Goal: Task Accomplishment & Management: Manage account settings

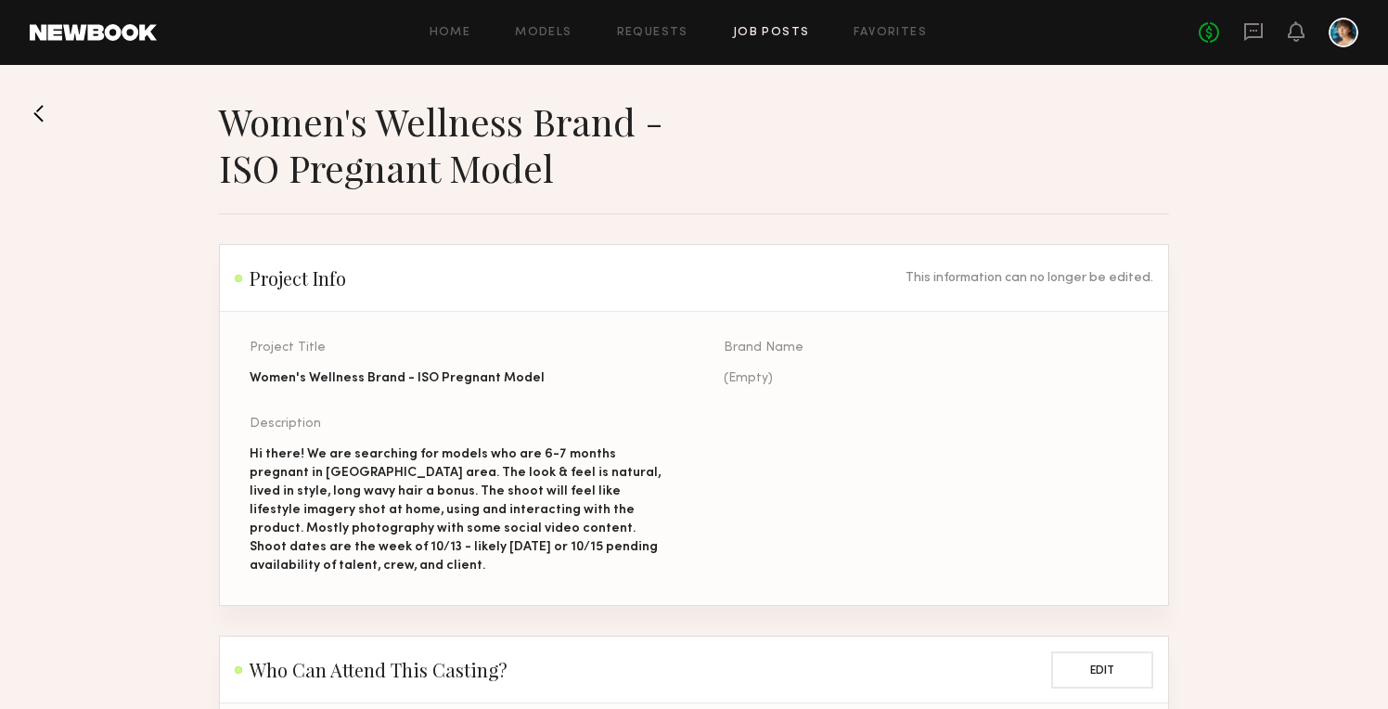
click at [745, 32] on link "Job Posts" at bounding box center [771, 33] width 77 height 12
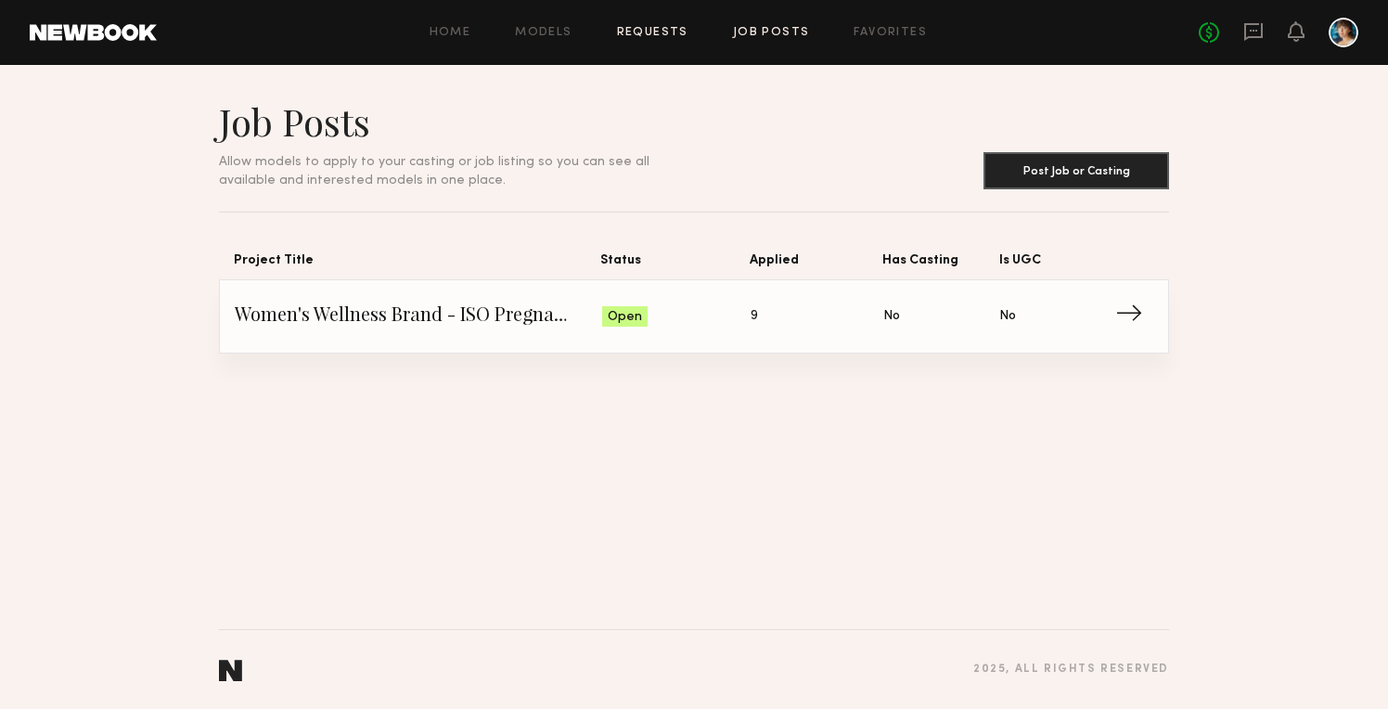
click at [659, 32] on link "Requests" at bounding box center [652, 33] width 71 height 12
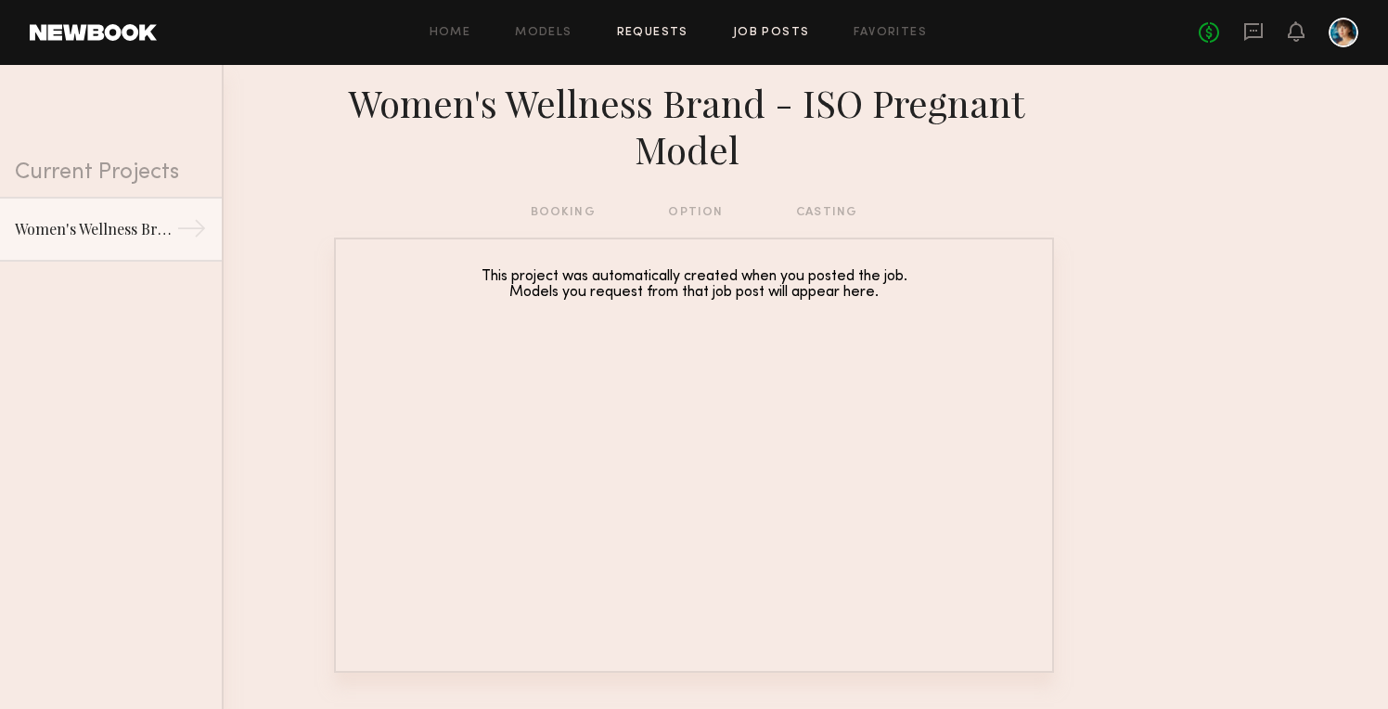
click at [772, 37] on link "Job Posts" at bounding box center [771, 33] width 77 height 12
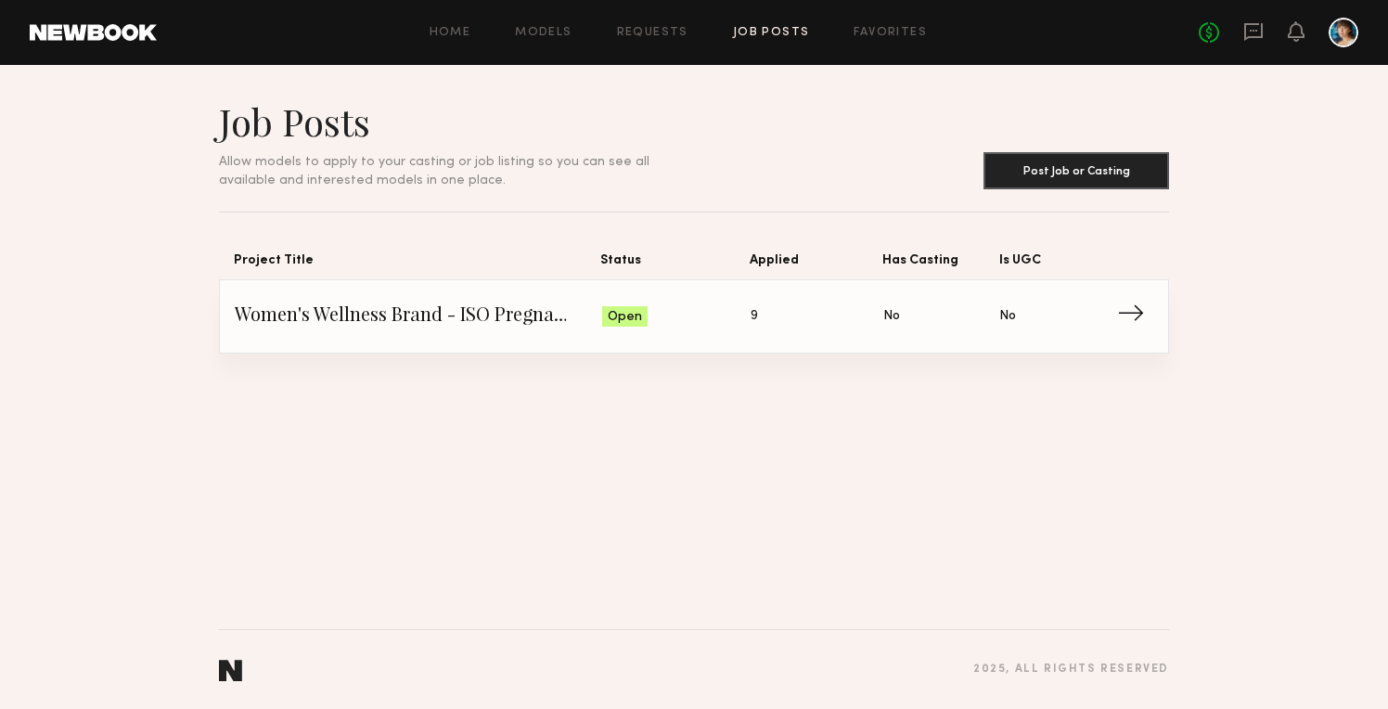
click at [661, 338] on link "Women's Wellness Brand - ISO Pregnant Model Status: Open Applied: 9 Has Casting…" at bounding box center [694, 316] width 919 height 72
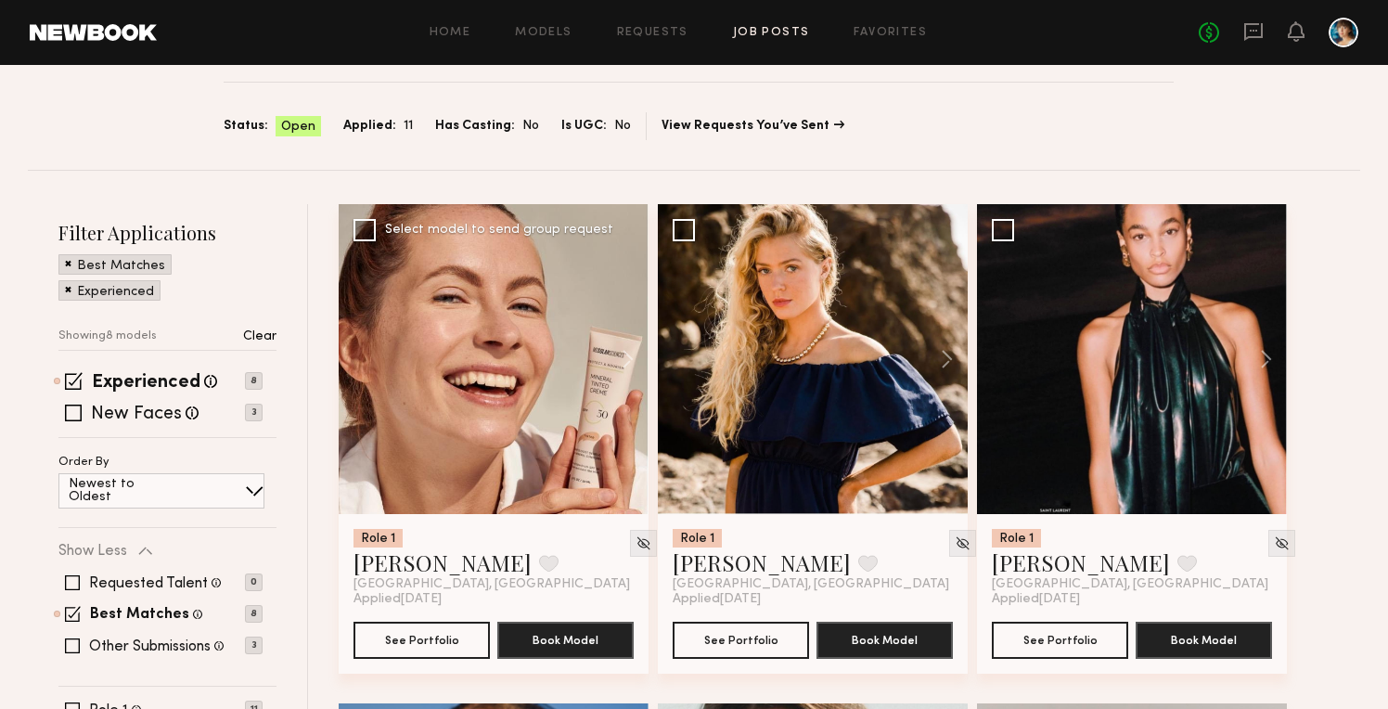
scroll to position [263, 0]
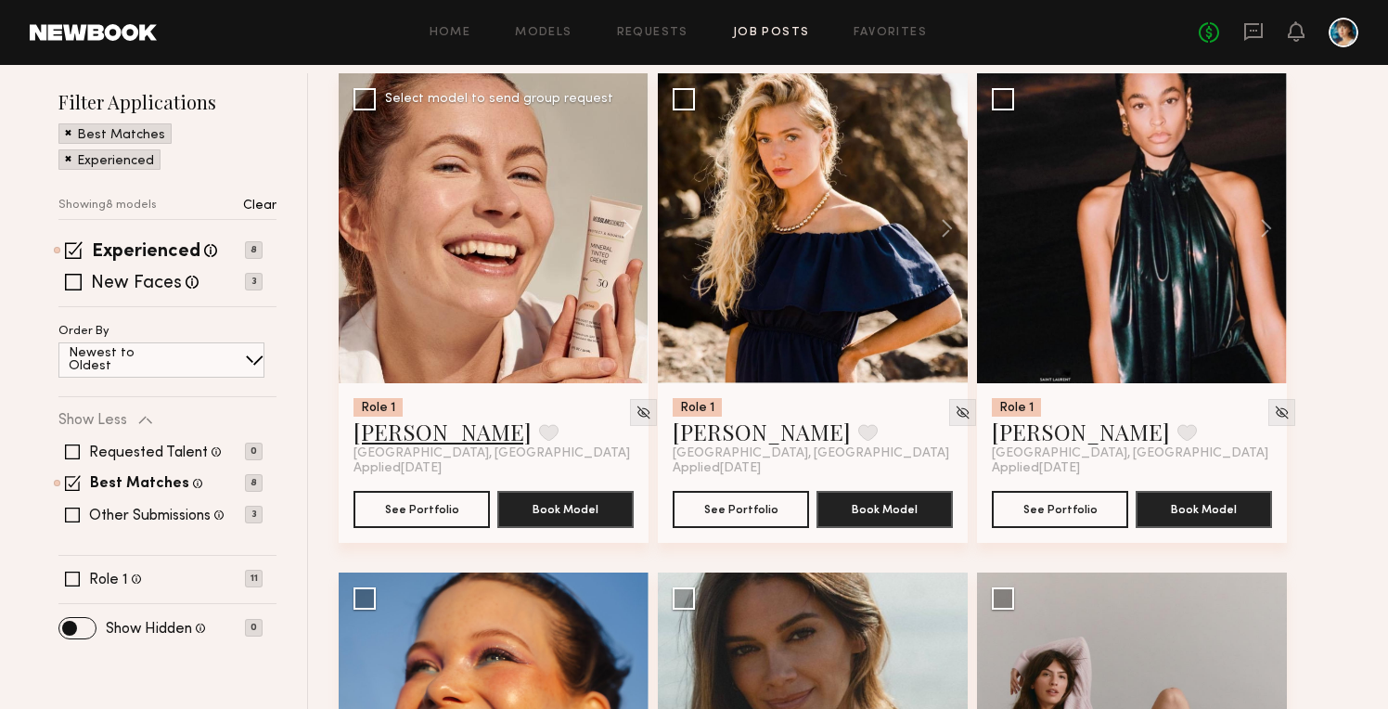
click at [396, 436] on link "[PERSON_NAME]" at bounding box center [443, 432] width 178 height 30
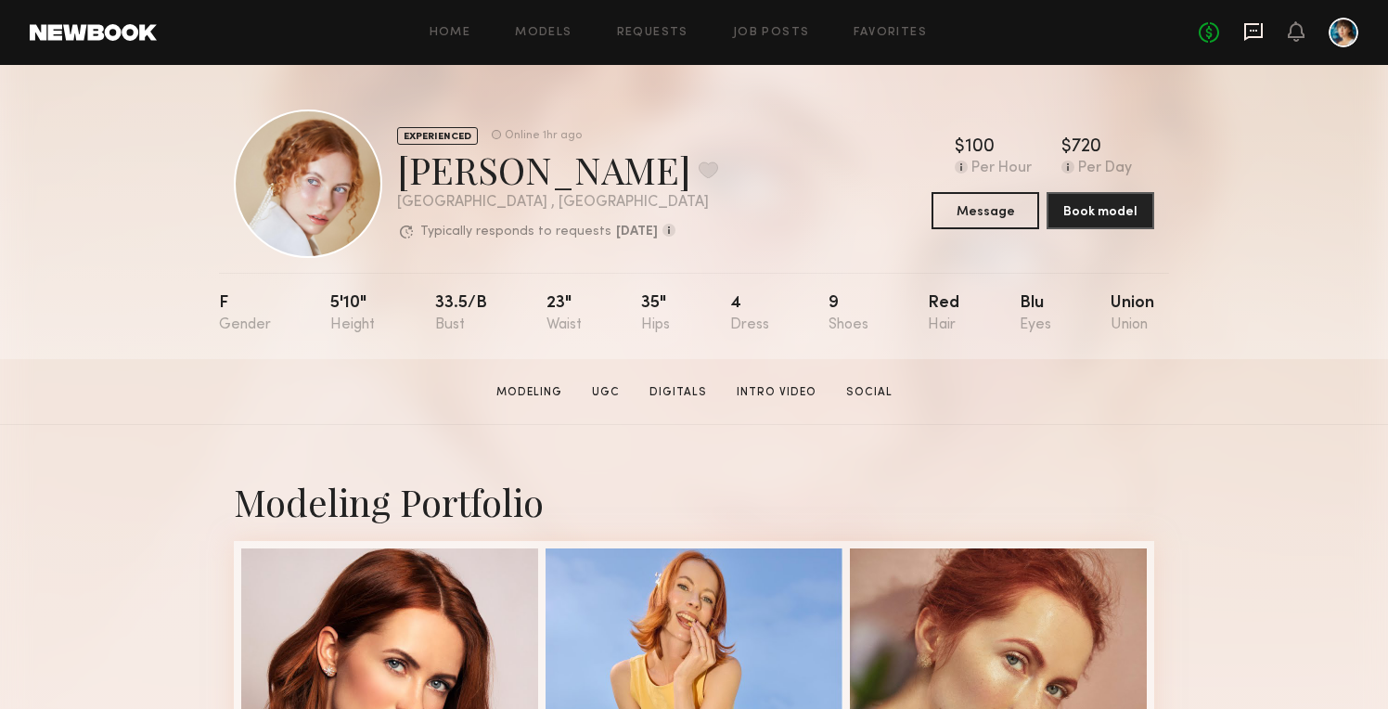
click at [1258, 25] on icon at bounding box center [1254, 32] width 19 height 18
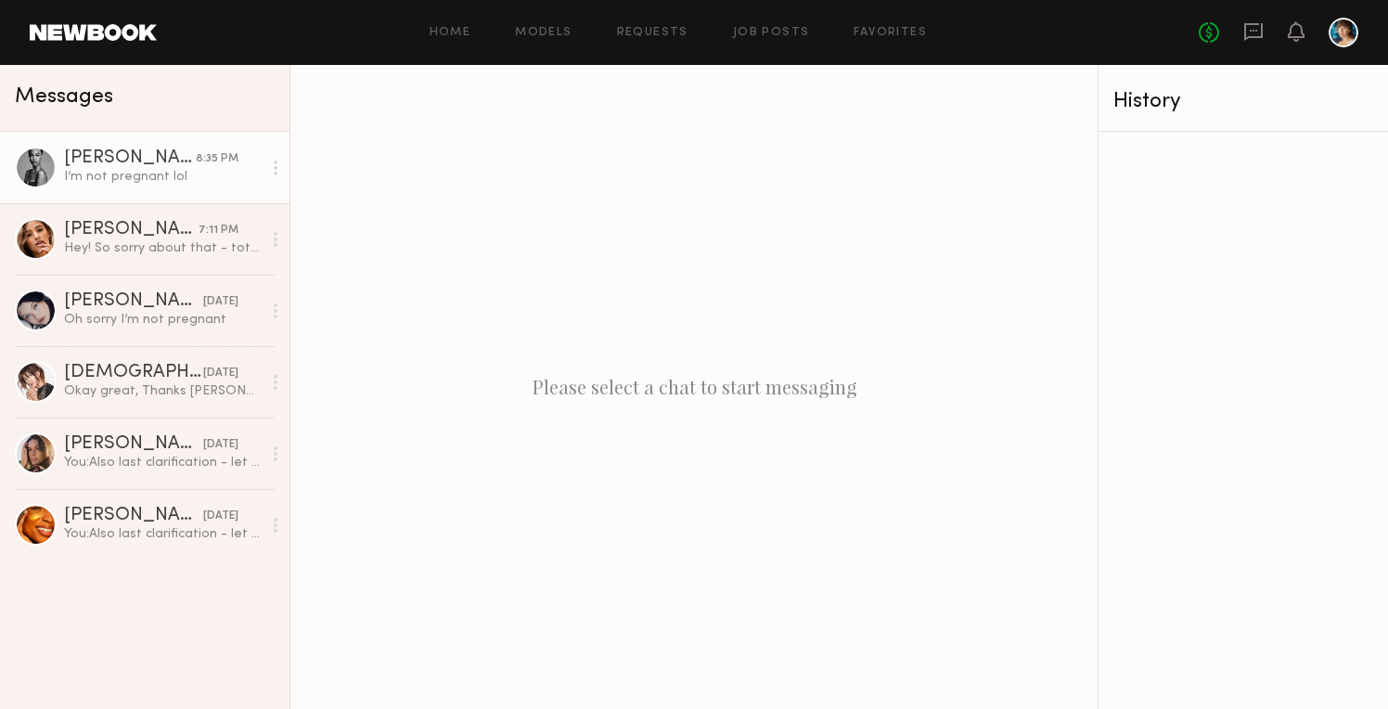
click at [155, 173] on div "I’m not pregnant lol" at bounding box center [163, 177] width 198 height 18
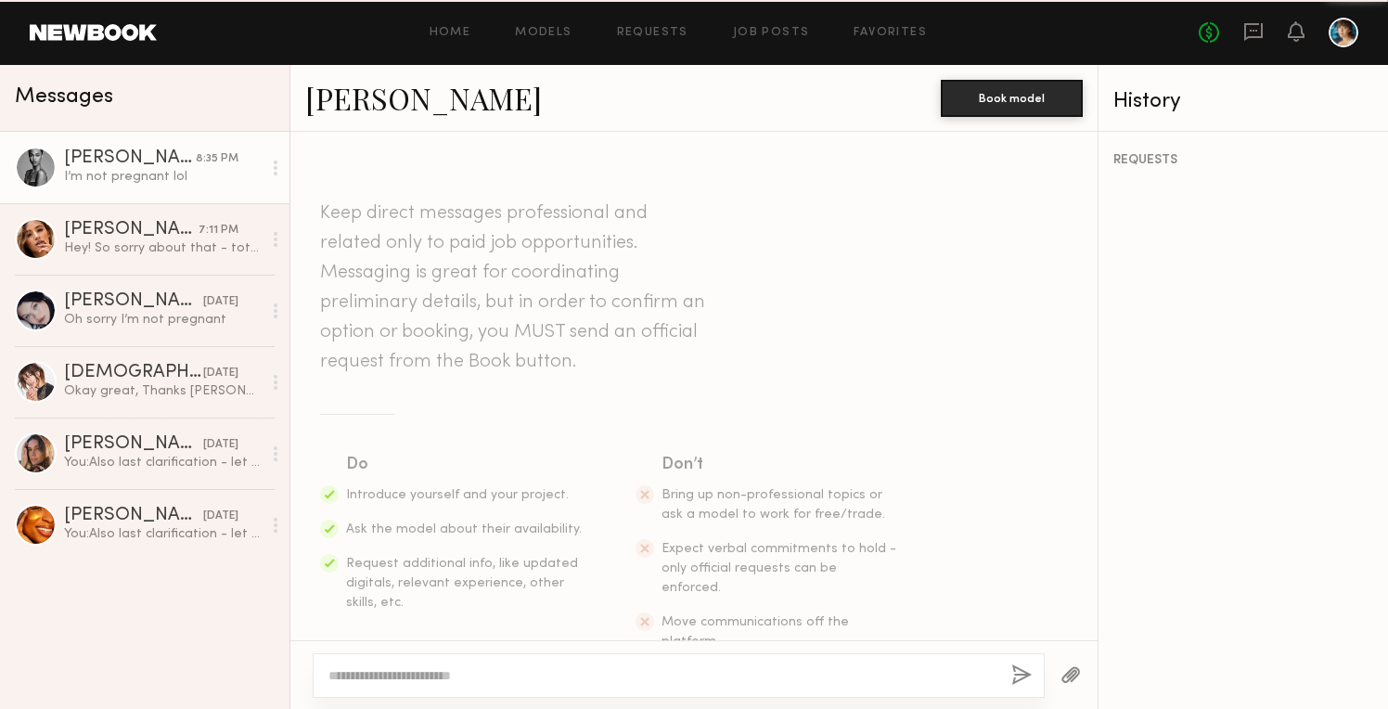
scroll to position [668, 0]
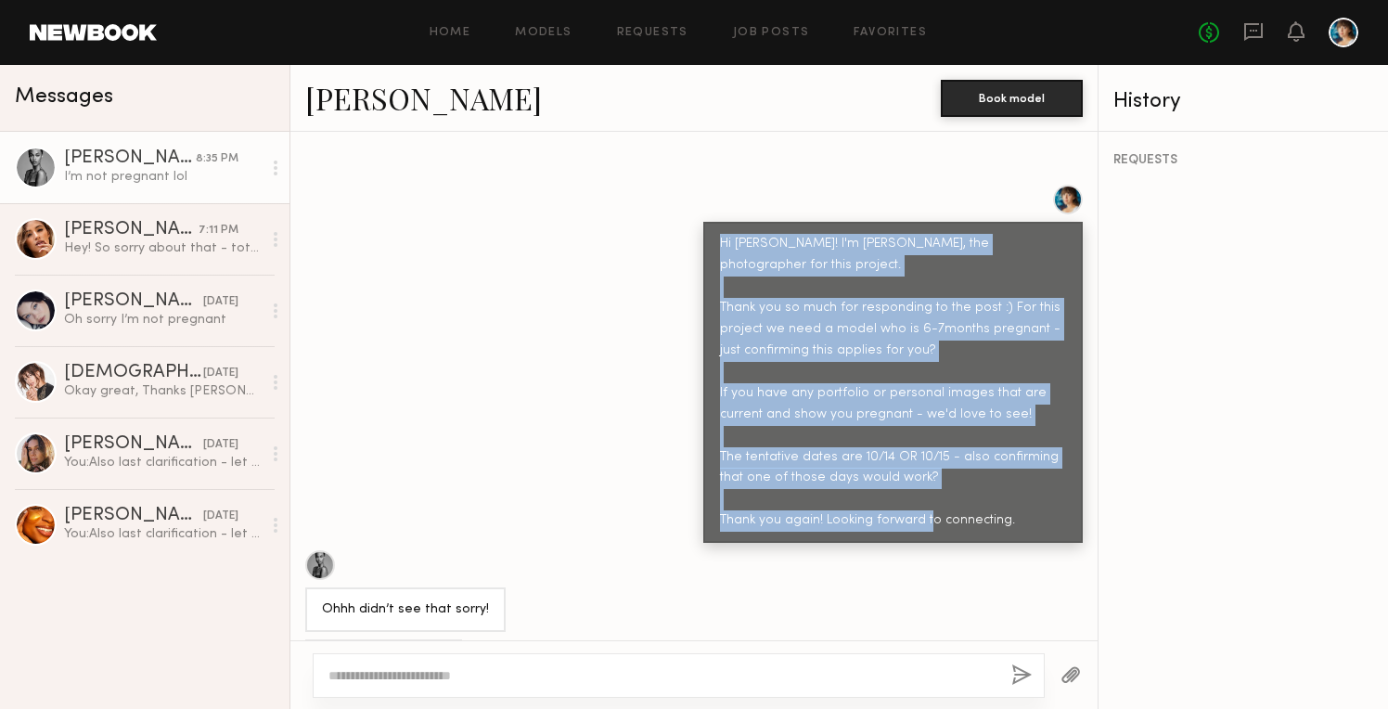
drag, startPoint x: 1027, startPoint y: 464, endPoint x: 722, endPoint y: 209, distance: 398.0
click at [722, 234] on div "Hi Taylor! I'm Shanley, the photographer for this project. Thank you so much fo…" at bounding box center [893, 383] width 346 height 298
copy div "Hi Taylor! I'm Shanley, the photographer for this project. Thank you so much fo…"
click at [776, 33] on link "Job Posts" at bounding box center [771, 33] width 77 height 12
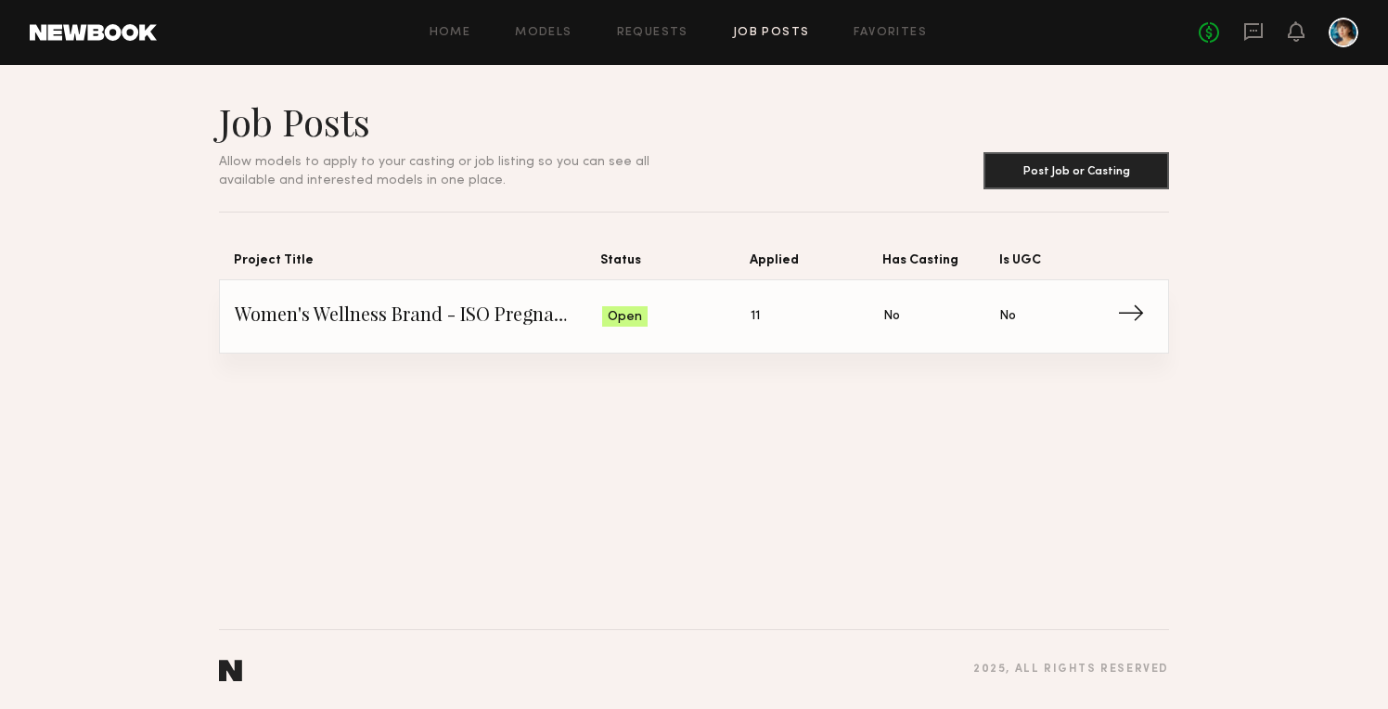
click at [686, 315] on span "Status: Open" at bounding box center [676, 317] width 149 height 28
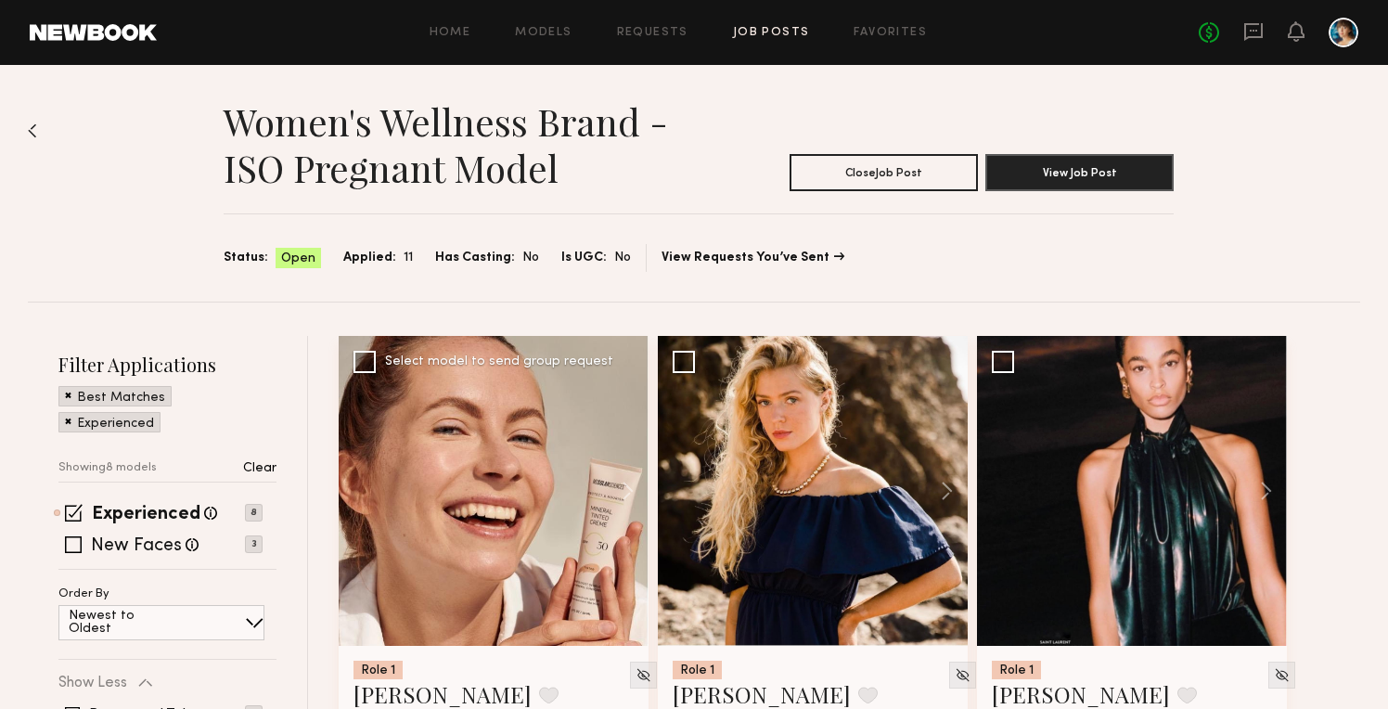
click at [574, 489] on div at bounding box center [494, 491] width 310 height 310
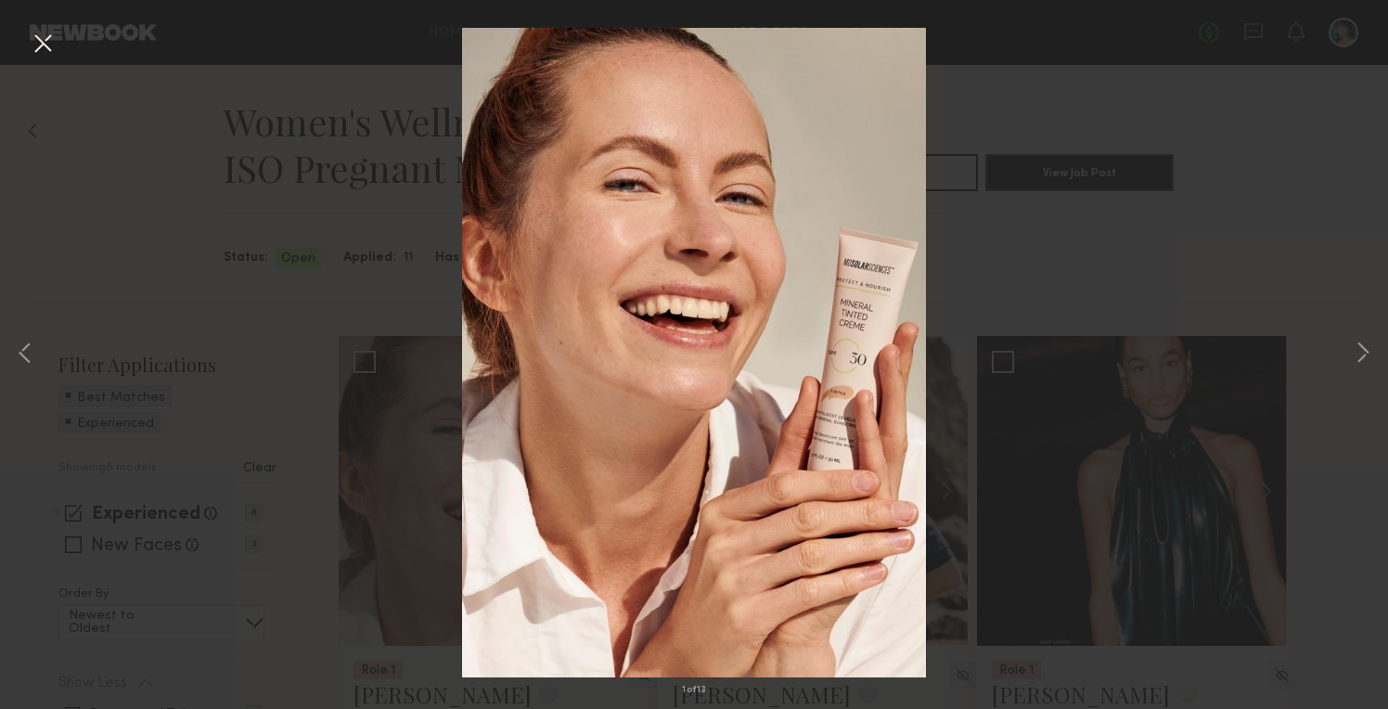
click at [1029, 285] on div "1 of 13" at bounding box center [694, 354] width 1388 height 709
click at [507, 644] on img at bounding box center [694, 353] width 464 height 650
click at [933, 221] on div "1 of 13" at bounding box center [694, 354] width 1388 height 709
click at [217, 87] on div "1 of 13" at bounding box center [694, 354] width 1388 height 709
click at [54, 49] on button at bounding box center [43, 44] width 30 height 33
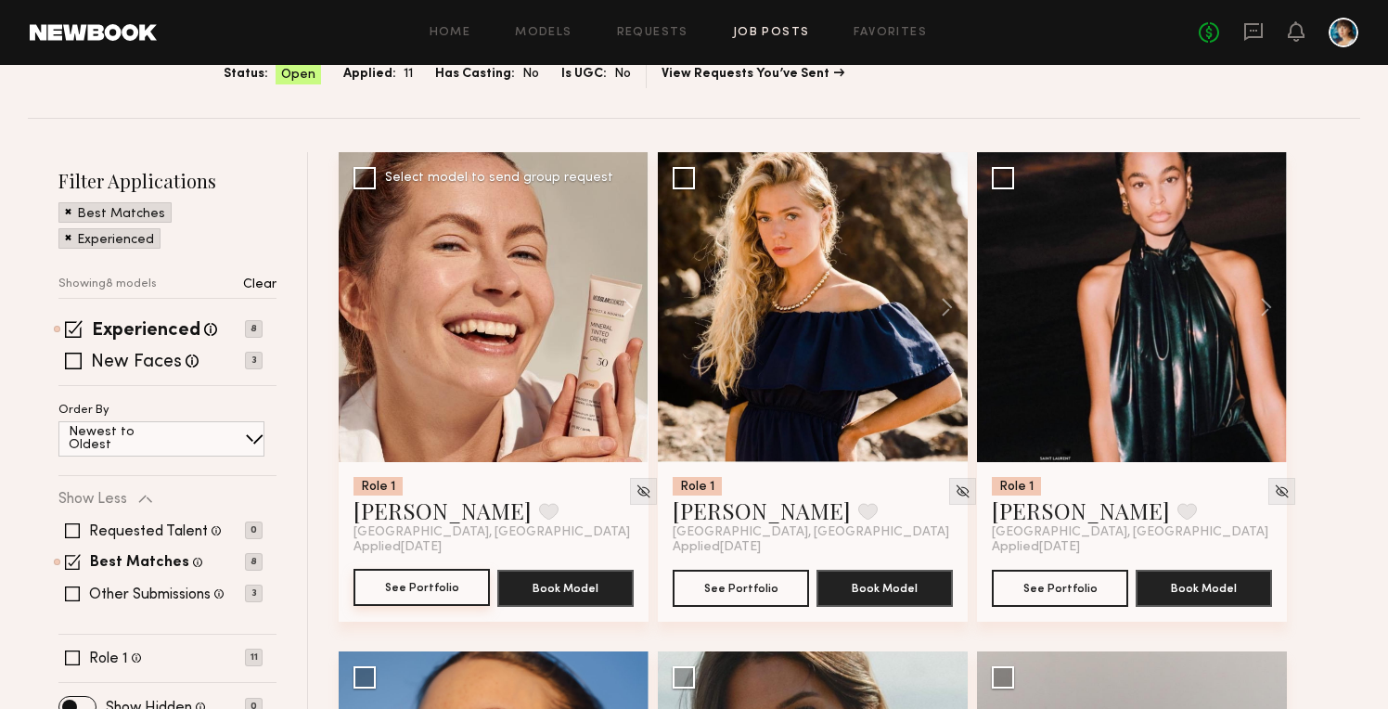
scroll to position [216, 0]
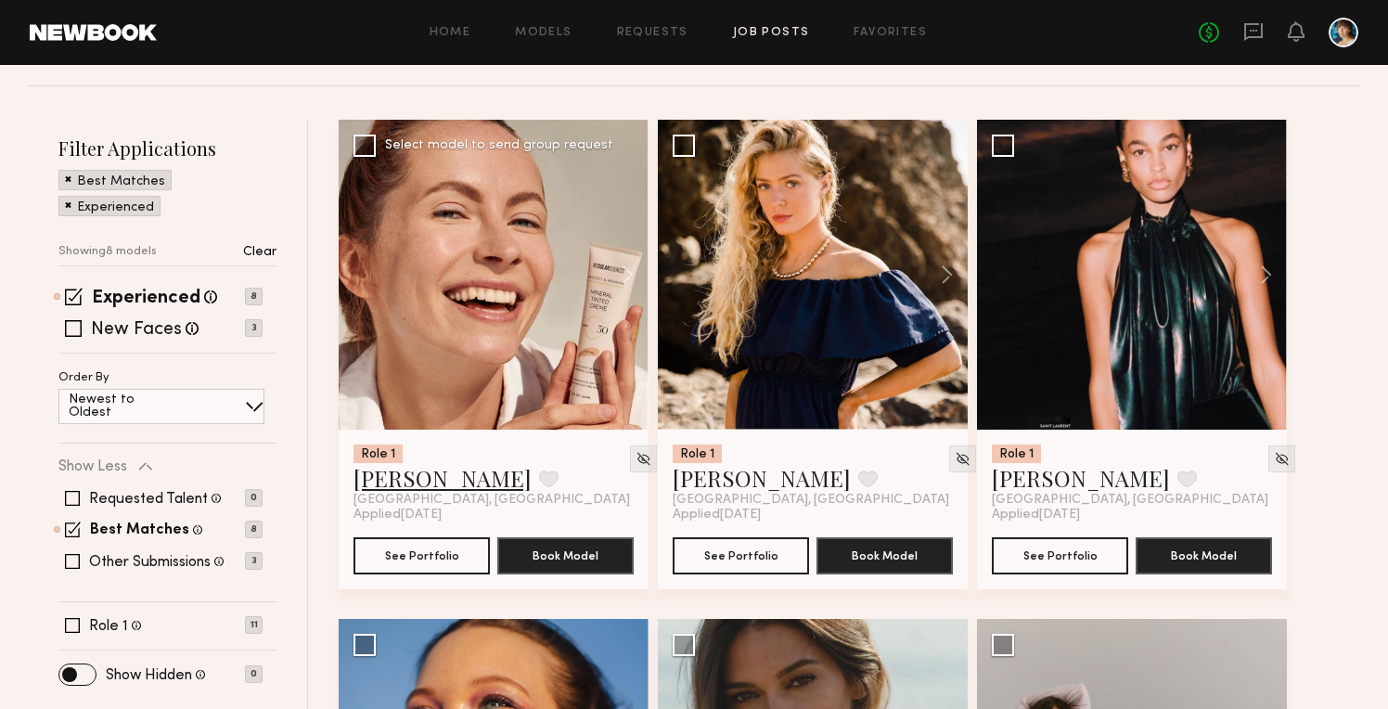
click at [395, 477] on link "[PERSON_NAME]" at bounding box center [443, 478] width 178 height 30
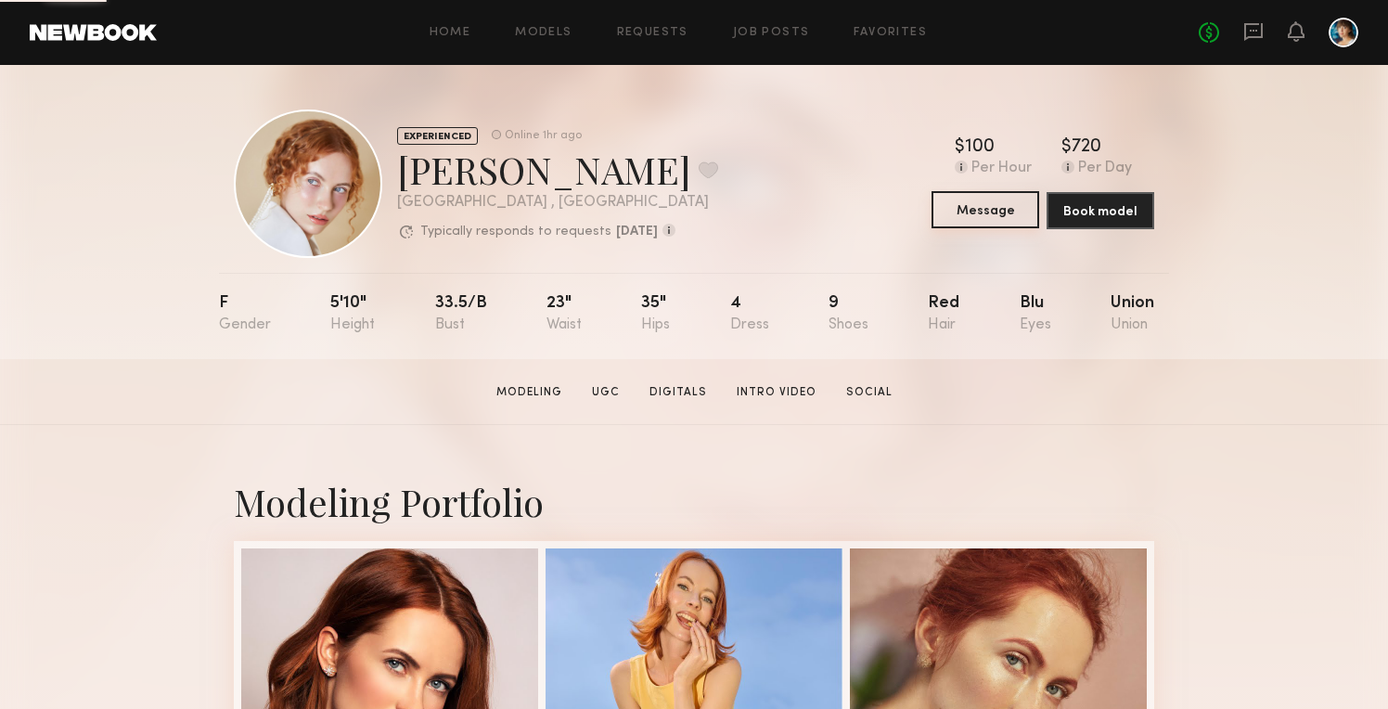
click at [1003, 211] on button "Message" at bounding box center [986, 209] width 108 height 37
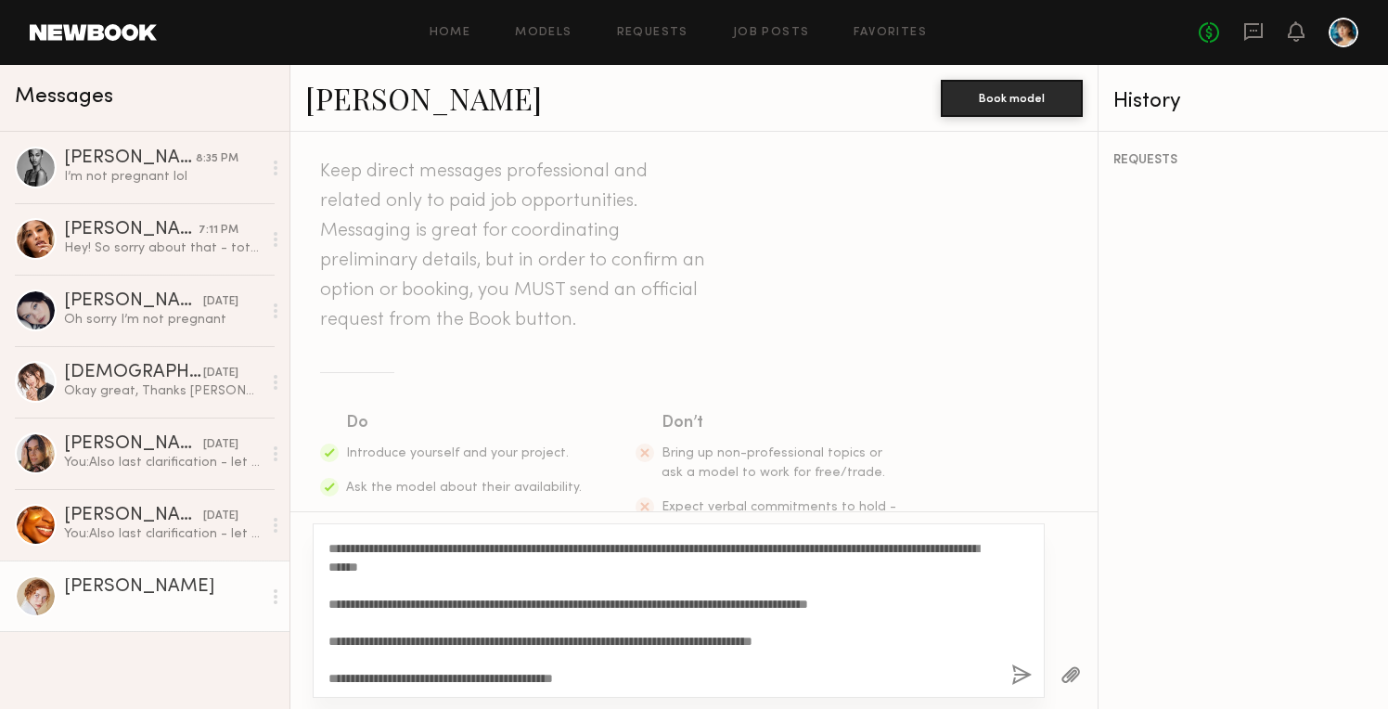
scroll to position [53, 0]
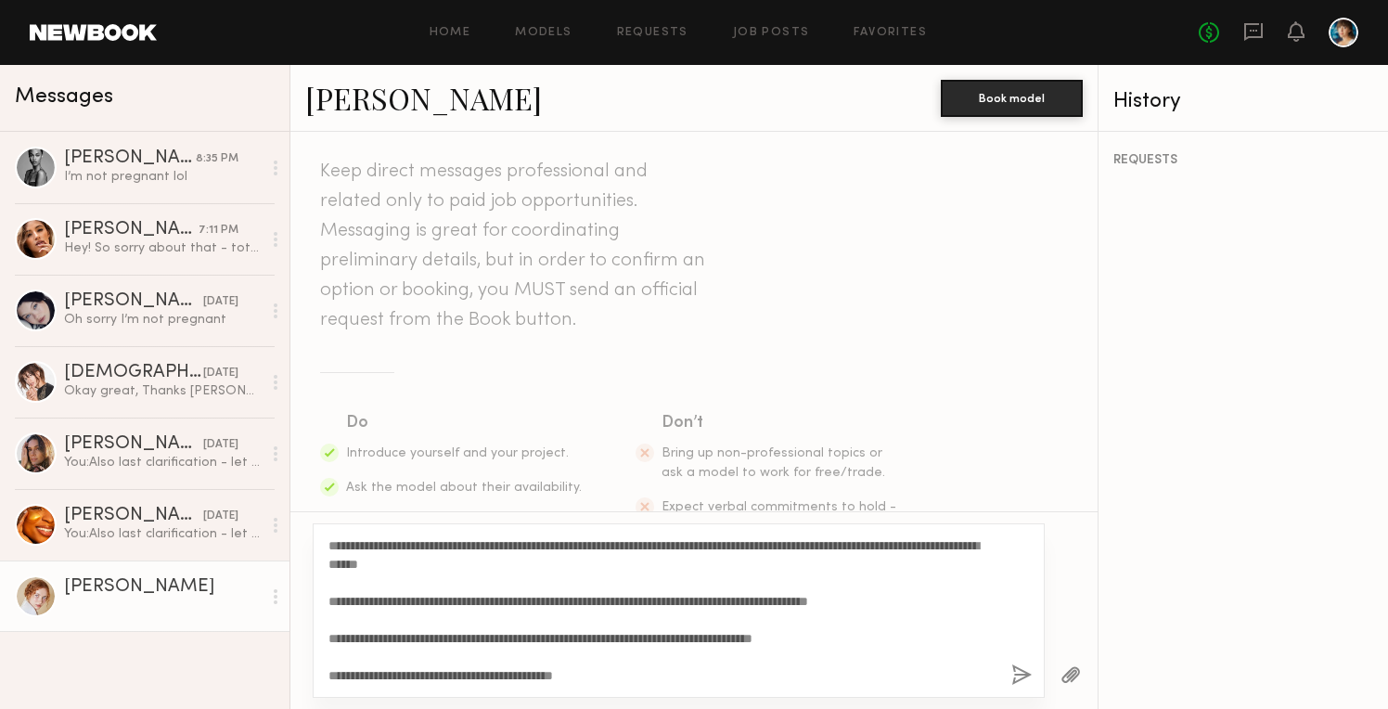
type textarea "**********"
click at [1019, 675] on button "button" at bounding box center [1022, 676] width 20 height 23
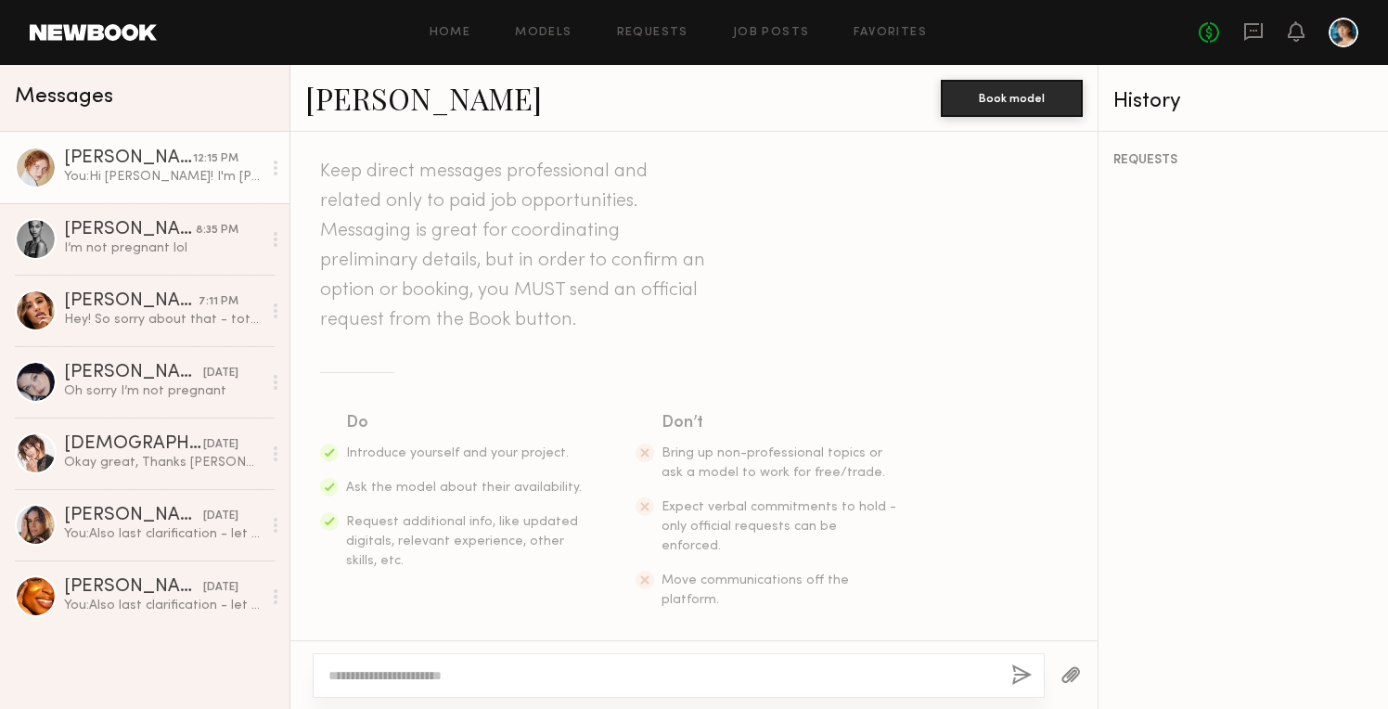
scroll to position [0, 0]
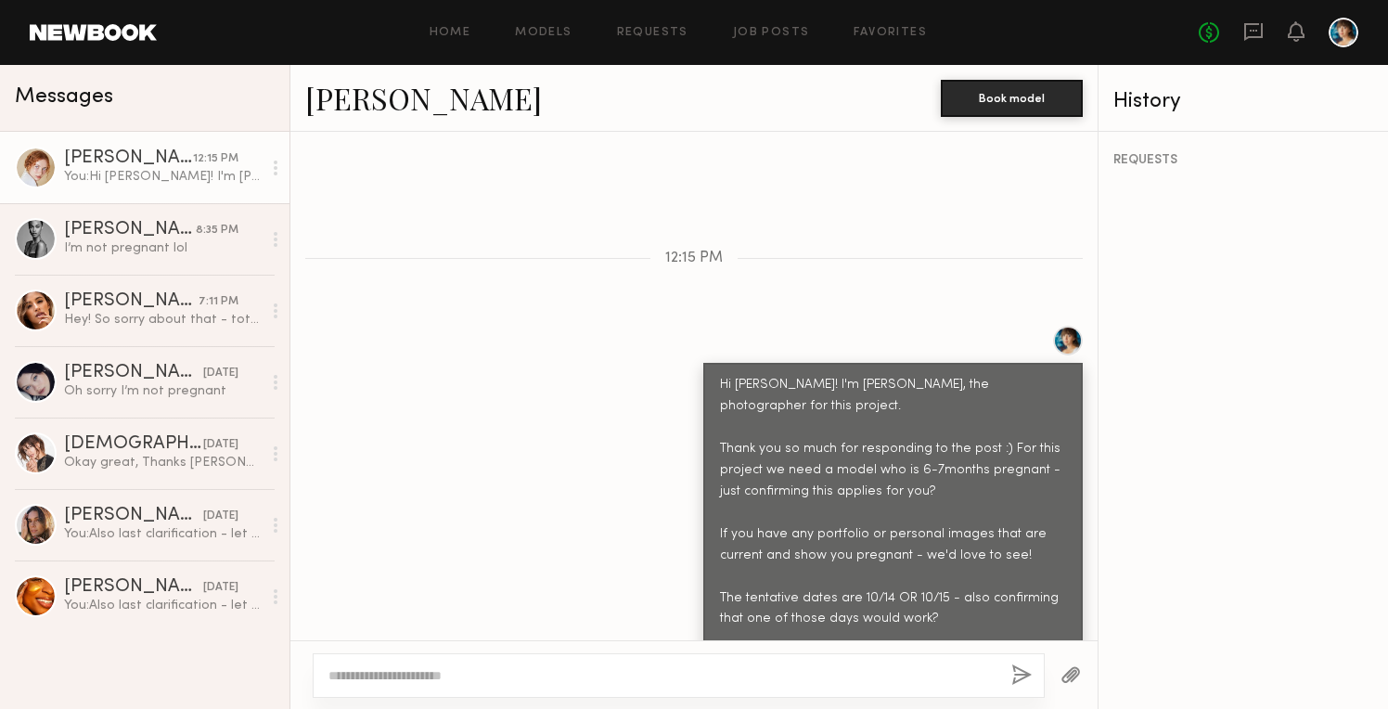
click at [762, 669] on textarea at bounding box center [663, 675] width 668 height 19
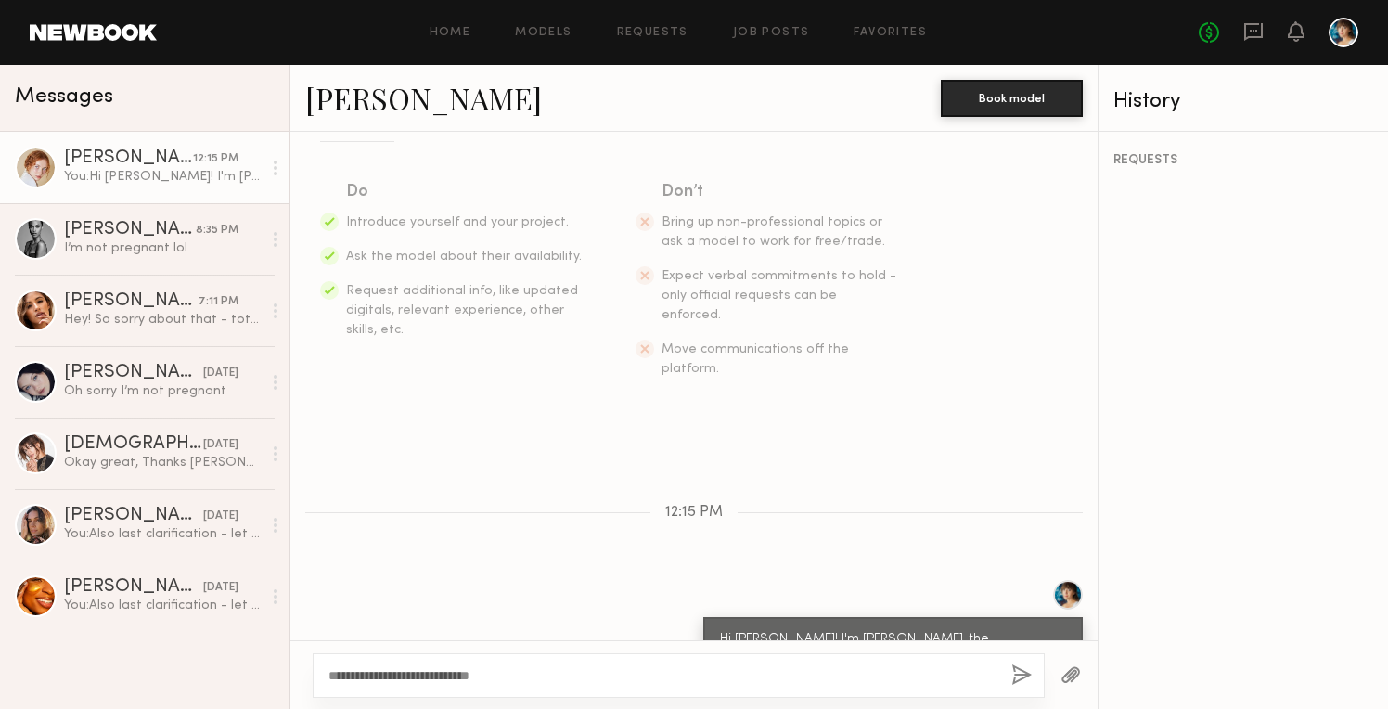
scroll to position [527, 0]
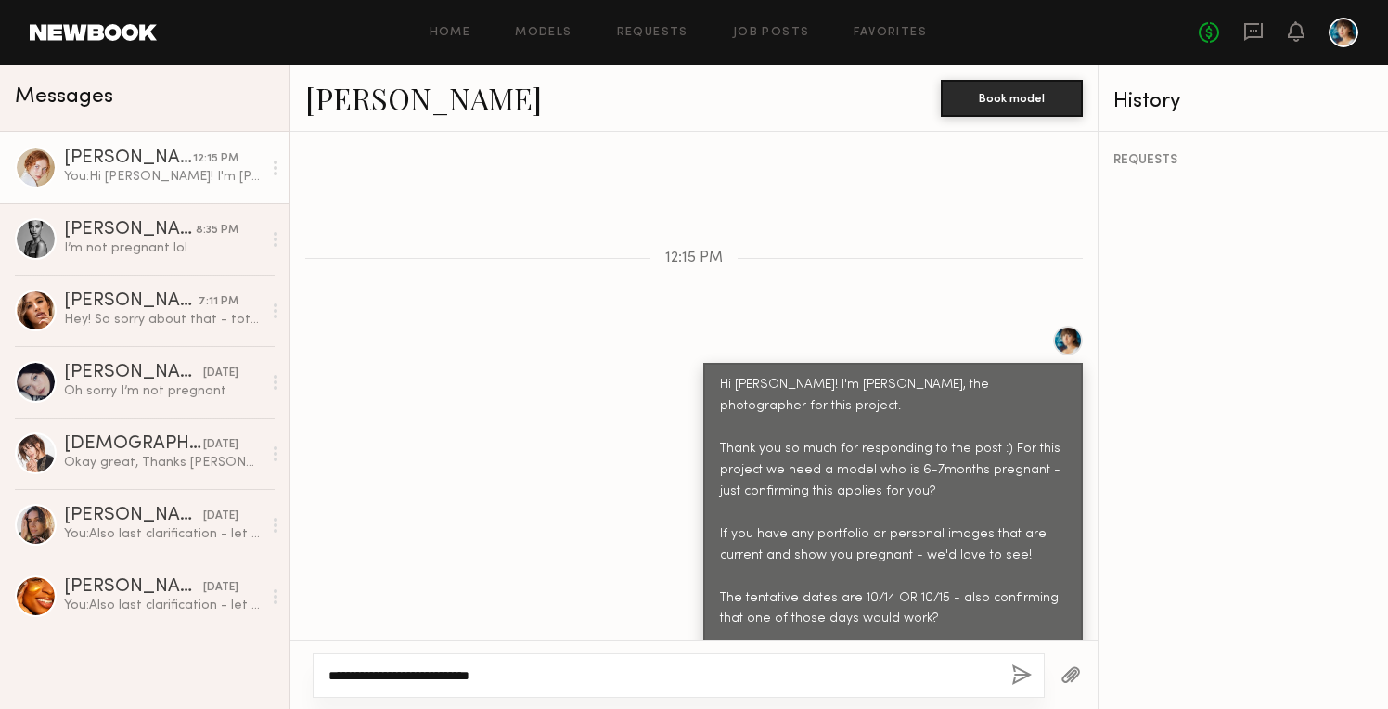
click at [528, 684] on textarea "**********" at bounding box center [663, 675] width 668 height 19
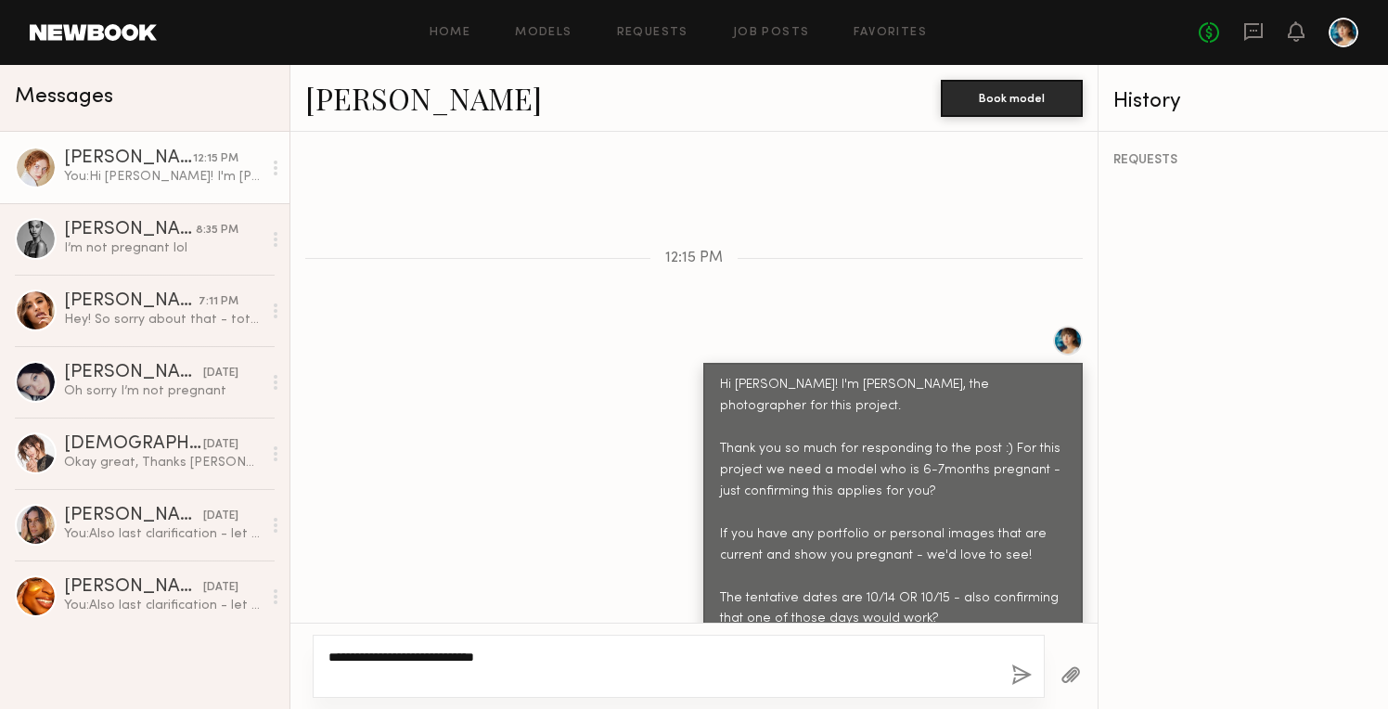
type textarea "**********"
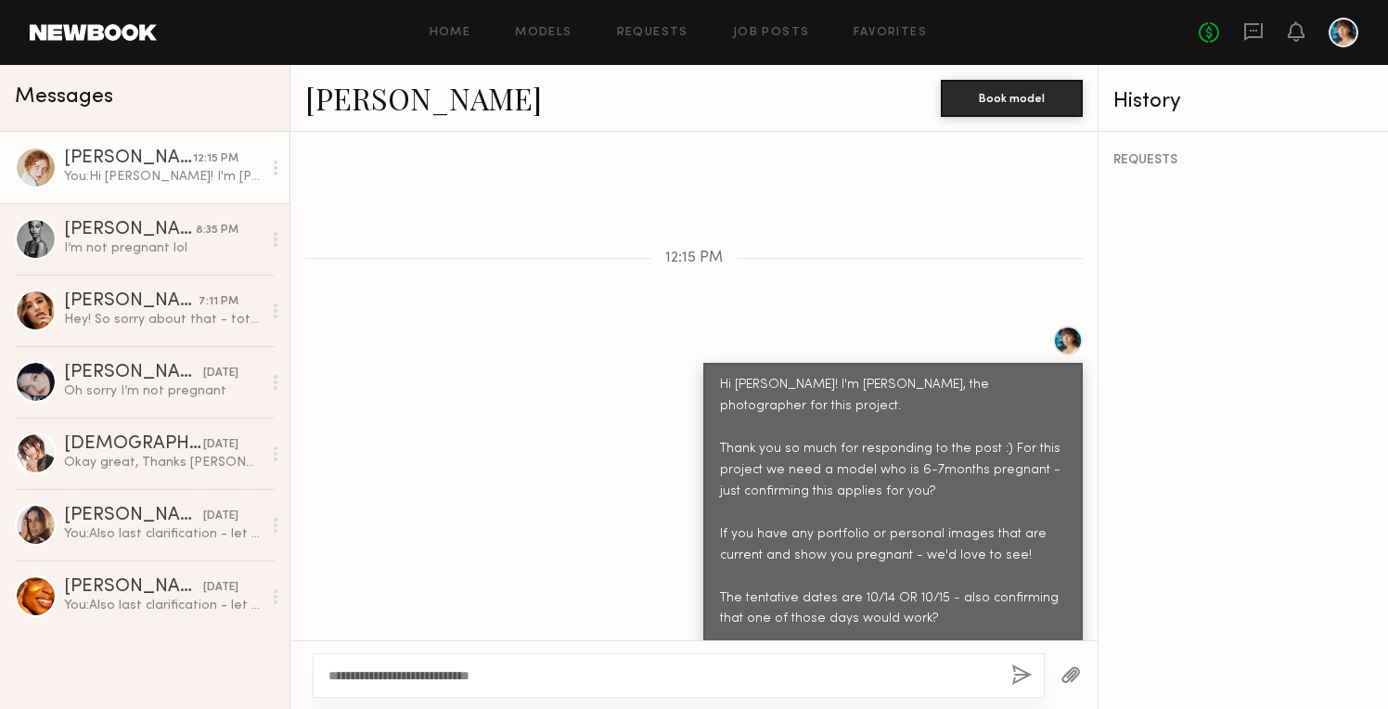
click at [1017, 669] on button "button" at bounding box center [1022, 676] width 20 height 23
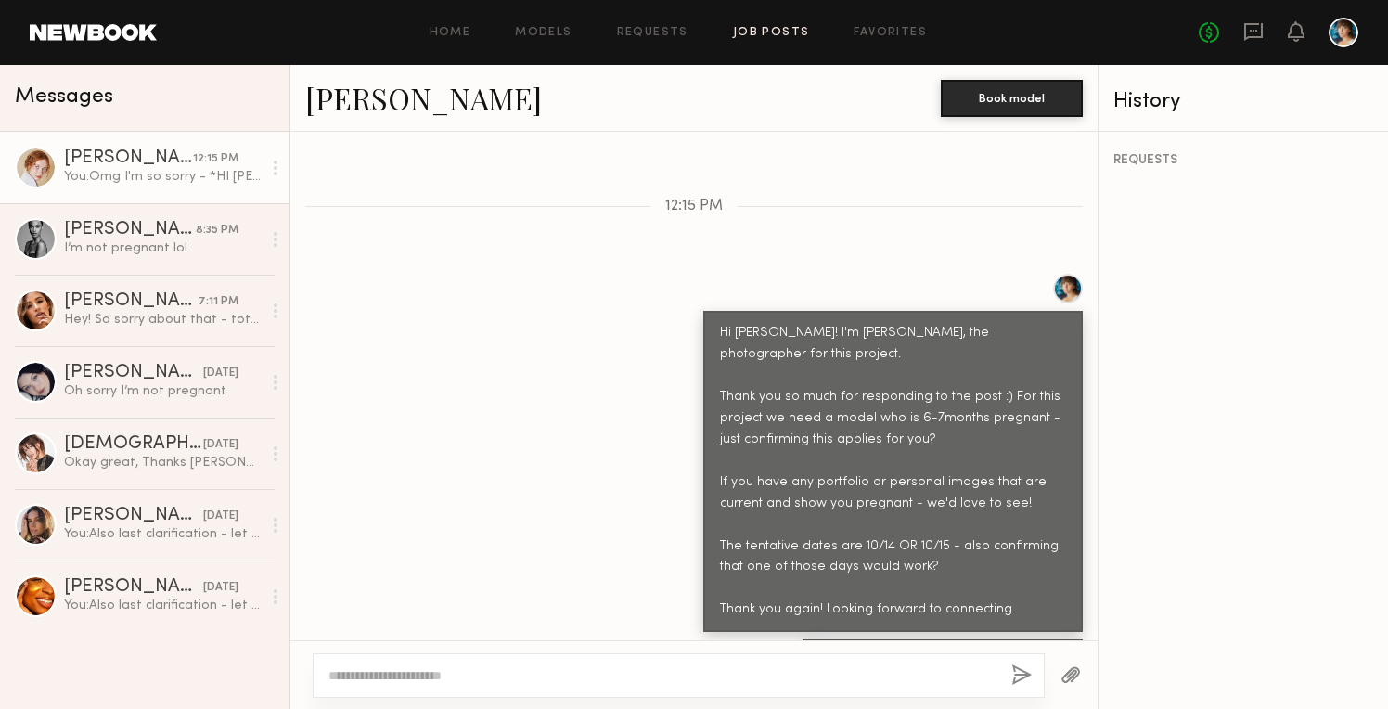
click at [763, 32] on link "Job Posts" at bounding box center [771, 33] width 77 height 12
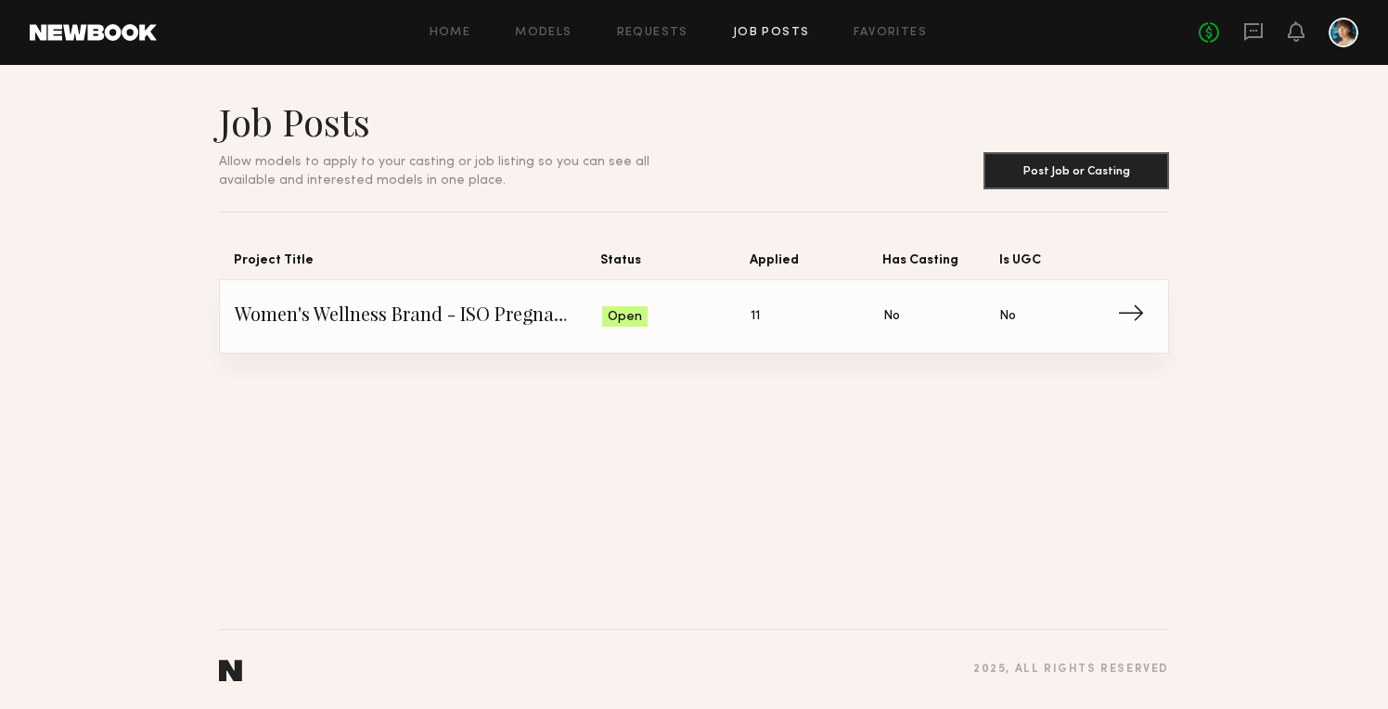
click at [538, 318] on span "Women's Wellness Brand - ISO Pregnant Model" at bounding box center [419, 317] width 368 height 28
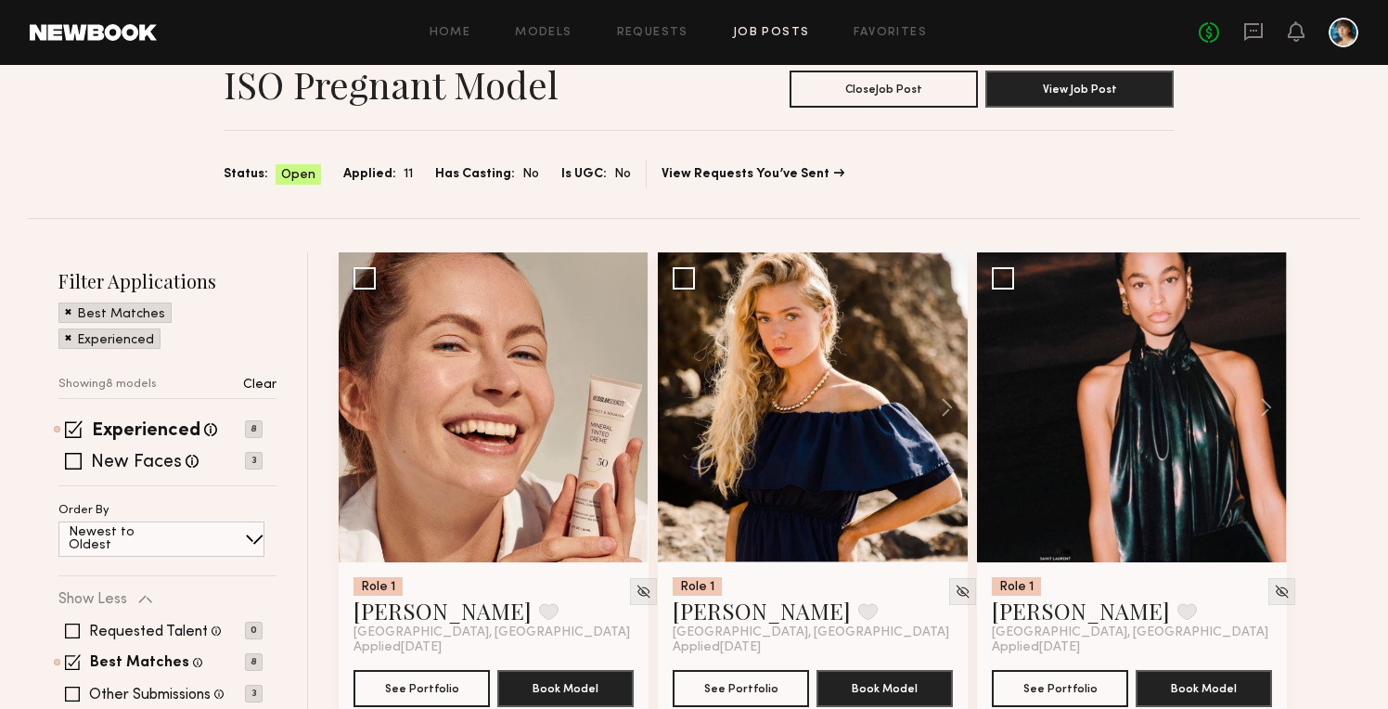
scroll to position [110, 0]
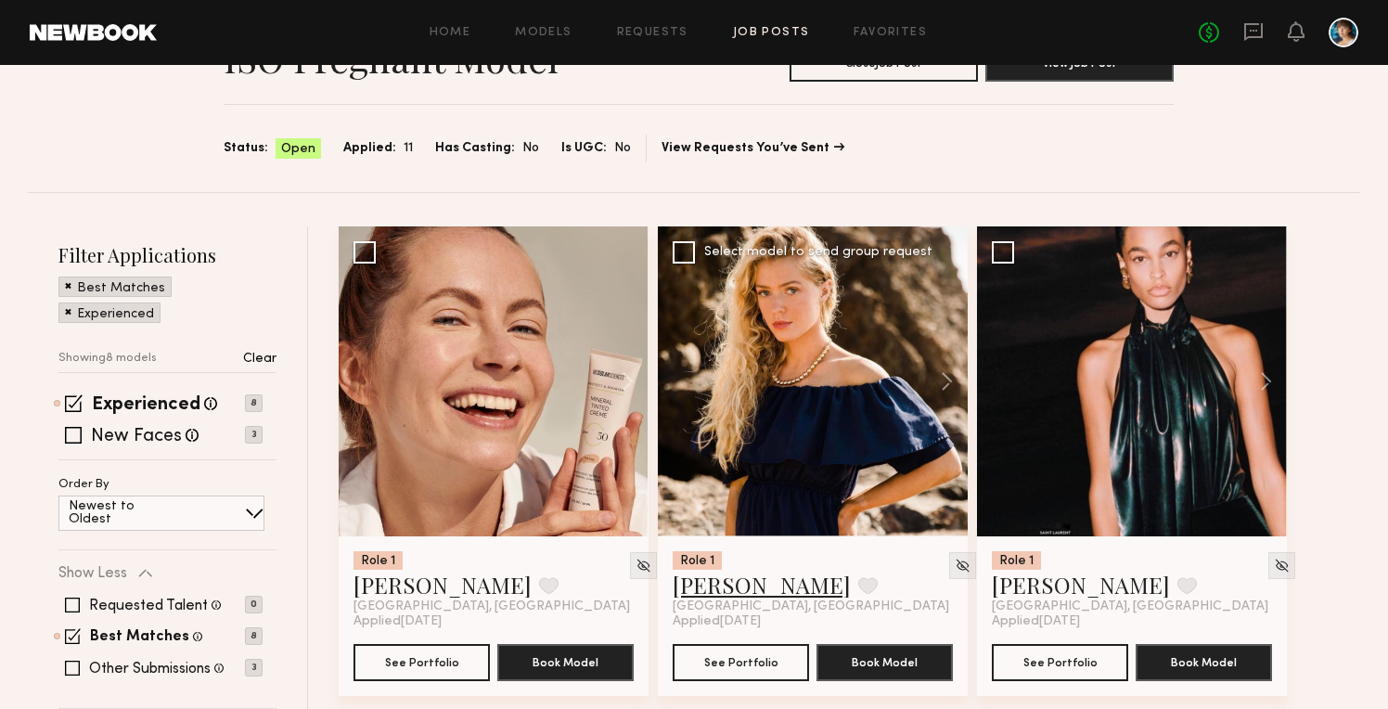
click at [734, 593] on link "[PERSON_NAME]" at bounding box center [762, 585] width 178 height 30
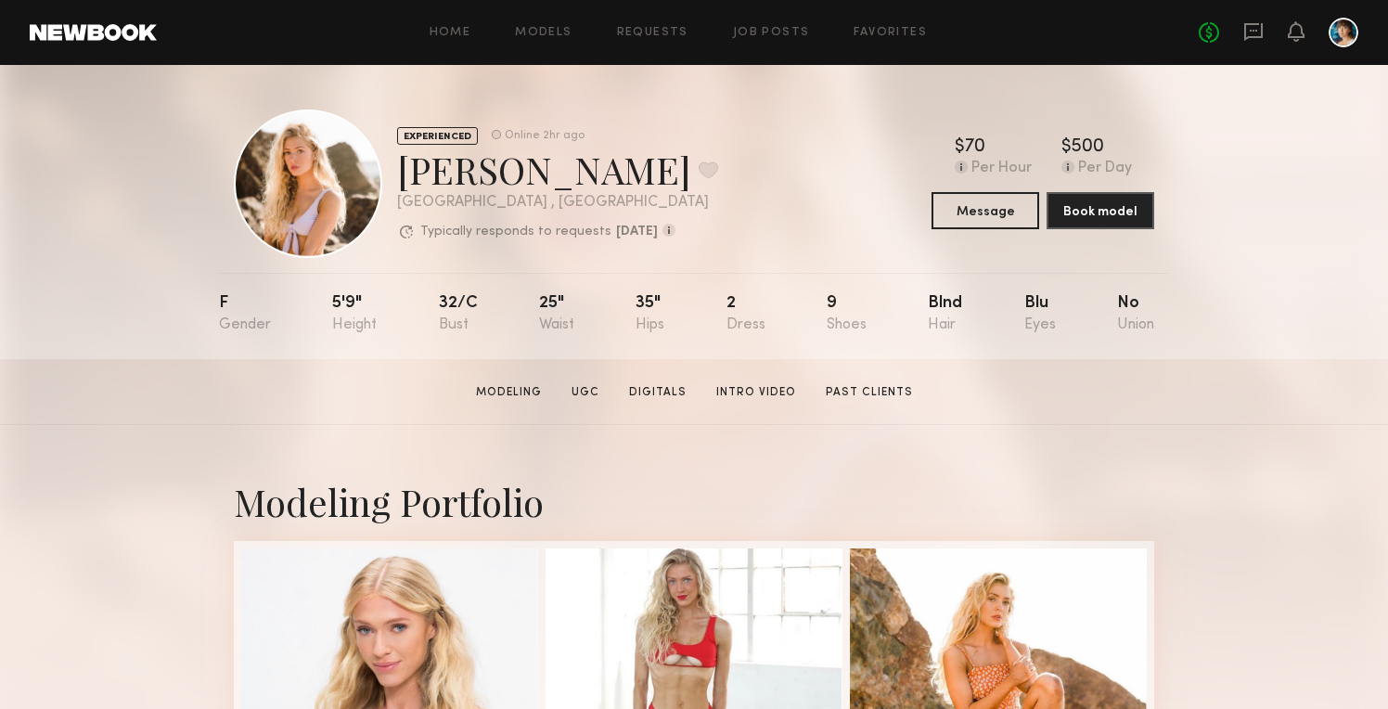
click at [562, 24] on div "Home Models Requests Job Posts Favorites Sign Out No fees up to $5,000" at bounding box center [758, 33] width 1202 height 30
click at [561, 39] on div "Home Models Requests Job Posts Favorites Sign Out No fees up to $5,000" at bounding box center [758, 33] width 1202 height 30
click at [786, 24] on div "Home Models Requests Job Posts Favorites Sign Out No fees up to $5,000" at bounding box center [758, 33] width 1202 height 30
click at [781, 32] on link "Job Posts" at bounding box center [771, 33] width 77 height 12
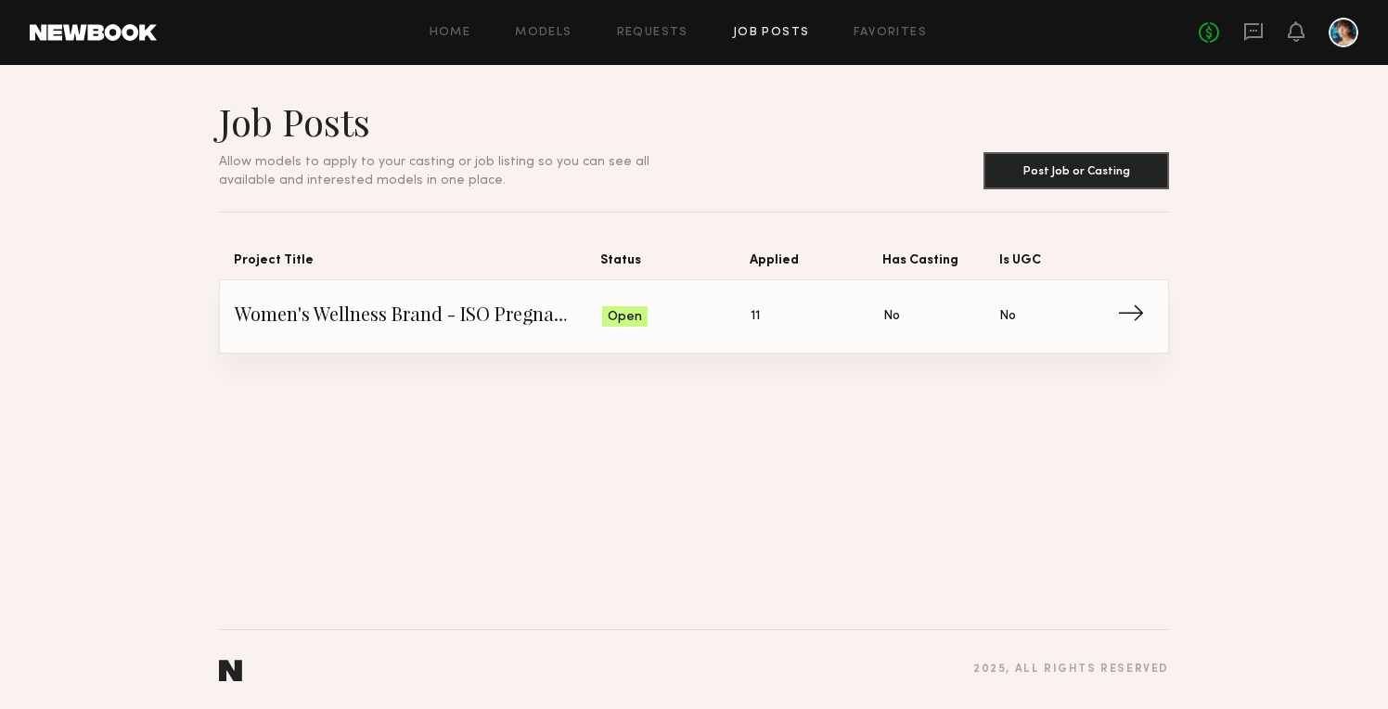
click at [637, 317] on span "Open" at bounding box center [625, 317] width 34 height 19
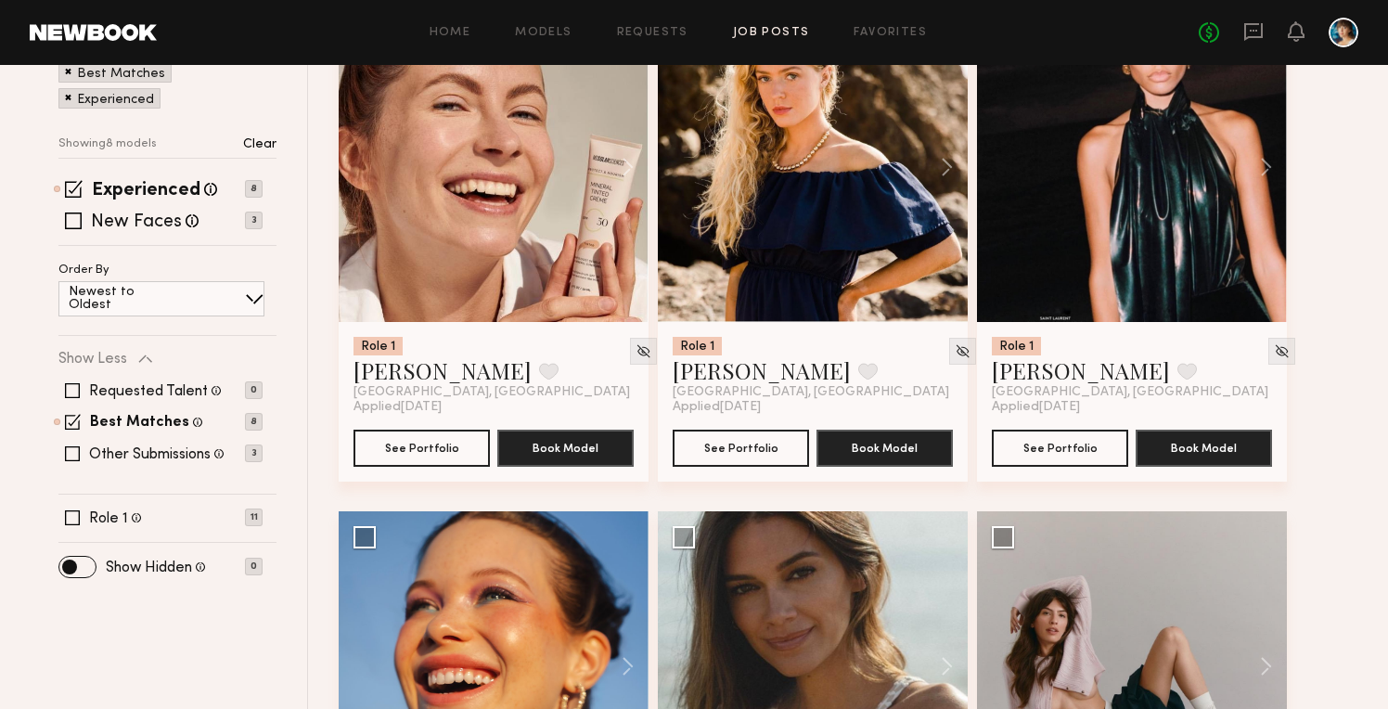
scroll to position [330, 0]
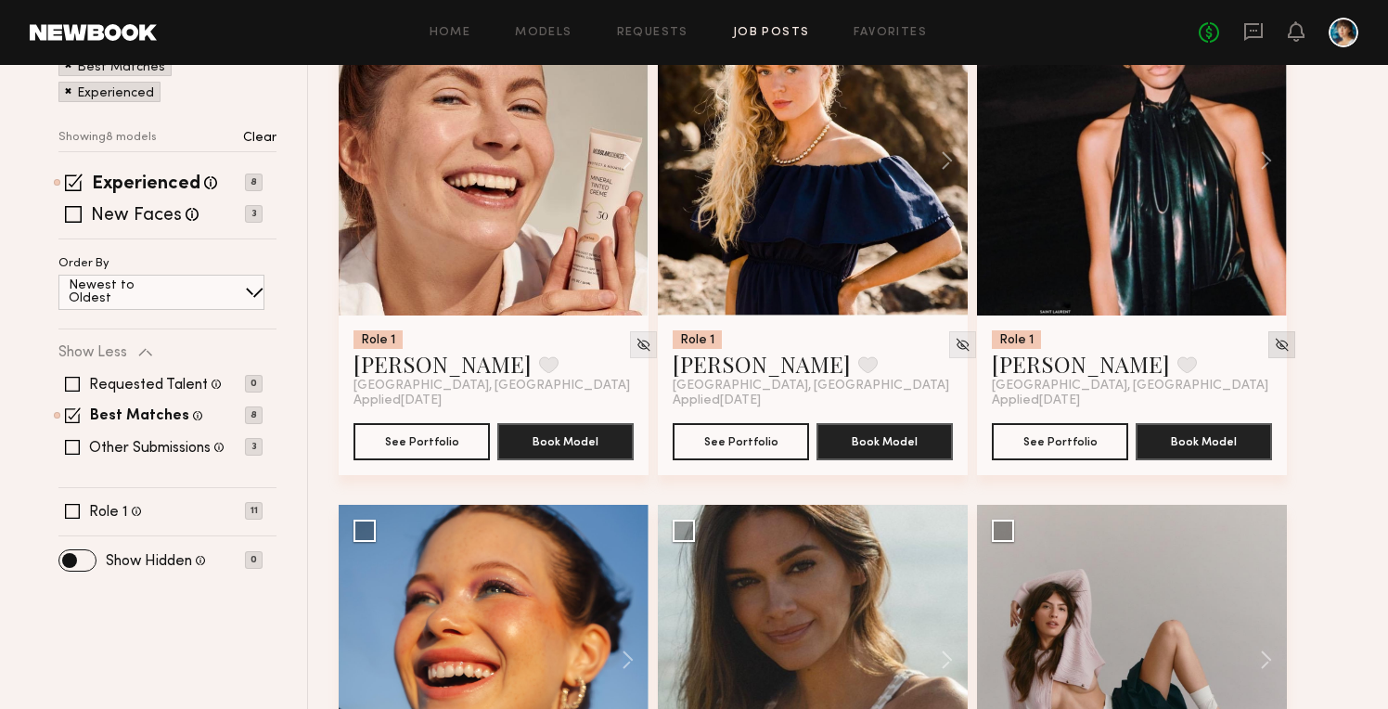
click at [1274, 344] on img at bounding box center [1282, 345] width 16 height 16
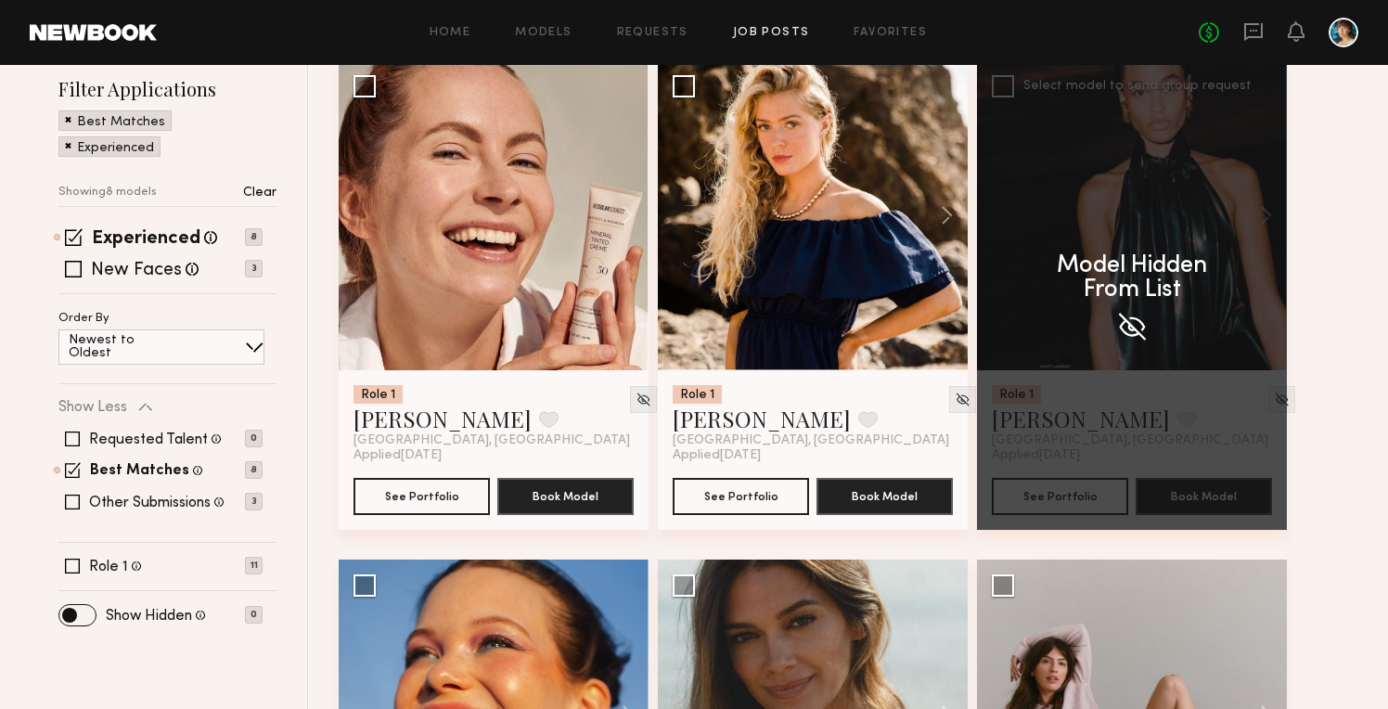
scroll to position [279, 0]
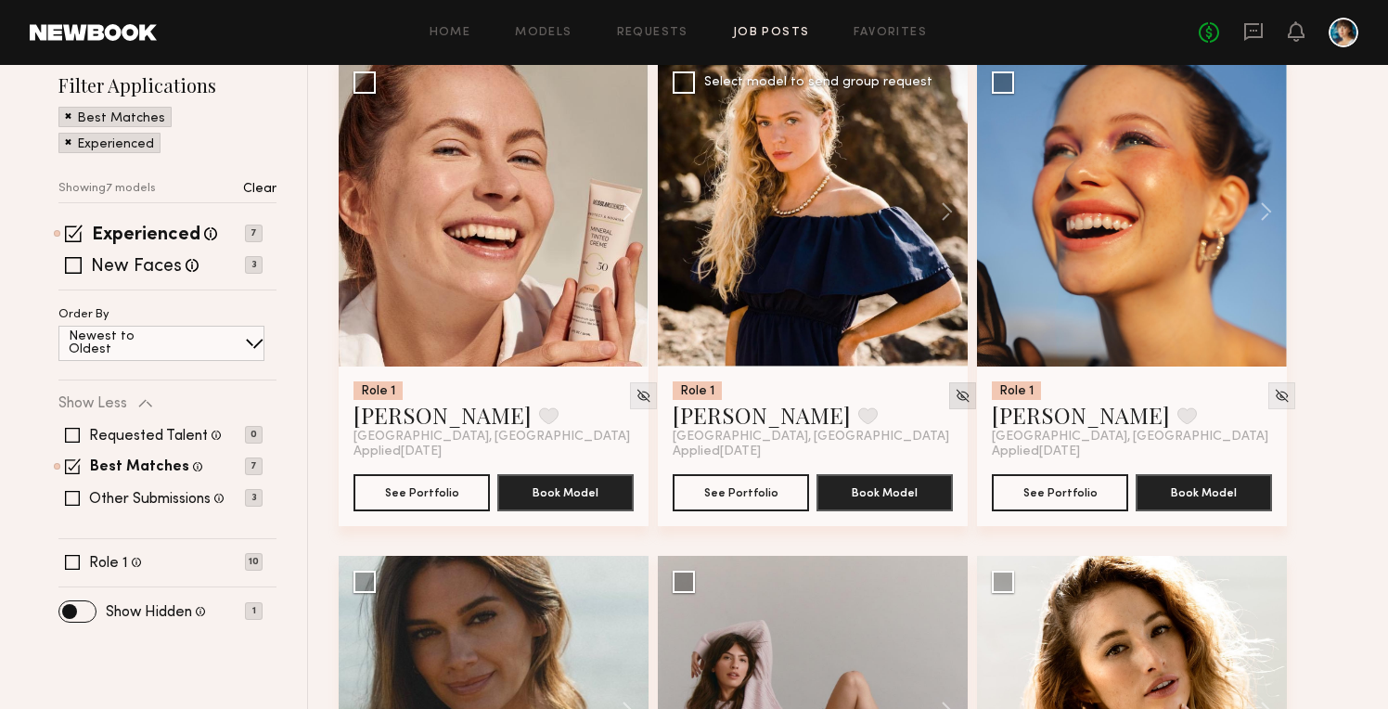
click at [955, 398] on img at bounding box center [963, 396] width 16 height 16
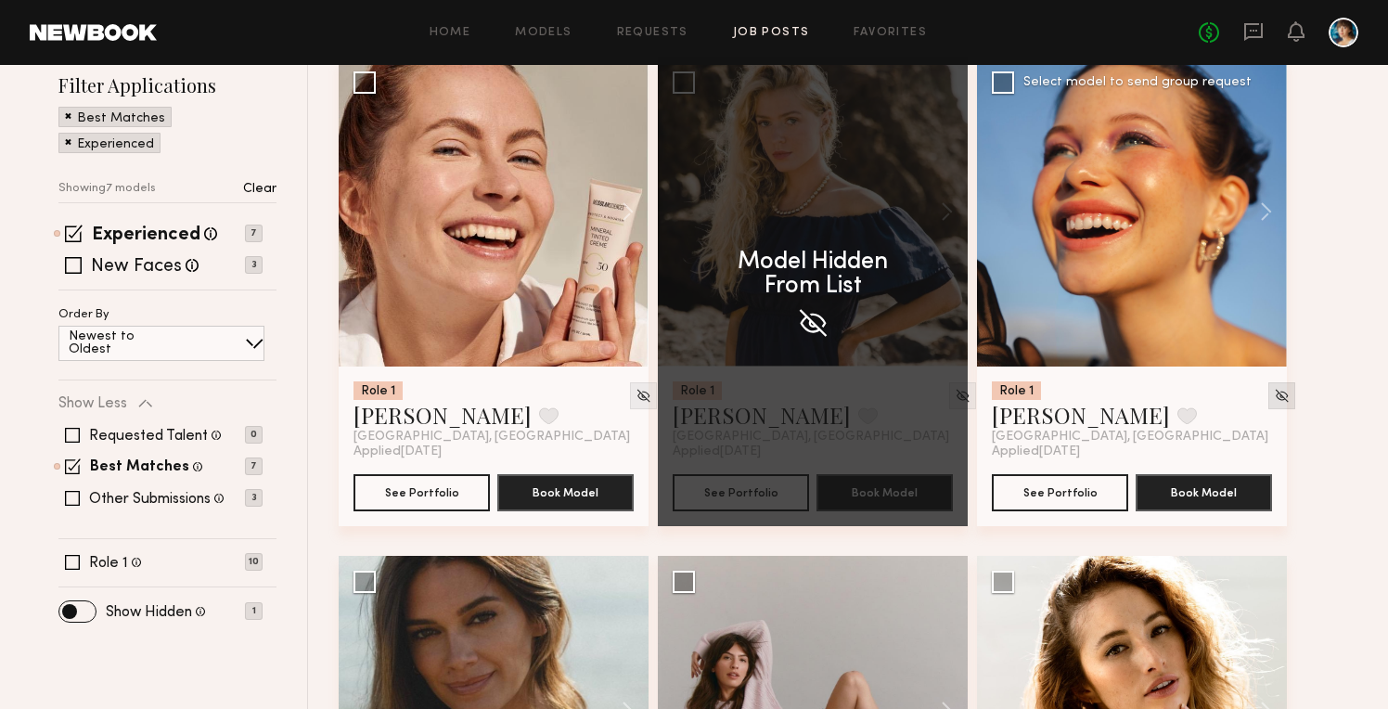
click at [1274, 399] on img at bounding box center [1282, 396] width 16 height 16
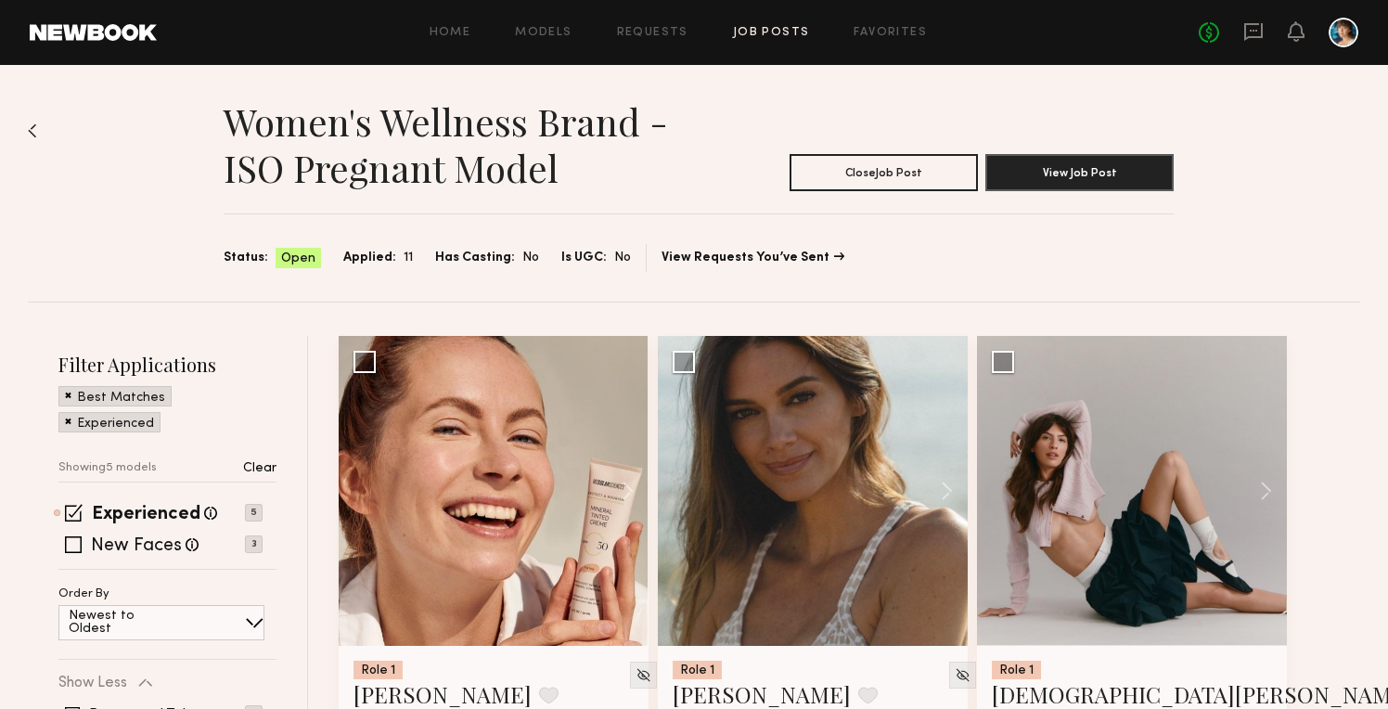
scroll to position [15, 0]
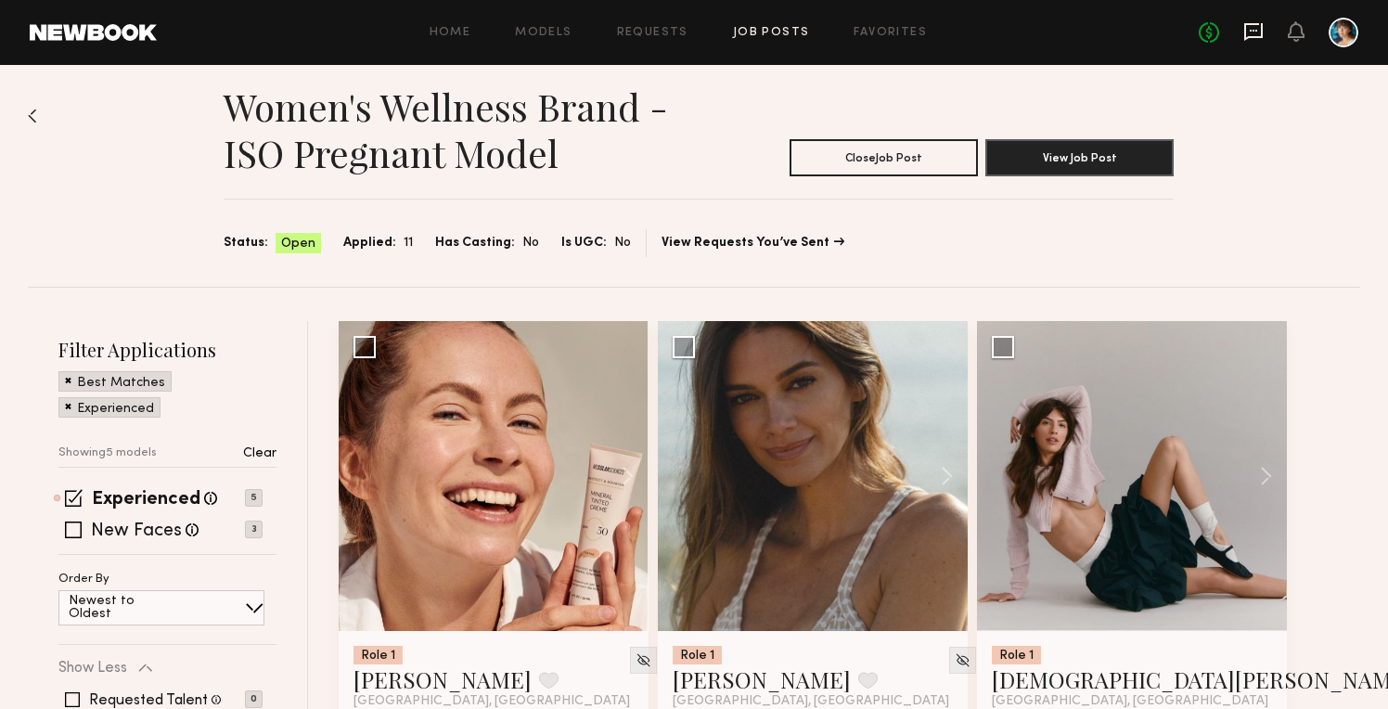
click at [1253, 34] on icon at bounding box center [1254, 31] width 20 height 20
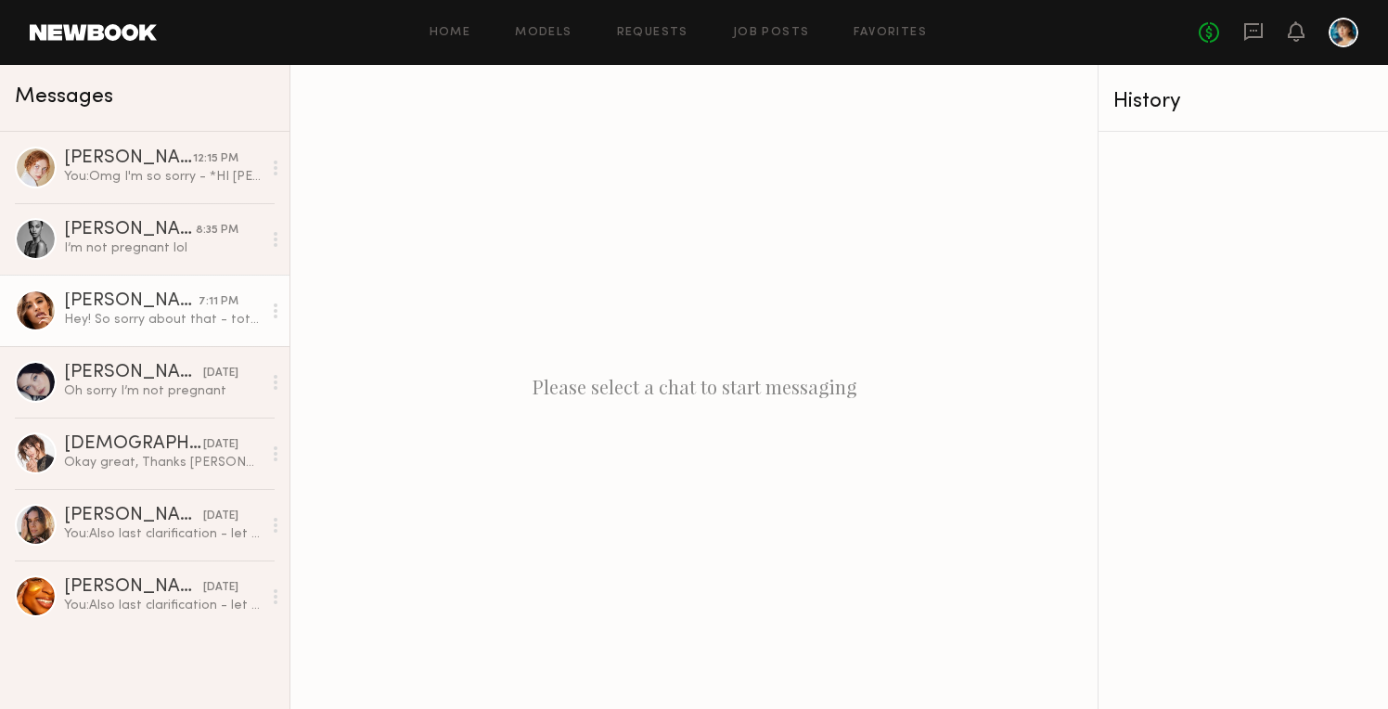
click at [186, 316] on div "Hey! So sorry about that - totally misread the post. I am not pregnant at this …" at bounding box center [163, 320] width 198 height 18
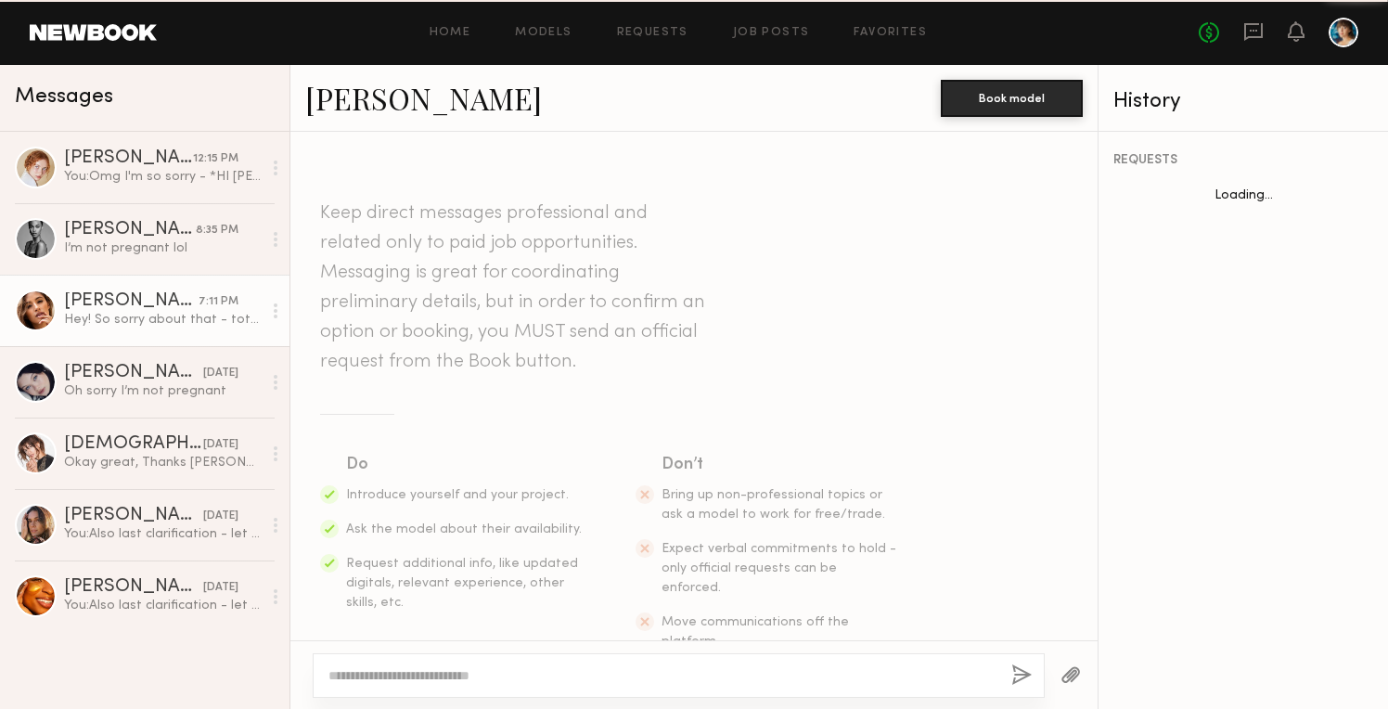
scroll to position [695, 0]
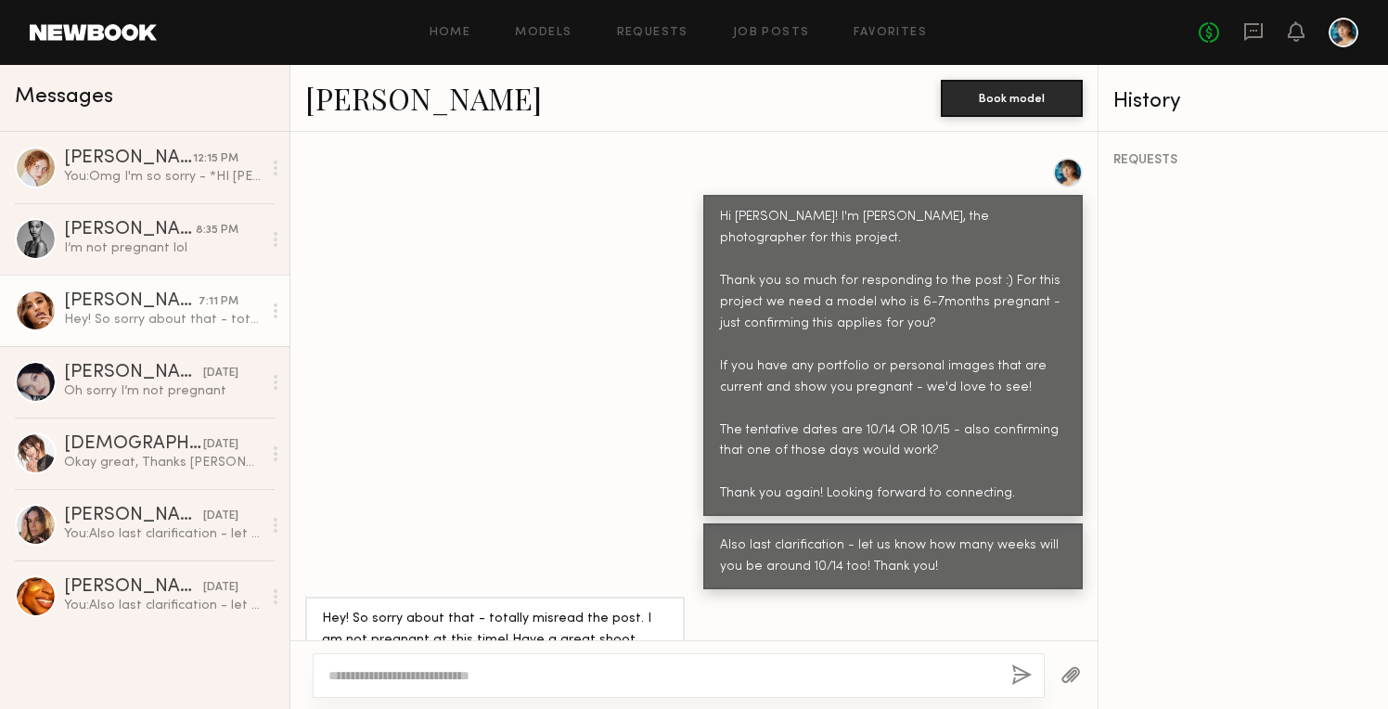
click at [494, 670] on textarea at bounding box center [663, 675] width 668 height 19
type textarea "**********"
click at [1023, 672] on button "button" at bounding box center [1022, 676] width 20 height 23
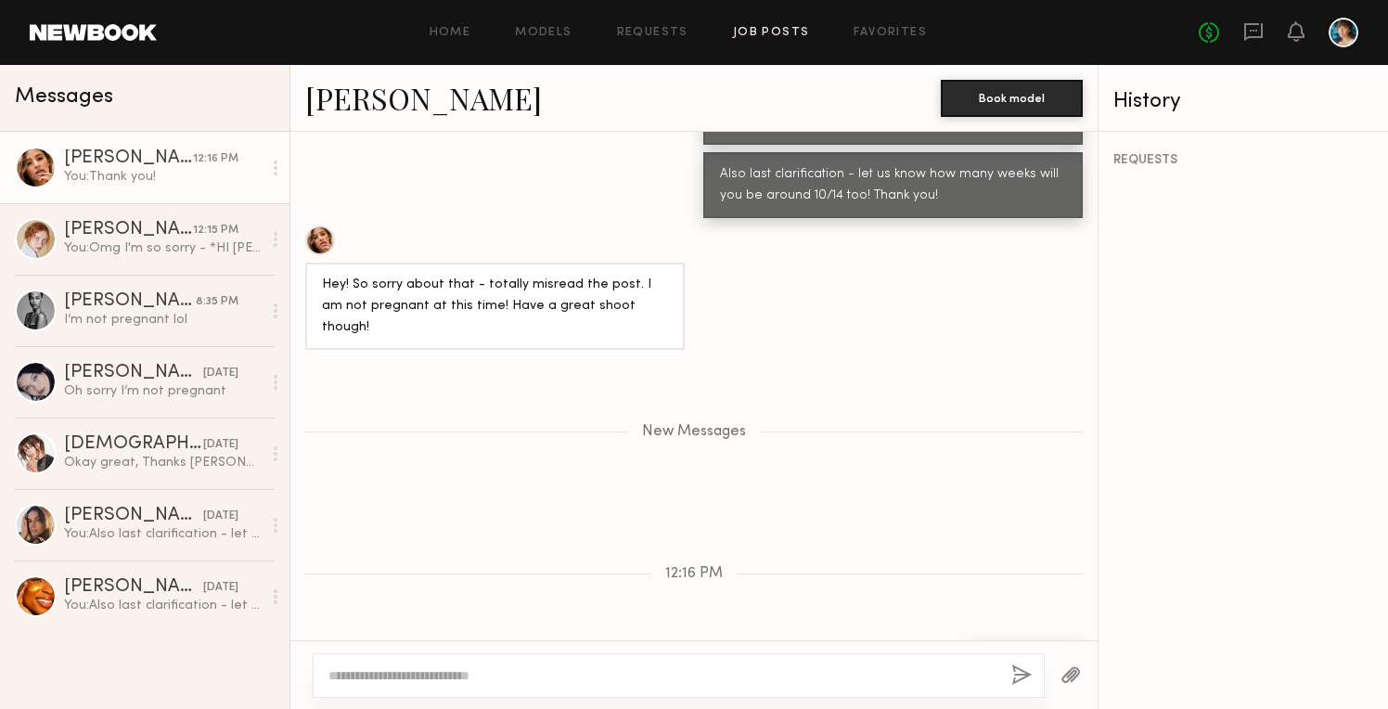
click at [782, 34] on link "Job Posts" at bounding box center [771, 33] width 77 height 12
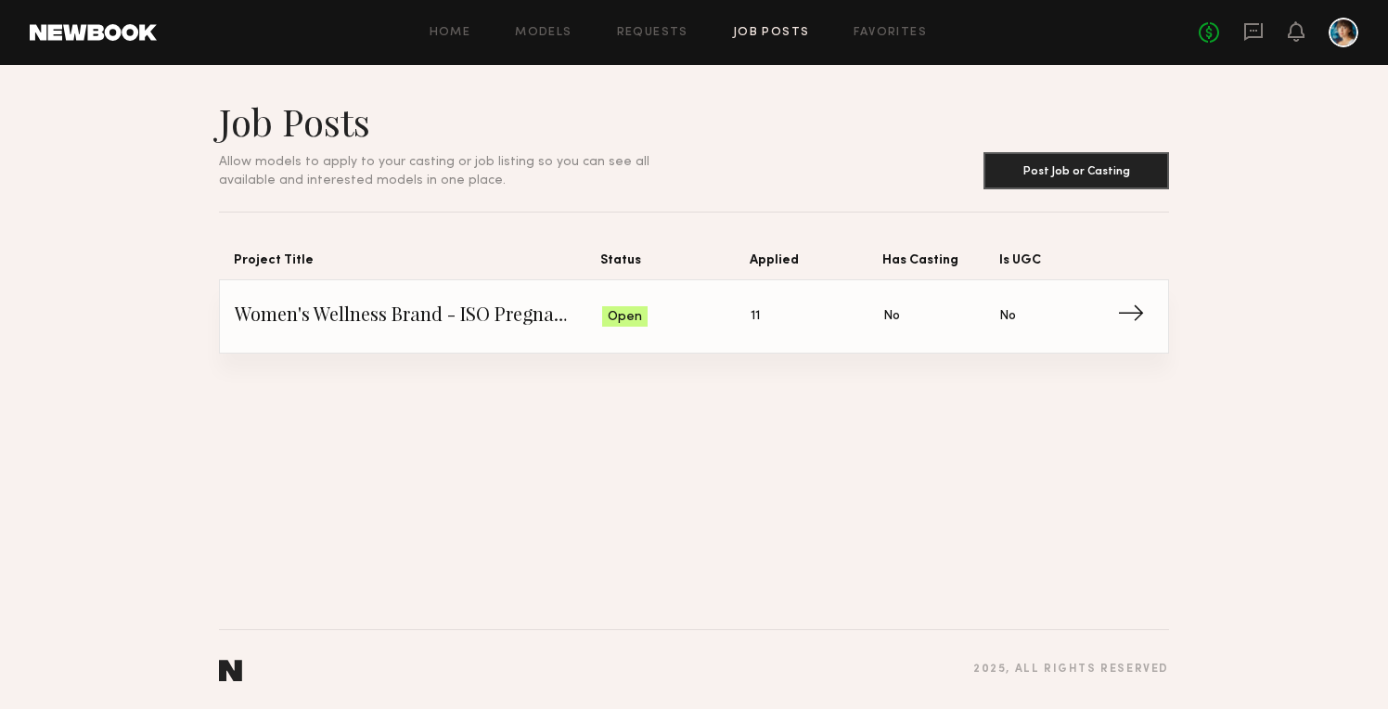
click at [474, 301] on link "Women's Wellness Brand - ISO Pregnant Model Status: Open Applied: 11 Has Castin…" at bounding box center [694, 316] width 919 height 72
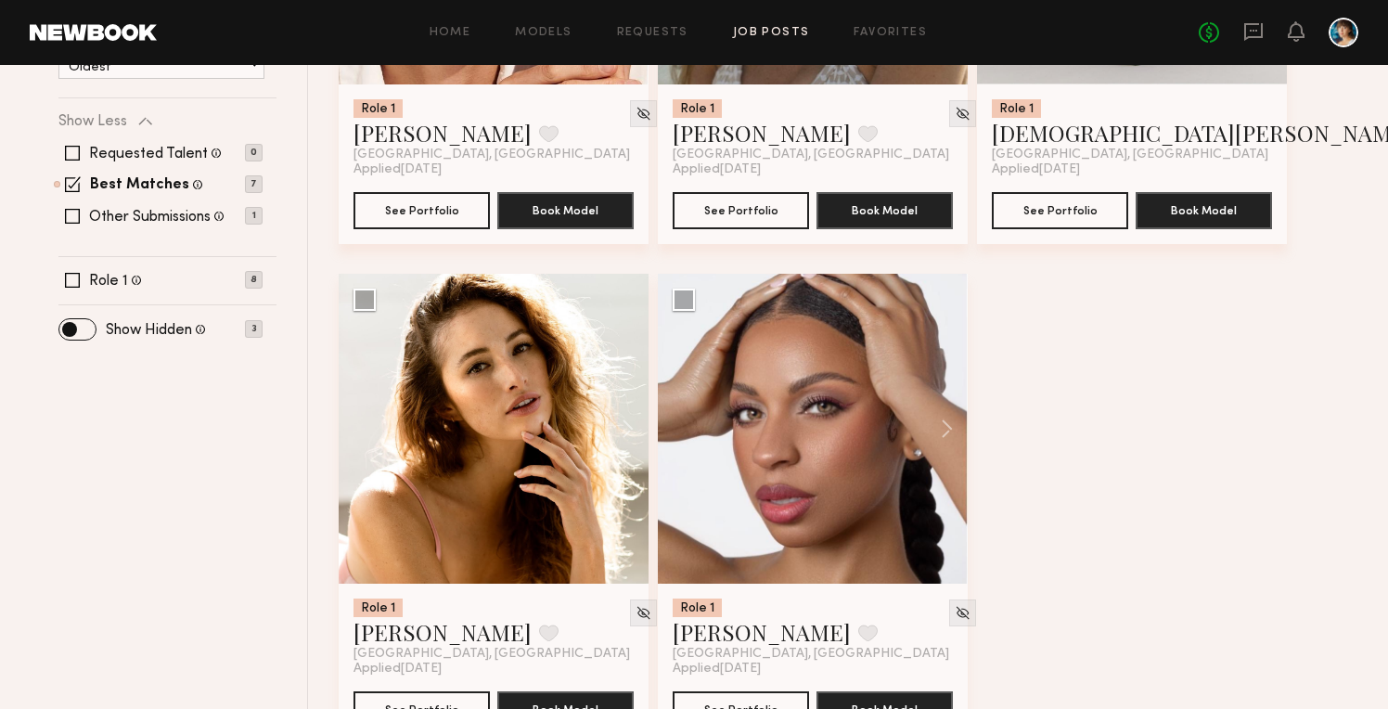
scroll to position [562, 0]
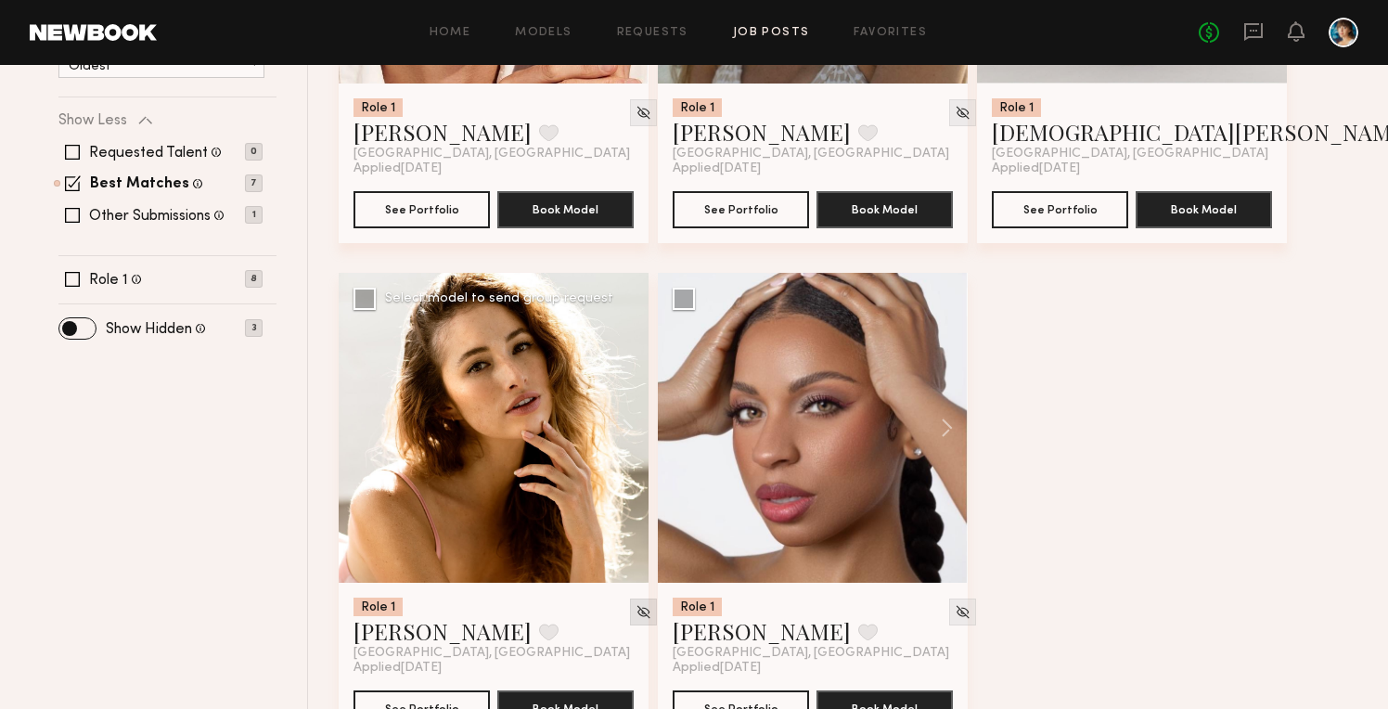
click at [636, 613] on img at bounding box center [644, 612] width 16 height 16
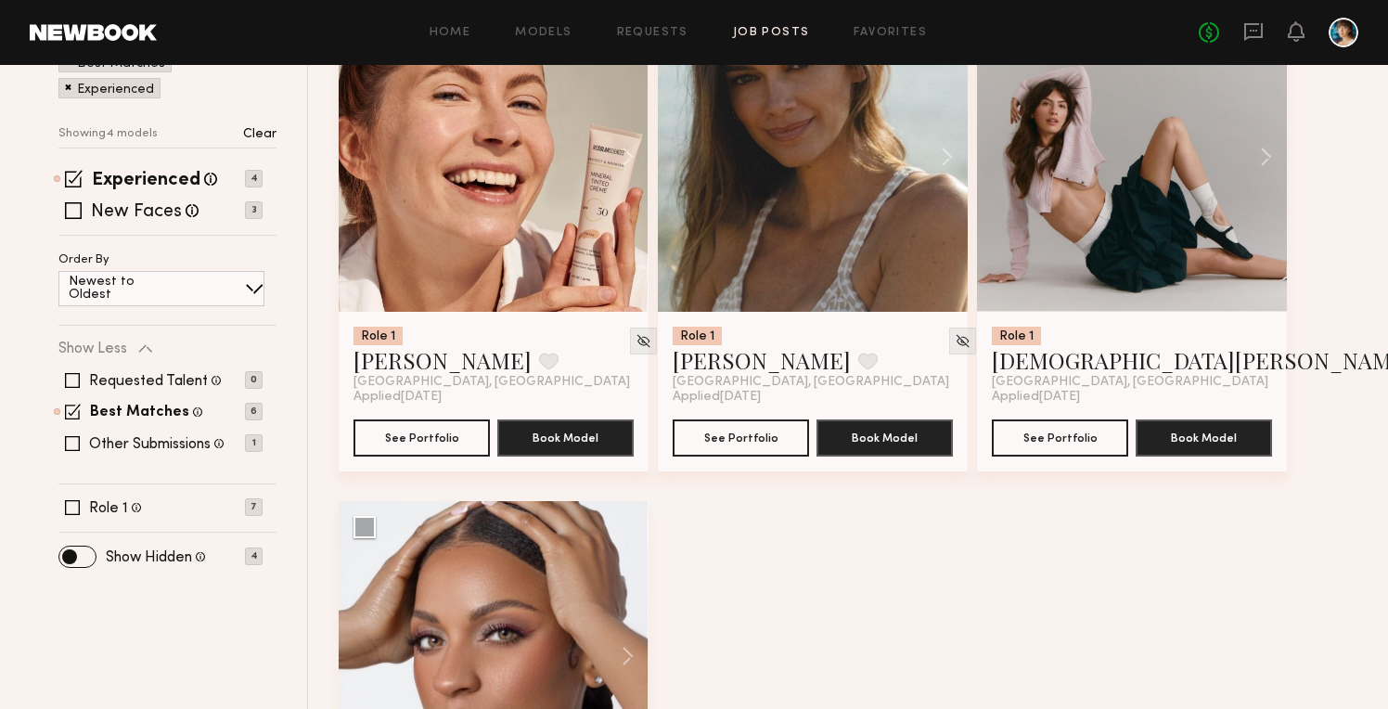
scroll to position [352, 0]
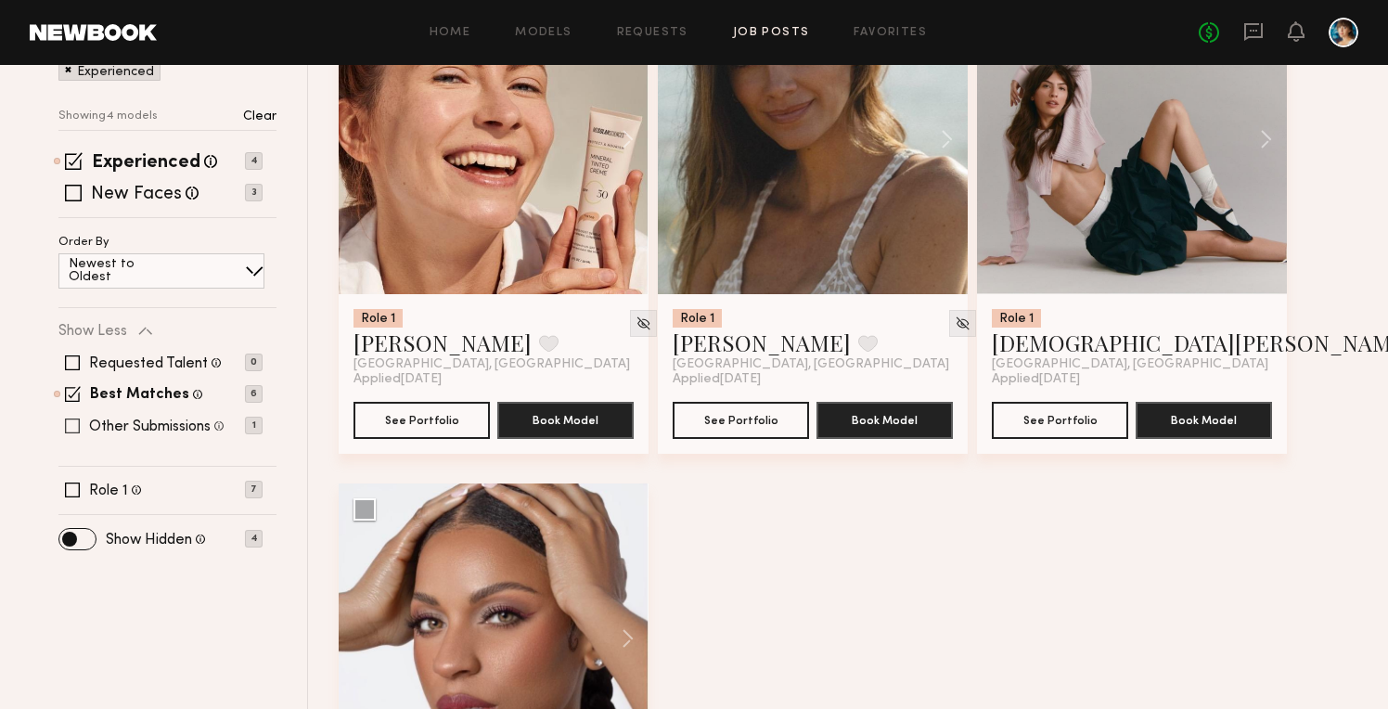
click at [187, 426] on label "Other Submissions" at bounding box center [150, 427] width 122 height 15
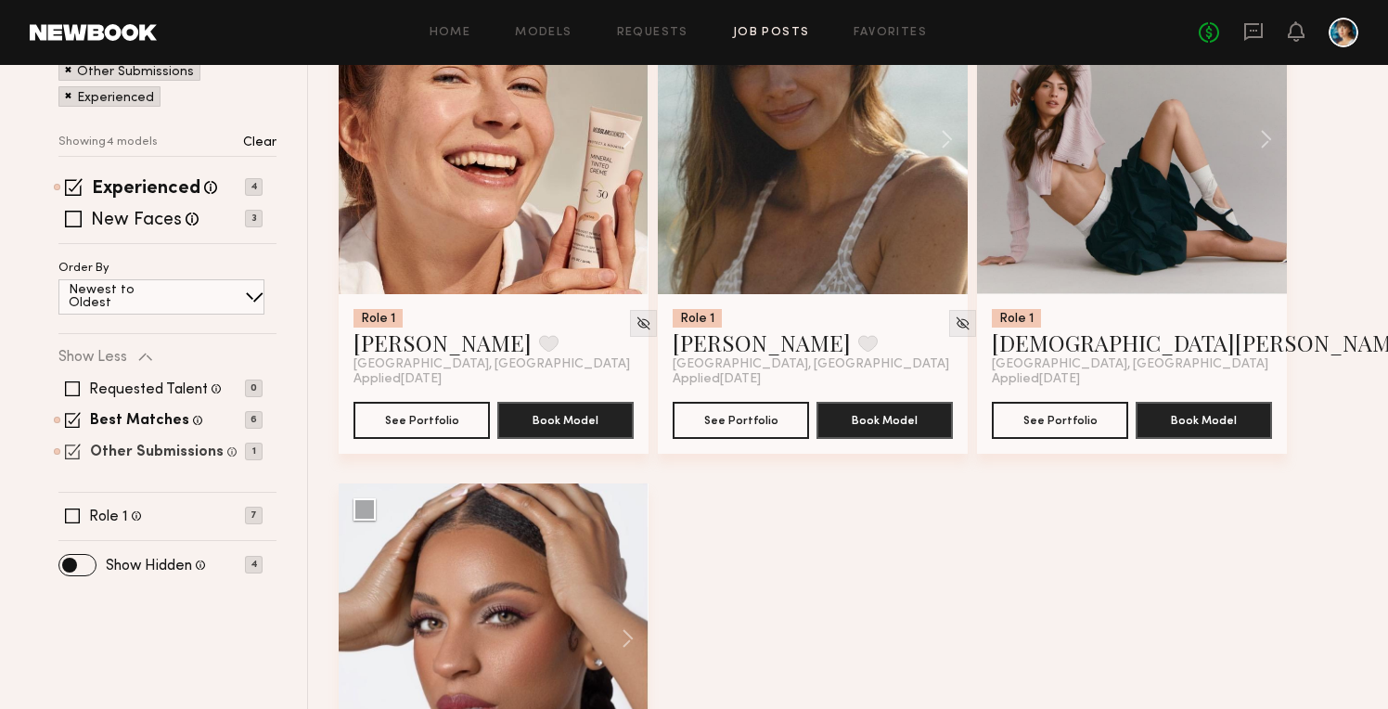
click at [170, 455] on label "Other Submissions" at bounding box center [157, 452] width 134 height 15
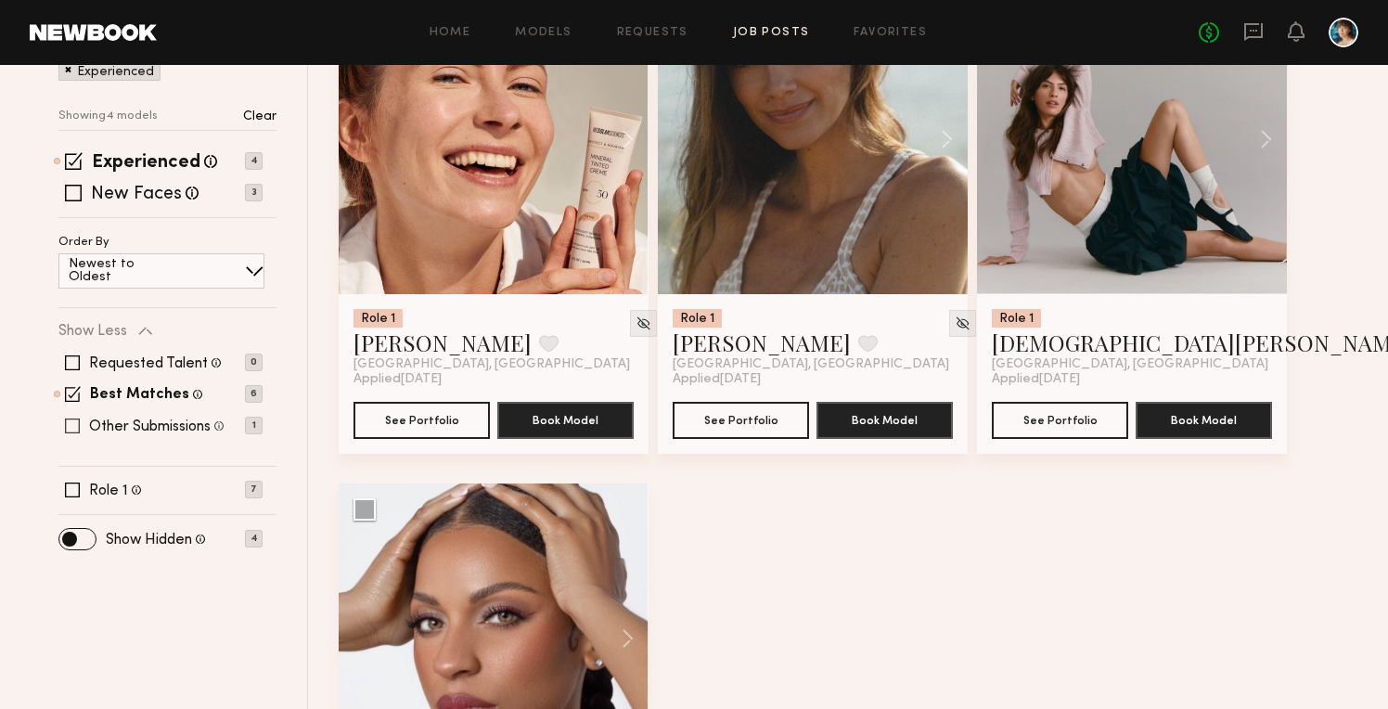
click at [71, 427] on span at bounding box center [72, 426] width 15 height 15
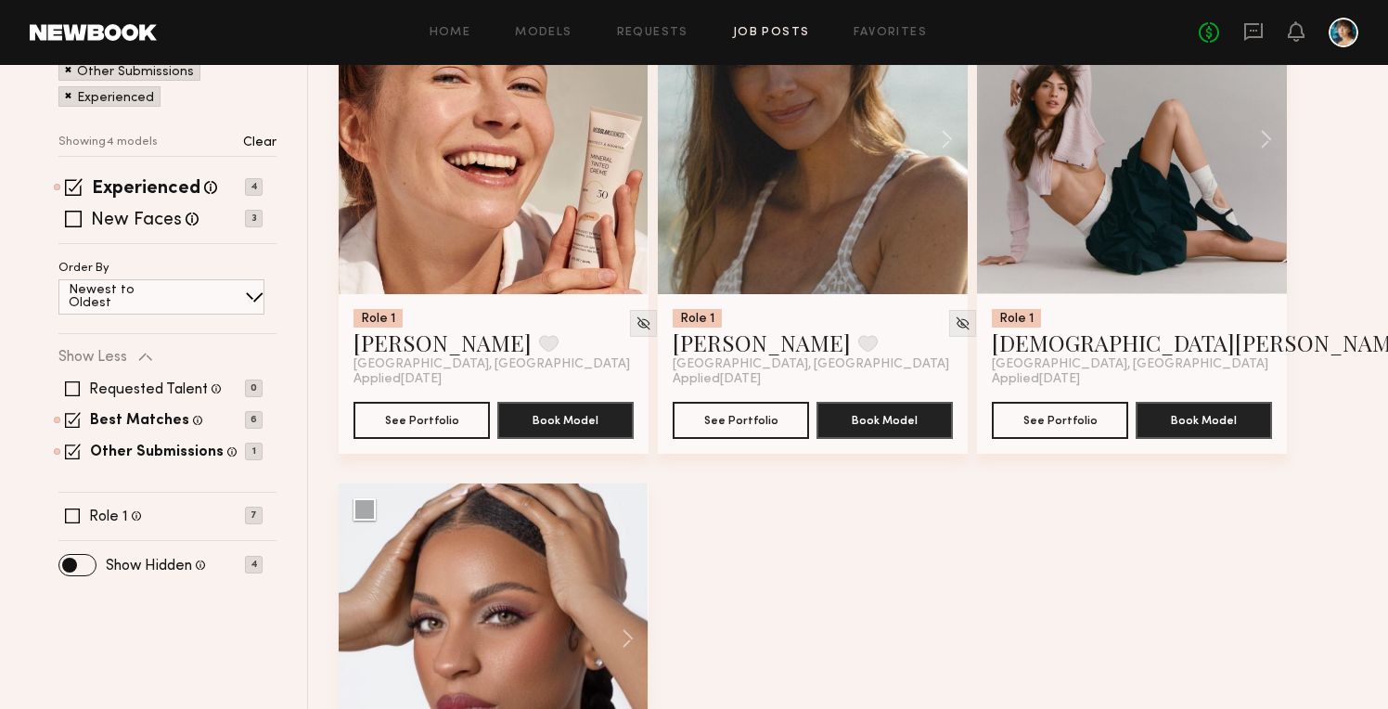
click at [75, 230] on div "Experienced Talent we've deemed to have ample paid, professional modeling exper…" at bounding box center [167, 212] width 218 height 64
click at [73, 220] on span at bounding box center [73, 219] width 17 height 17
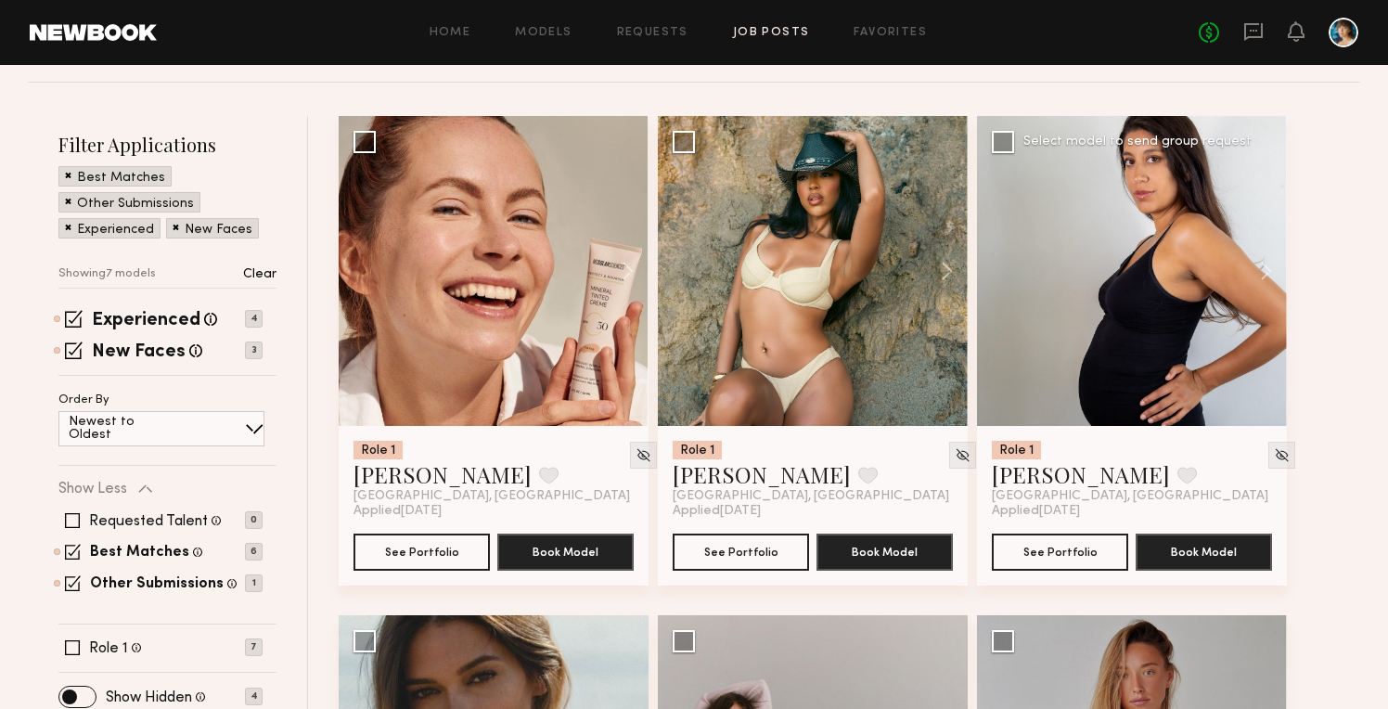
scroll to position [252, 0]
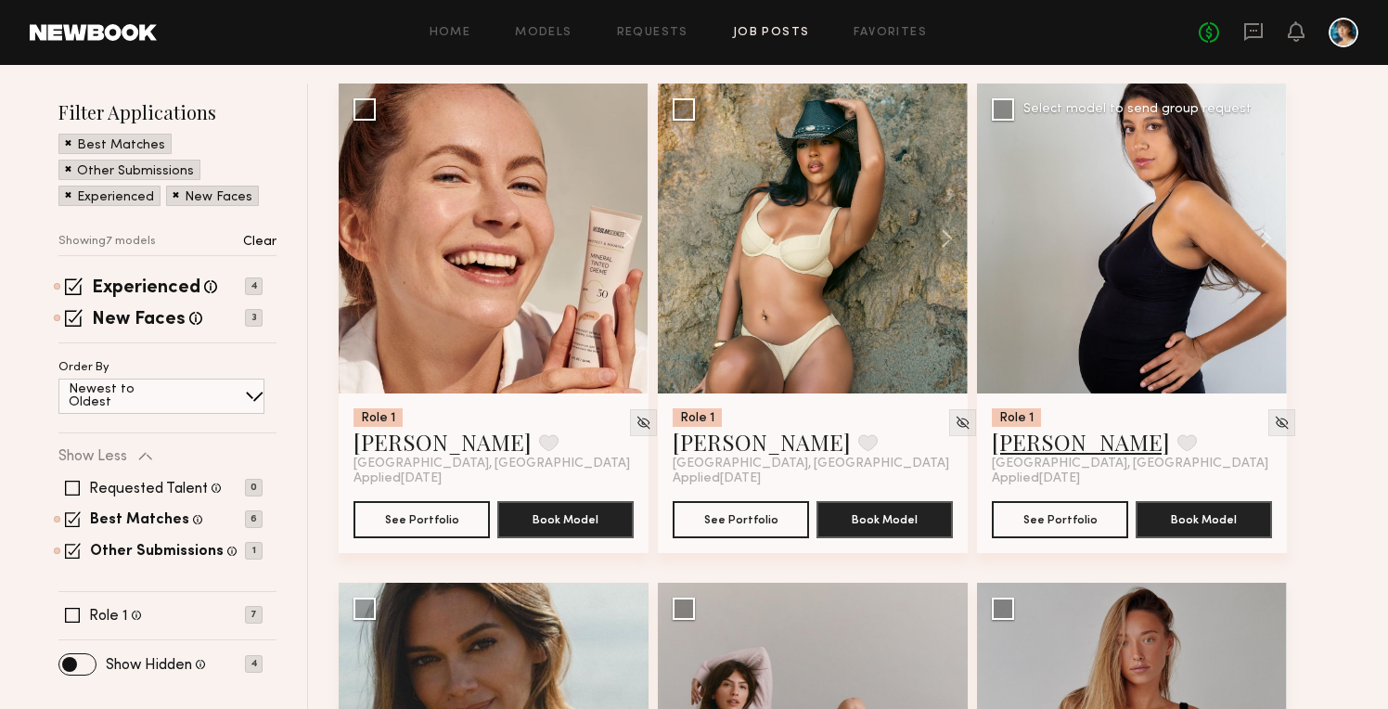
click at [1049, 445] on link "Sammy T." at bounding box center [1081, 442] width 178 height 30
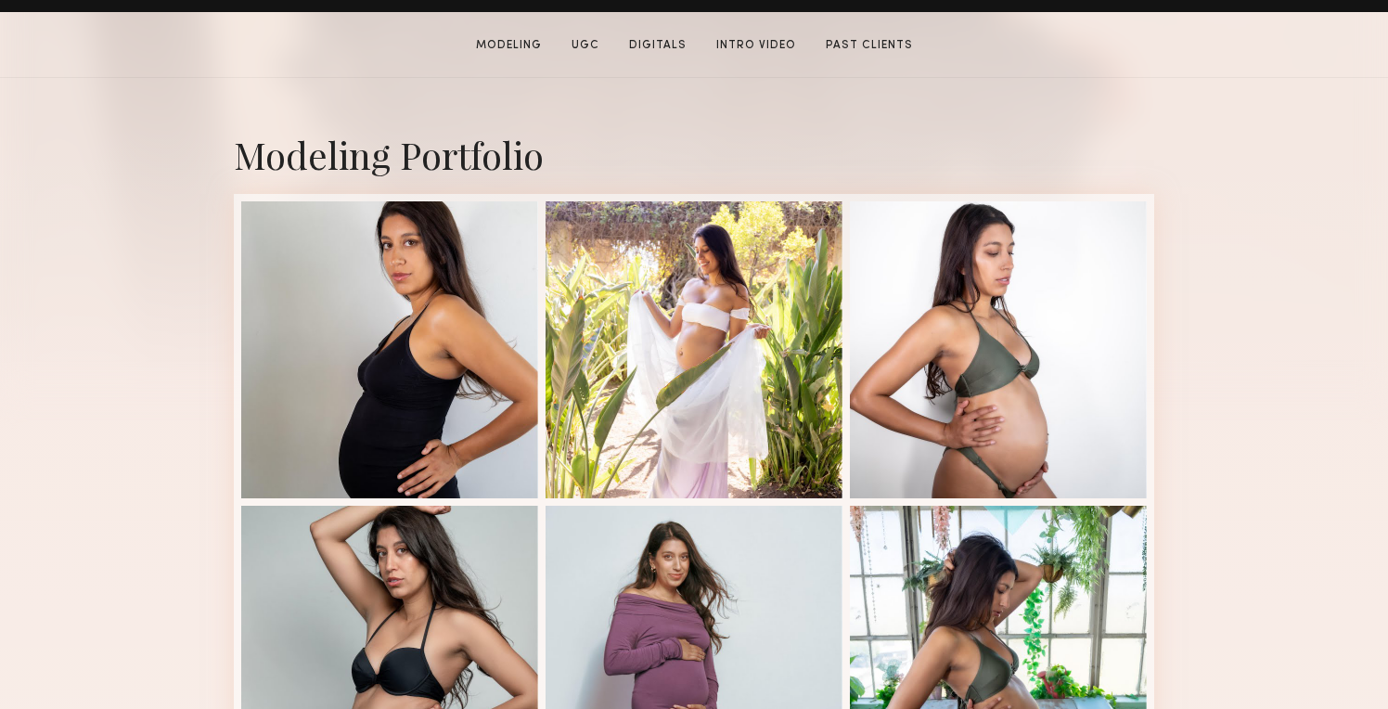
scroll to position [380, 0]
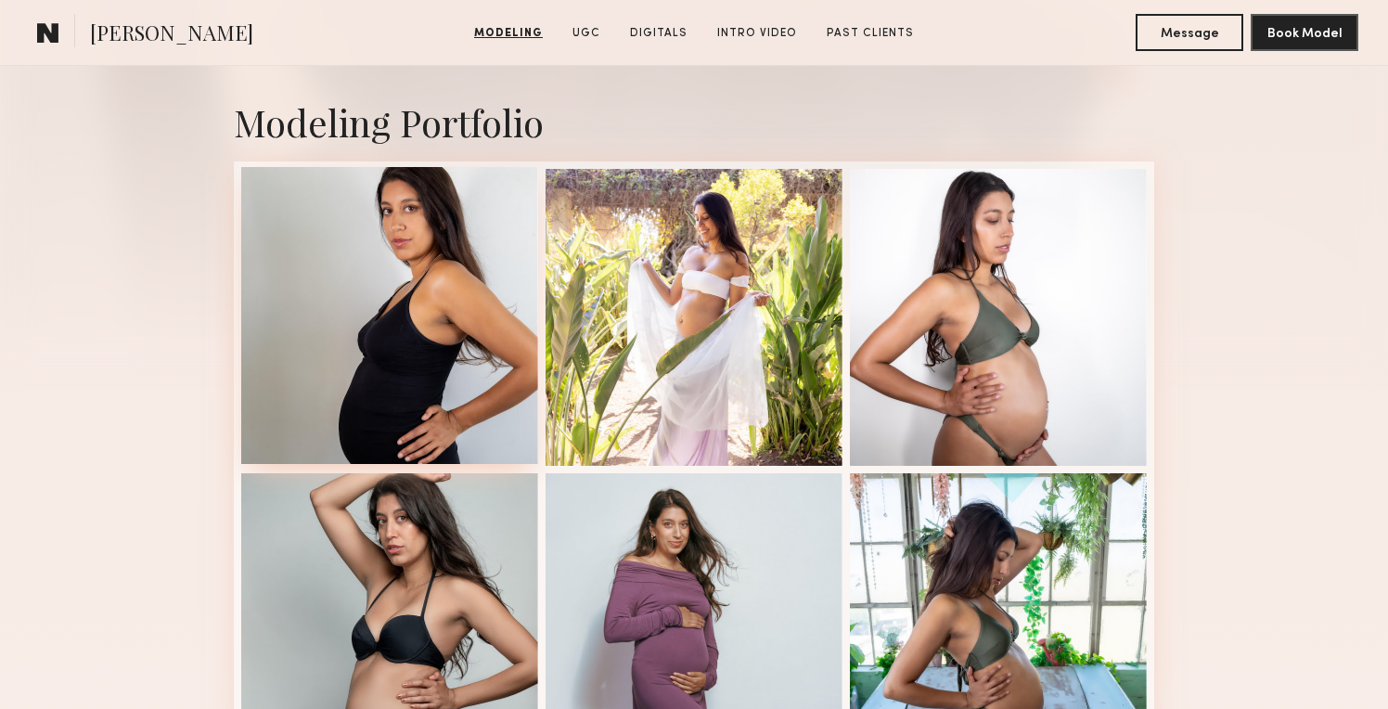
click at [384, 371] on div at bounding box center [389, 315] width 297 height 297
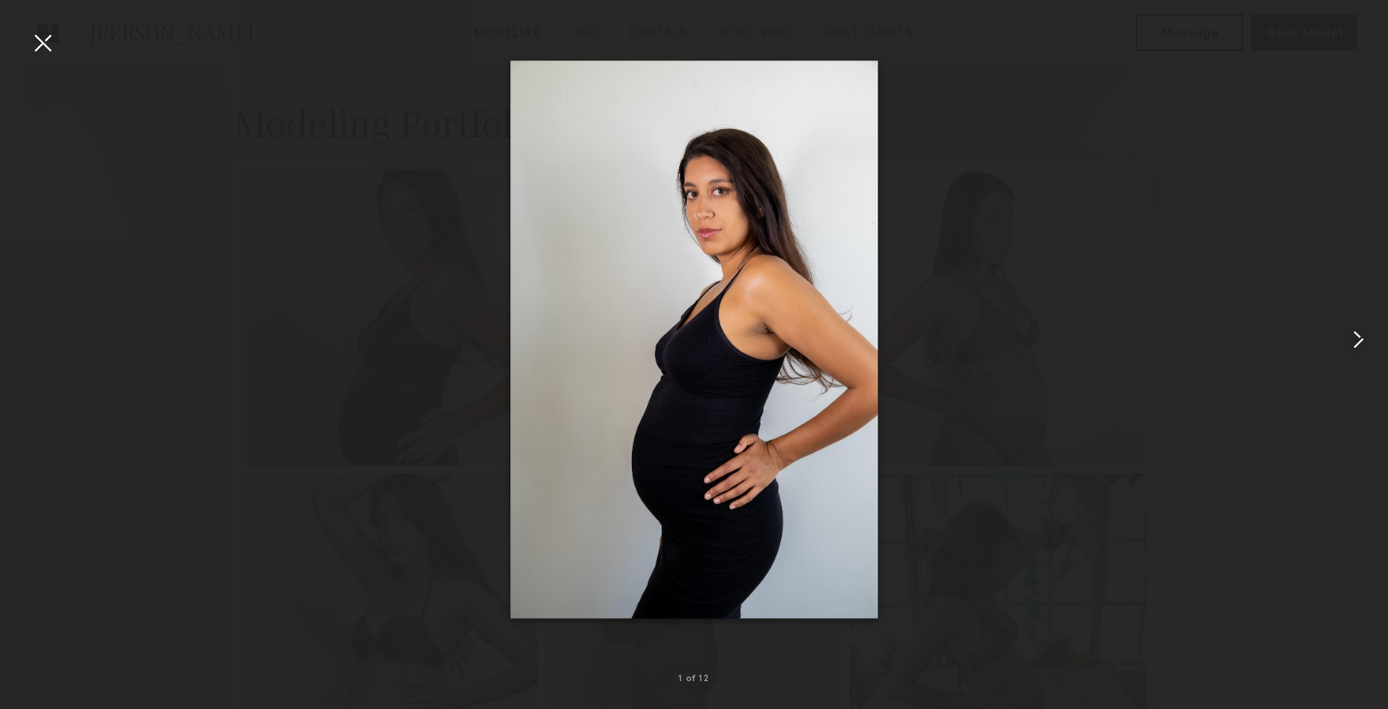
click at [1351, 342] on common-icon at bounding box center [1359, 340] width 30 height 30
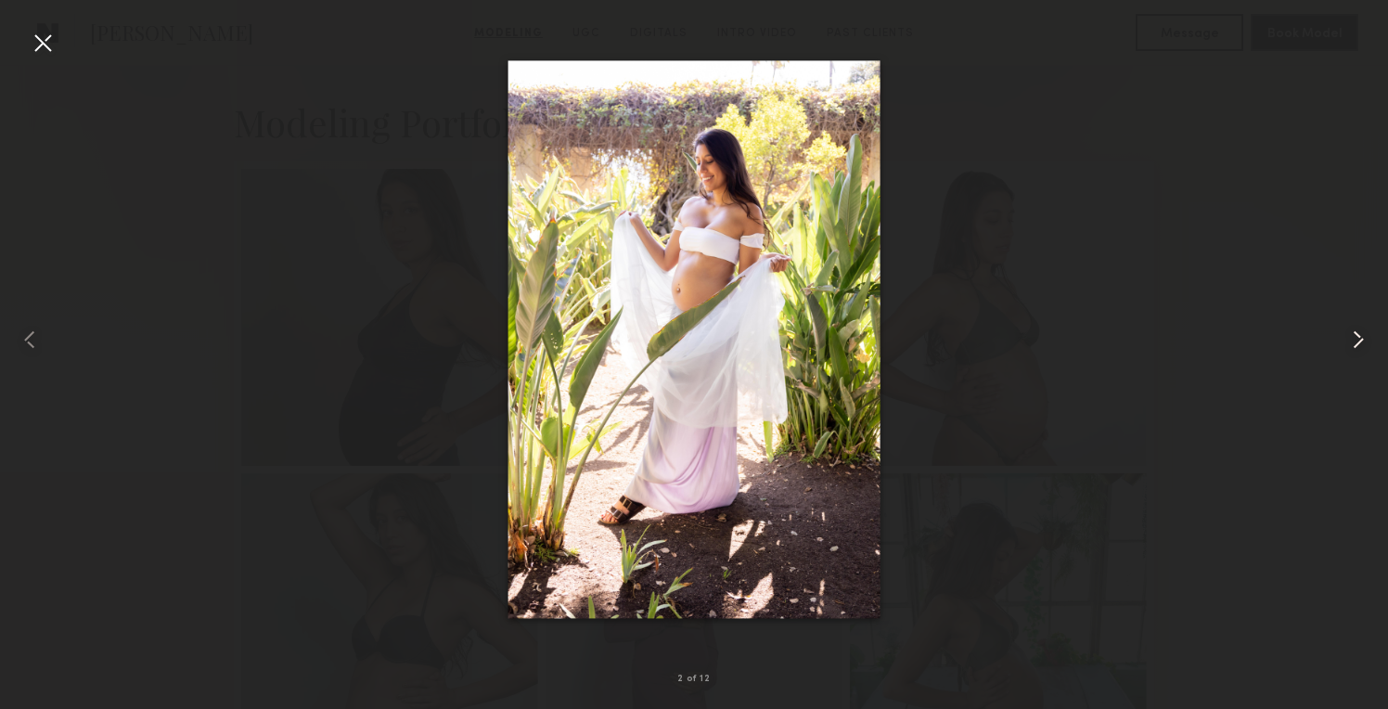
click at [1351, 342] on common-icon at bounding box center [1359, 340] width 30 height 30
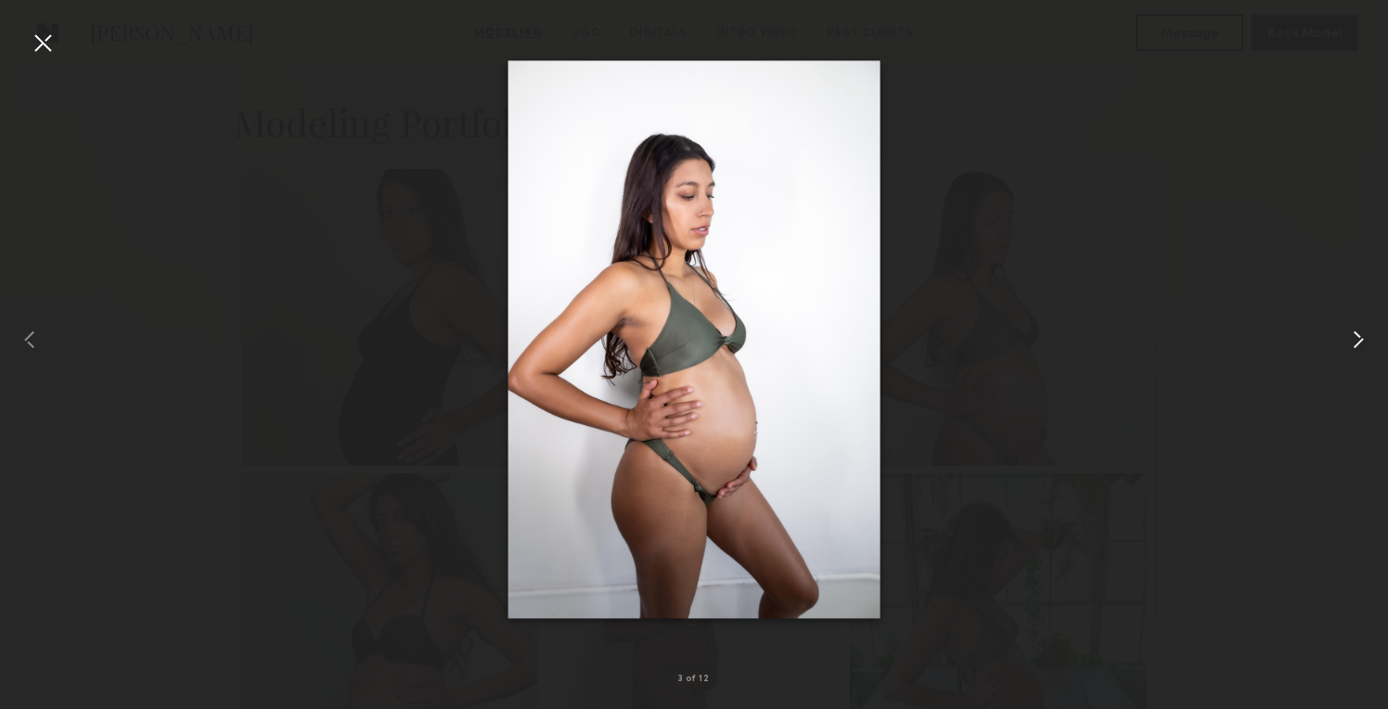
click at [1351, 342] on common-icon at bounding box center [1359, 340] width 30 height 30
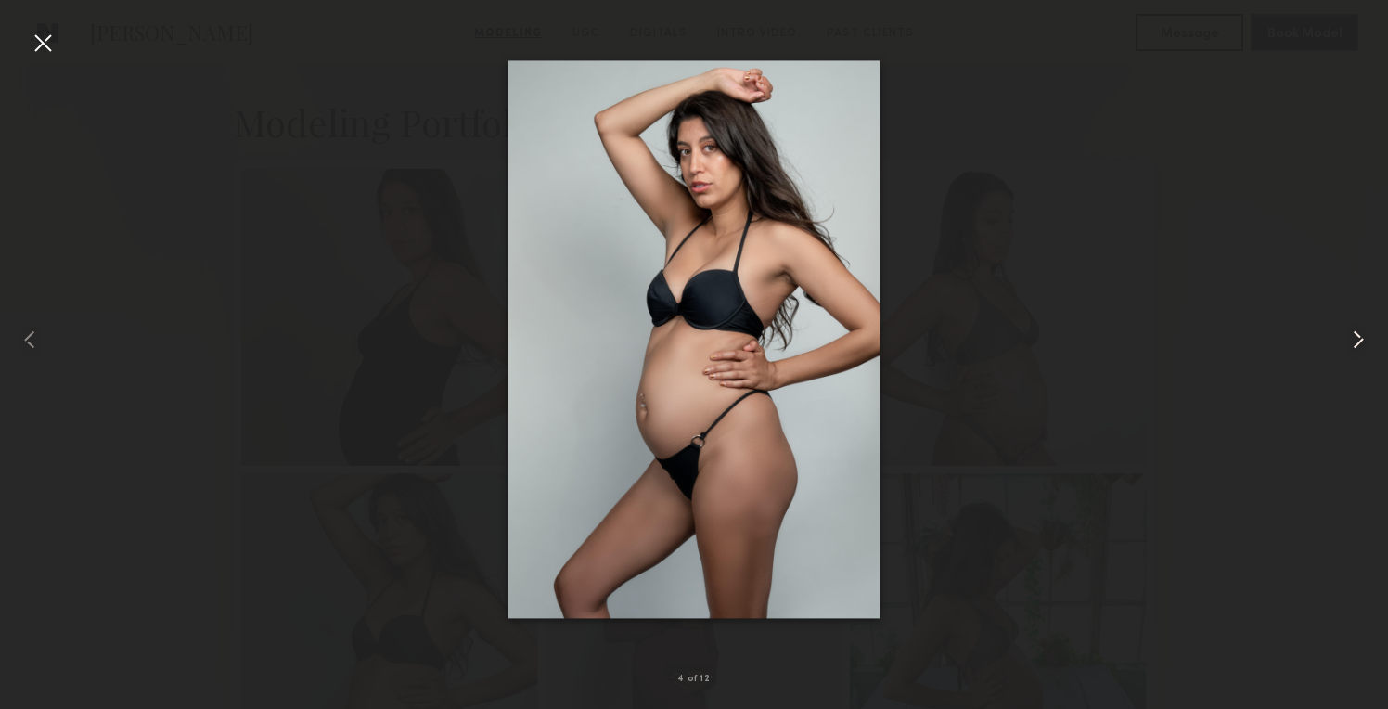
click at [1351, 342] on common-icon at bounding box center [1359, 340] width 30 height 30
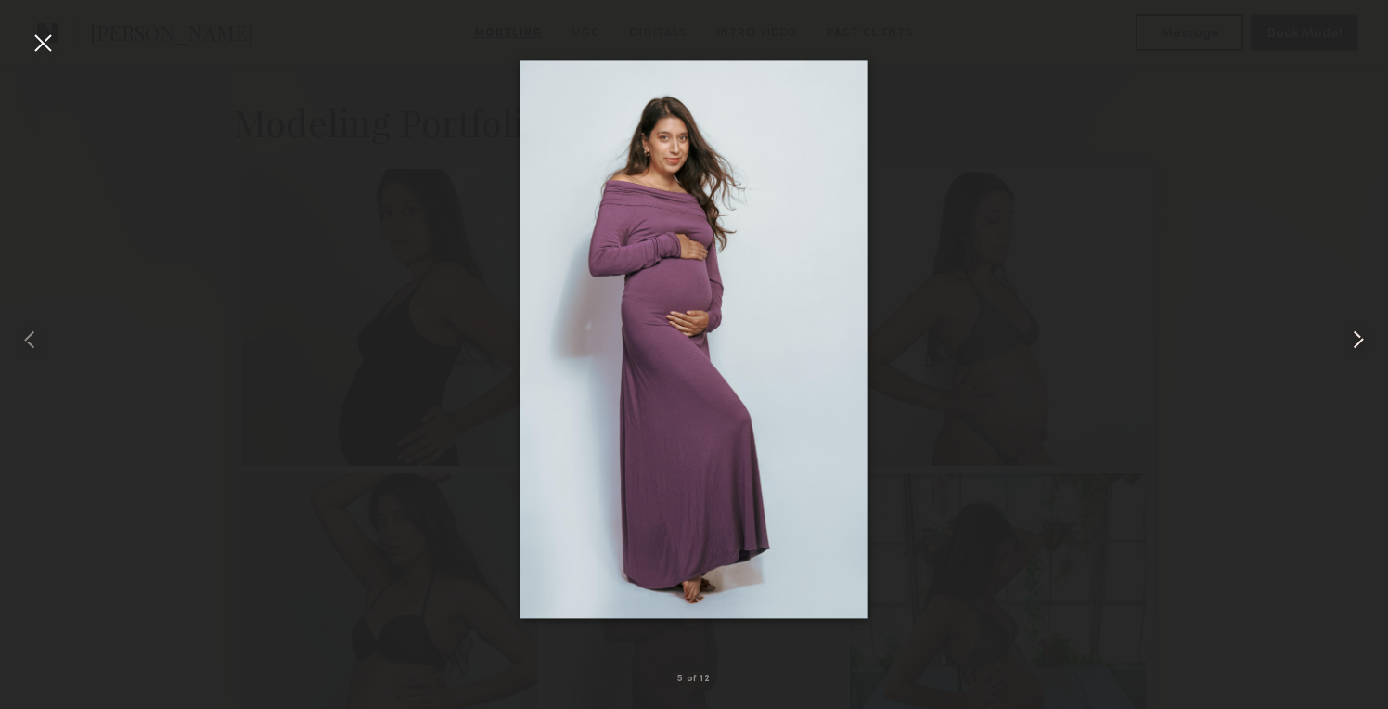
click at [1351, 342] on common-icon at bounding box center [1359, 340] width 30 height 30
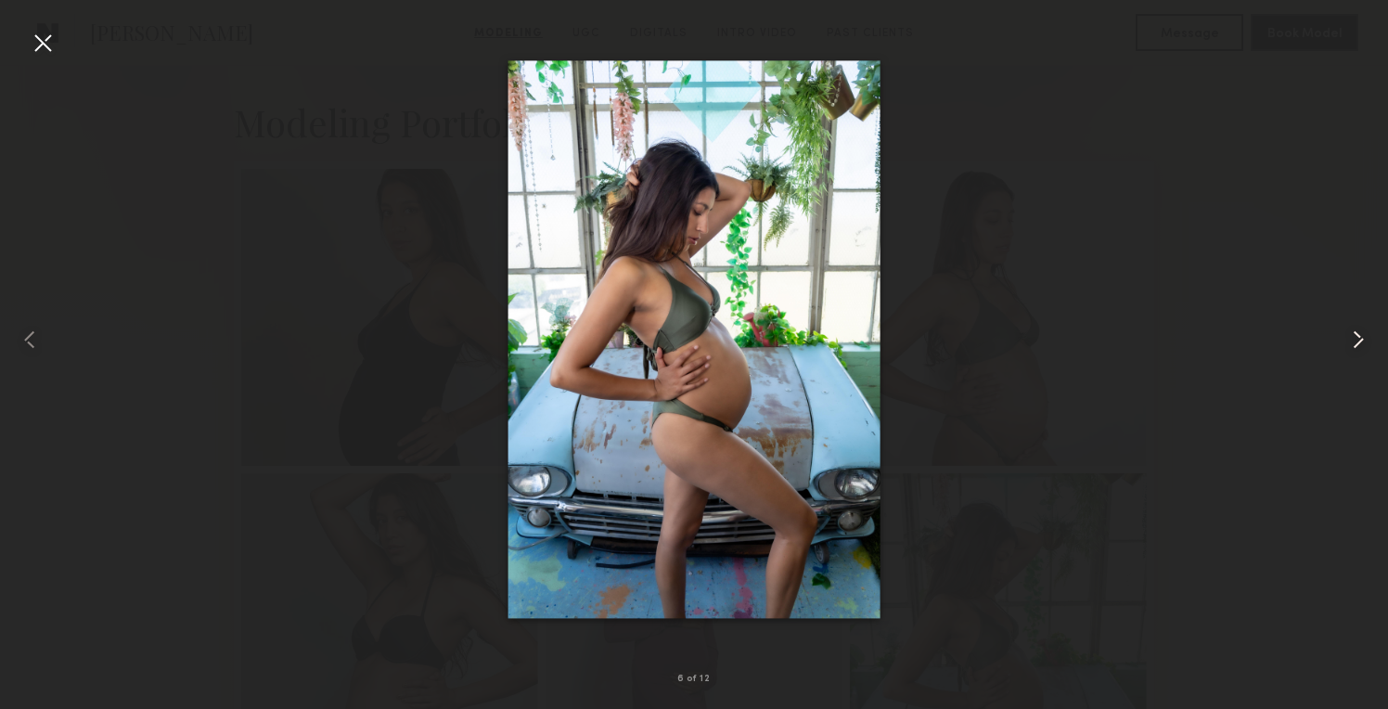
click at [1351, 342] on common-icon at bounding box center [1359, 340] width 30 height 30
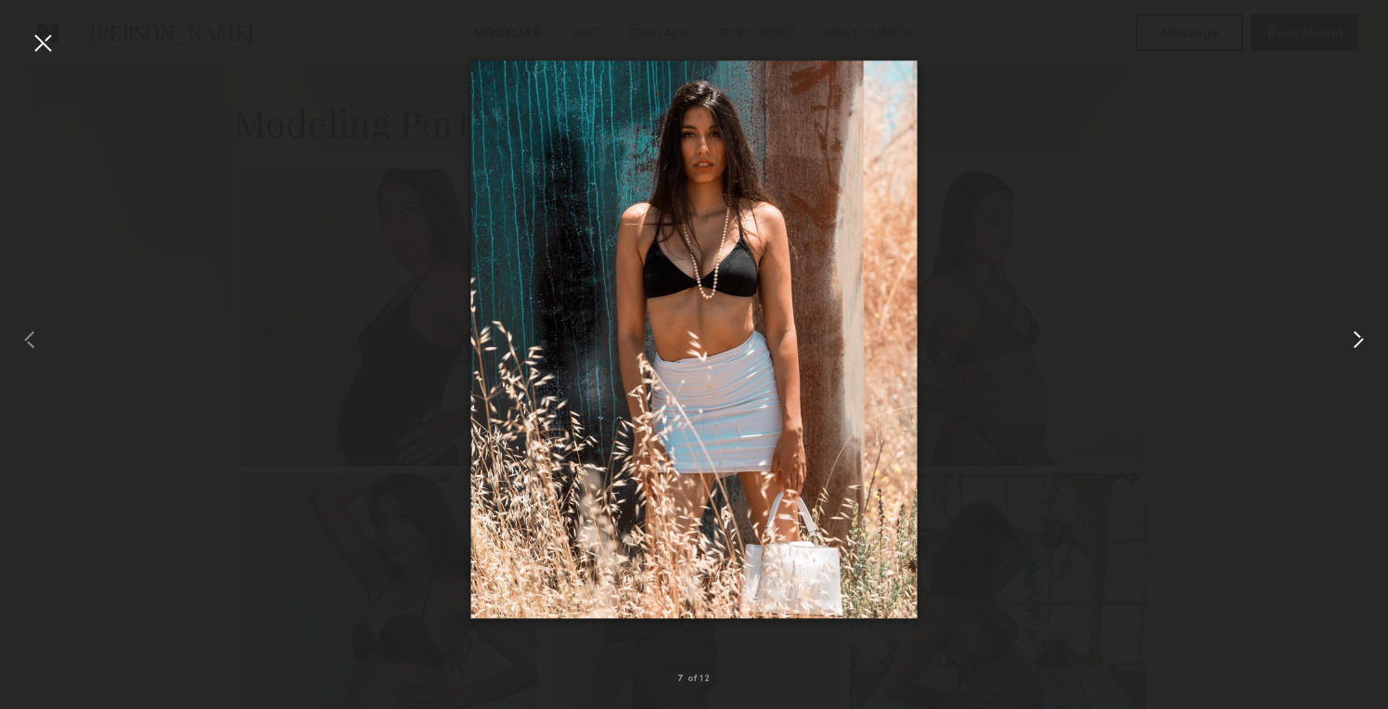
click at [1351, 342] on common-icon at bounding box center [1359, 340] width 30 height 30
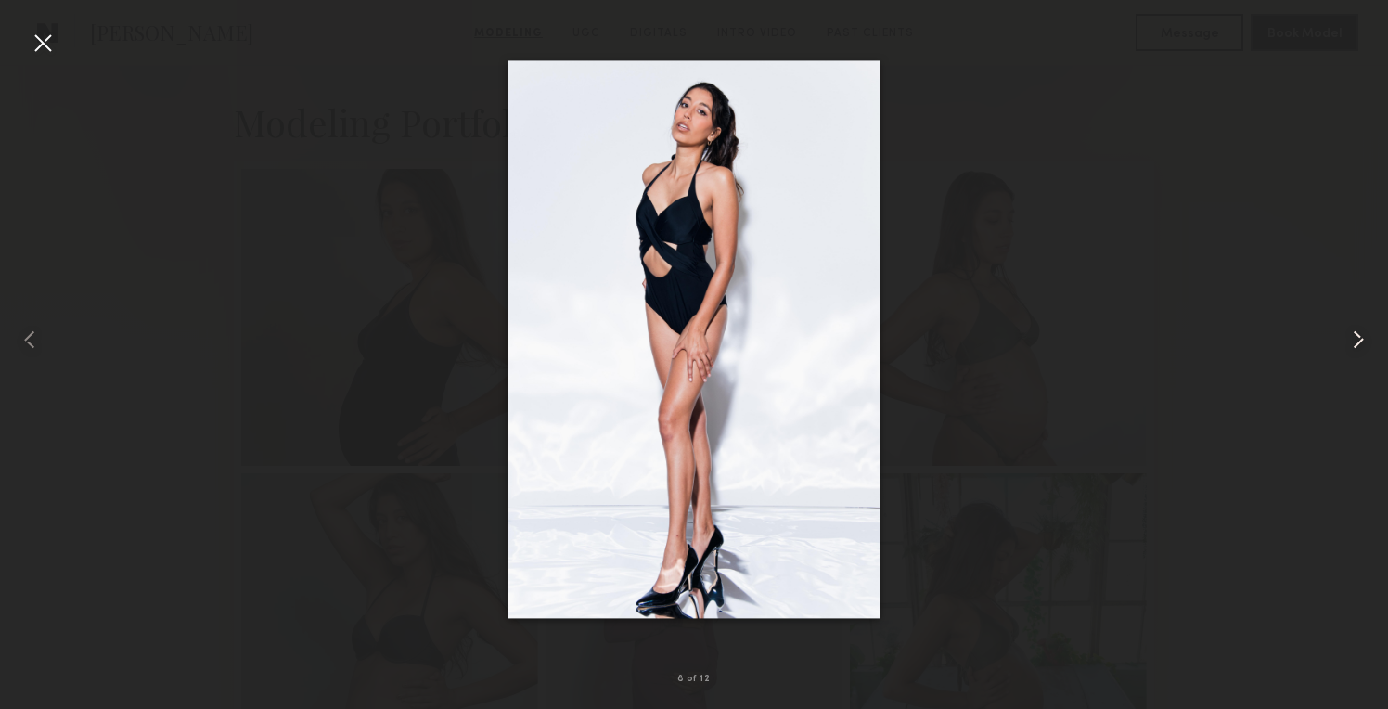
click at [1351, 342] on common-icon at bounding box center [1359, 340] width 30 height 30
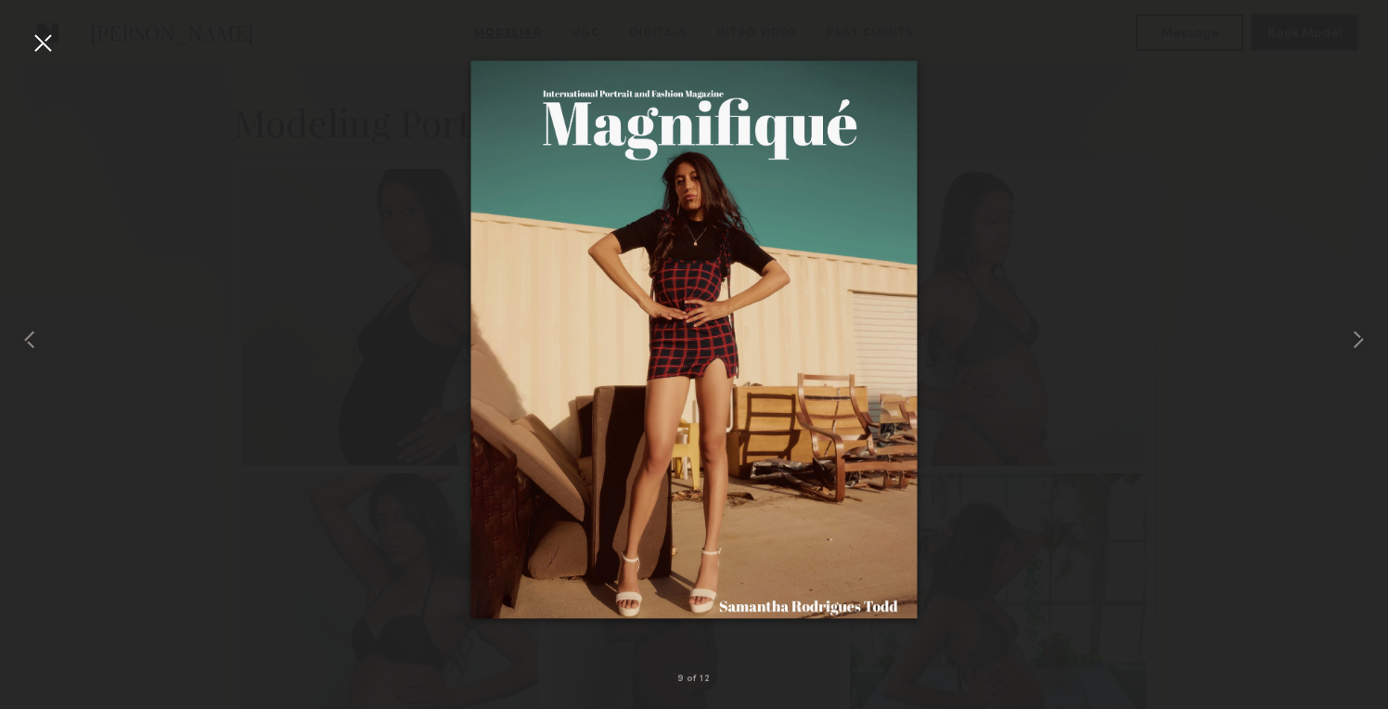
click at [44, 42] on div at bounding box center [43, 43] width 30 height 30
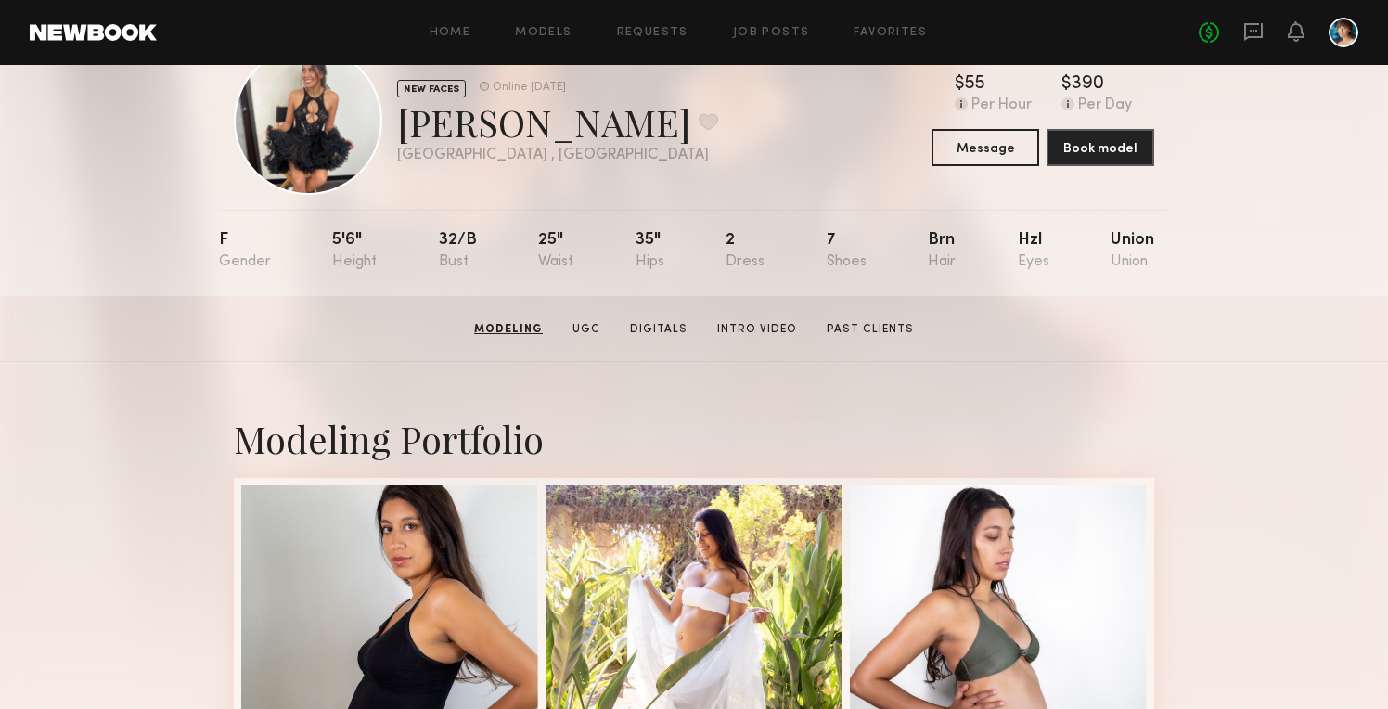
scroll to position [0, 0]
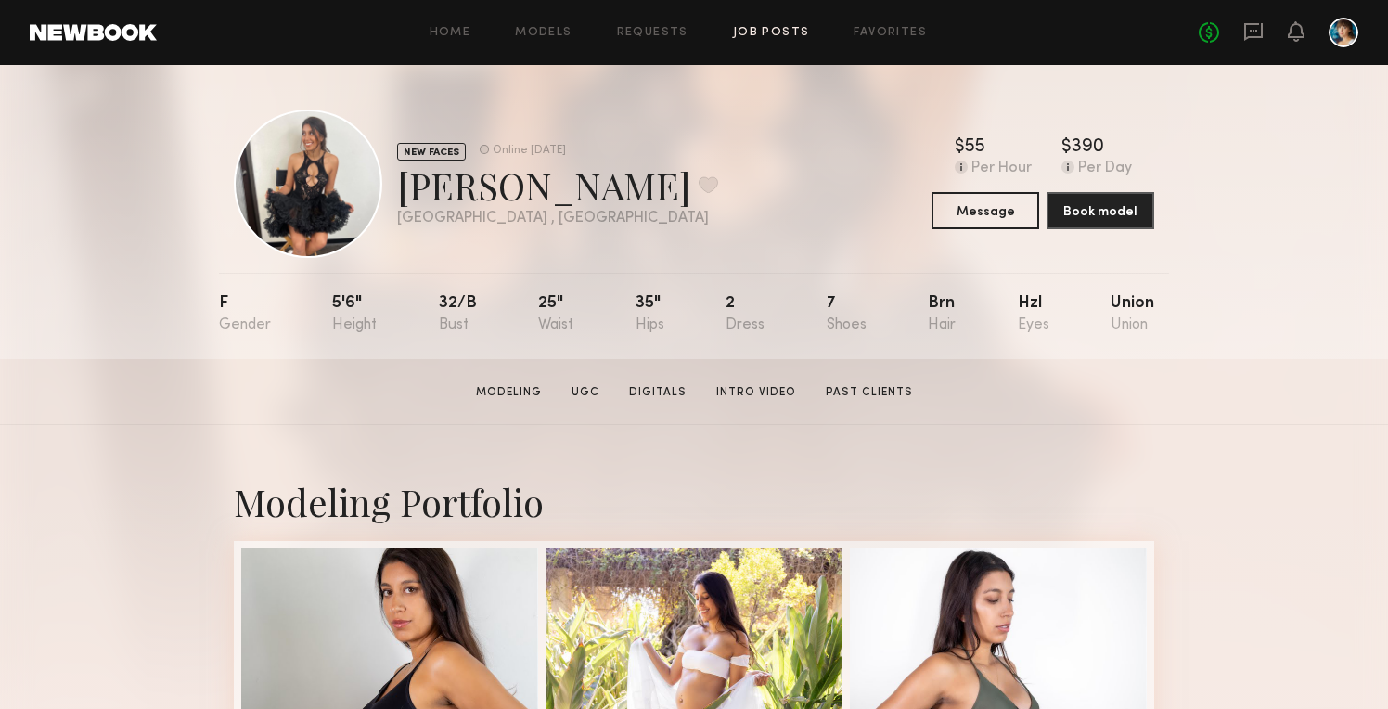
click at [746, 36] on link "Job Posts" at bounding box center [771, 33] width 77 height 12
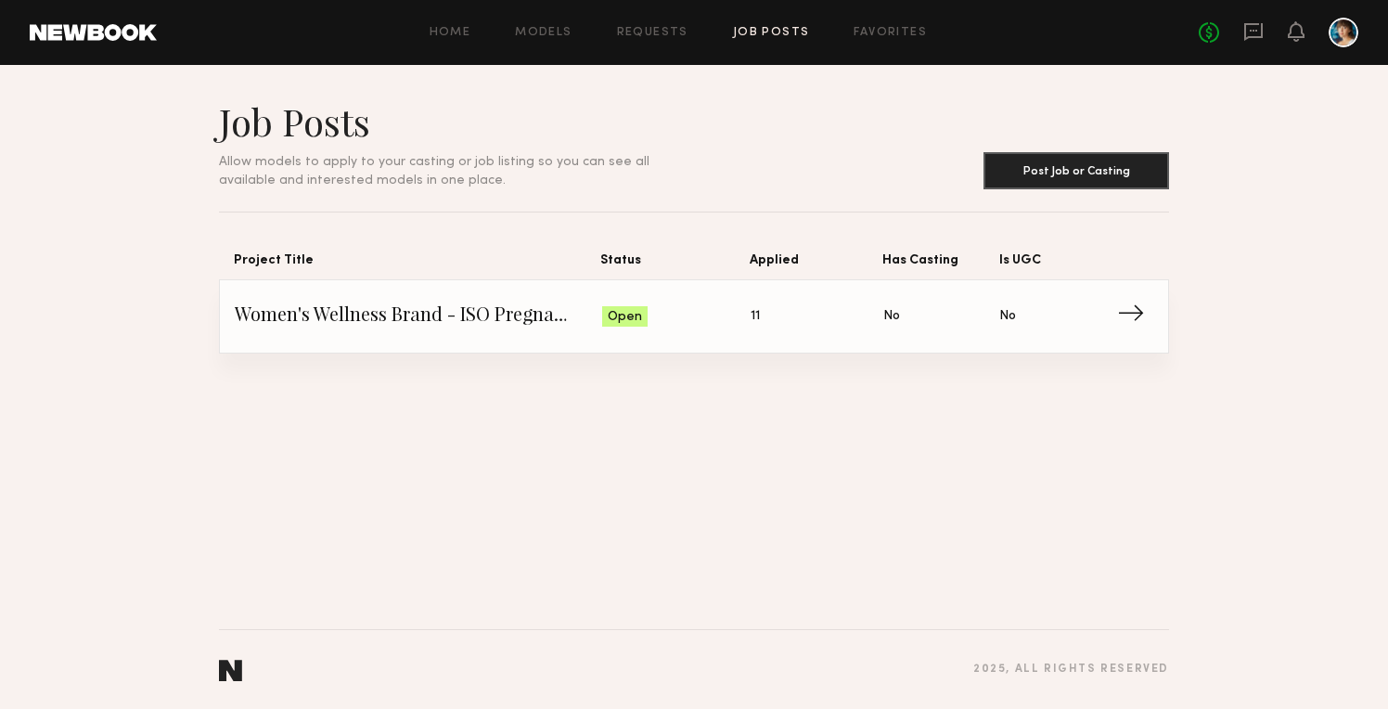
click at [663, 311] on span "Status: Open" at bounding box center [676, 317] width 149 height 28
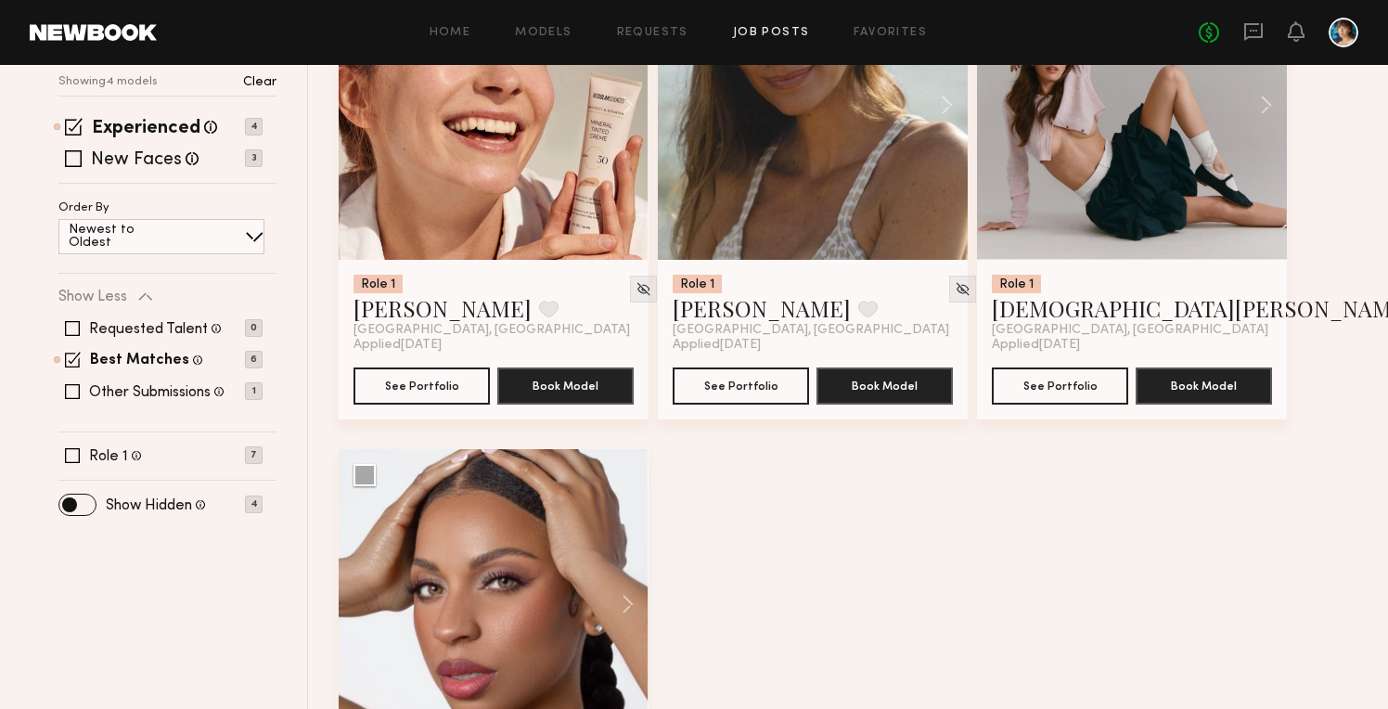
scroll to position [362, 0]
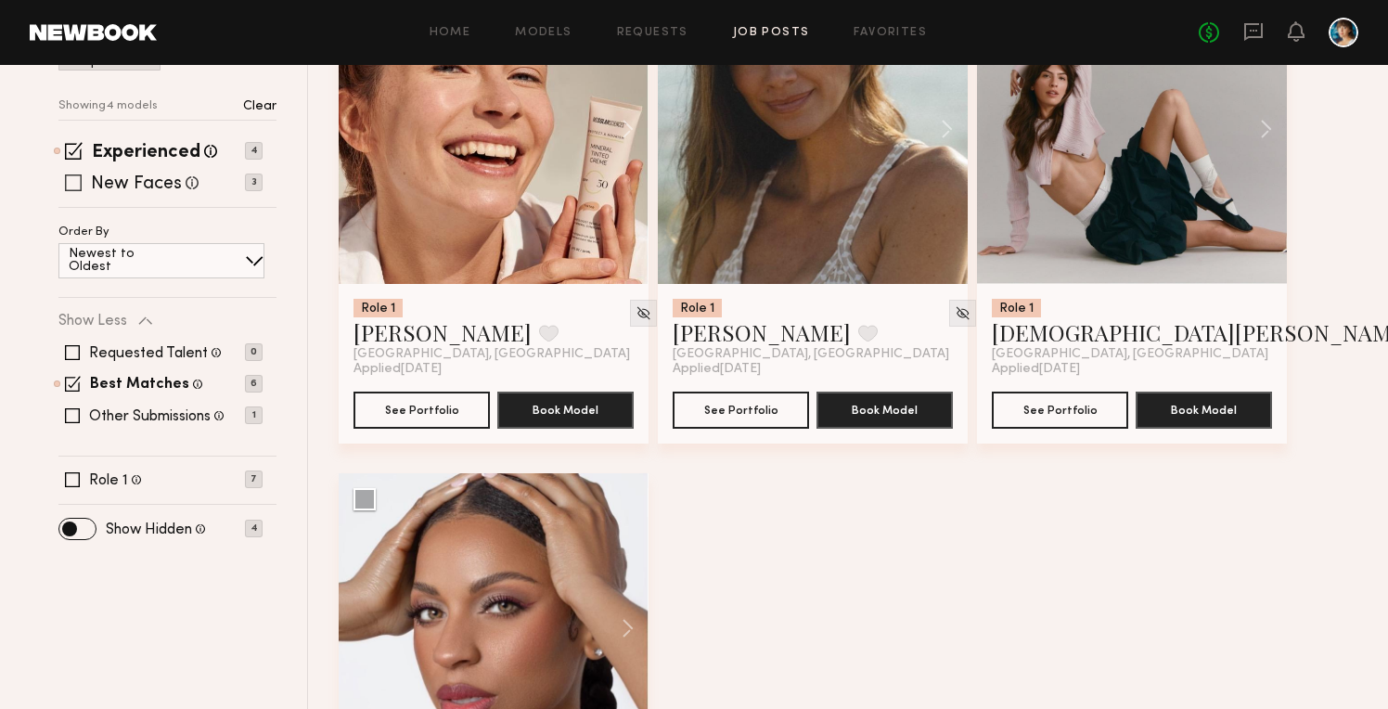
click at [73, 174] on span at bounding box center [73, 182] width 17 height 17
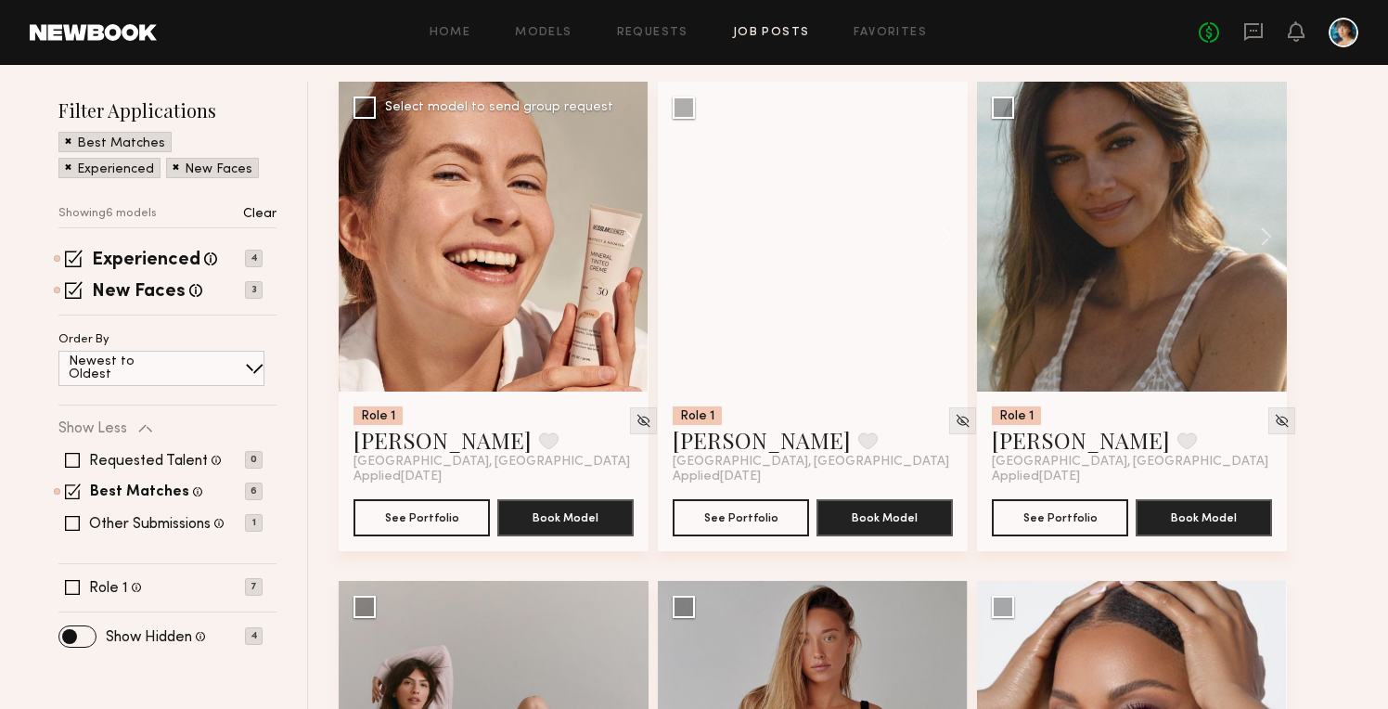
scroll to position [247, 0]
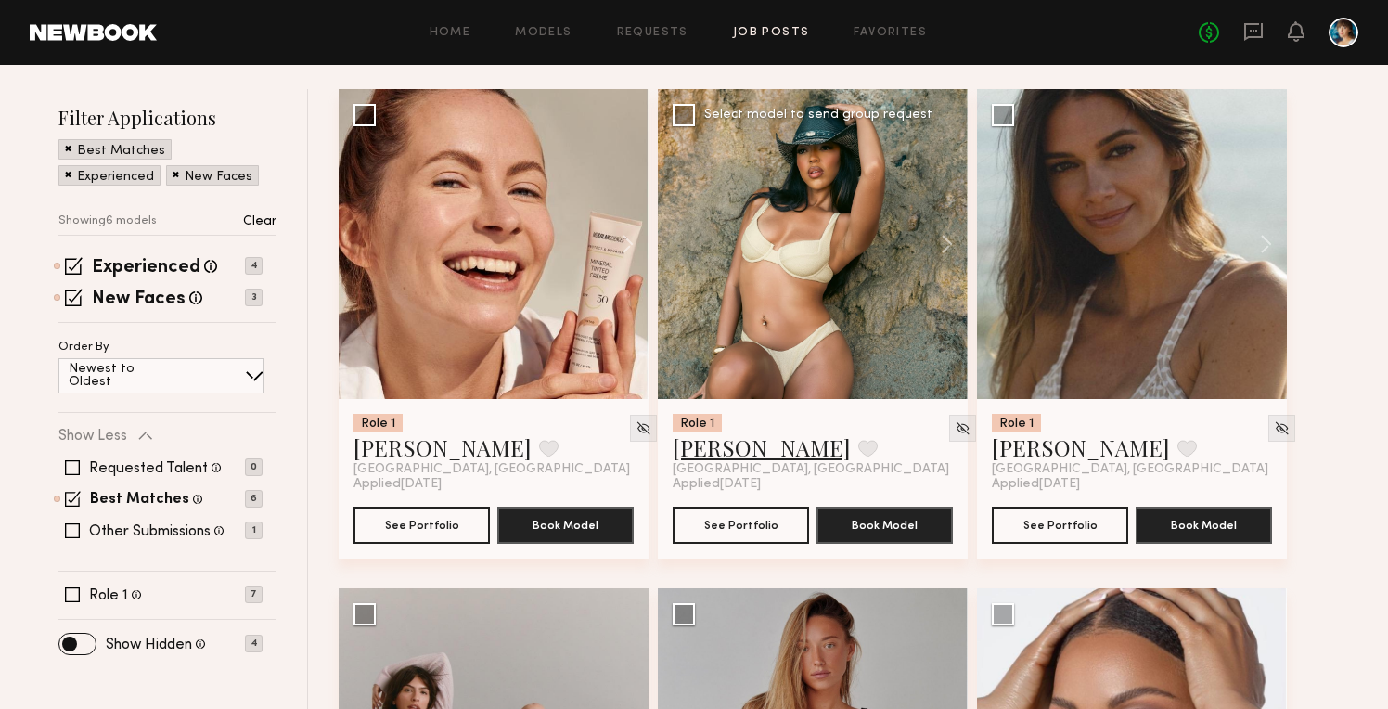
click at [729, 447] on link "Iris W." at bounding box center [762, 447] width 178 height 30
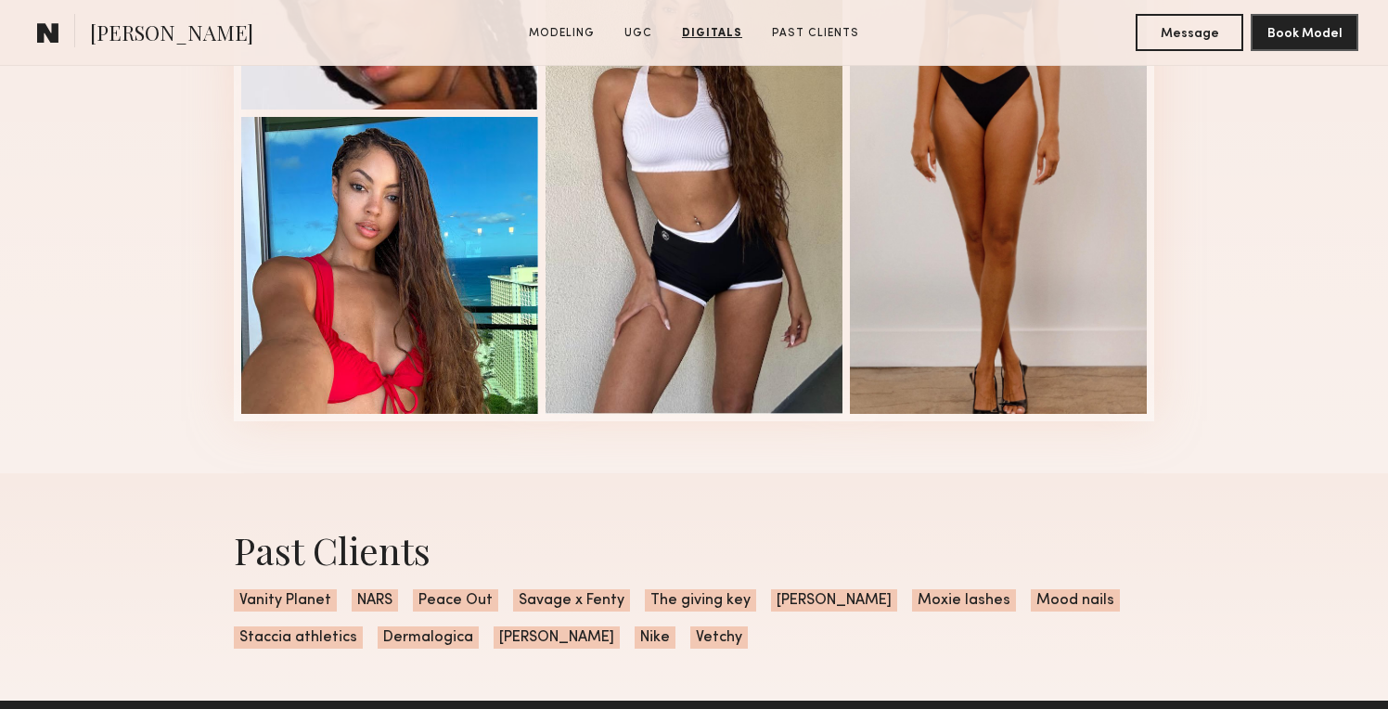
scroll to position [2791, 0]
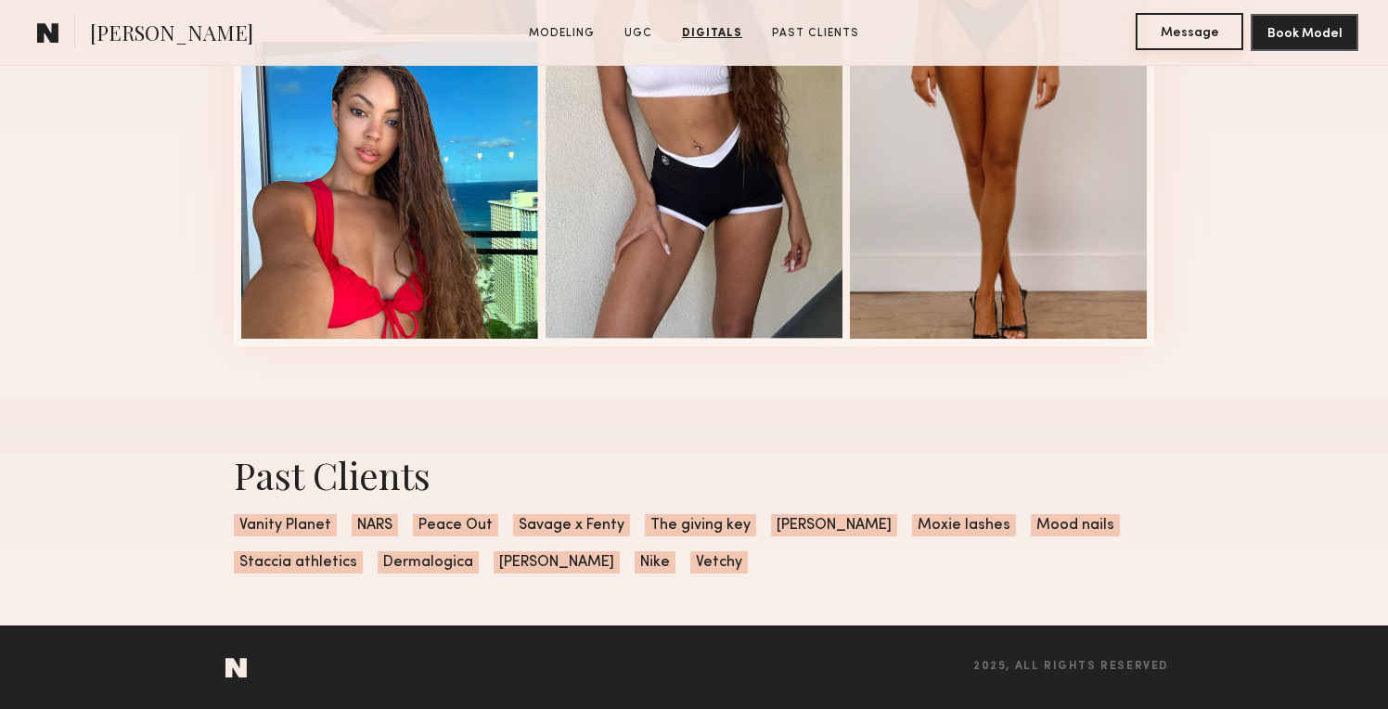
click at [1168, 43] on button "Message" at bounding box center [1190, 31] width 108 height 37
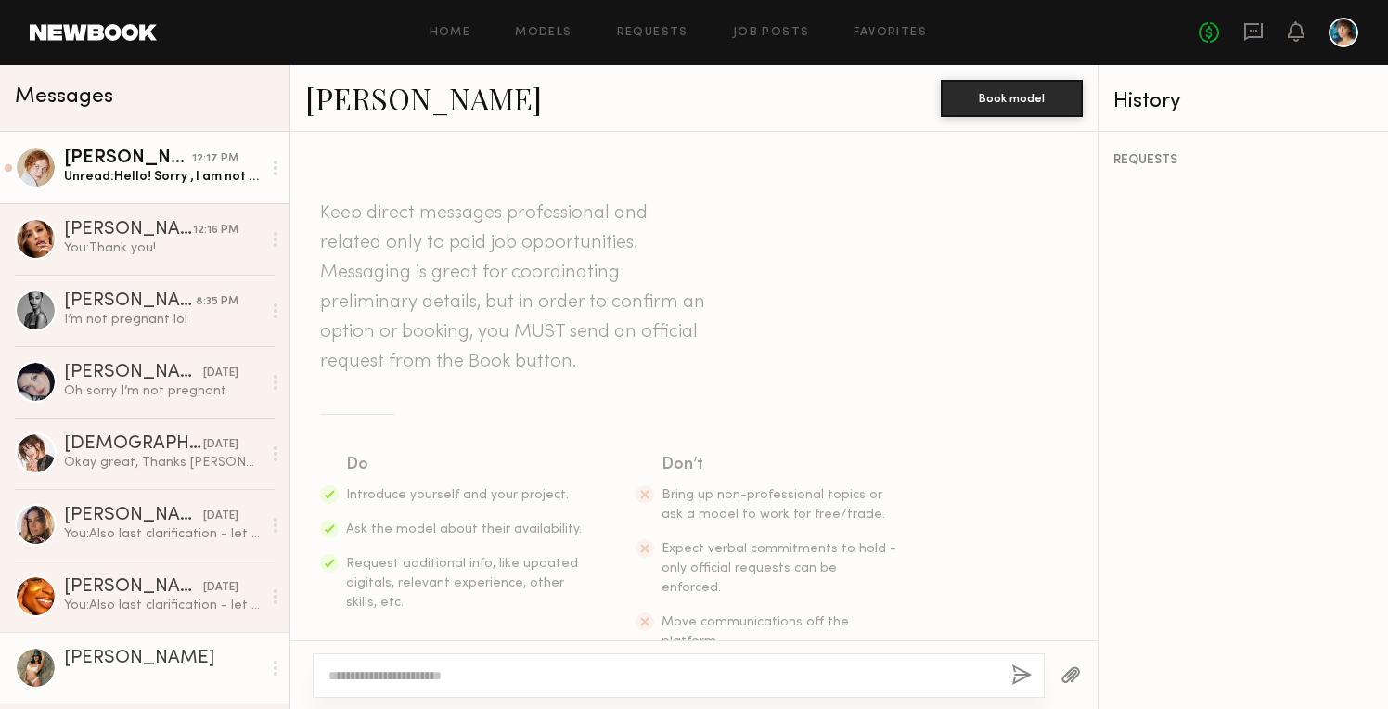
click at [176, 174] on div "Unread: Hello! Sorry , I am not pregnant anymore but I have 8 month baby :) let…" at bounding box center [163, 177] width 198 height 18
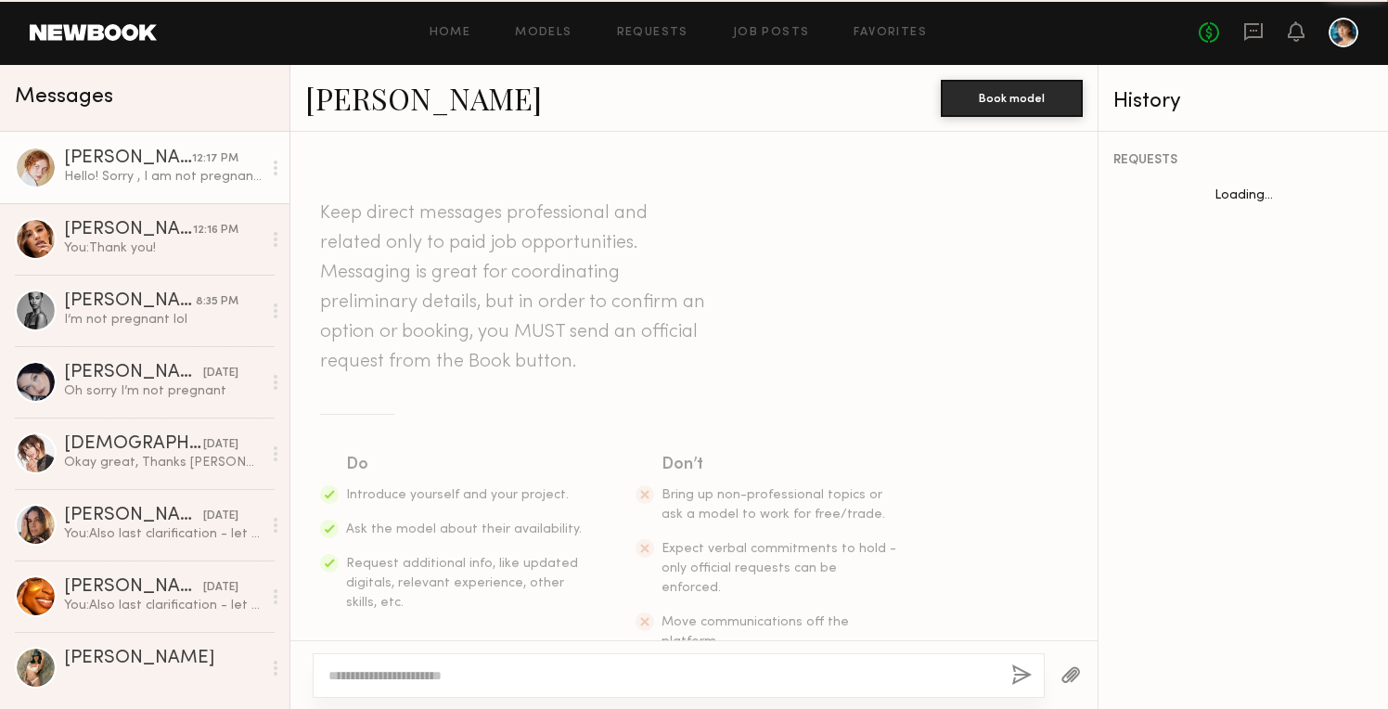
scroll to position [674, 0]
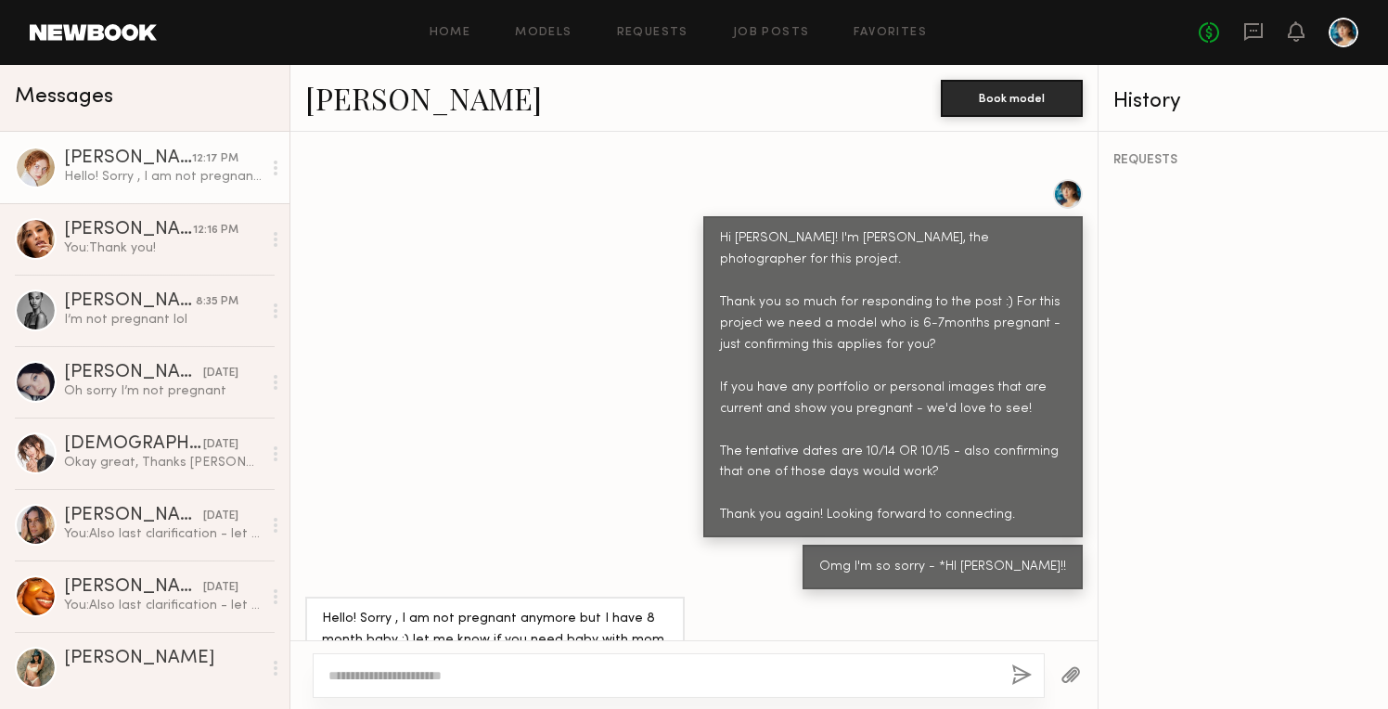
click at [751, 679] on textarea at bounding box center [663, 675] width 668 height 19
click at [661, 674] on textarea at bounding box center [663, 675] width 668 height 19
type textarea "**********"
click at [1022, 675] on button "button" at bounding box center [1022, 676] width 20 height 23
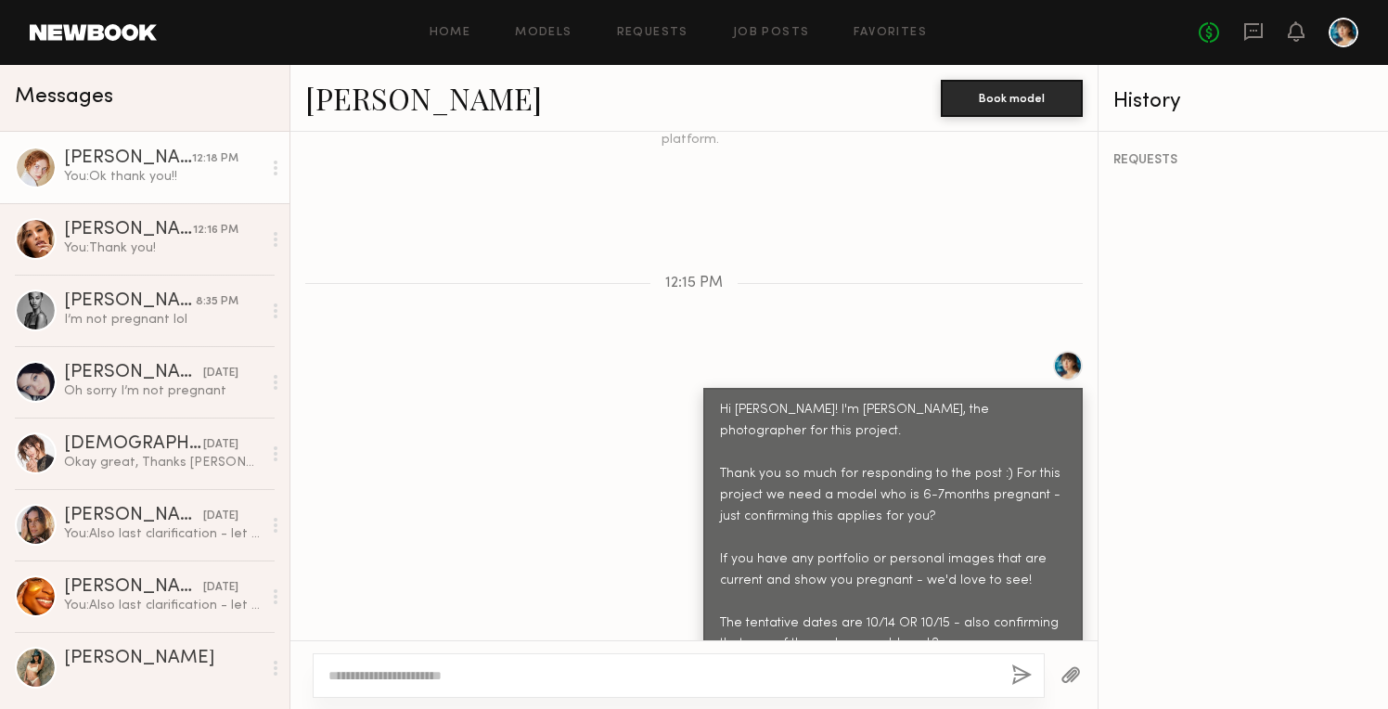
scroll to position [0, 0]
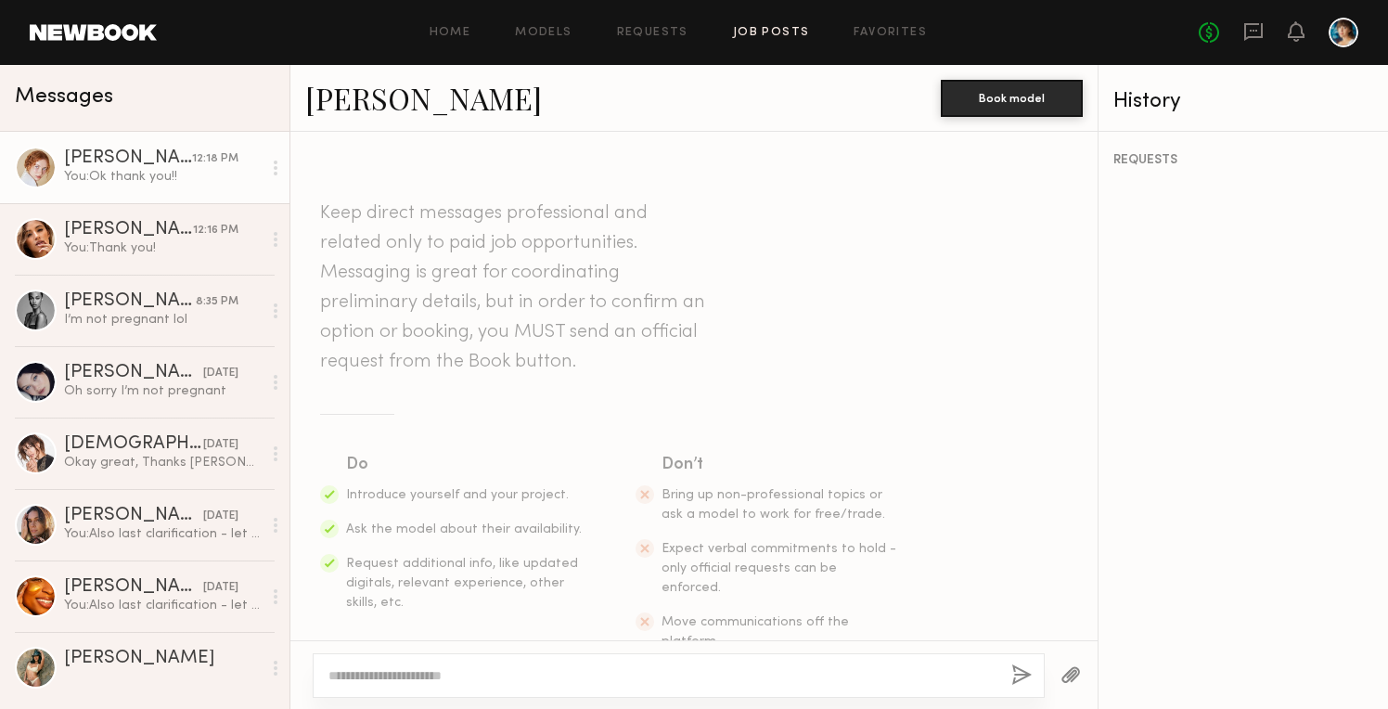
click at [793, 36] on link "Job Posts" at bounding box center [771, 33] width 77 height 12
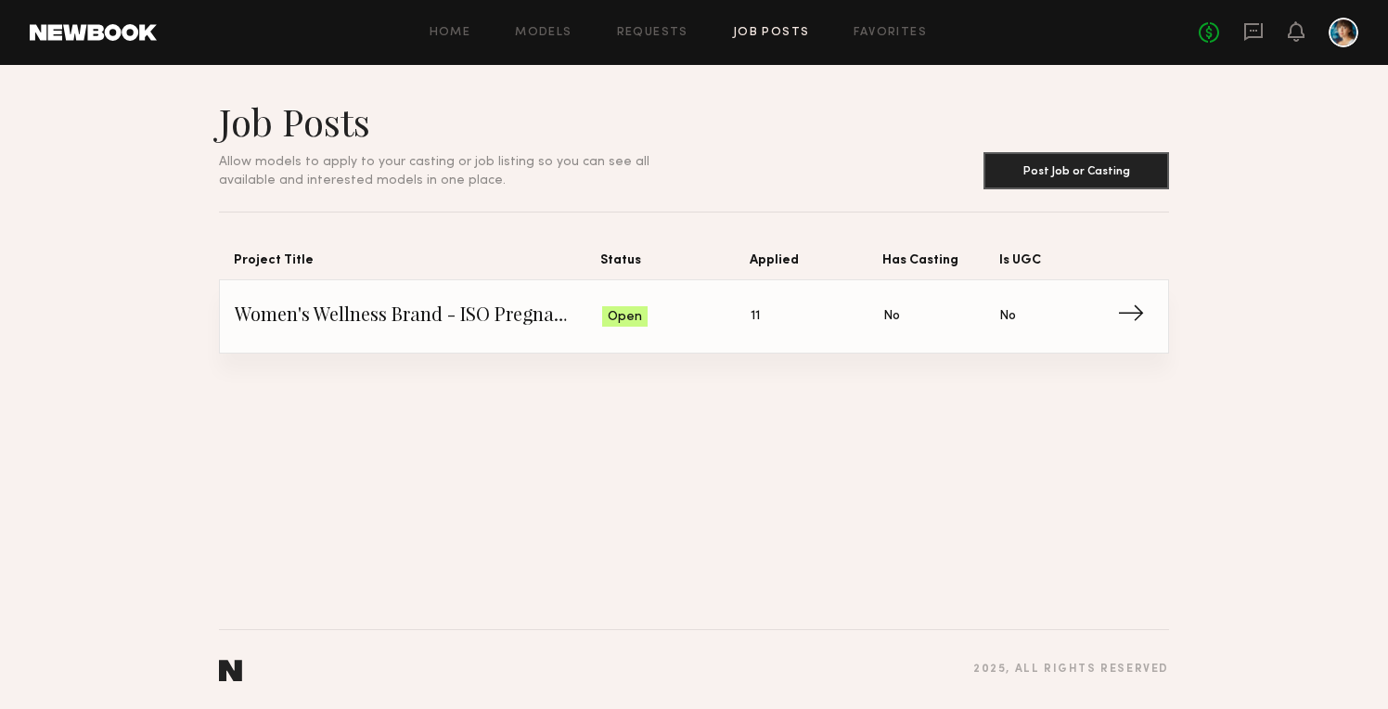
click at [954, 333] on link "Women's Wellness Brand - ISO Pregnant Model Status: Open Applied: 11 Has Castin…" at bounding box center [694, 316] width 919 height 72
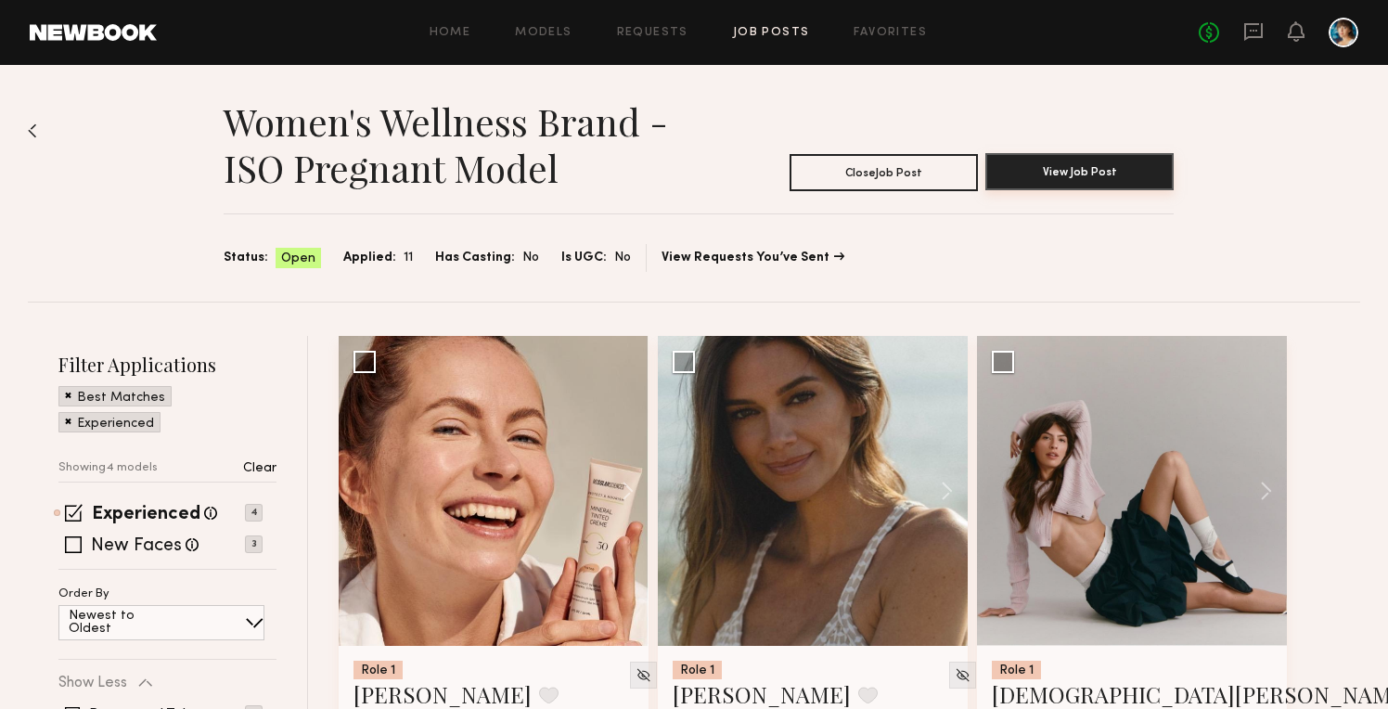
click at [1081, 168] on button "View Job Post" at bounding box center [1080, 171] width 188 height 37
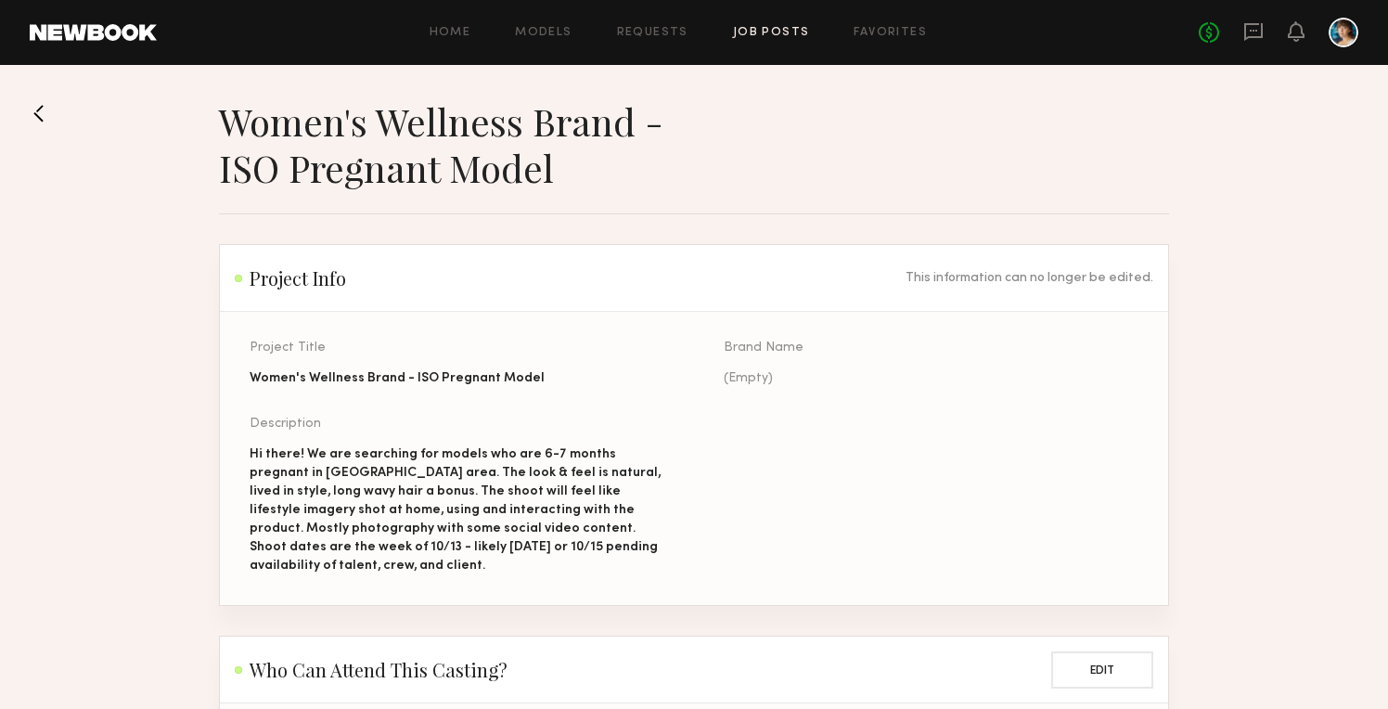
click at [402, 381] on div "Women's Wellness Brand - ISO Pregnant Model" at bounding box center [457, 378] width 415 height 19
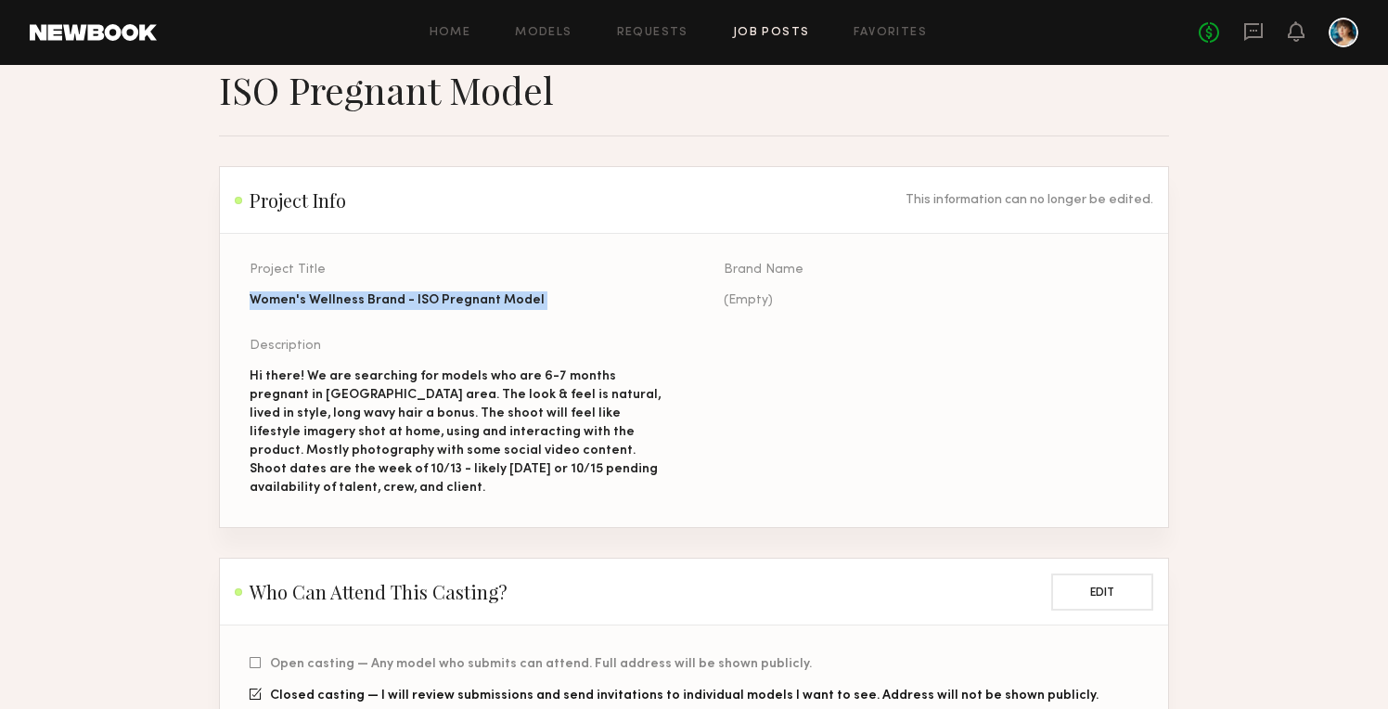
scroll to position [87, 0]
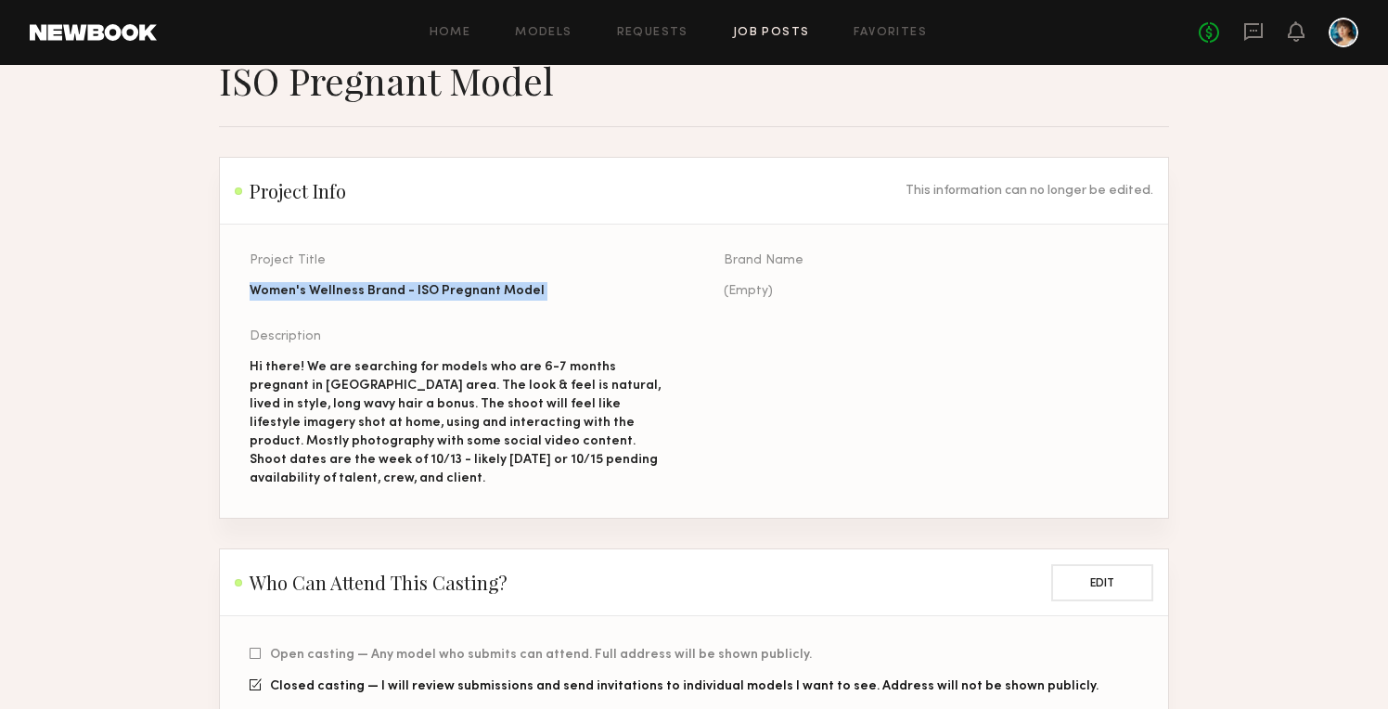
click at [402, 381] on div "Hi there! We are searching for models who are 6-7 months pregnant in Los Angele…" at bounding box center [457, 423] width 415 height 130
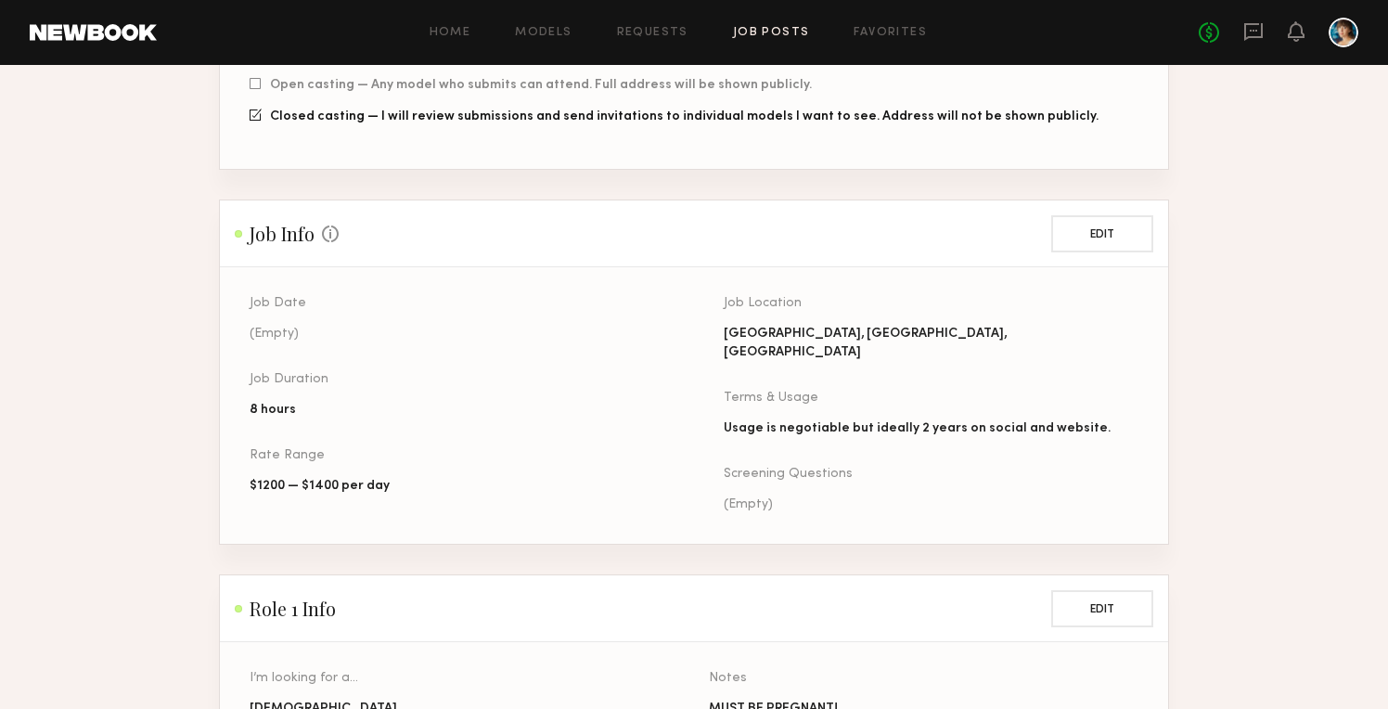
scroll to position [0, 0]
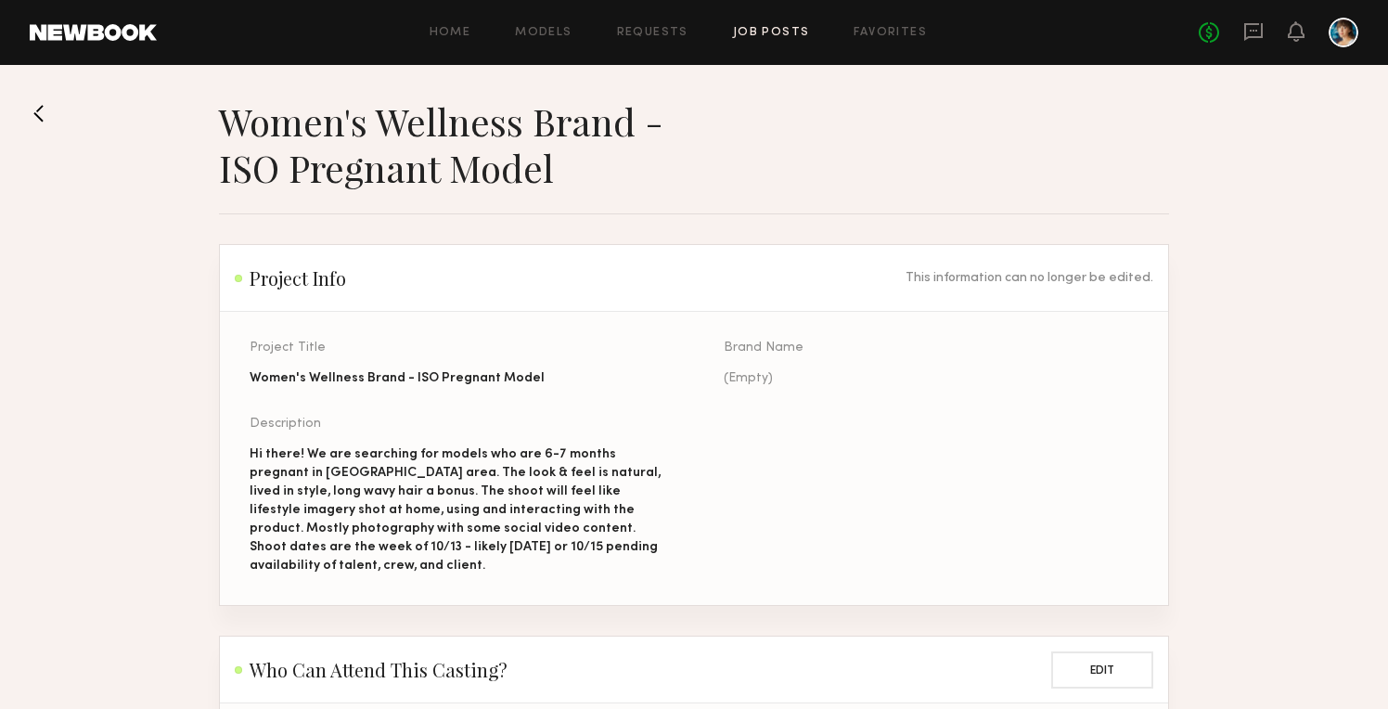
click at [446, 42] on div "Home Models Requests Job Posts Favorites Sign Out No fees up to $5,000" at bounding box center [758, 33] width 1202 height 30
click at [453, 32] on link "Home" at bounding box center [451, 33] width 42 height 12
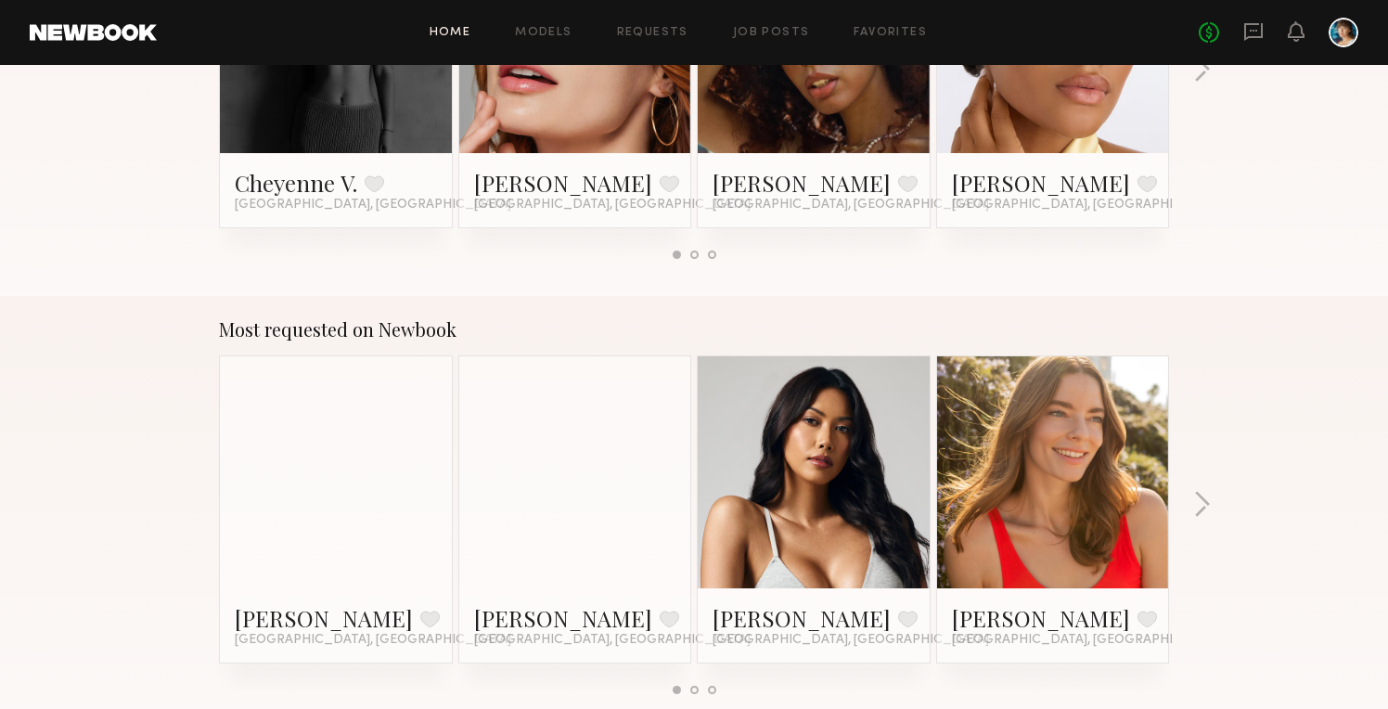
scroll to position [1400, 0]
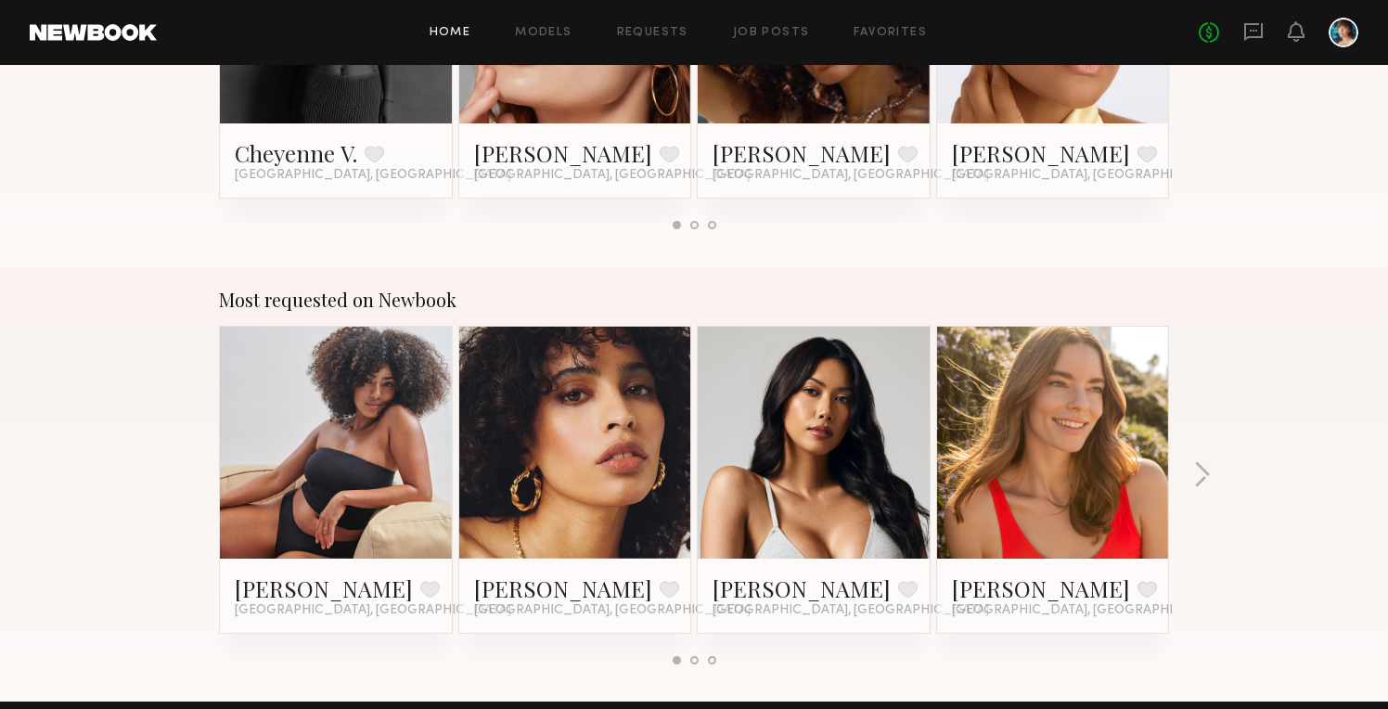
click at [473, 484] on div at bounding box center [575, 443] width 232 height 232
click at [501, 593] on link "[PERSON_NAME]" at bounding box center [563, 589] width 178 height 30
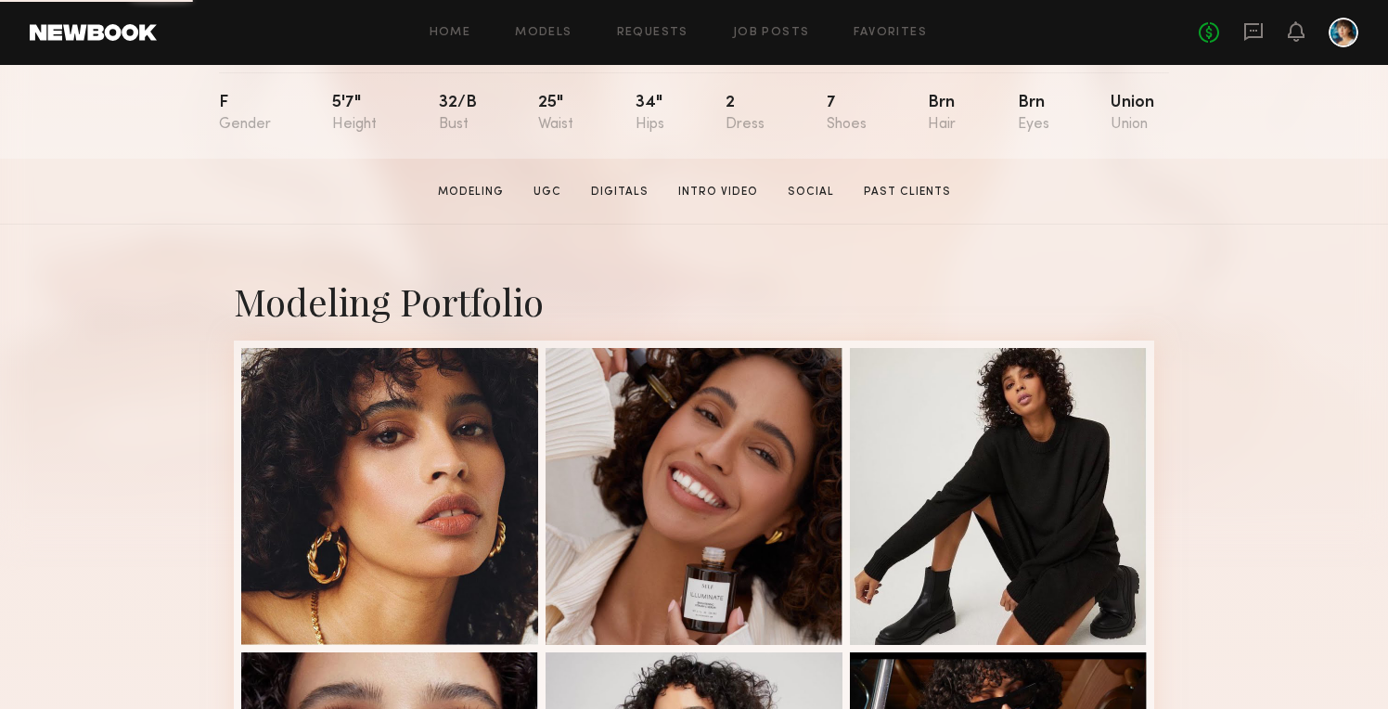
scroll to position [302, 0]
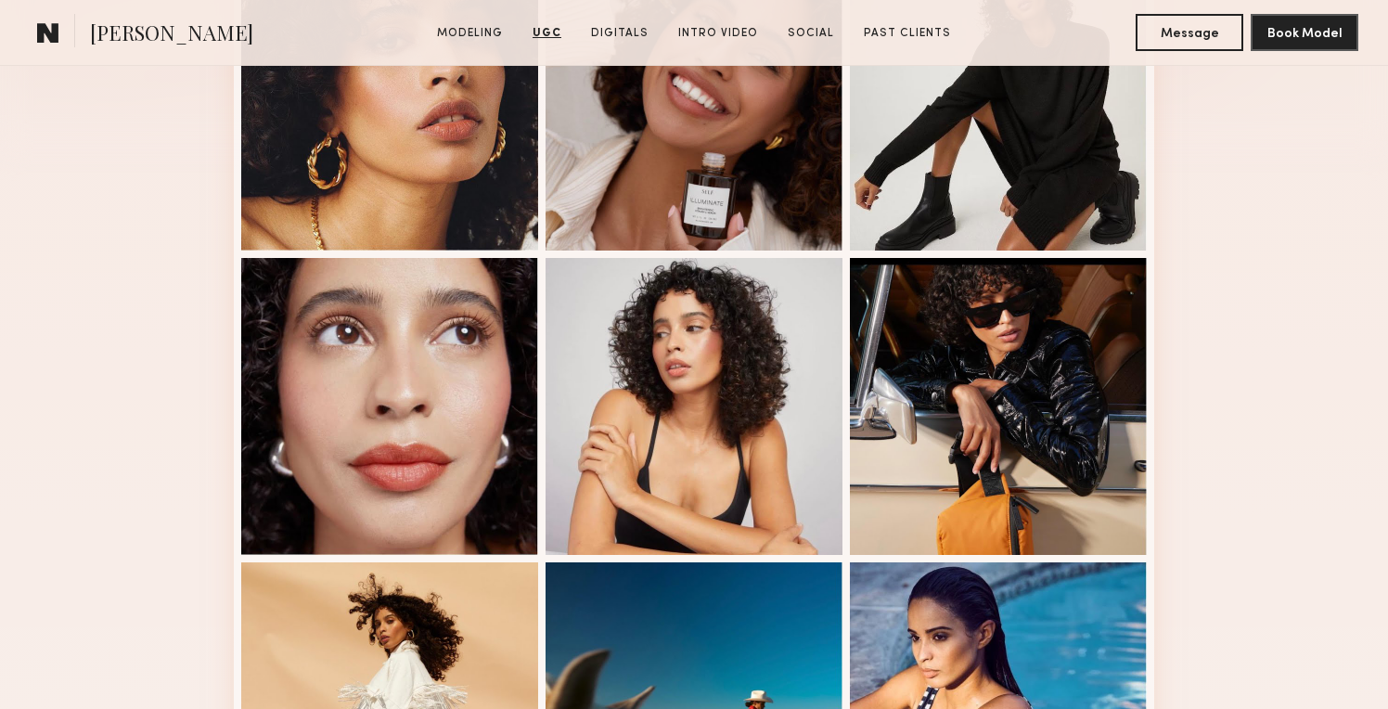
scroll to position [0, 0]
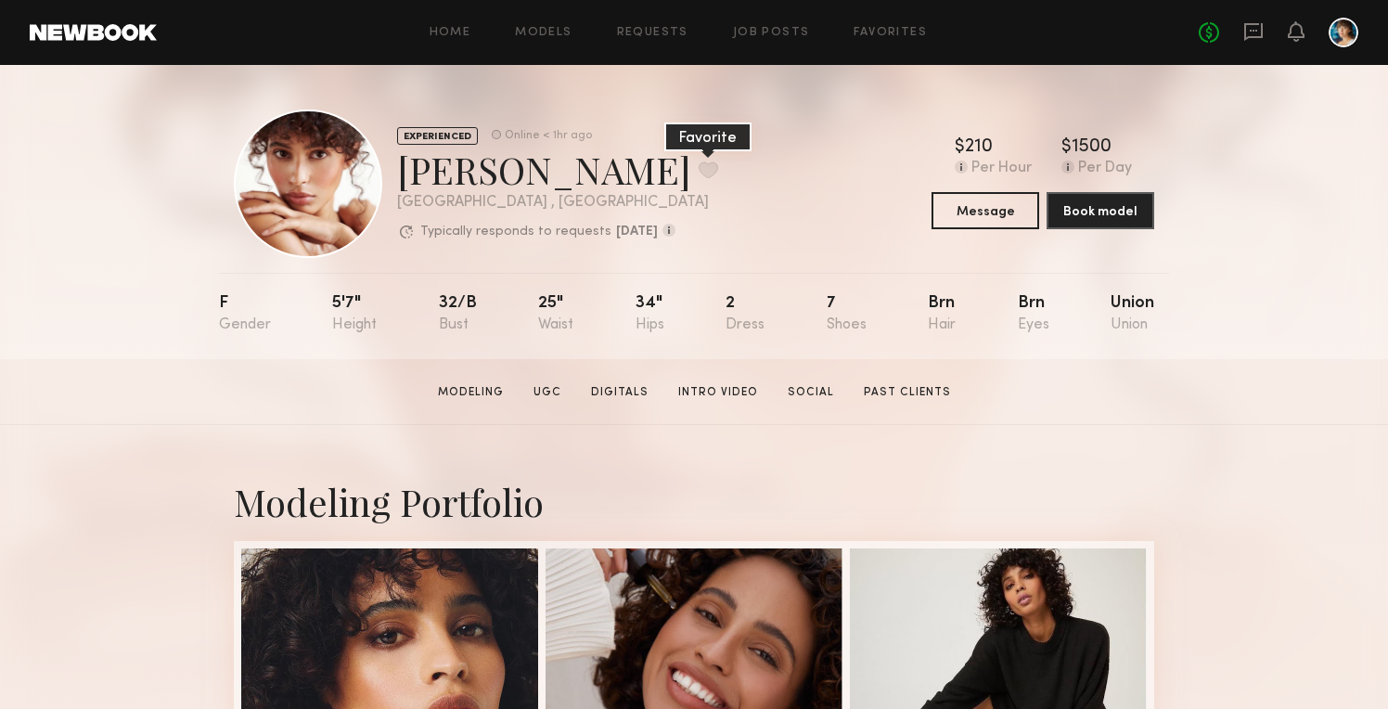
click at [699, 177] on button at bounding box center [708, 169] width 19 height 17
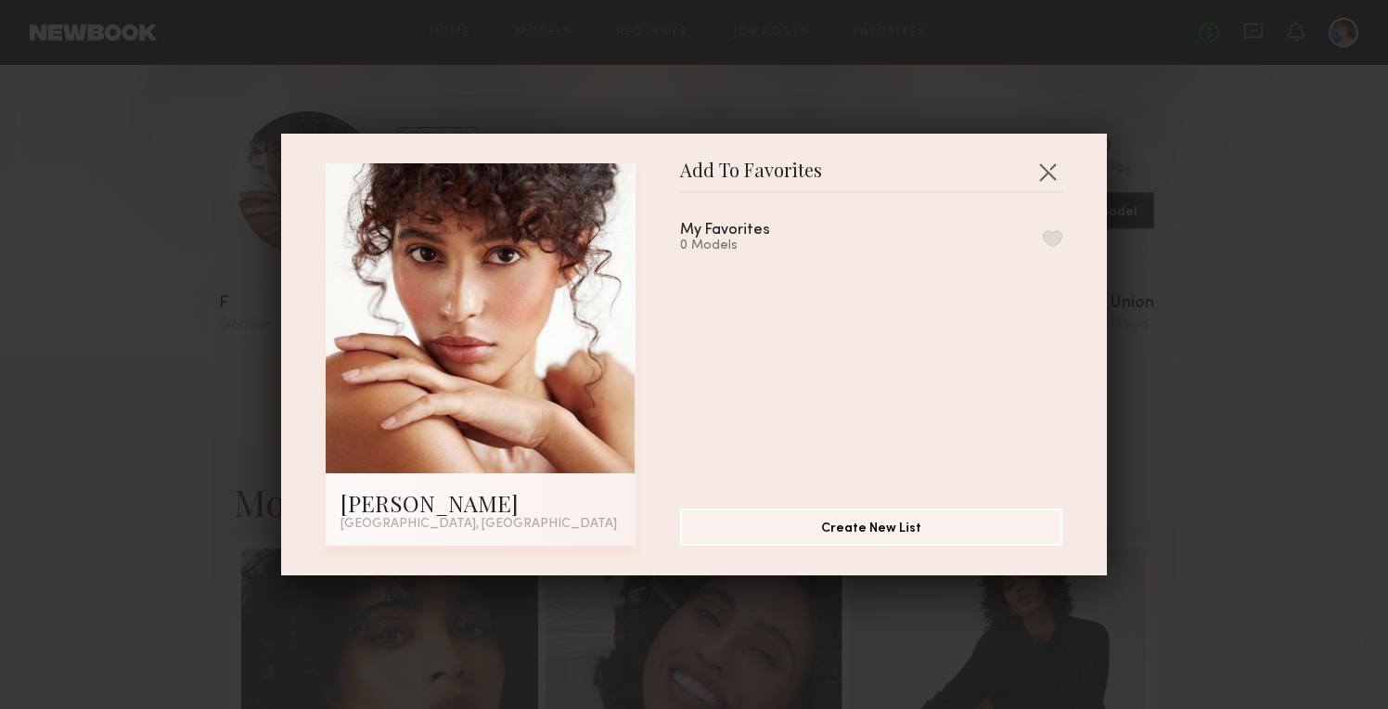
click at [1044, 236] on button "button" at bounding box center [1052, 238] width 19 height 17
click at [1052, 166] on button "button" at bounding box center [1048, 172] width 30 height 30
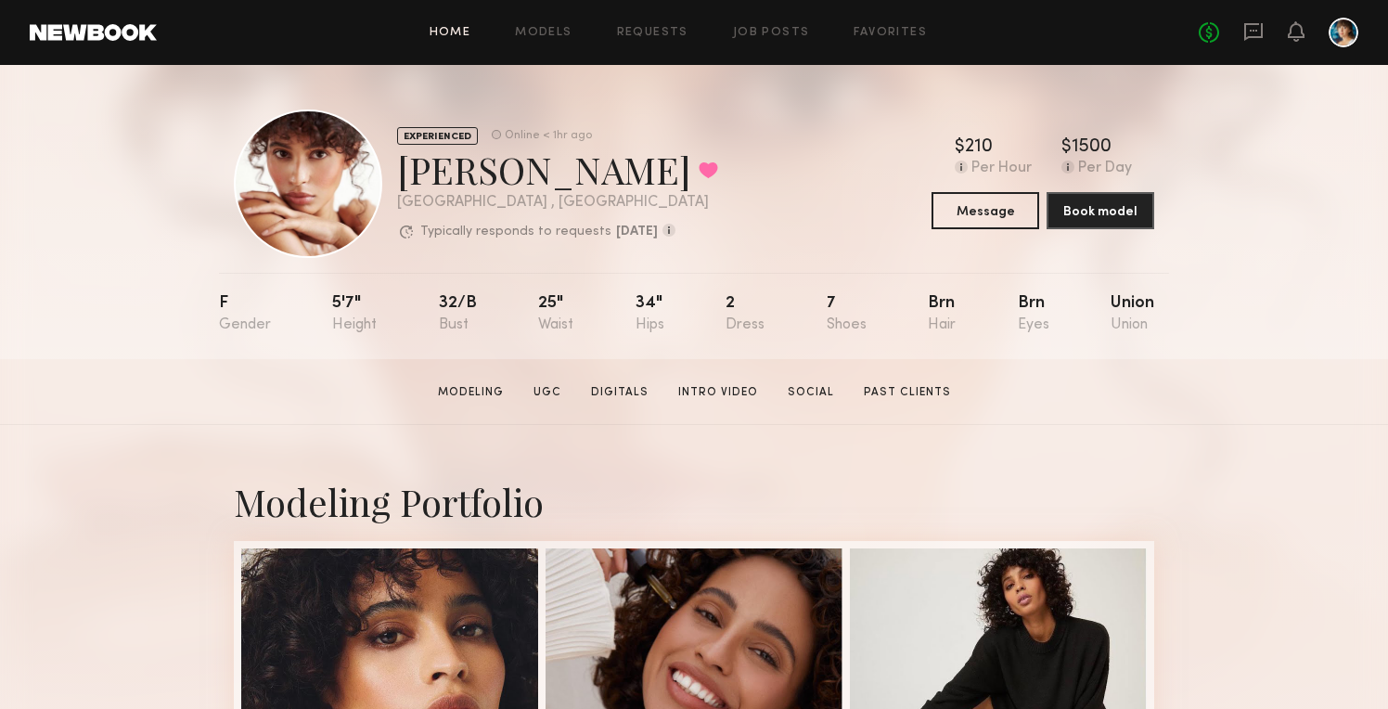
click at [446, 29] on link "Home" at bounding box center [451, 33] width 42 height 12
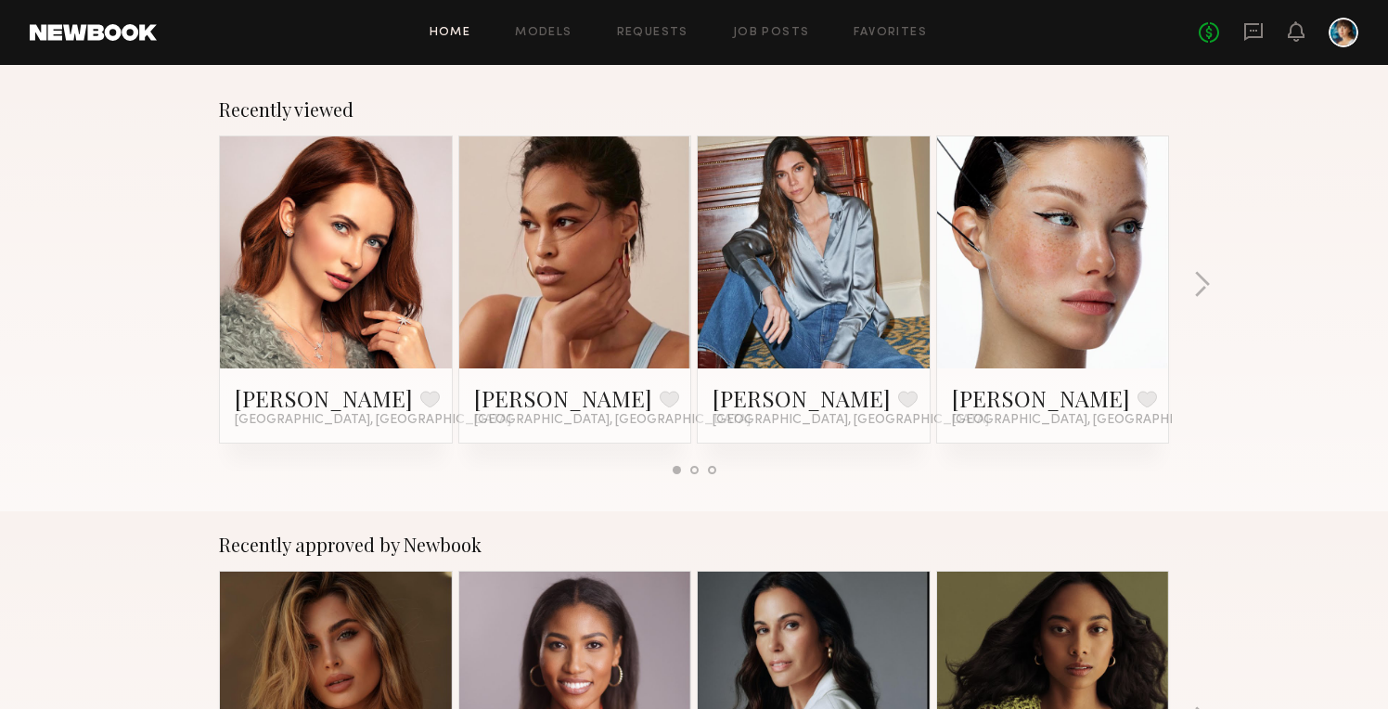
scroll to position [300, 0]
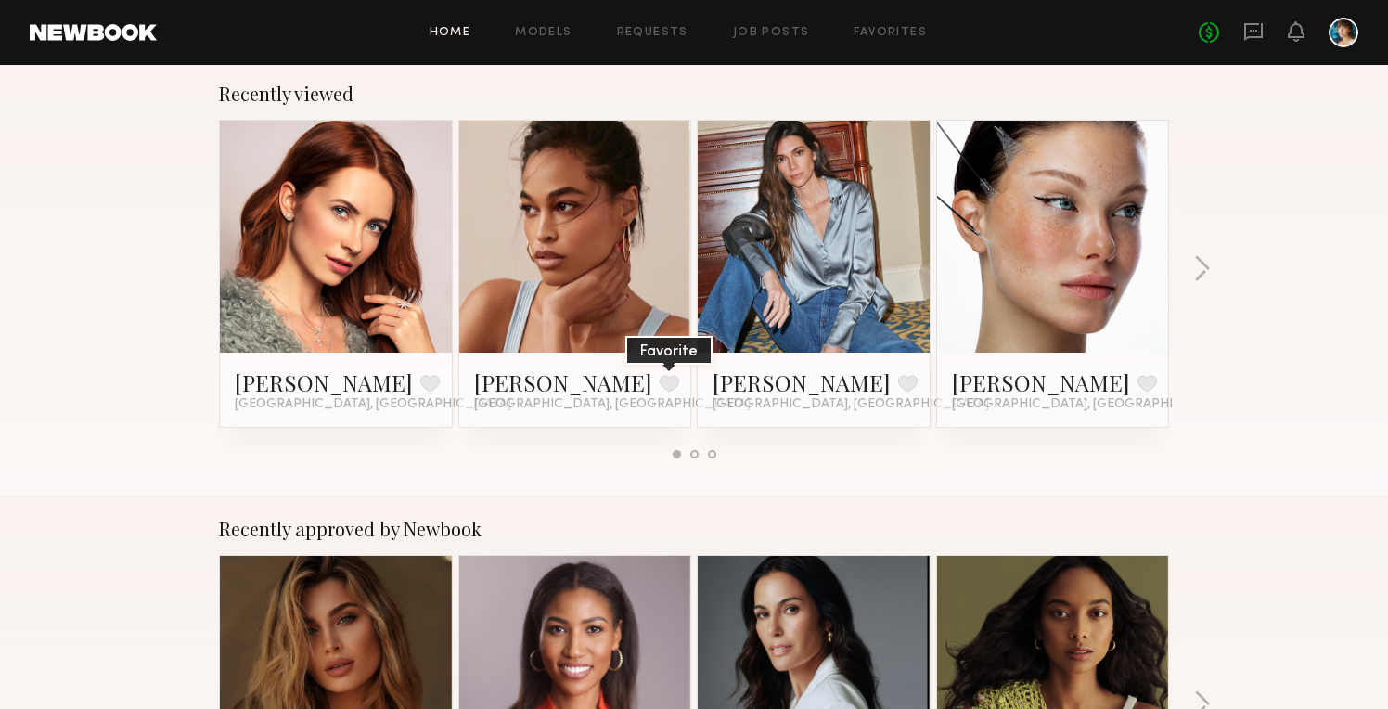
click at [660, 386] on button at bounding box center [669, 383] width 19 height 17
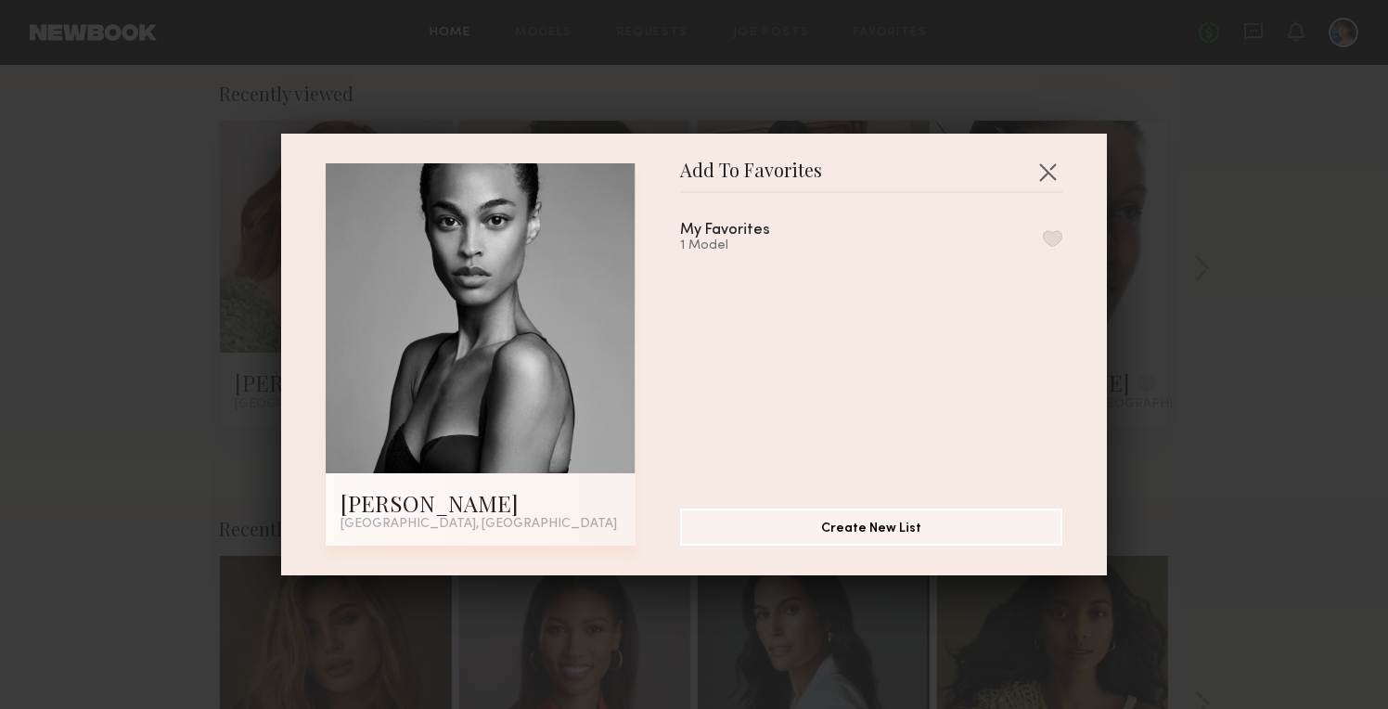
click at [1054, 243] on button "button" at bounding box center [1052, 238] width 19 height 17
click at [1043, 175] on button "button" at bounding box center [1048, 172] width 30 height 30
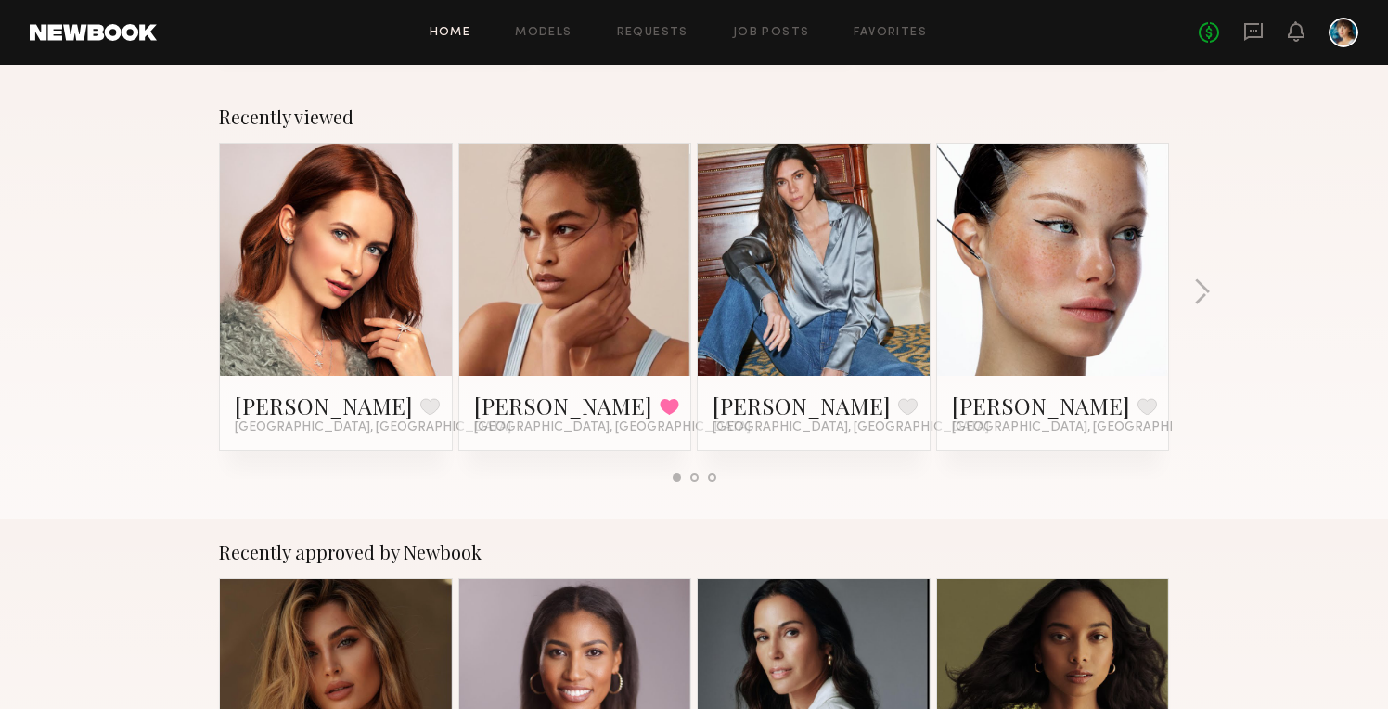
scroll to position [270, 0]
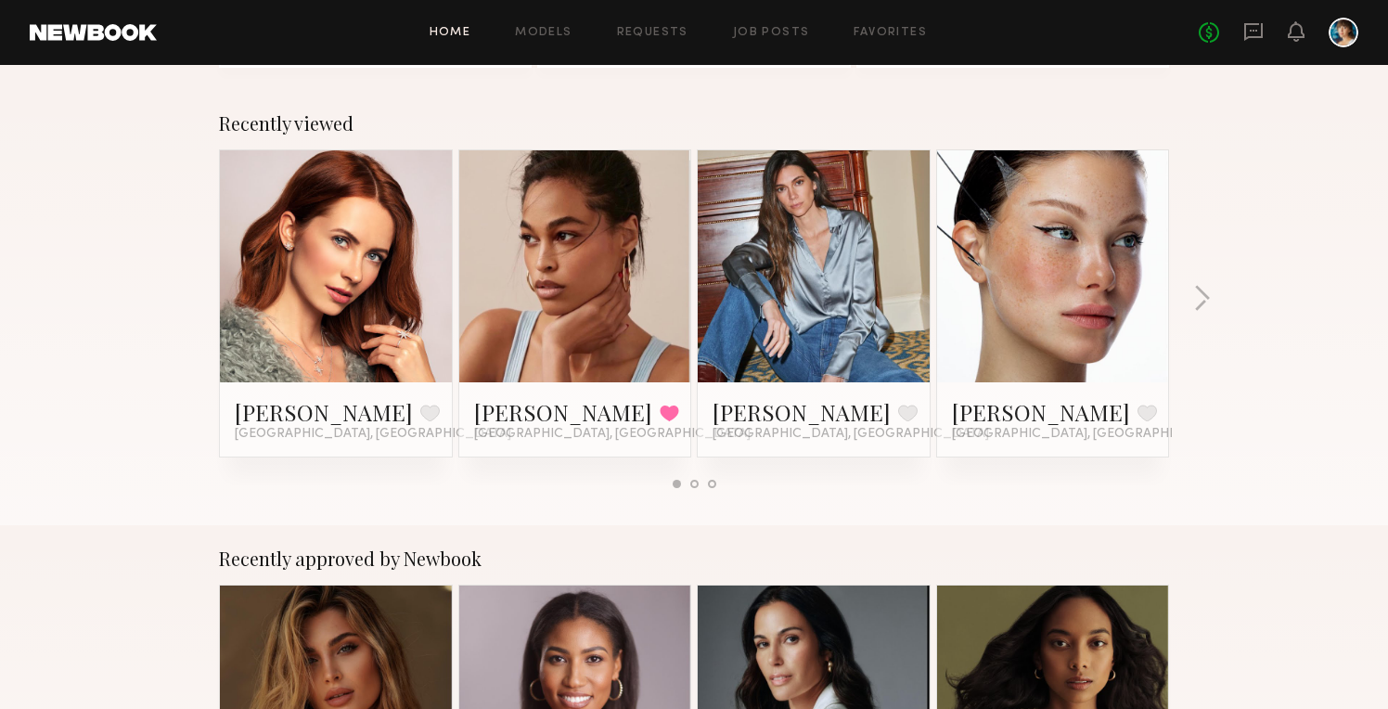
click at [847, 227] on link at bounding box center [813, 266] width 113 height 232
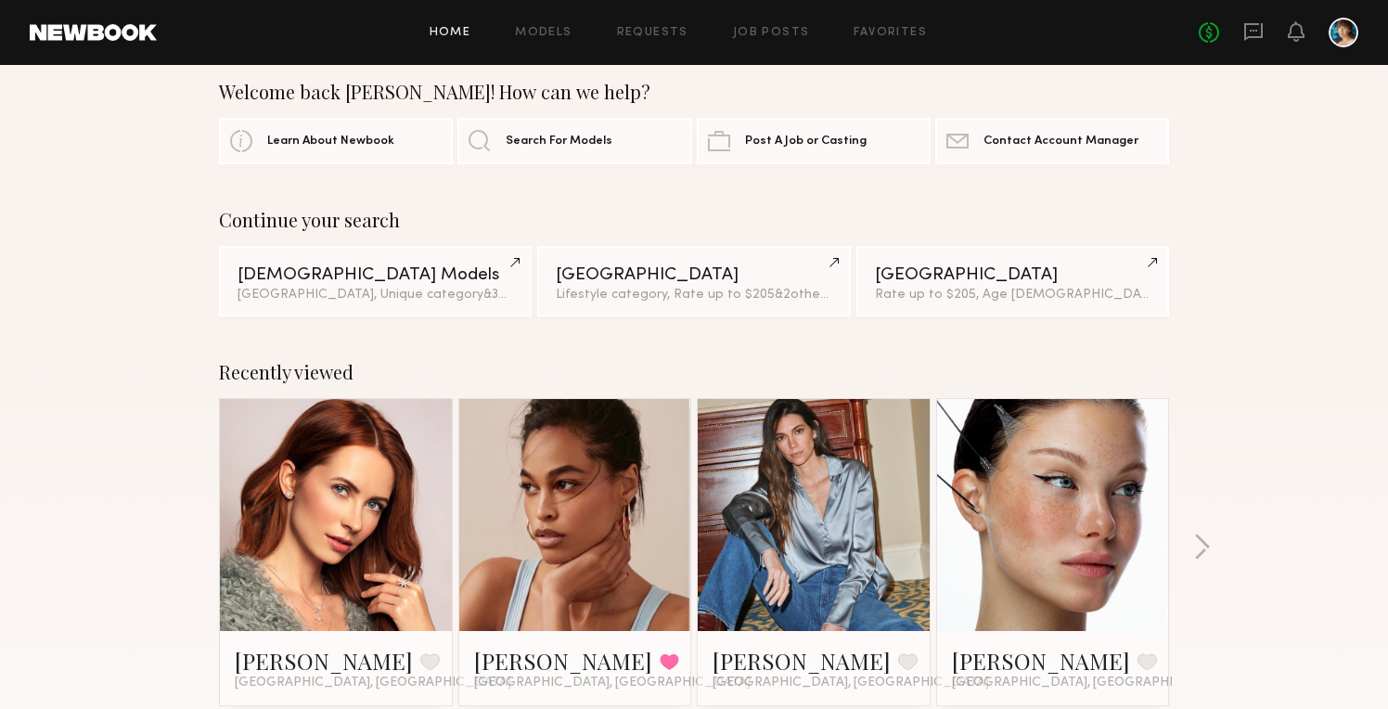
scroll to position [0, 0]
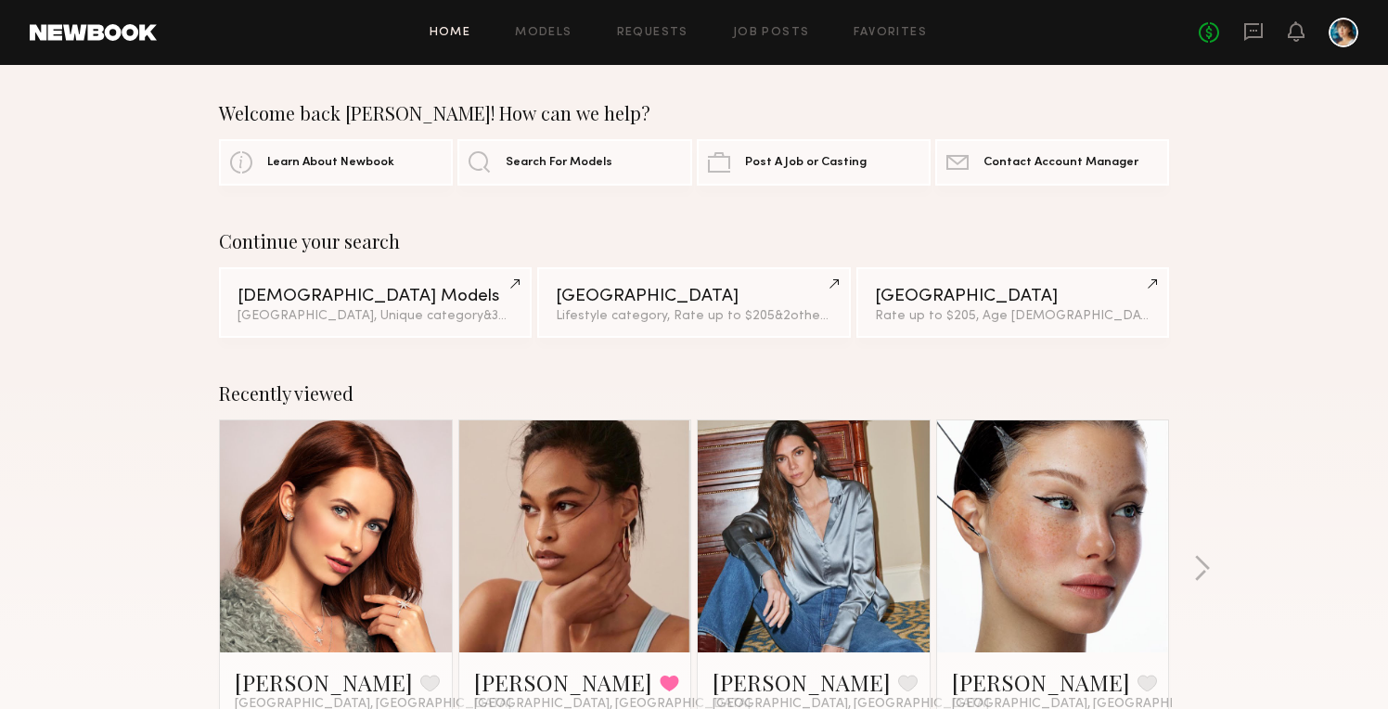
click at [1247, 23] on icon at bounding box center [1254, 32] width 19 height 18
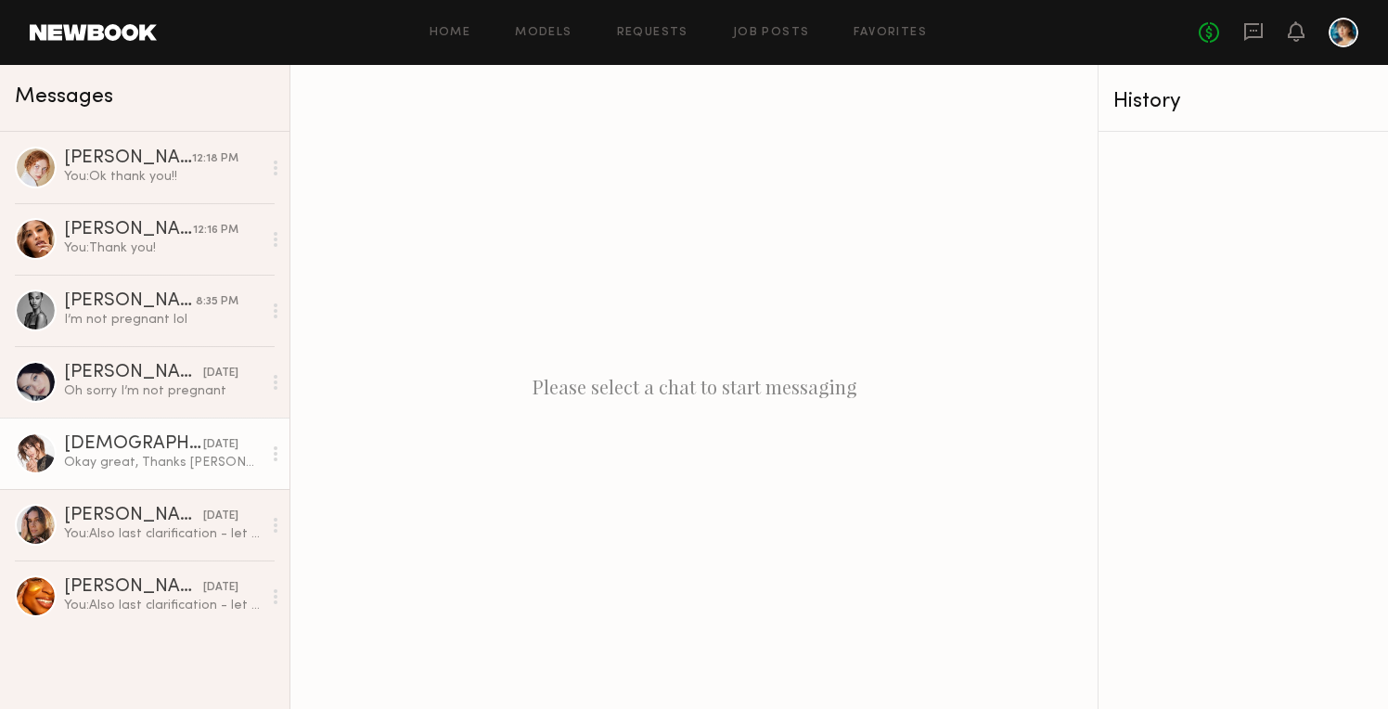
click at [110, 439] on div "[DEMOGRAPHIC_DATA][PERSON_NAME]" at bounding box center [133, 444] width 139 height 19
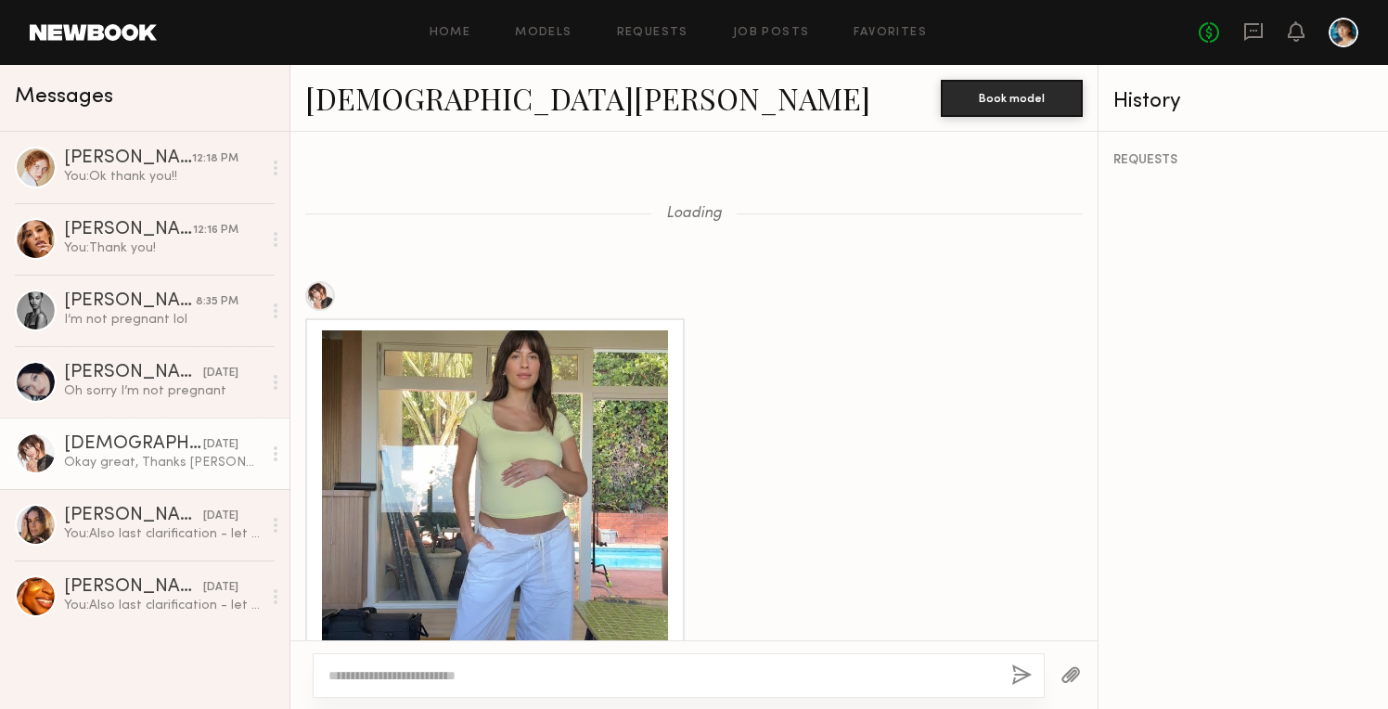
scroll to position [880, 0]
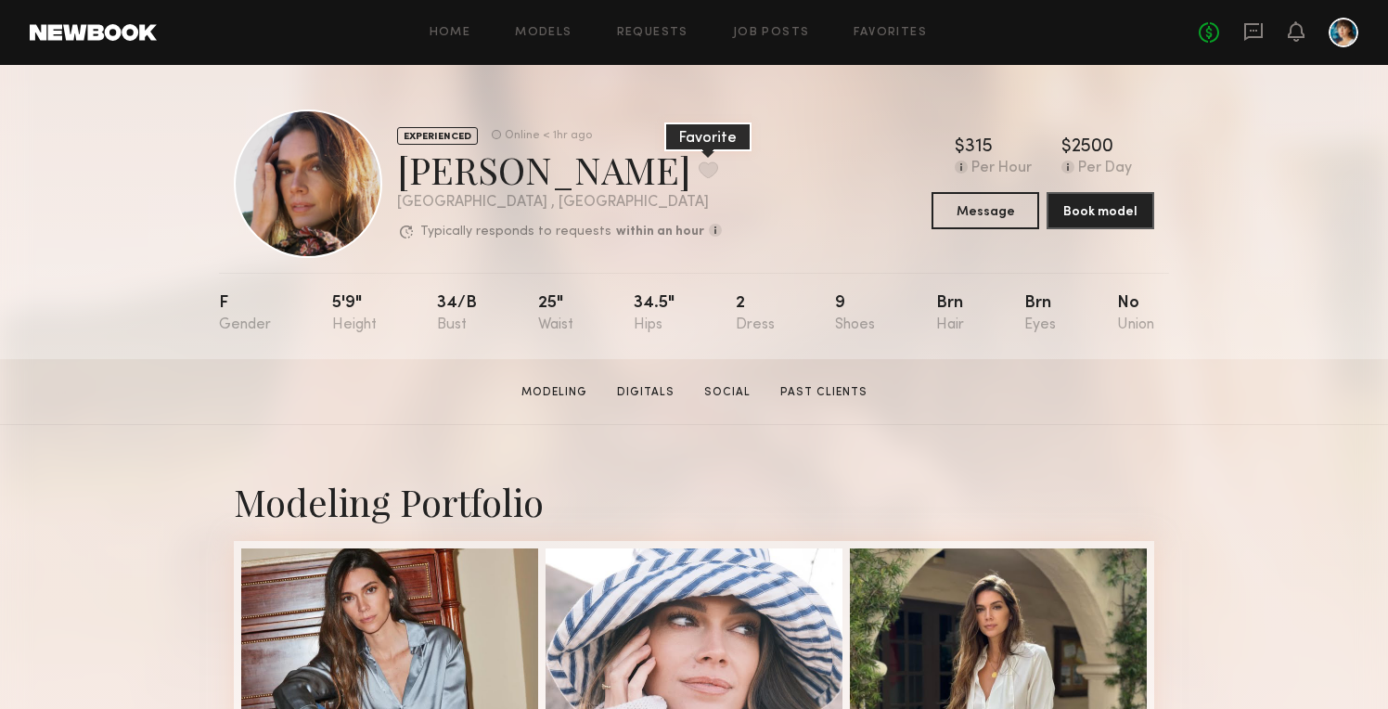
click at [699, 171] on button at bounding box center [708, 169] width 19 height 17
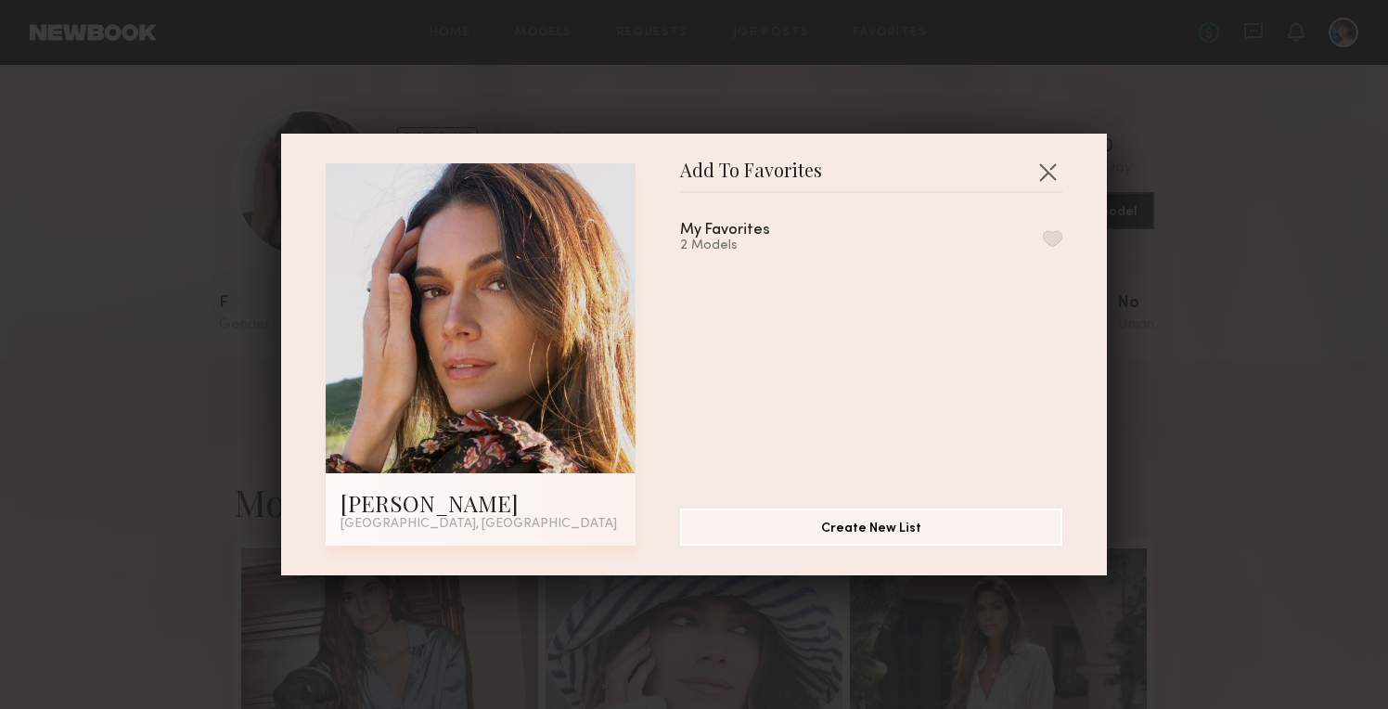
click at [1049, 237] on button "button" at bounding box center [1052, 238] width 19 height 17
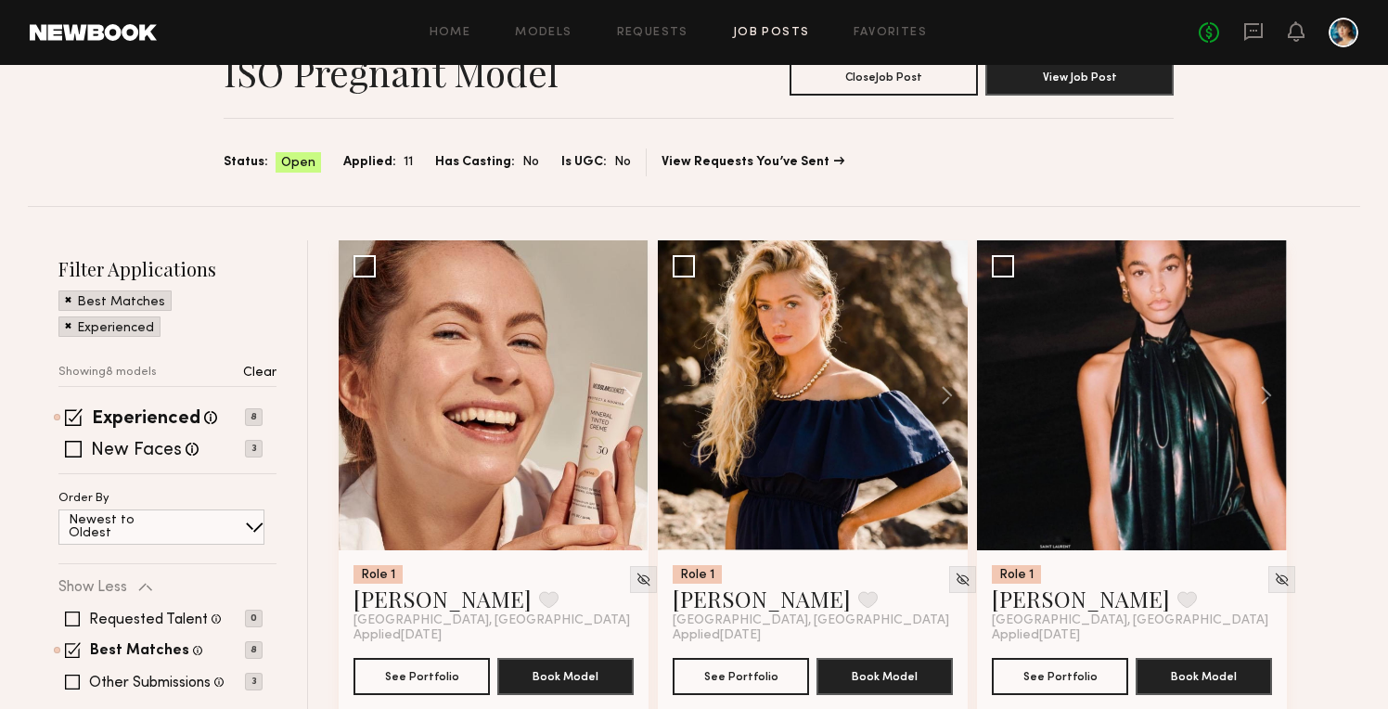
scroll to position [124, 0]
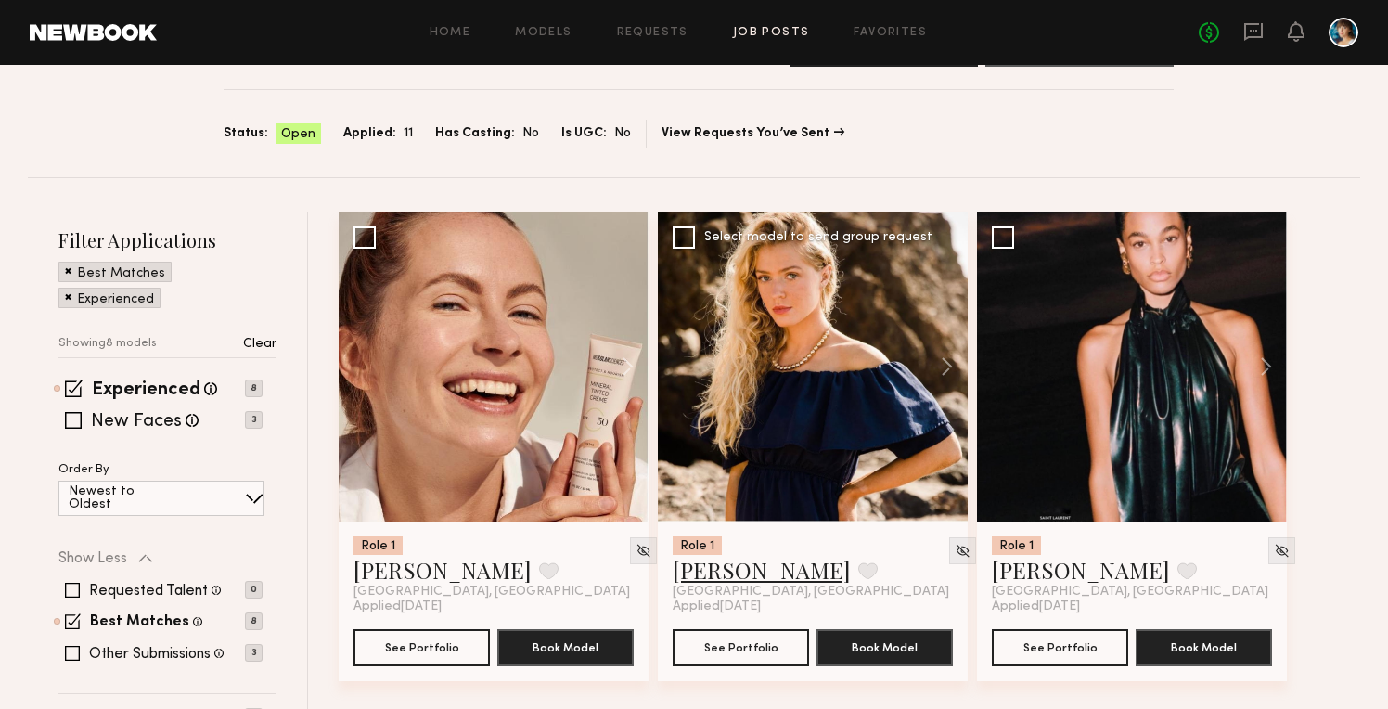
click at [790, 574] on link "[PERSON_NAME]" at bounding box center [762, 570] width 178 height 30
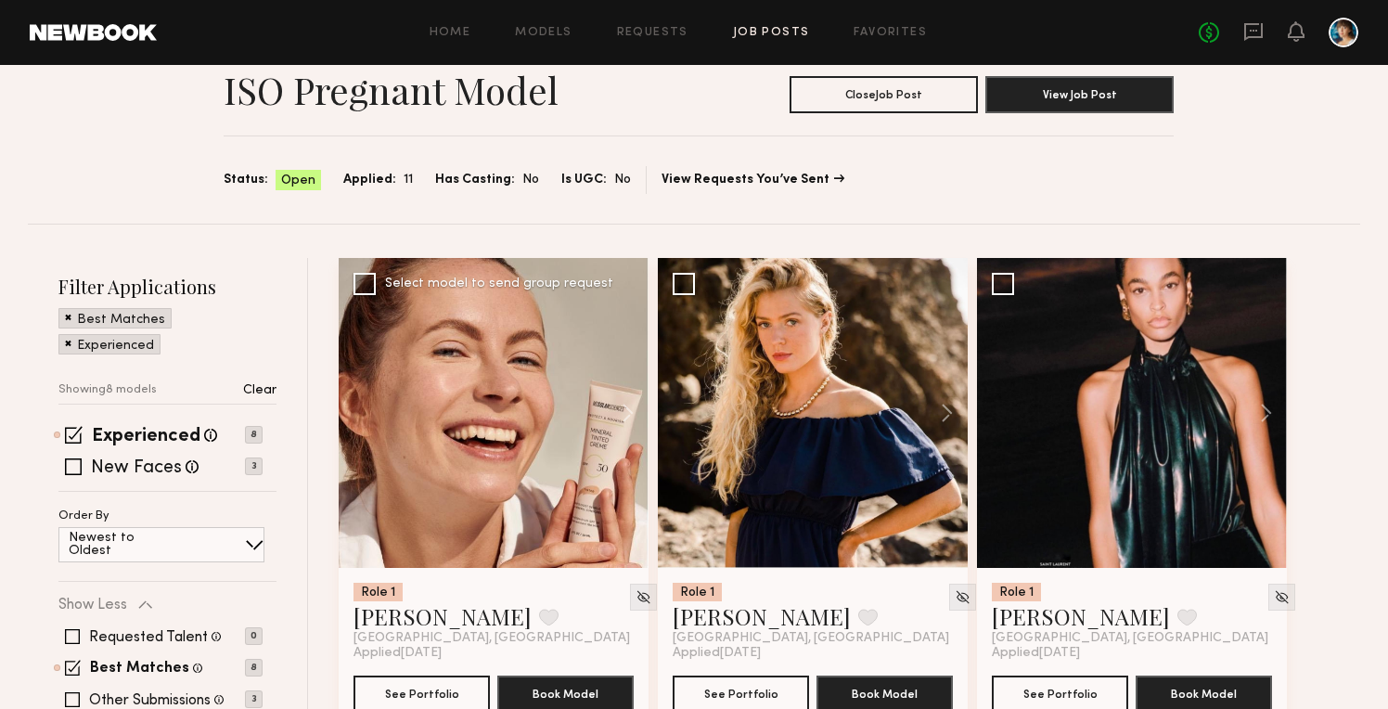
scroll to position [0, 0]
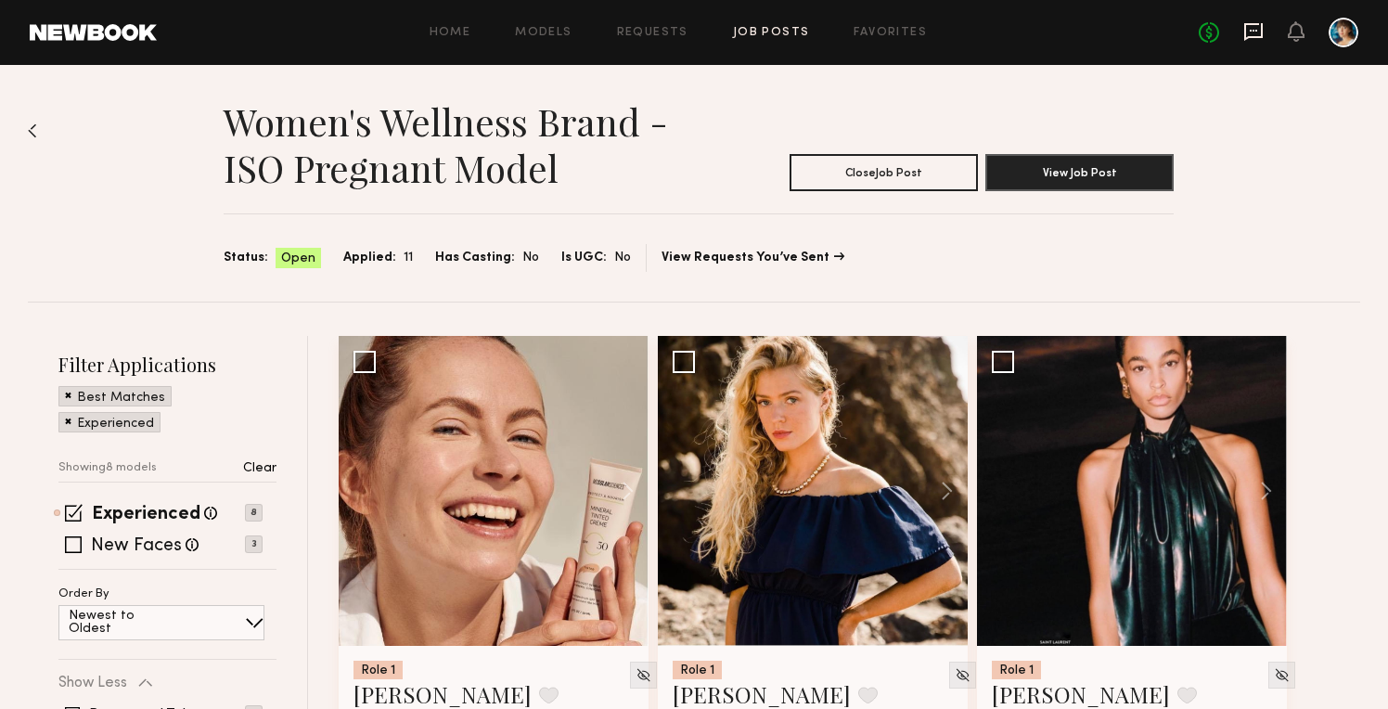
click at [1261, 36] on icon at bounding box center [1254, 32] width 19 height 18
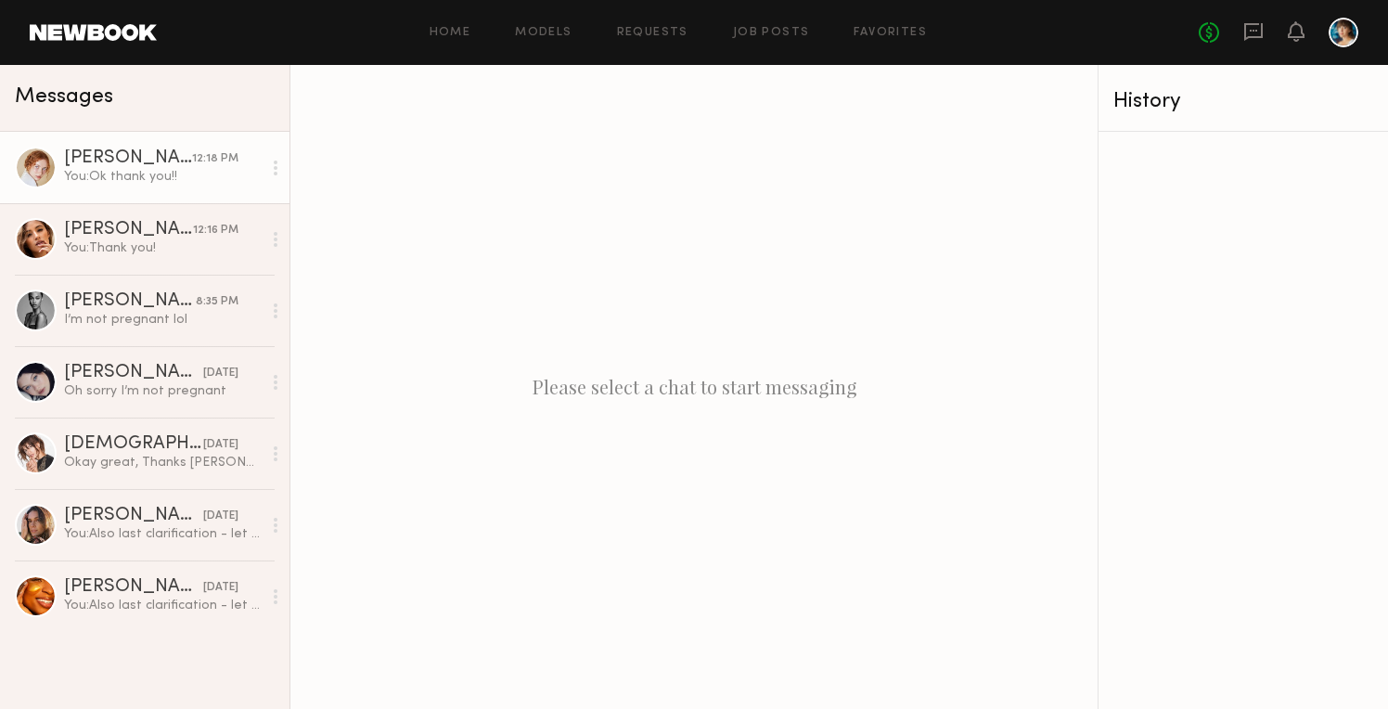
click at [130, 168] on div "You: Ok thank you!!" at bounding box center [163, 177] width 198 height 18
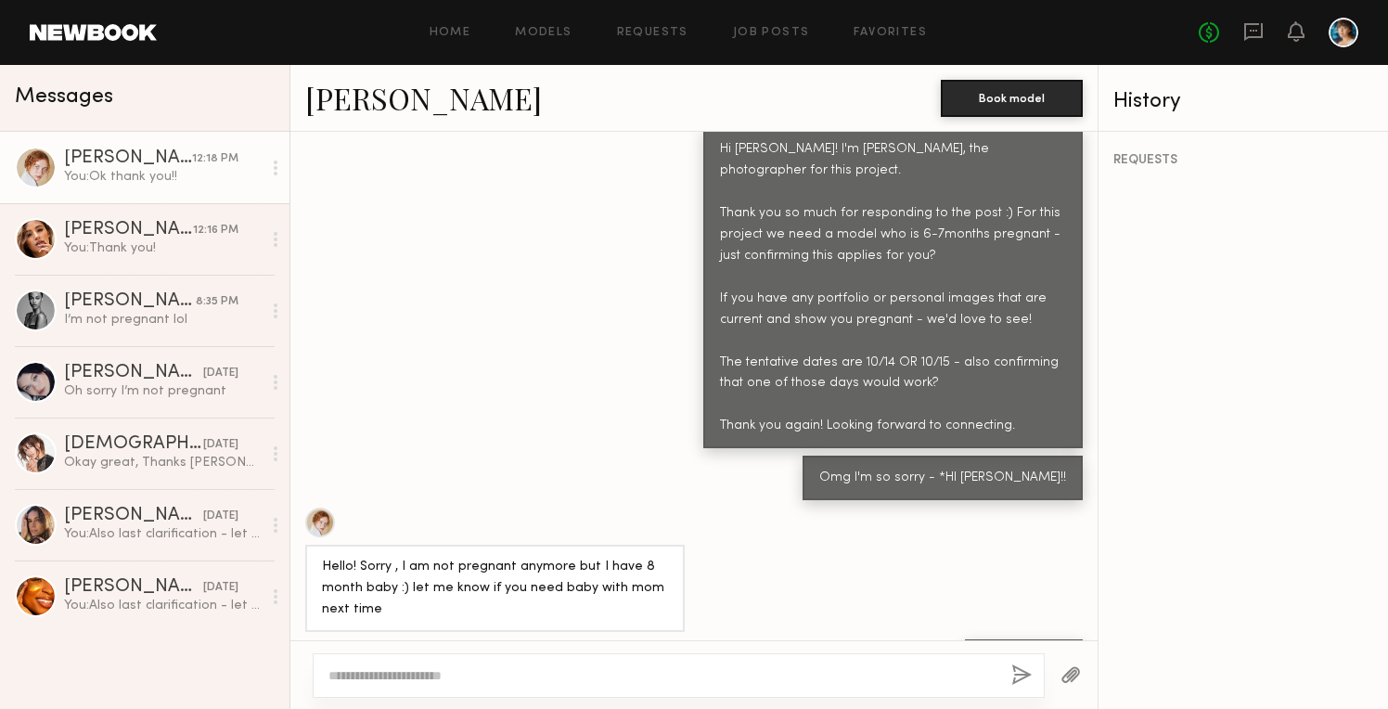
scroll to position [716, 0]
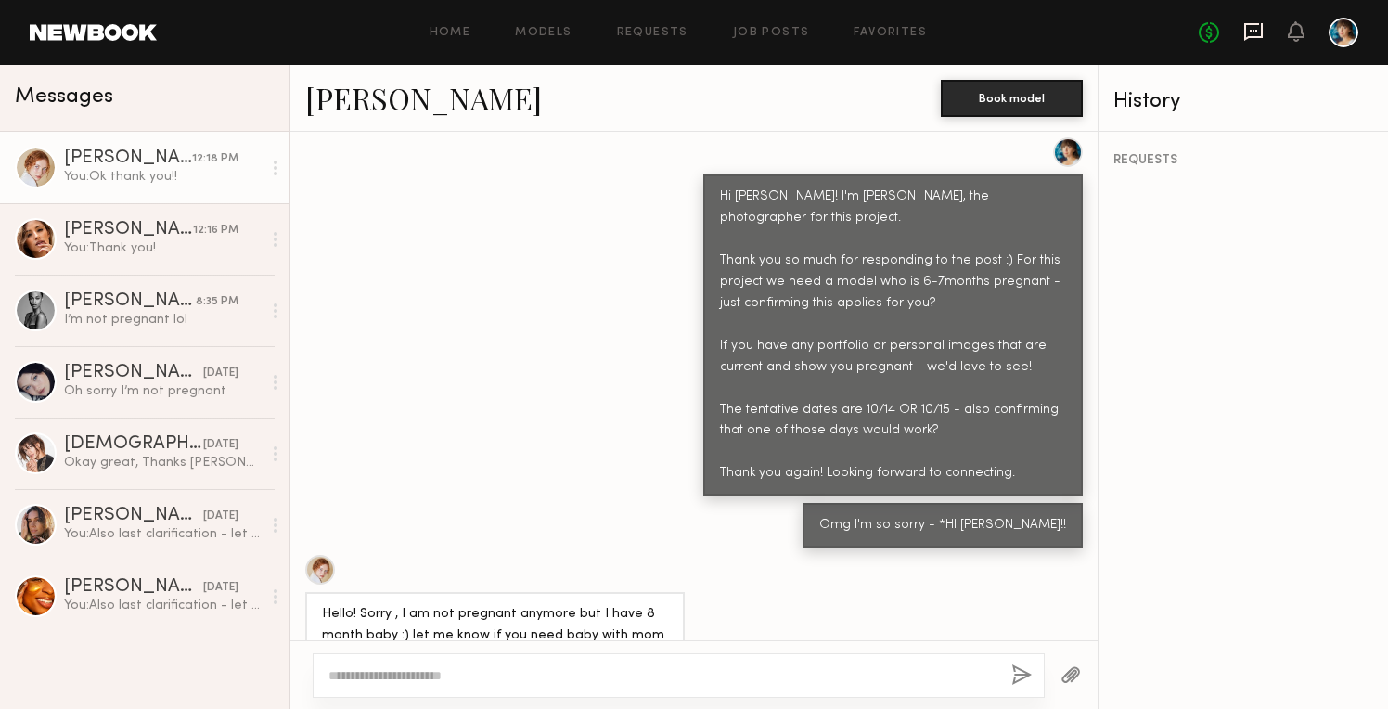
click at [1250, 39] on icon at bounding box center [1254, 31] width 20 height 20
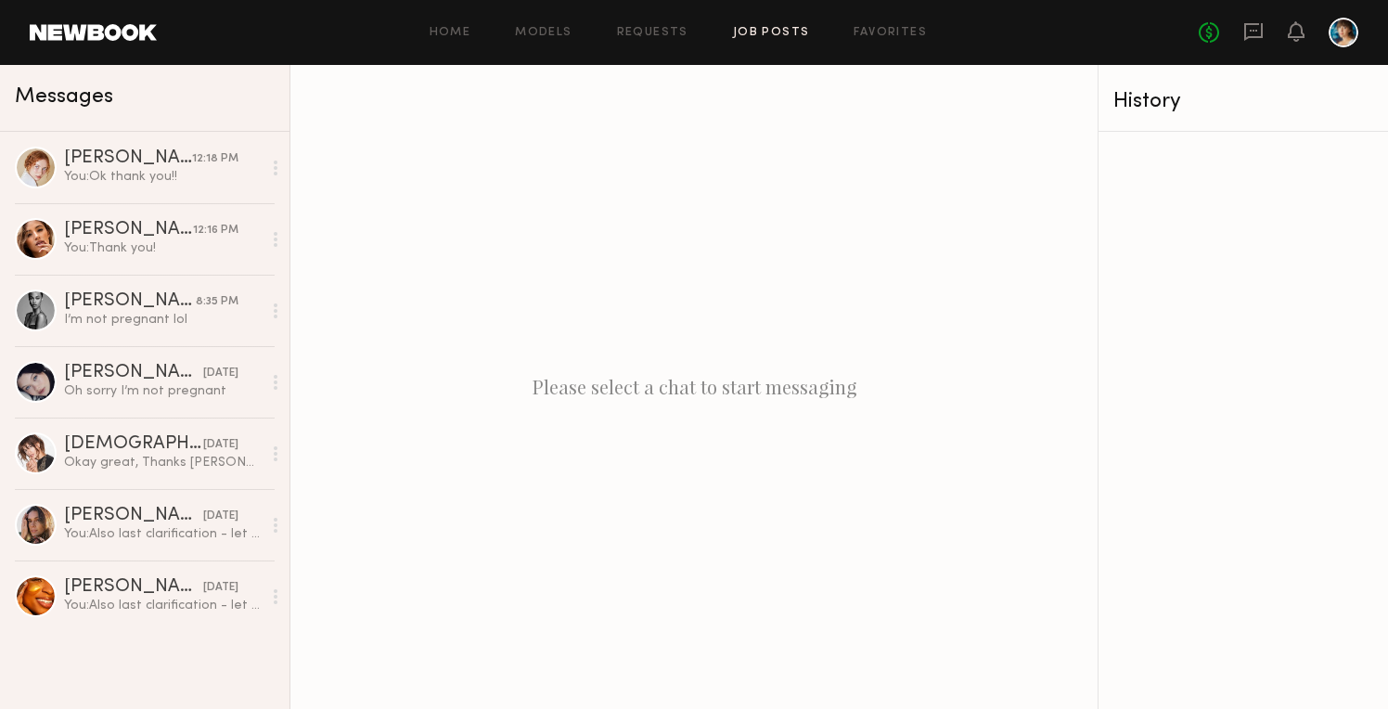
click at [765, 30] on link "Job Posts" at bounding box center [771, 33] width 77 height 12
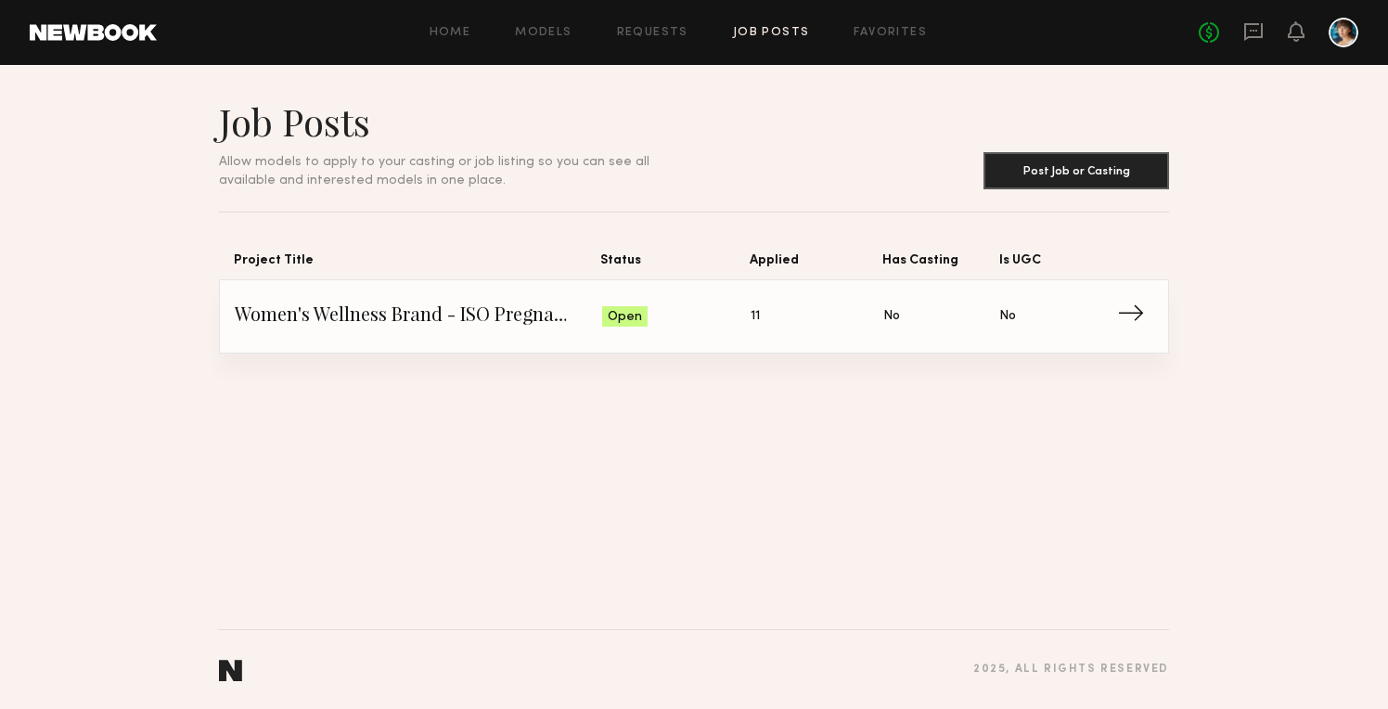
click at [441, 321] on span "Women's Wellness Brand - ISO Pregnant Model" at bounding box center [419, 317] width 368 height 28
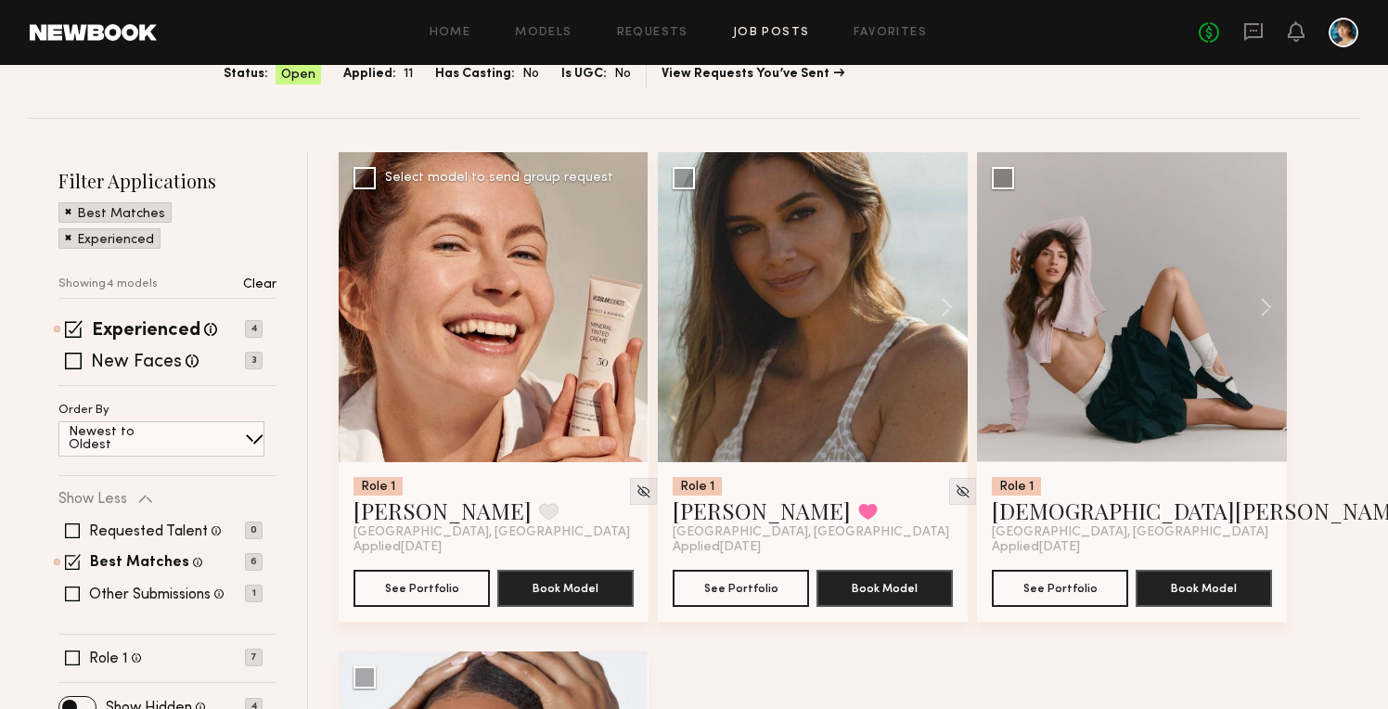
scroll to position [218, 0]
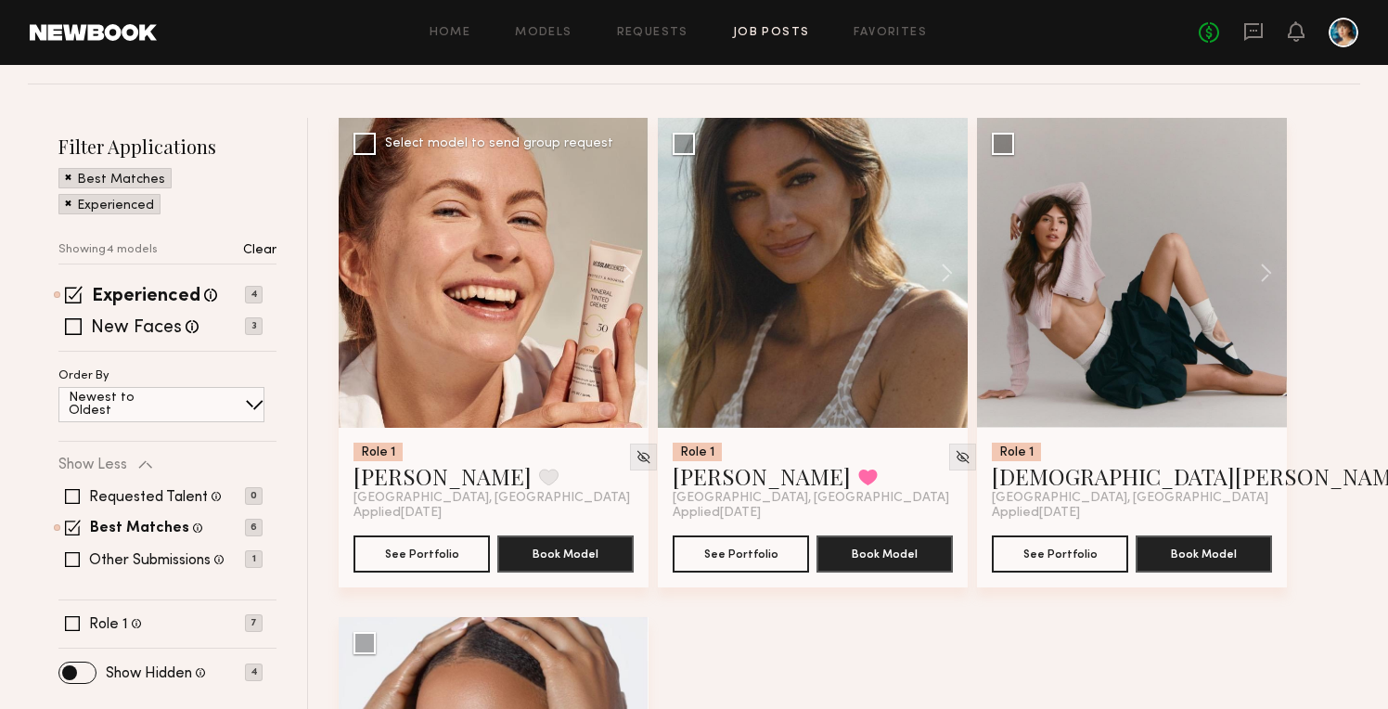
click at [567, 342] on div at bounding box center [494, 273] width 310 height 310
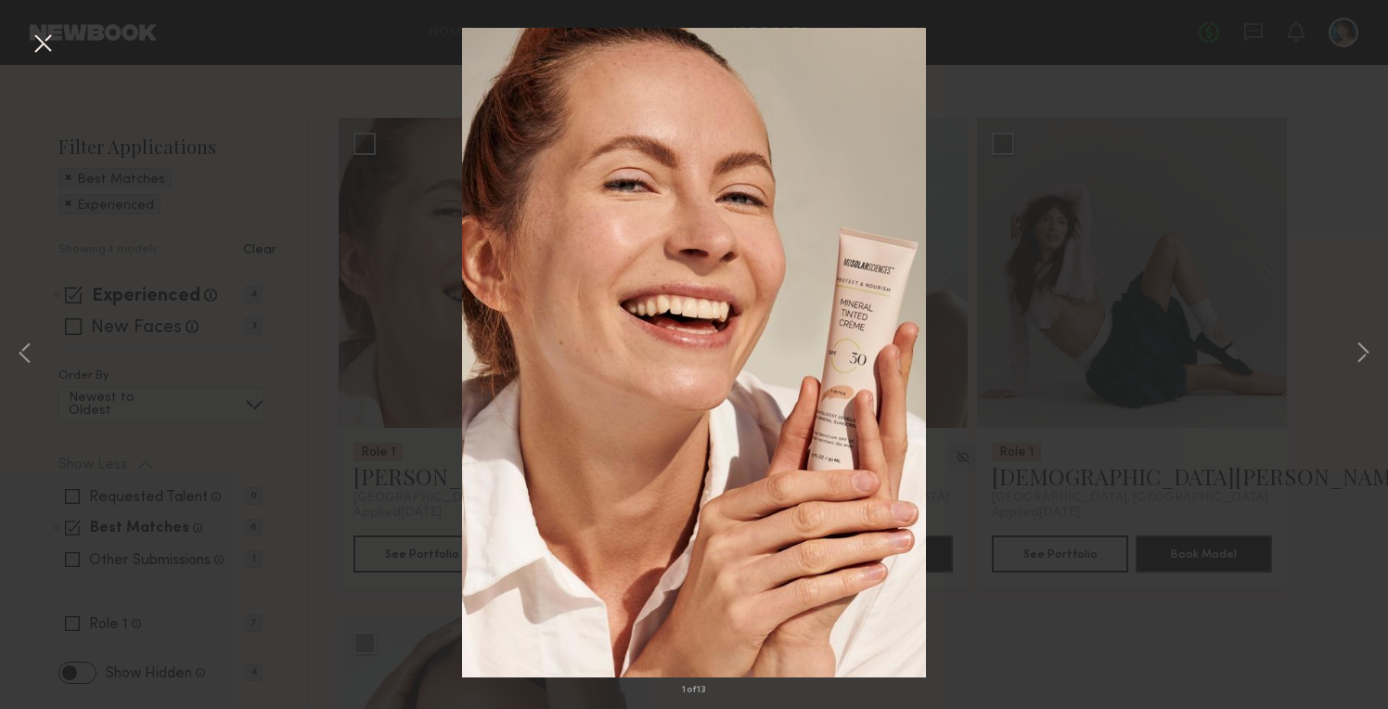
click at [966, 458] on div "1 of 13" at bounding box center [694, 354] width 1388 height 709
click at [1372, 349] on button at bounding box center [1363, 354] width 22 height 567
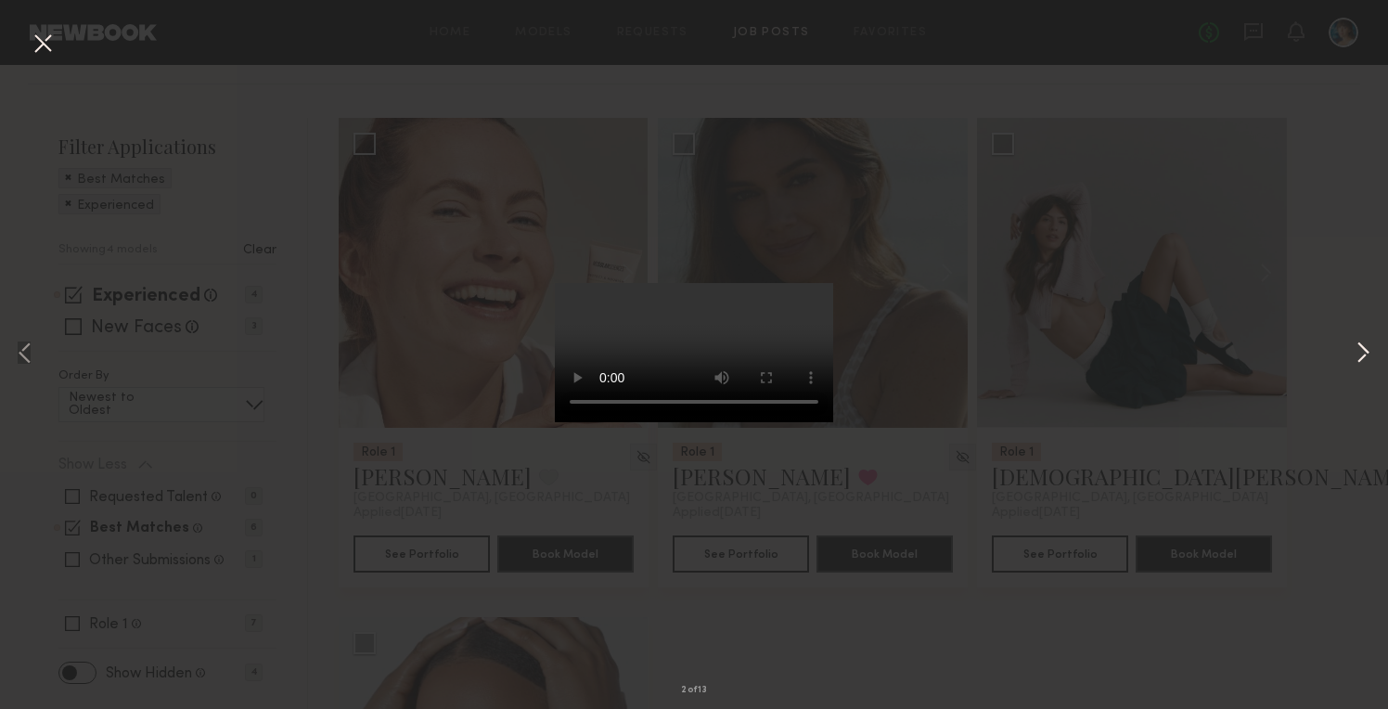
click at [1372, 349] on button at bounding box center [1363, 354] width 22 height 567
click at [1302, 292] on div "4 of 13" at bounding box center [694, 354] width 1388 height 709
click at [1364, 349] on button at bounding box center [1363, 354] width 22 height 567
click at [1174, 311] on div "5 of 13" at bounding box center [694, 354] width 1388 height 709
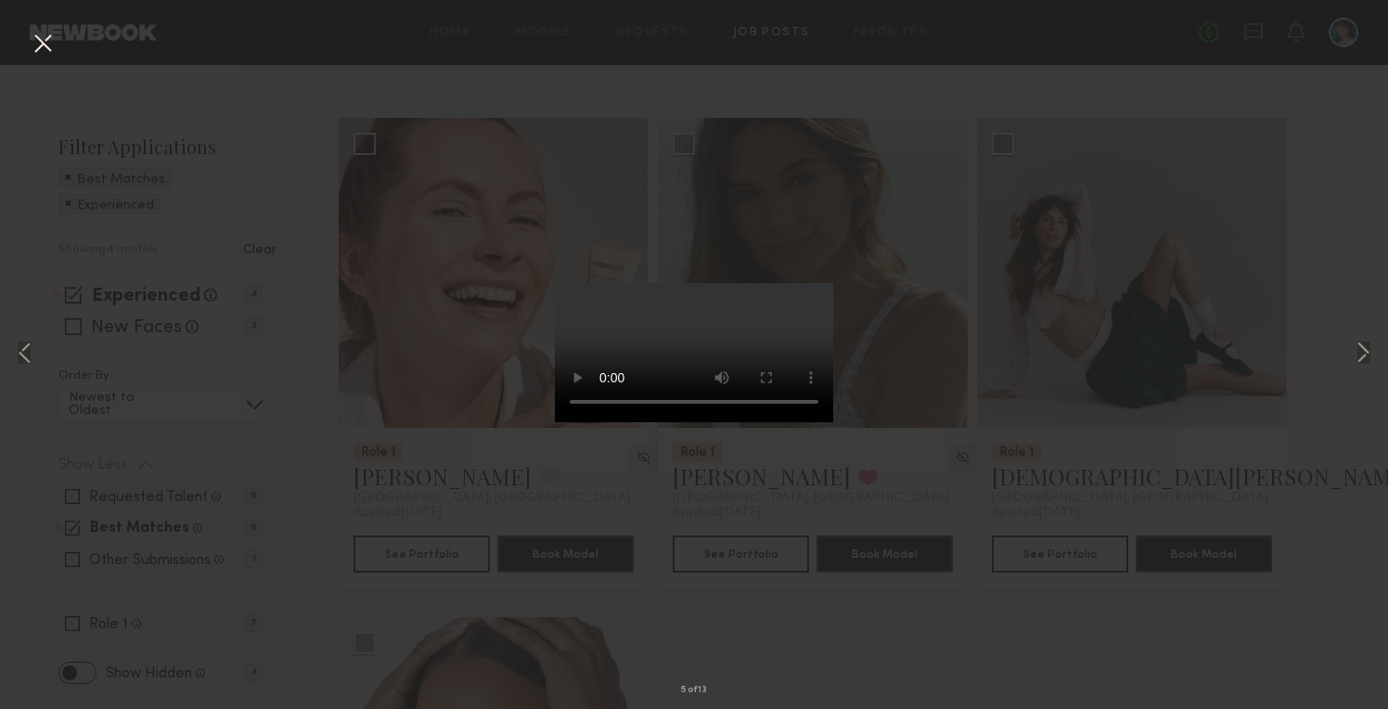
click at [1174, 311] on div "5 of 13" at bounding box center [694, 354] width 1388 height 709
click at [38, 45] on button at bounding box center [43, 44] width 30 height 33
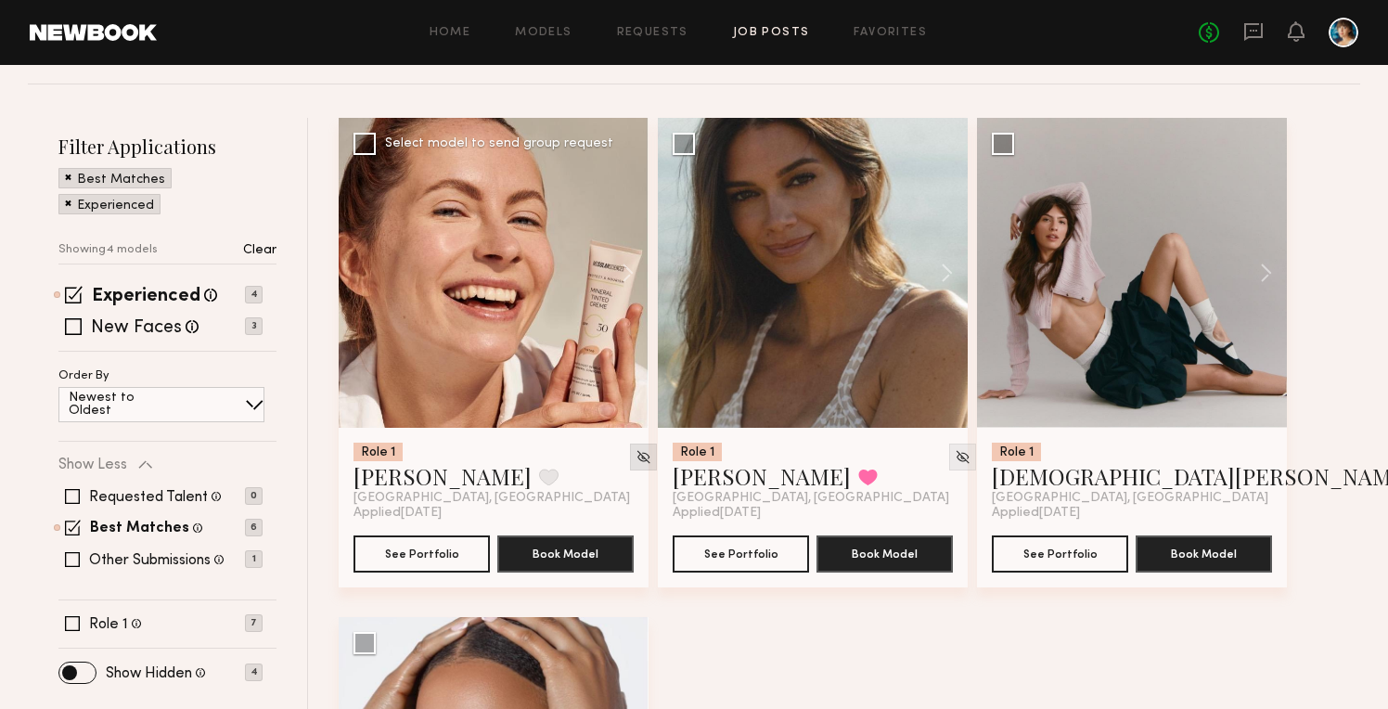
click at [636, 451] on img at bounding box center [644, 457] width 16 height 16
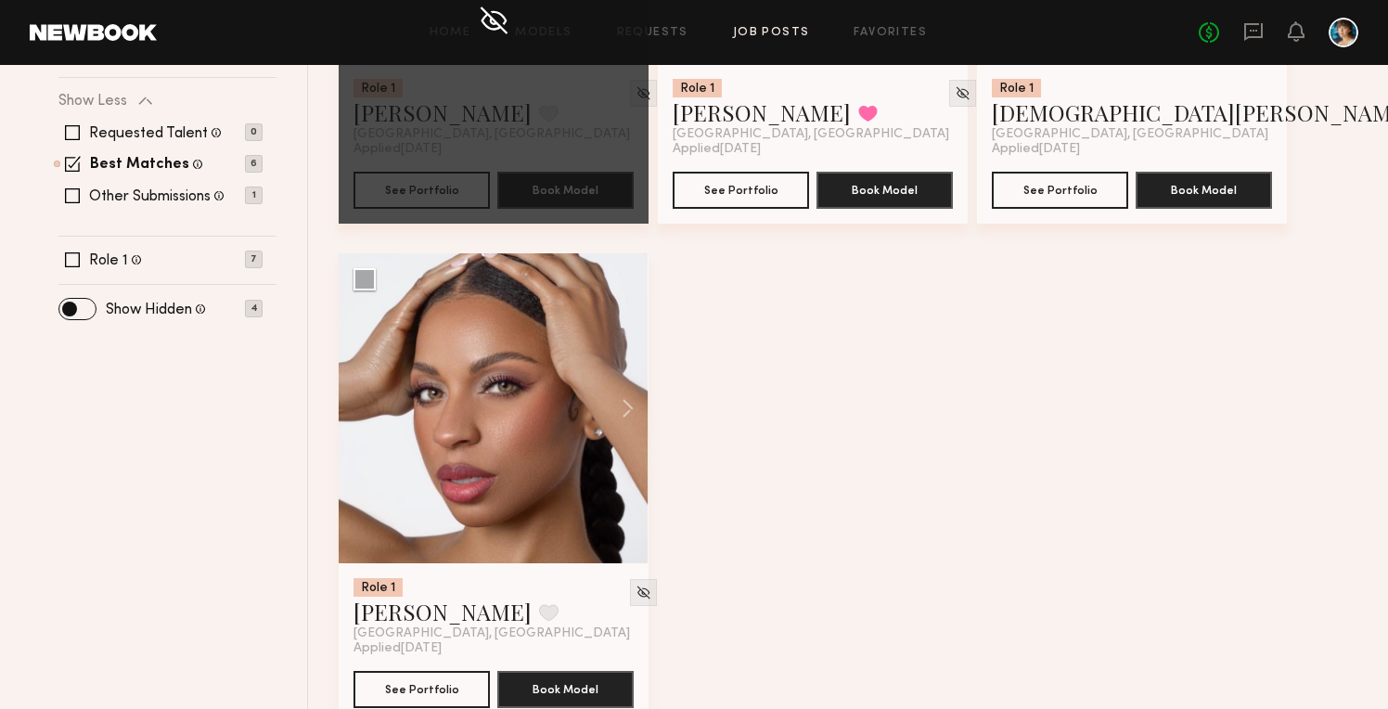
scroll to position [207, 0]
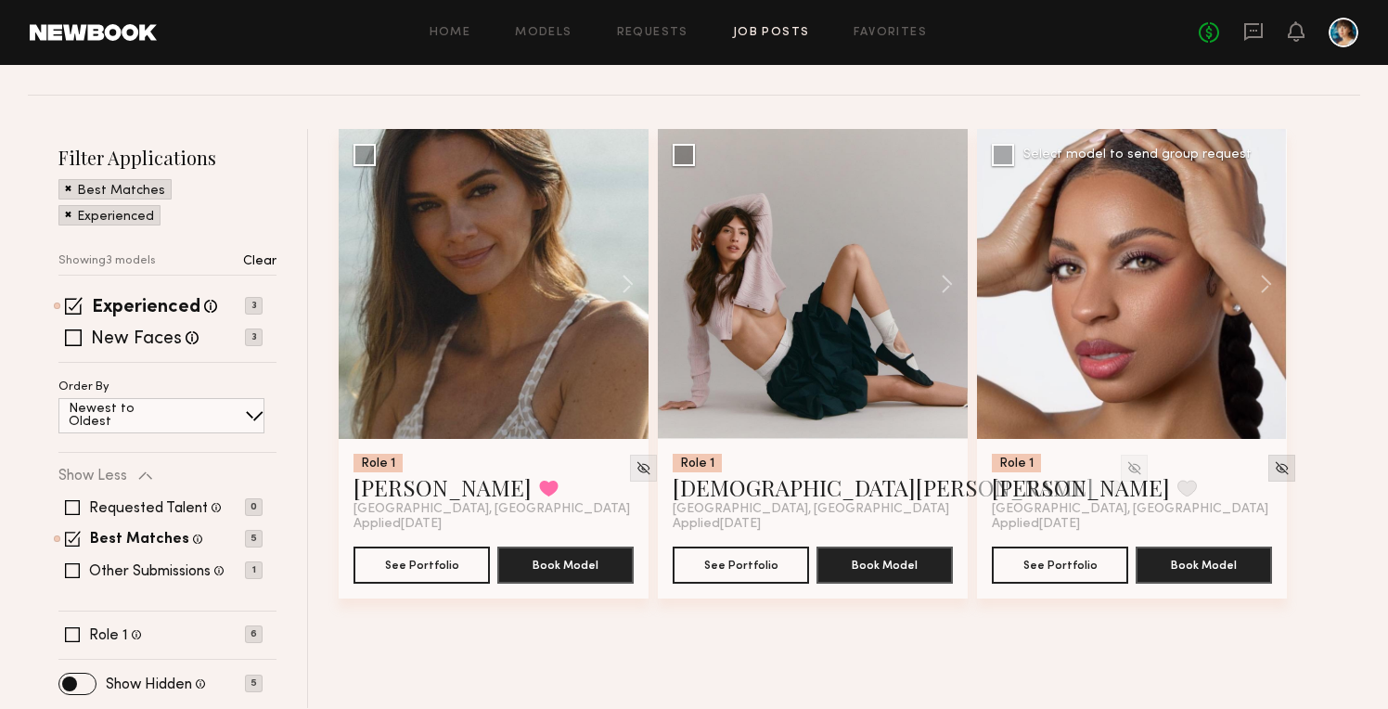
click at [1269, 481] on div at bounding box center [1282, 468] width 27 height 27
click at [1274, 470] on img at bounding box center [1282, 468] width 16 height 16
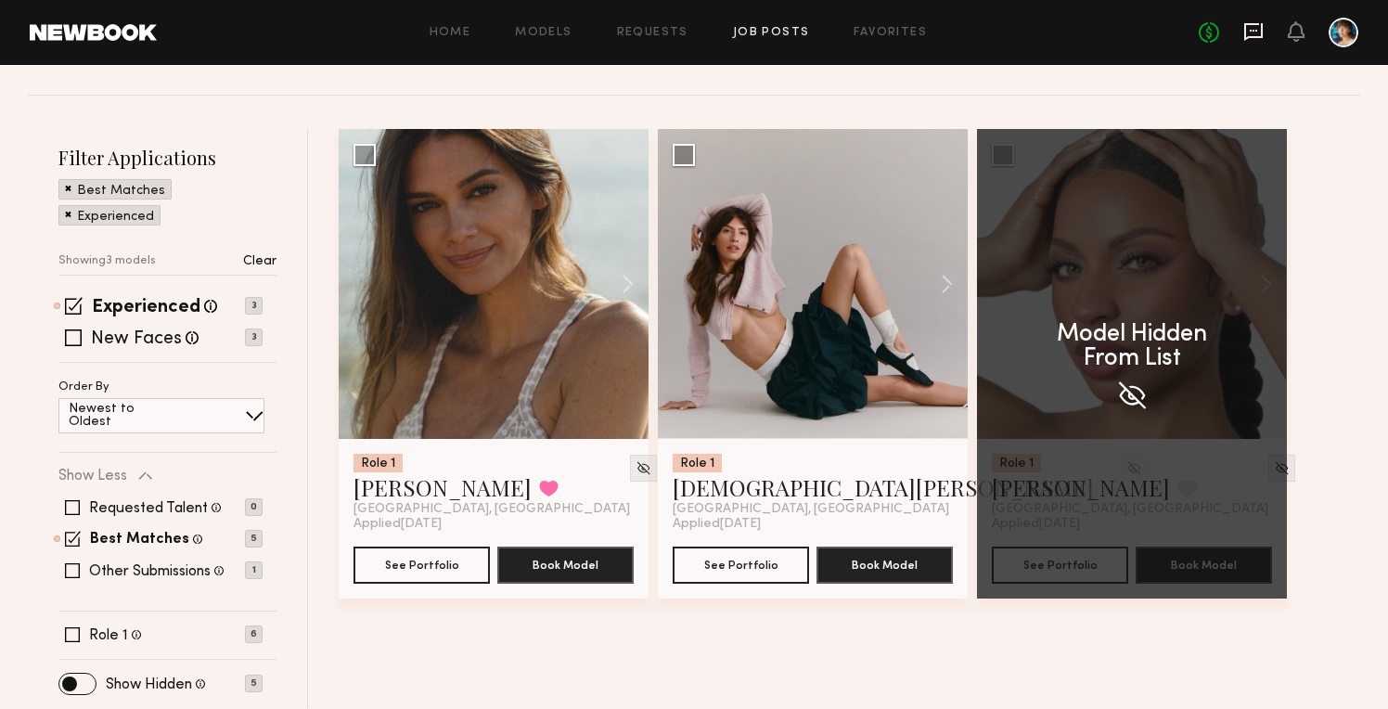
click at [1262, 25] on icon at bounding box center [1254, 32] width 19 height 18
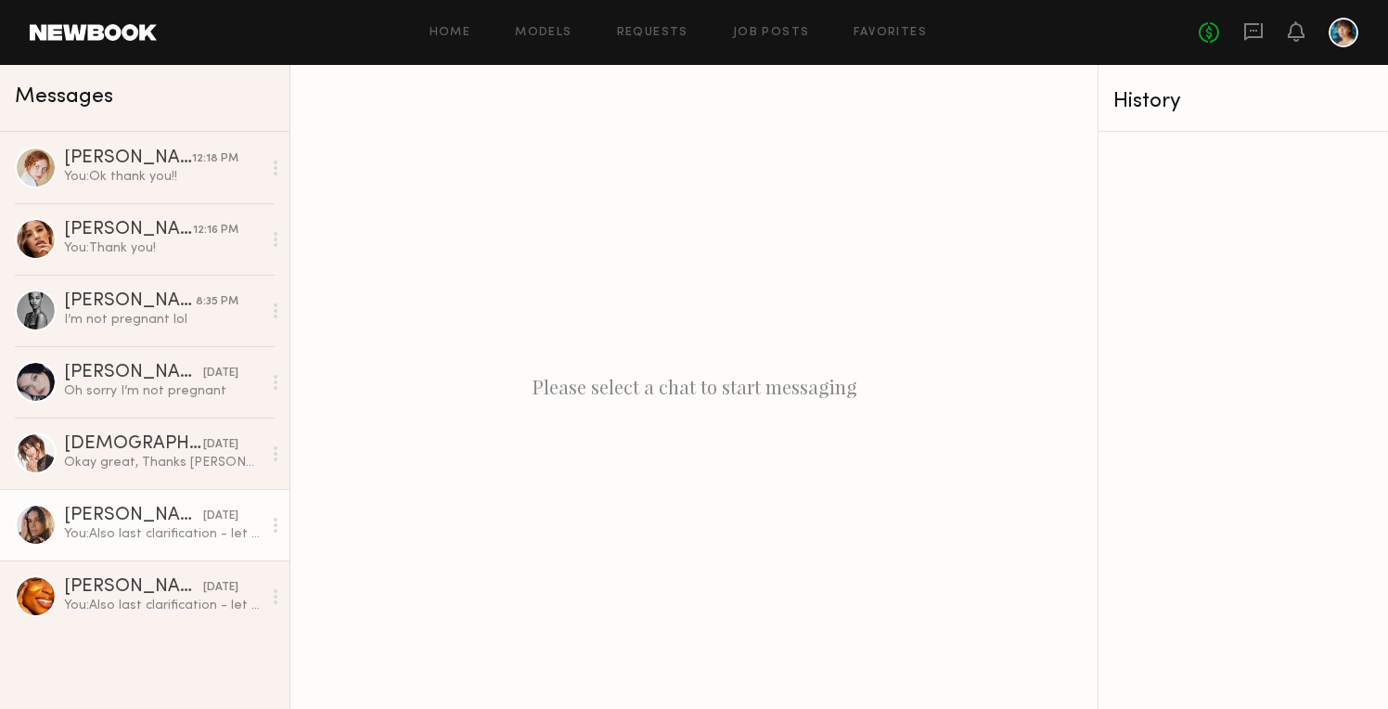
click at [132, 510] on div "Carrie A." at bounding box center [133, 516] width 139 height 19
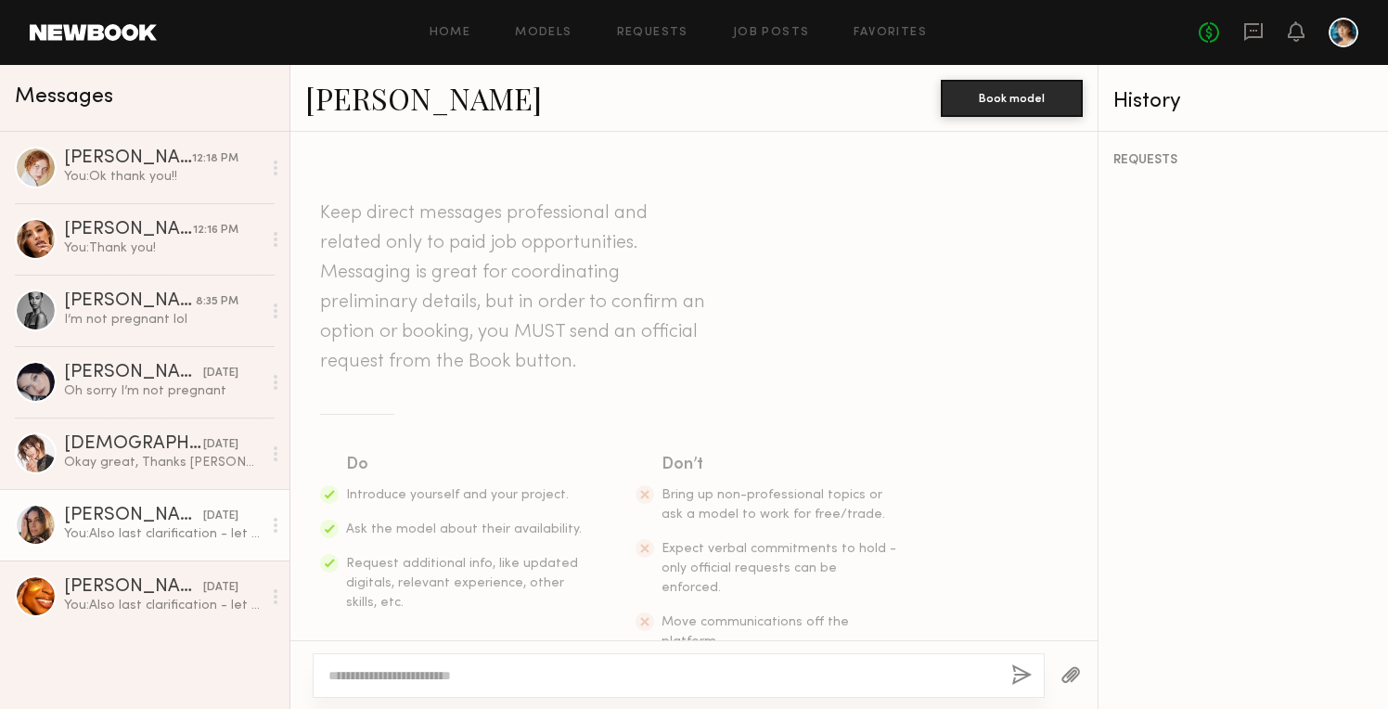
scroll to position [600, 0]
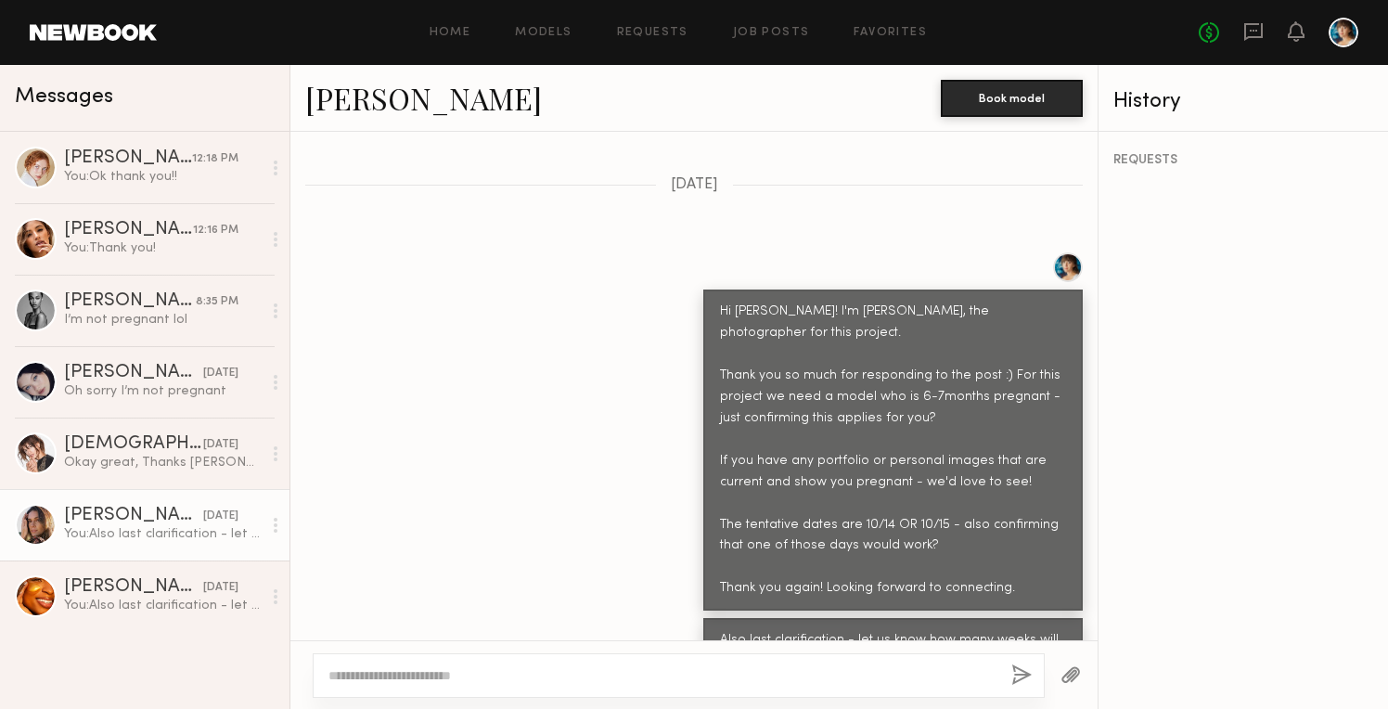
click at [368, 108] on link "Carrie A." at bounding box center [423, 98] width 237 height 40
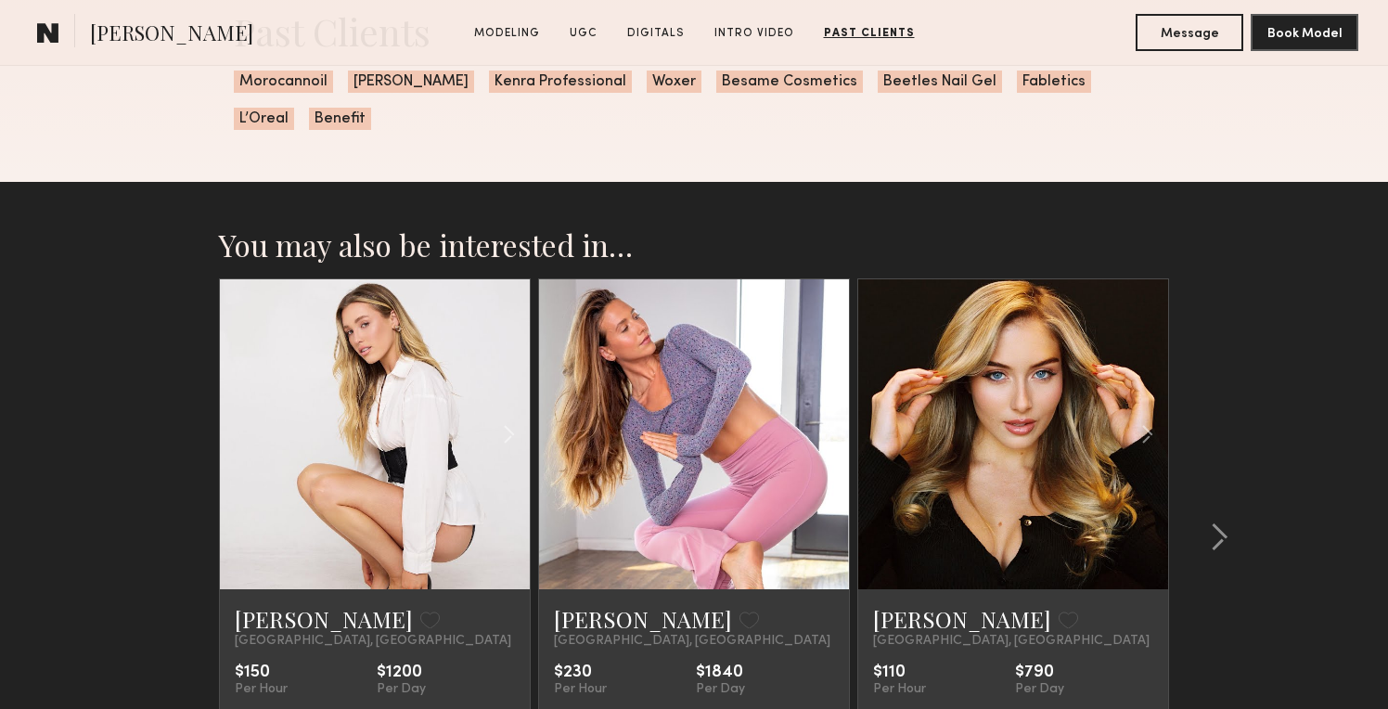
scroll to position [4707, 0]
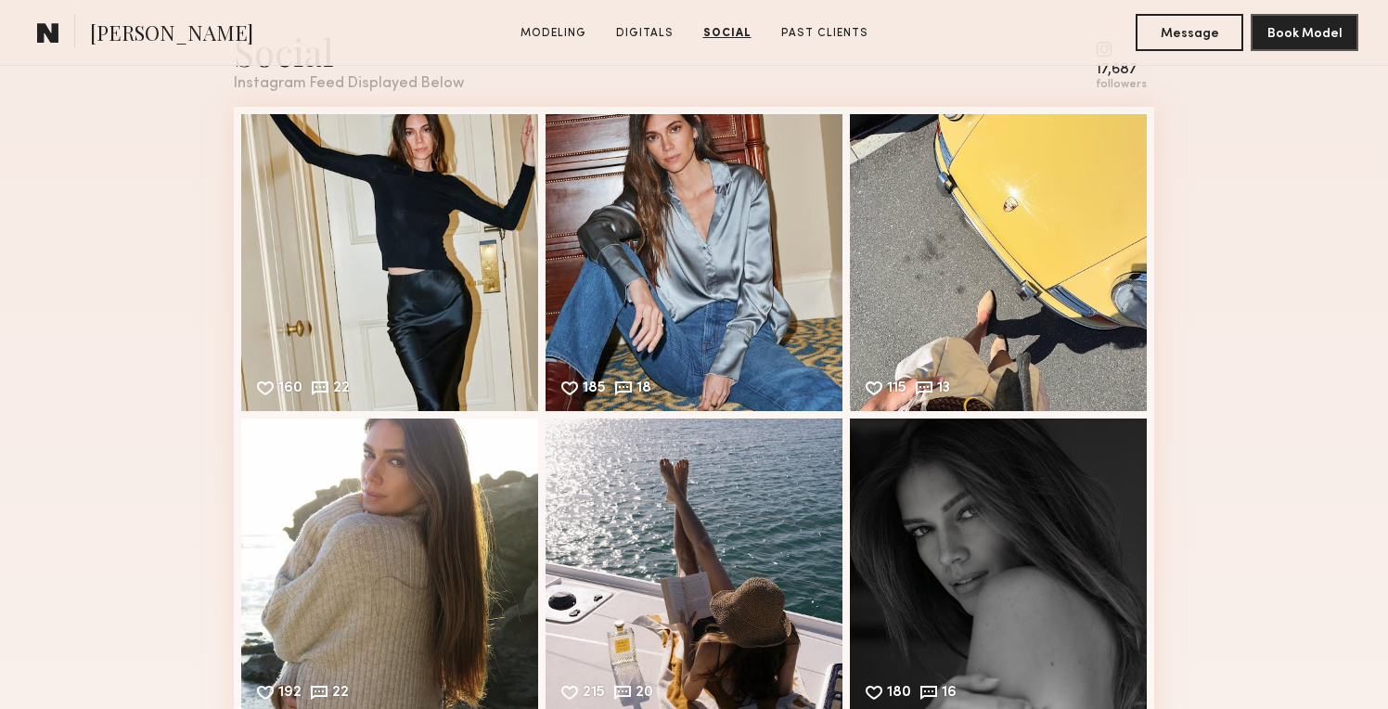
scroll to position [2853, 0]
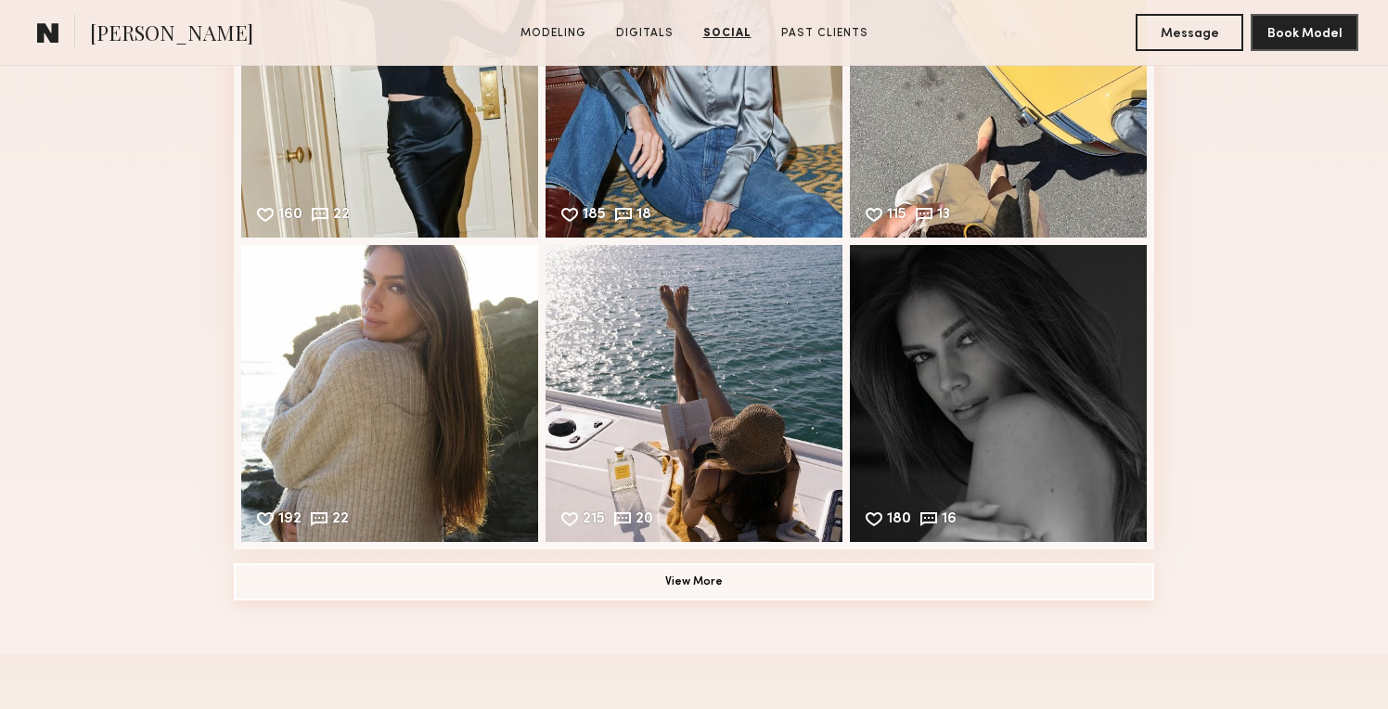
click at [752, 587] on button "View More" at bounding box center [694, 581] width 921 height 37
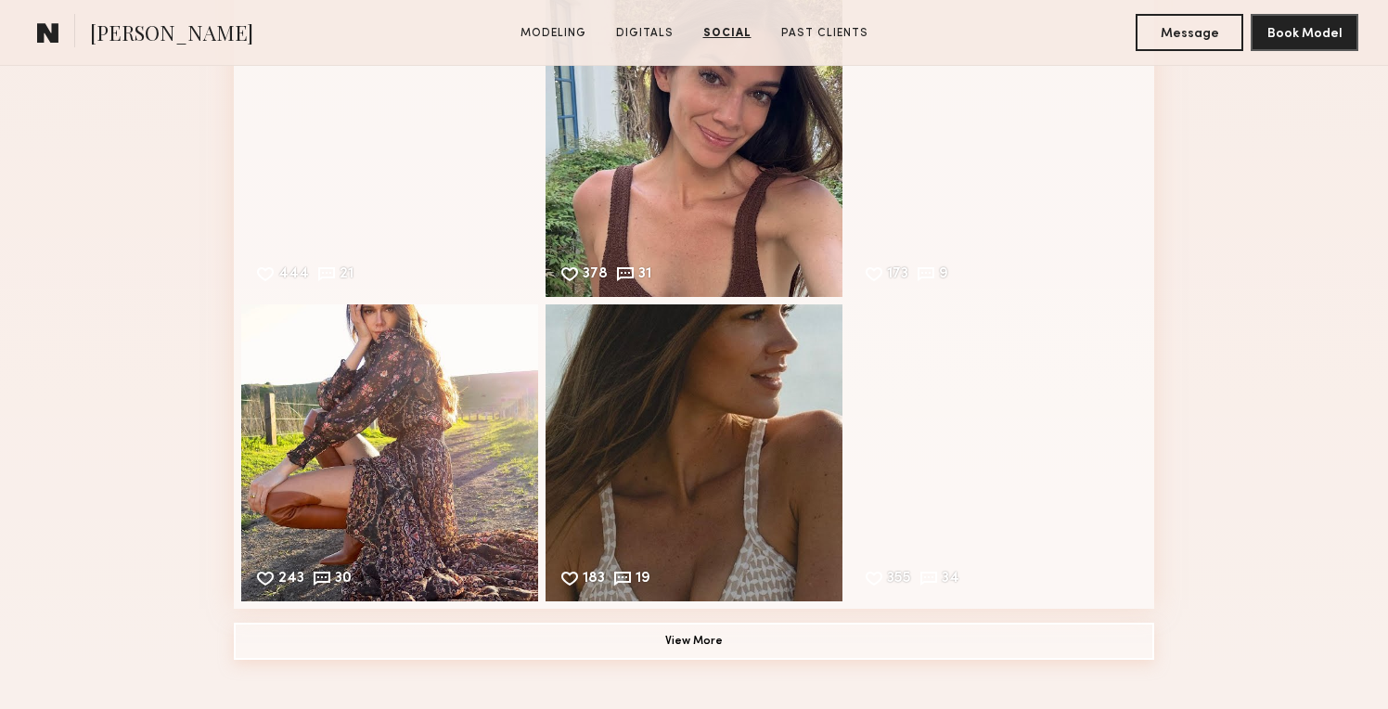
scroll to position [3436, 0]
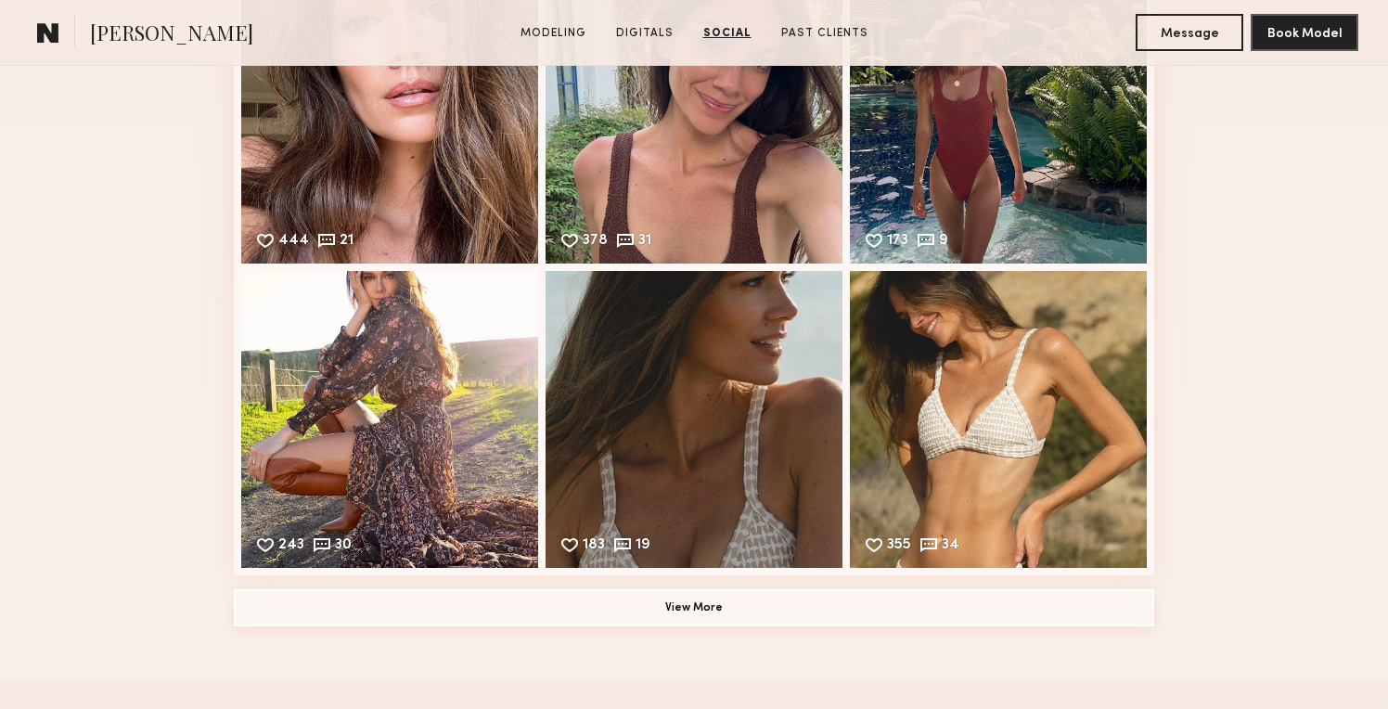
click at [739, 605] on button "View More" at bounding box center [694, 607] width 921 height 37
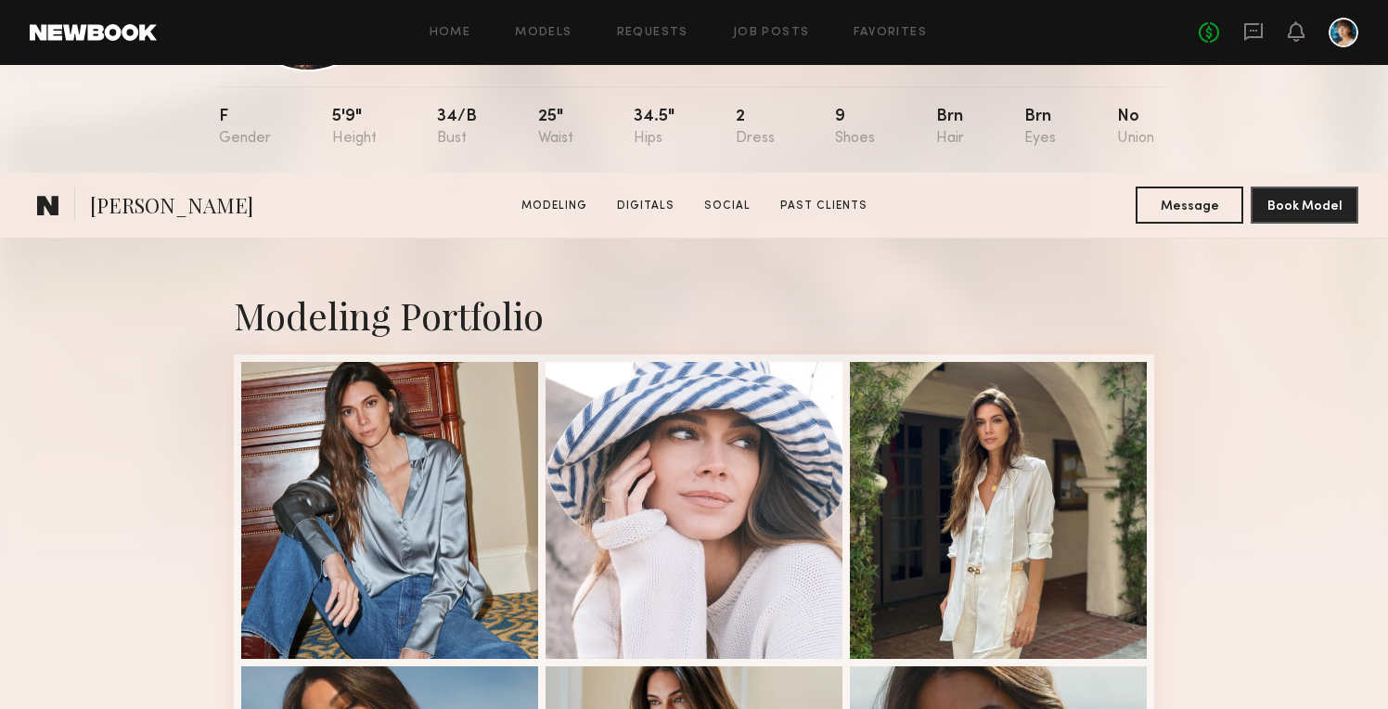
scroll to position [0, 0]
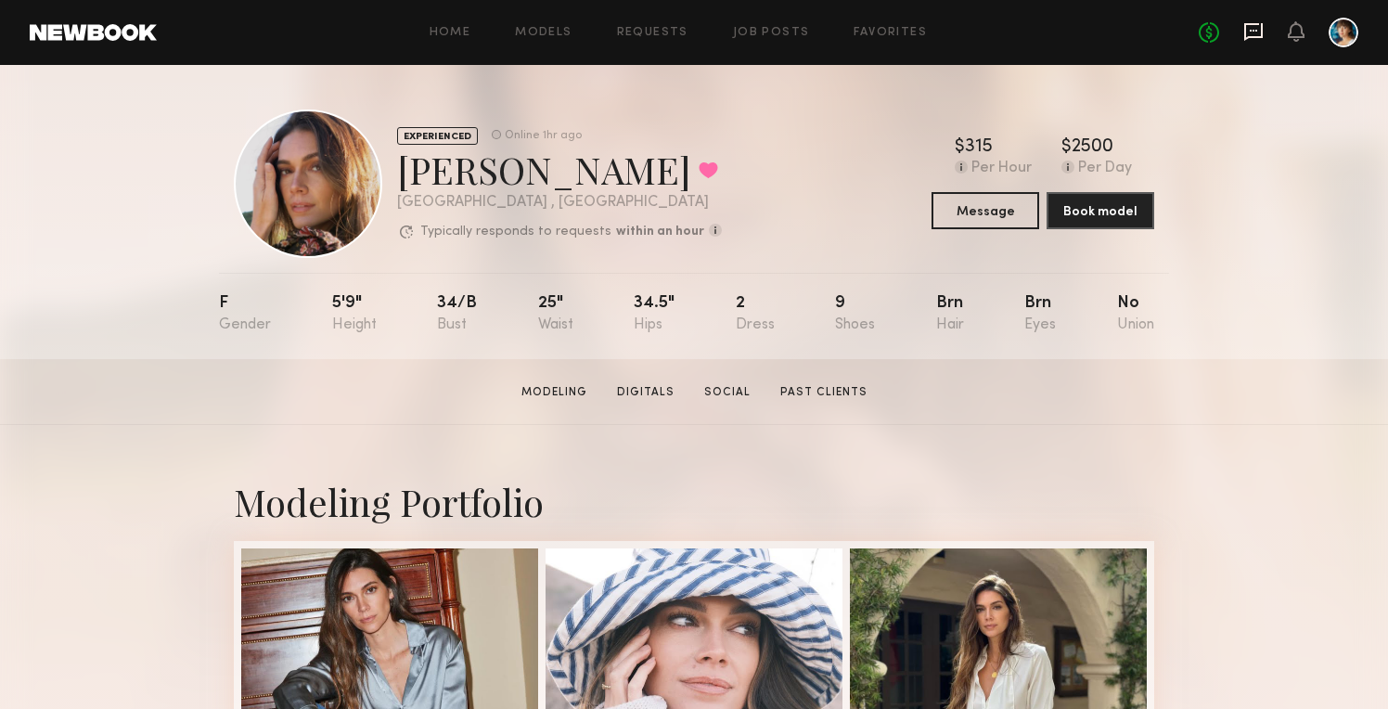
click at [1263, 25] on icon at bounding box center [1254, 32] width 19 height 18
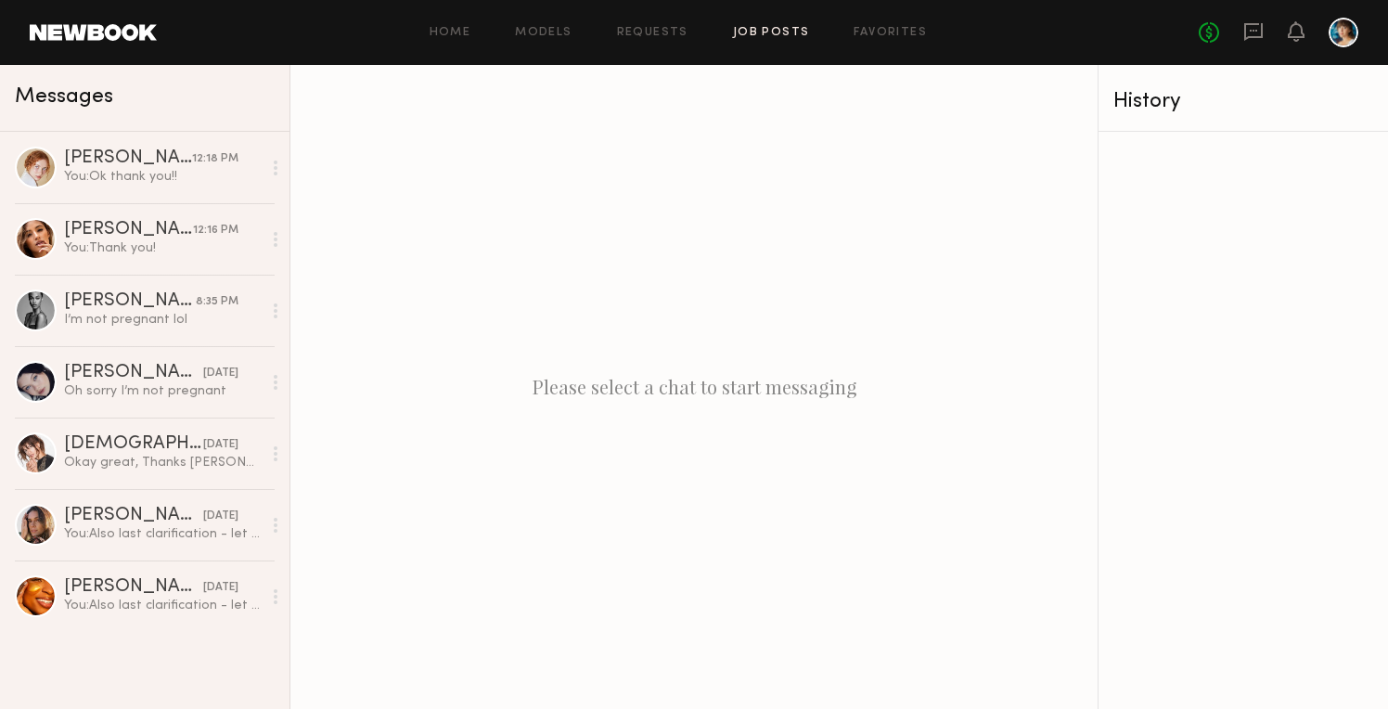
click at [771, 35] on link "Job Posts" at bounding box center [771, 33] width 77 height 12
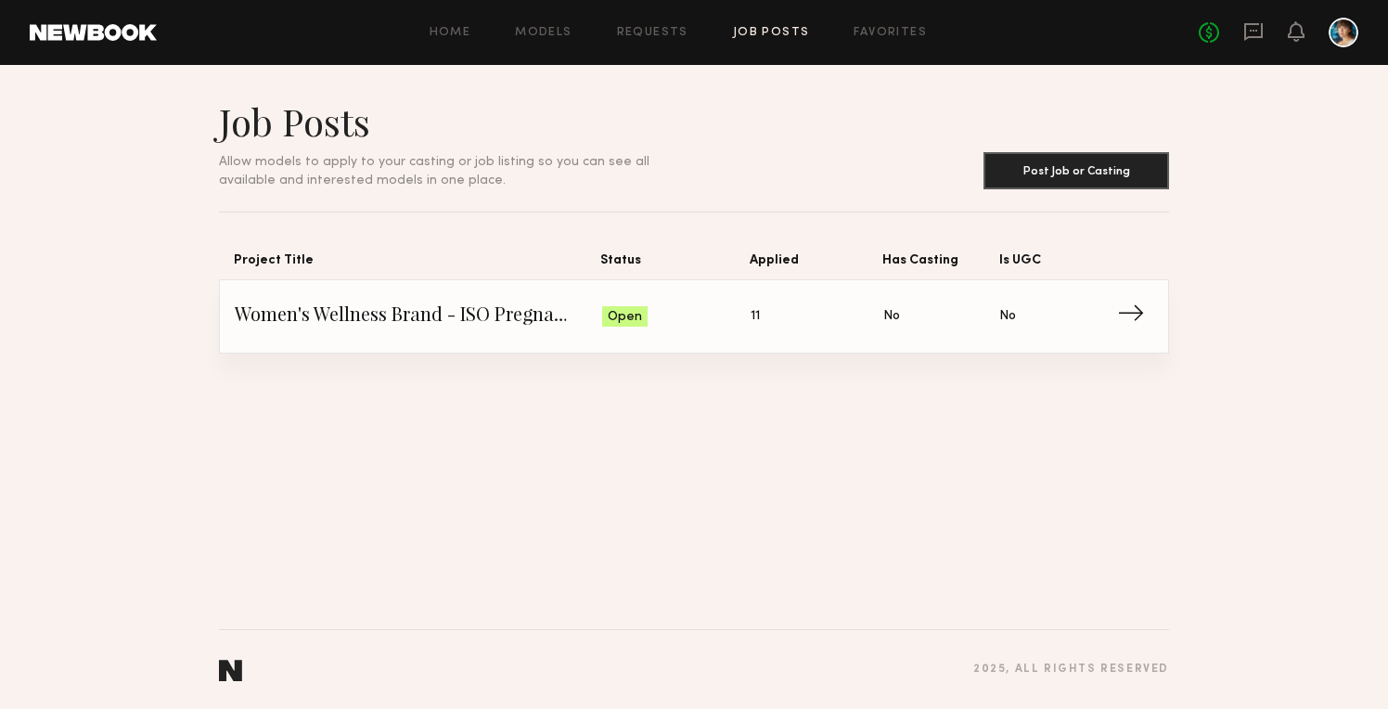
click at [643, 326] on div "Open" at bounding box center [624, 316] width 45 height 20
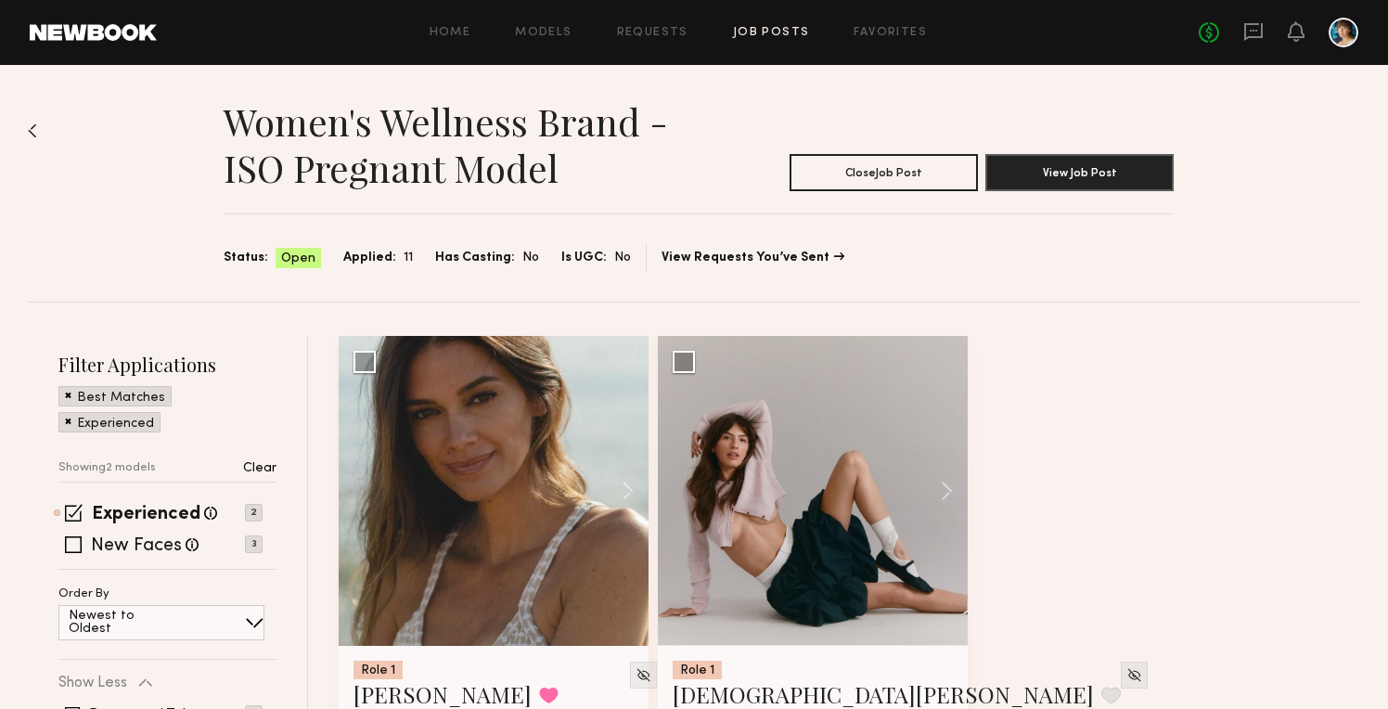
scroll to position [207, 0]
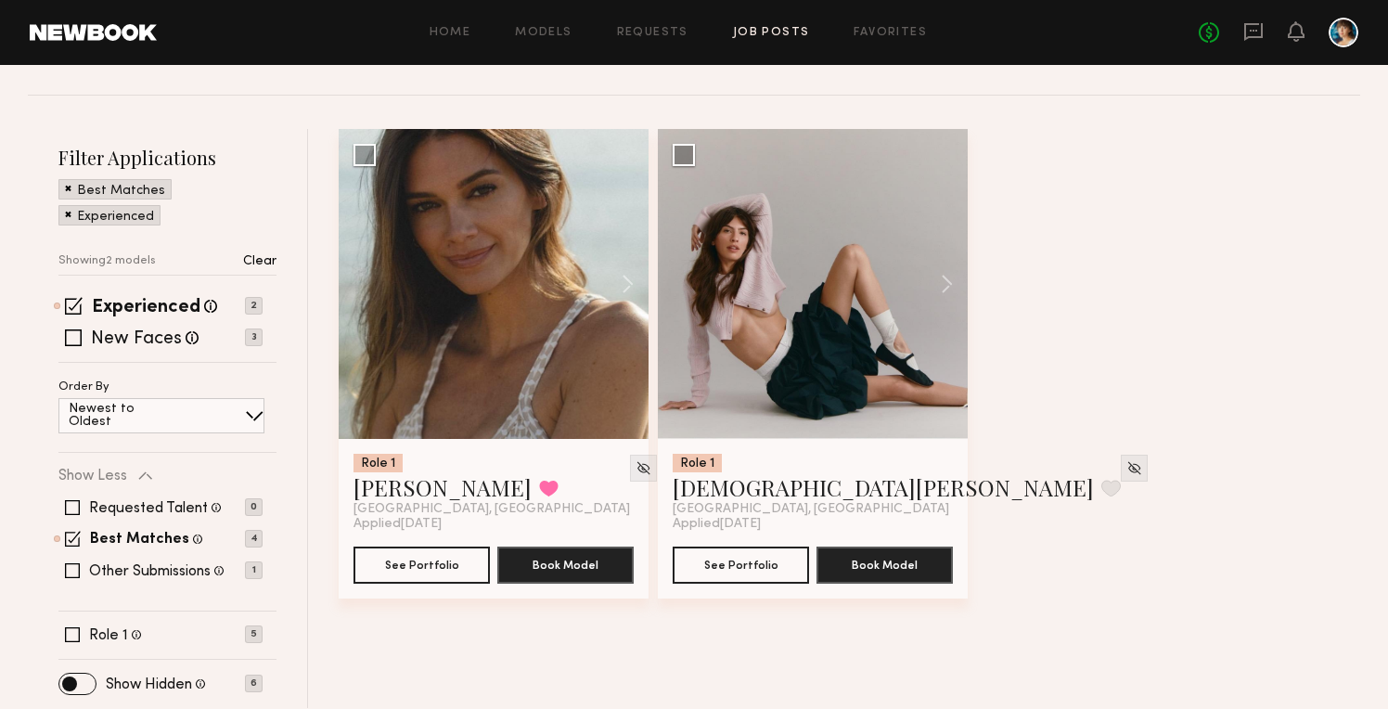
click at [1226, 415] on div "Role 1 Carrie A. Favorited Newport Beach, CA Applied 10/01/2025 See Portfolio B…" at bounding box center [854, 378] width 1031 height 499
click at [114, 346] on label "New Faces" at bounding box center [136, 339] width 91 height 19
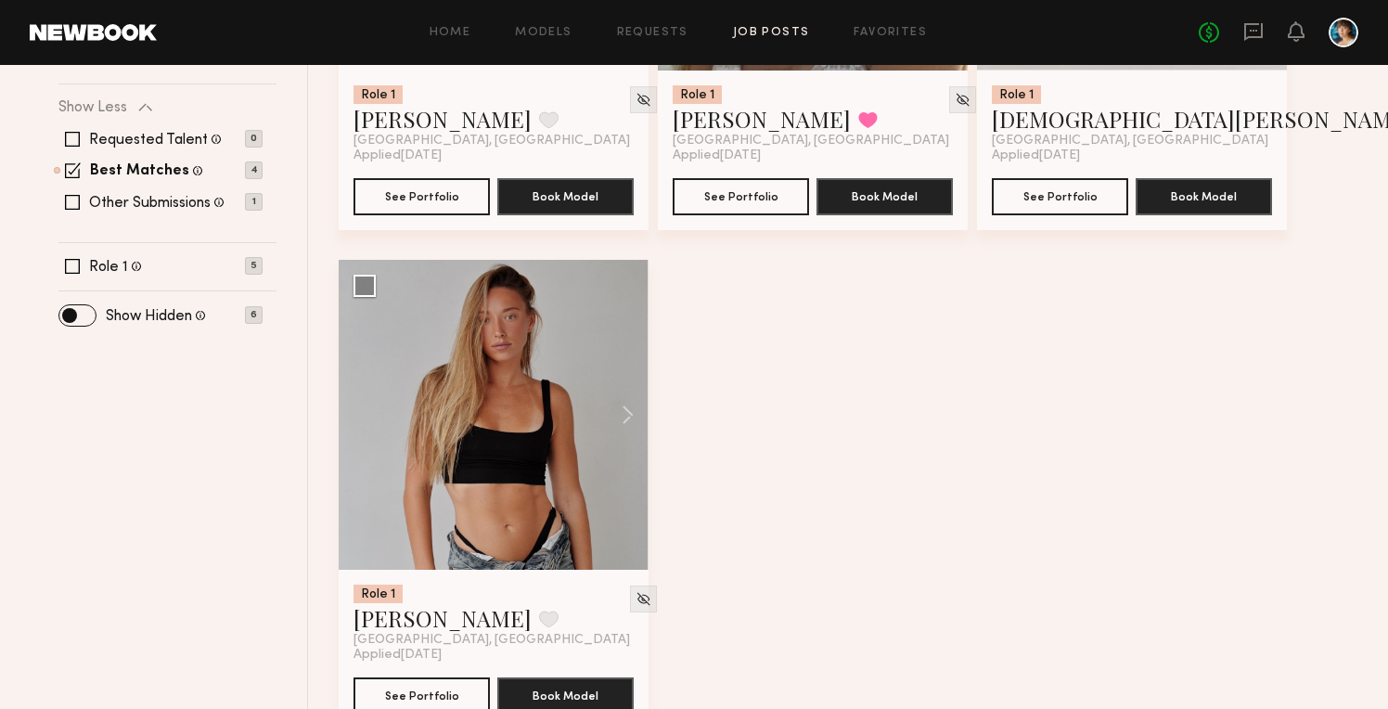
scroll to position [604, 0]
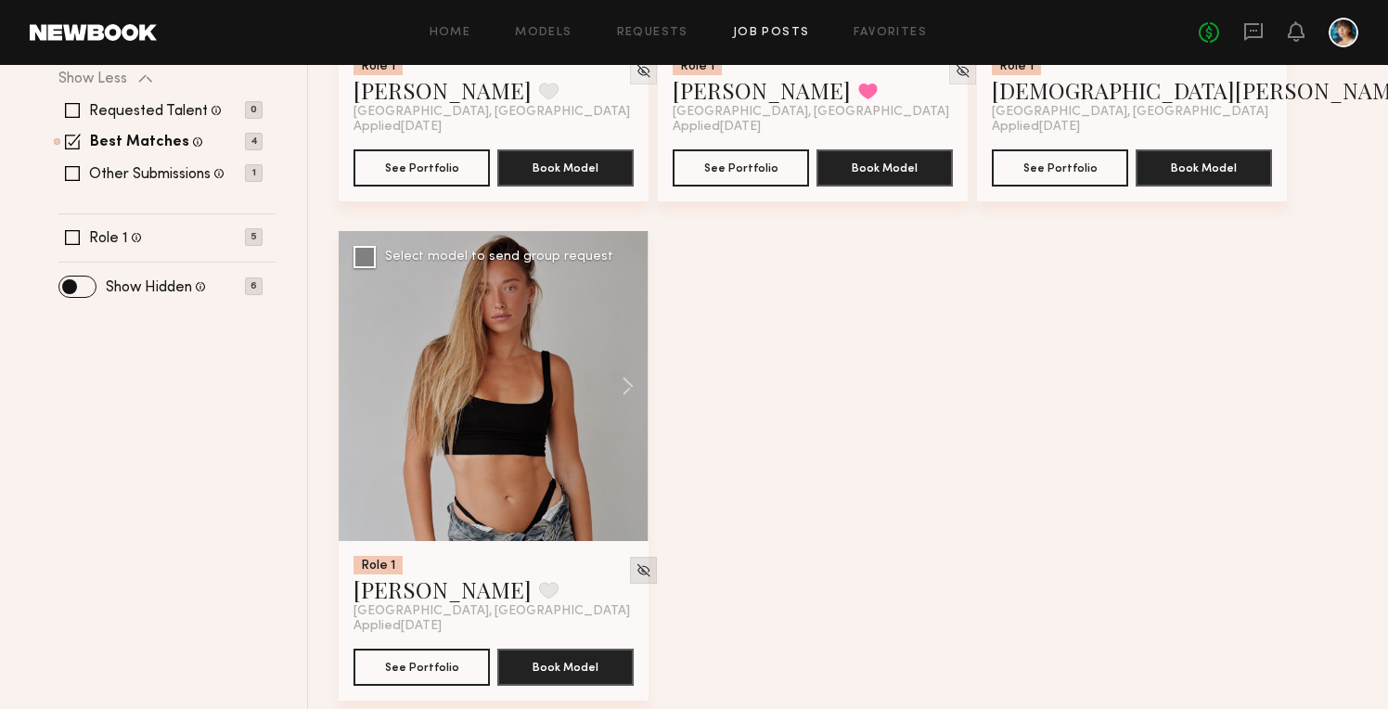
click at [636, 573] on img at bounding box center [644, 570] width 16 height 16
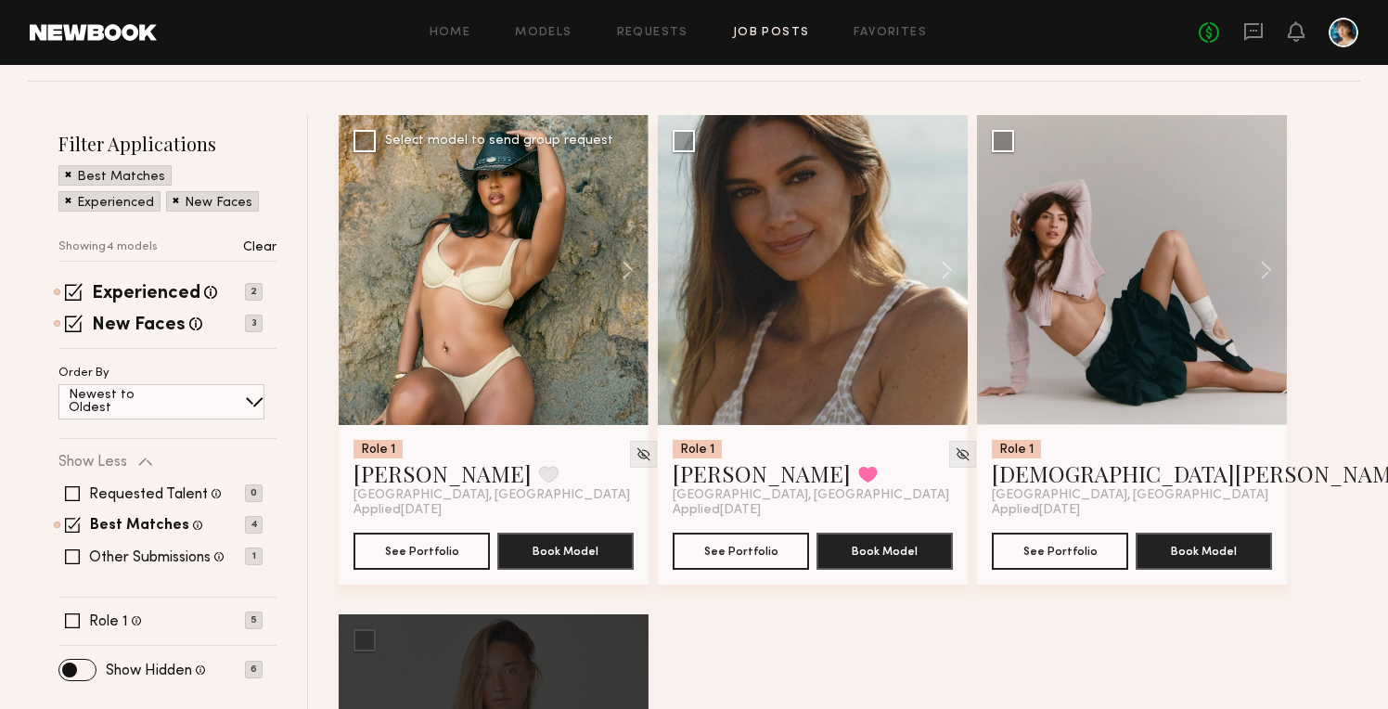
scroll to position [207, 0]
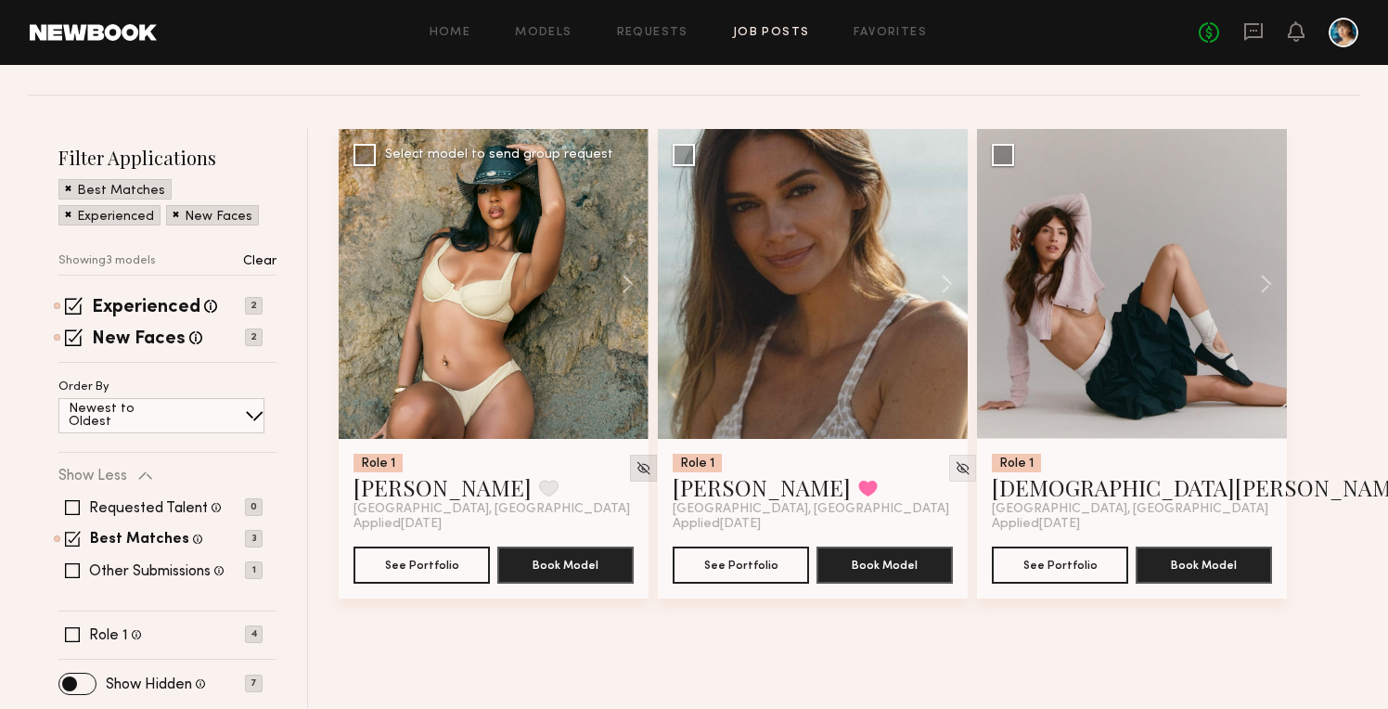
click at [636, 466] on img at bounding box center [644, 468] width 16 height 16
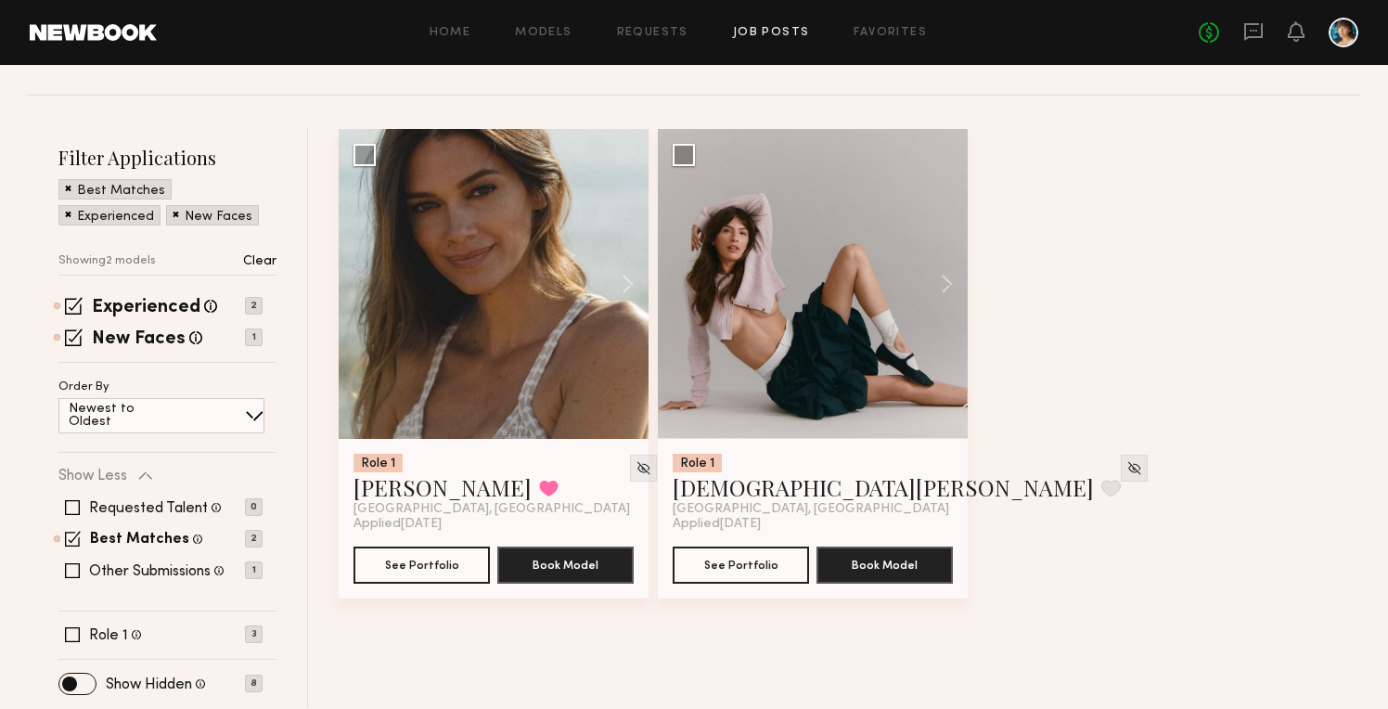
click at [126, 24] on link at bounding box center [93, 32] width 127 height 17
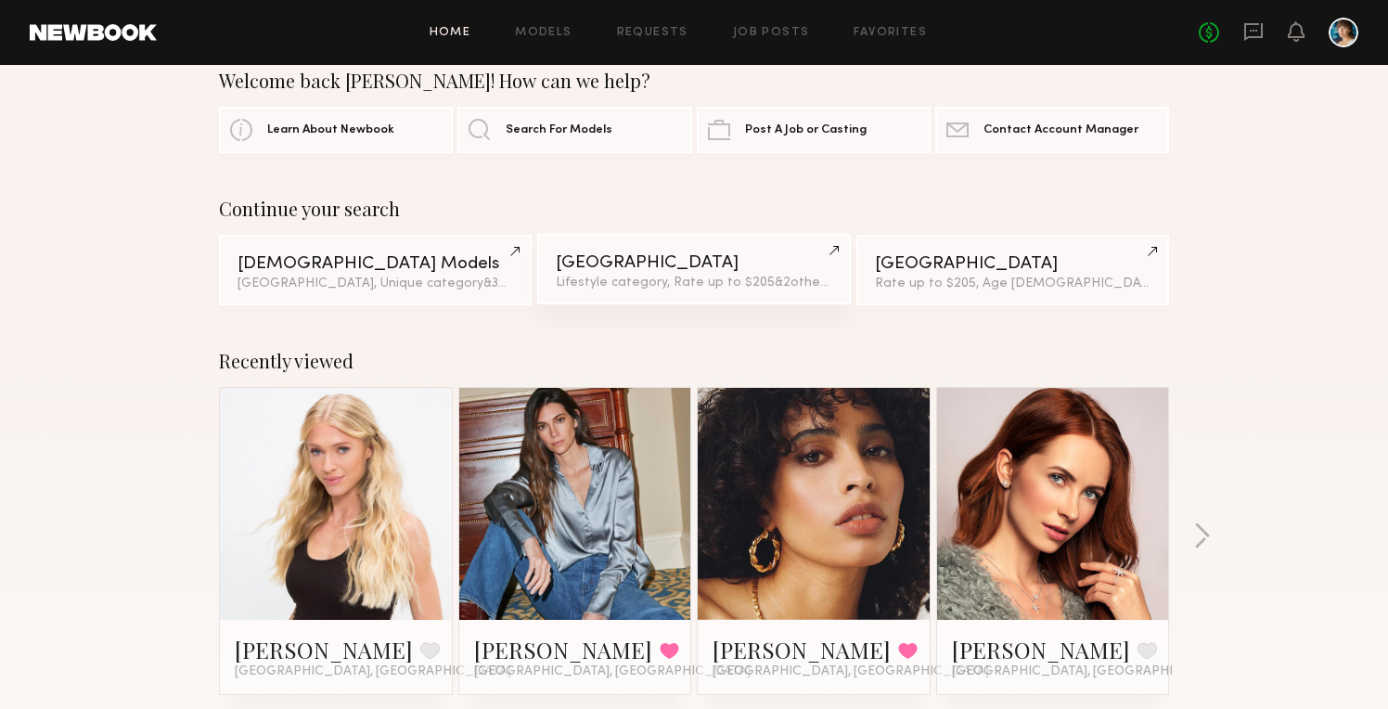
scroll to position [37, 0]
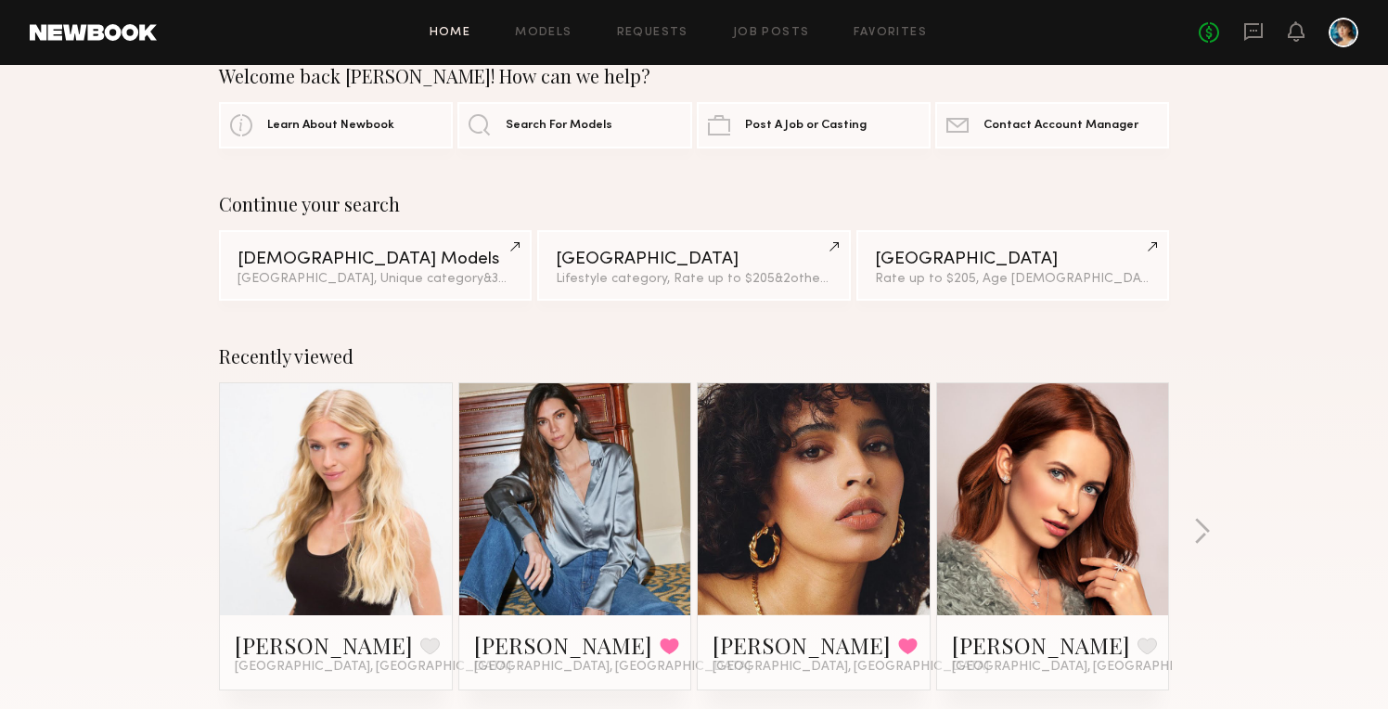
click at [787, 488] on link at bounding box center [813, 499] width 113 height 232
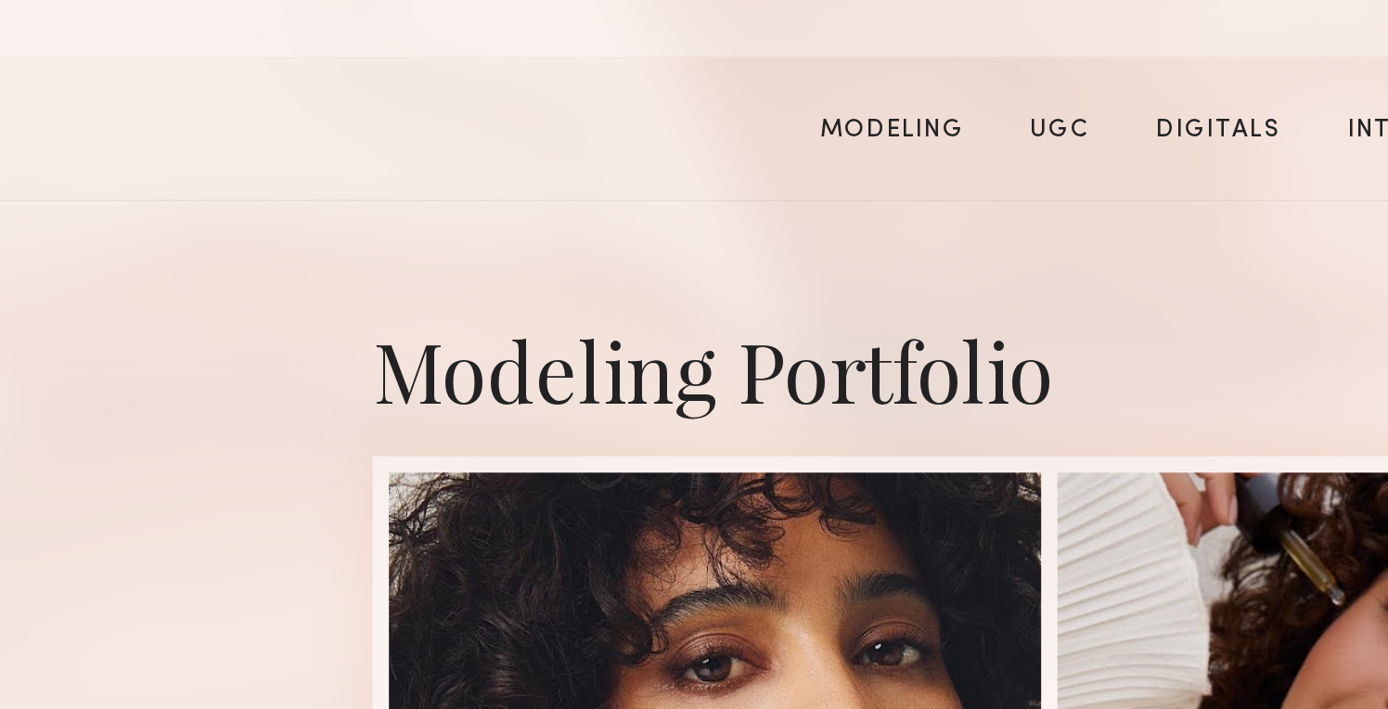
scroll to position [168, 0]
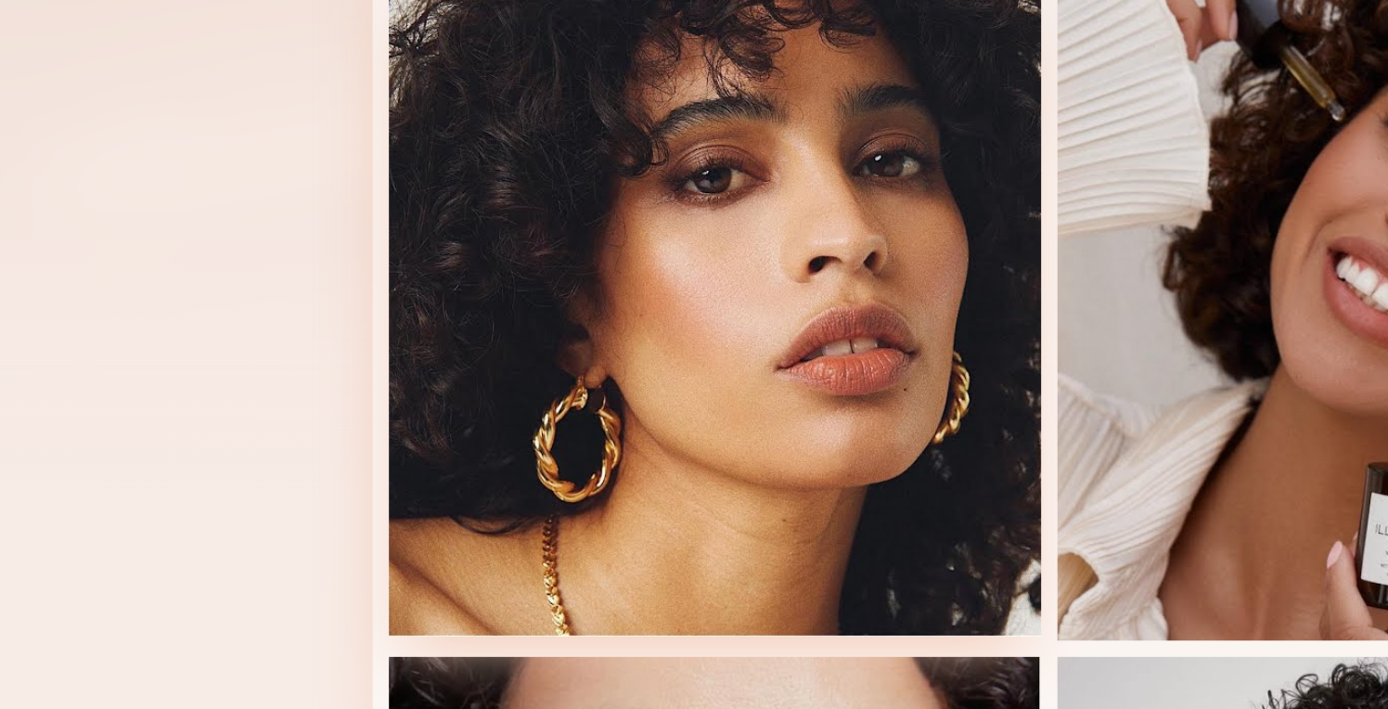
click at [412, 542] on div at bounding box center [389, 527] width 297 height 297
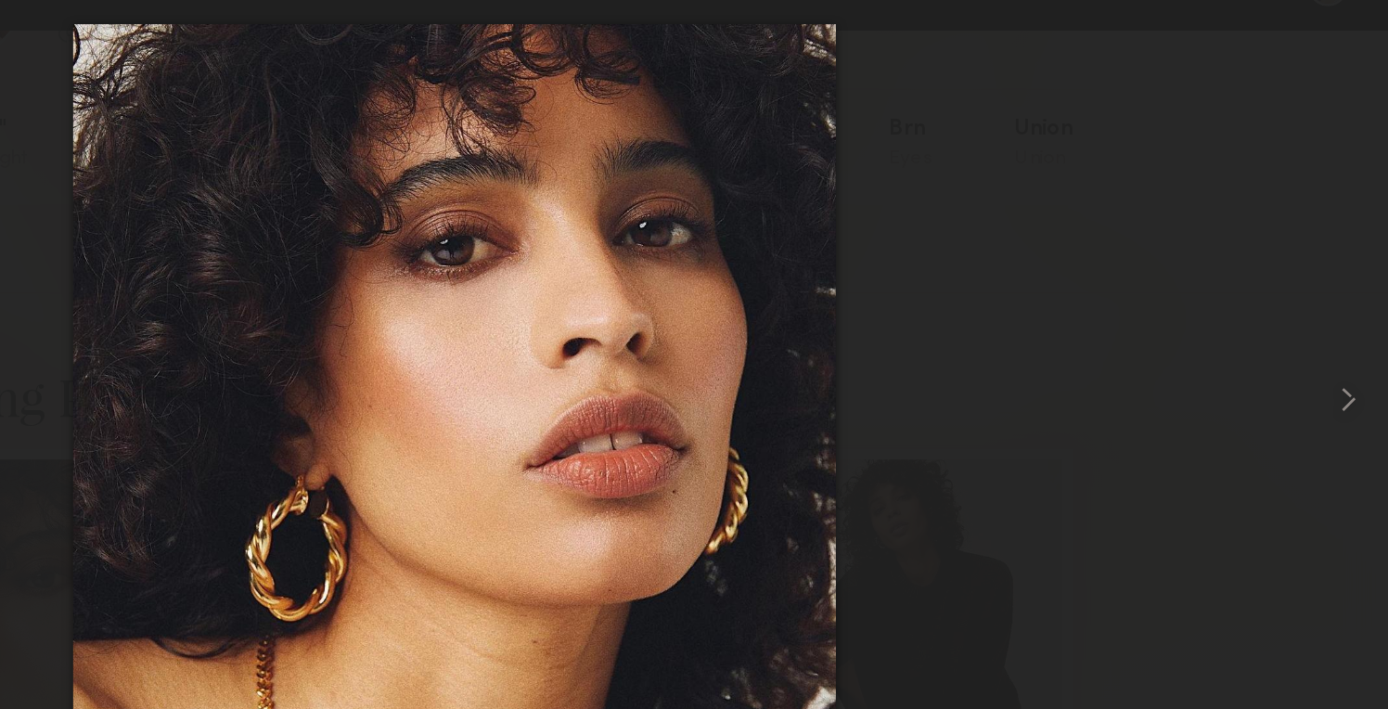
scroll to position [164, 0]
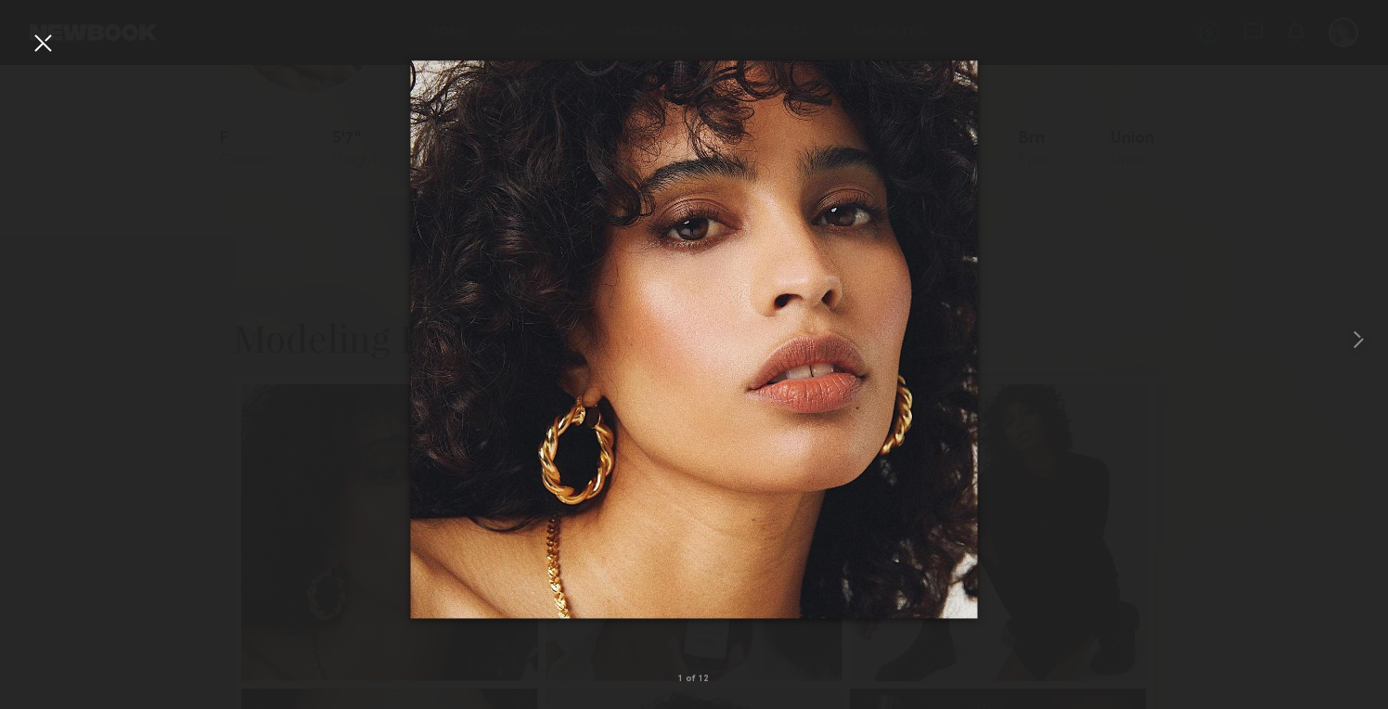
click at [47, 47] on div at bounding box center [43, 43] width 30 height 30
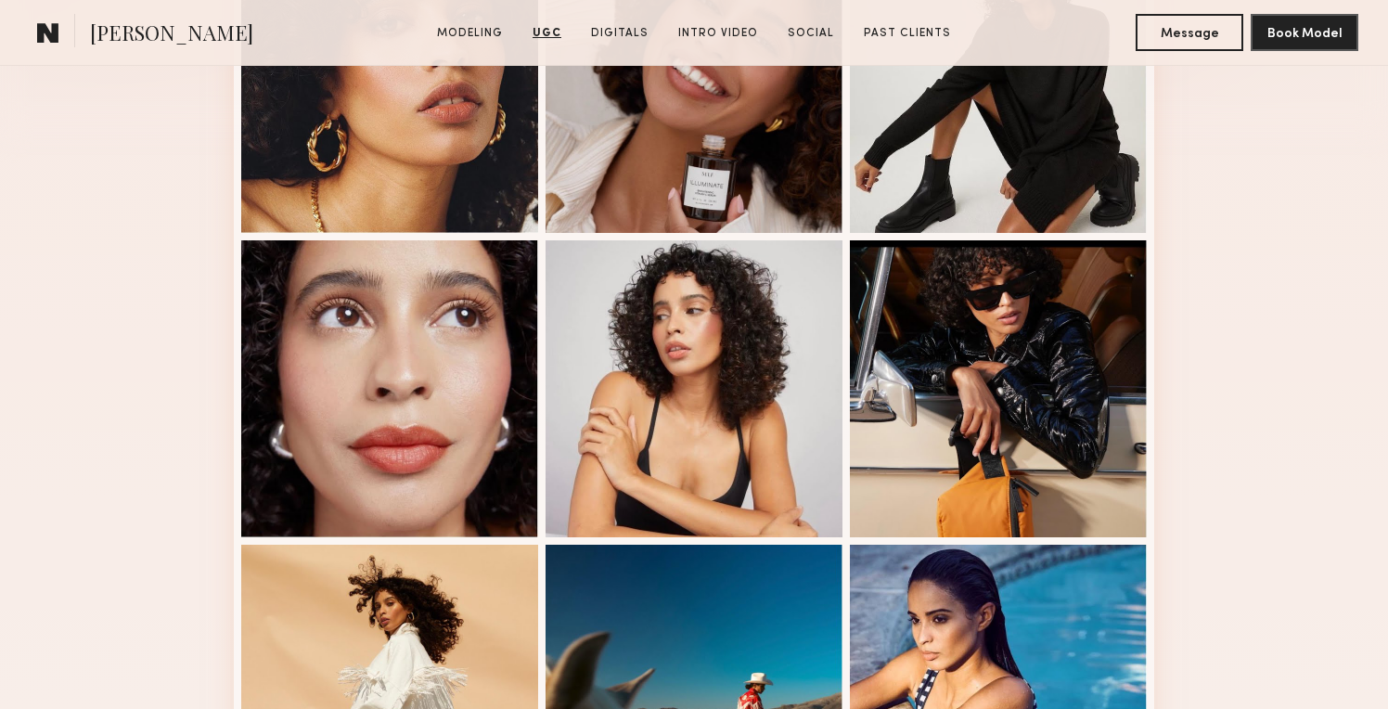
scroll to position [0, 0]
